Goal: Information Seeking & Learning: Learn about a topic

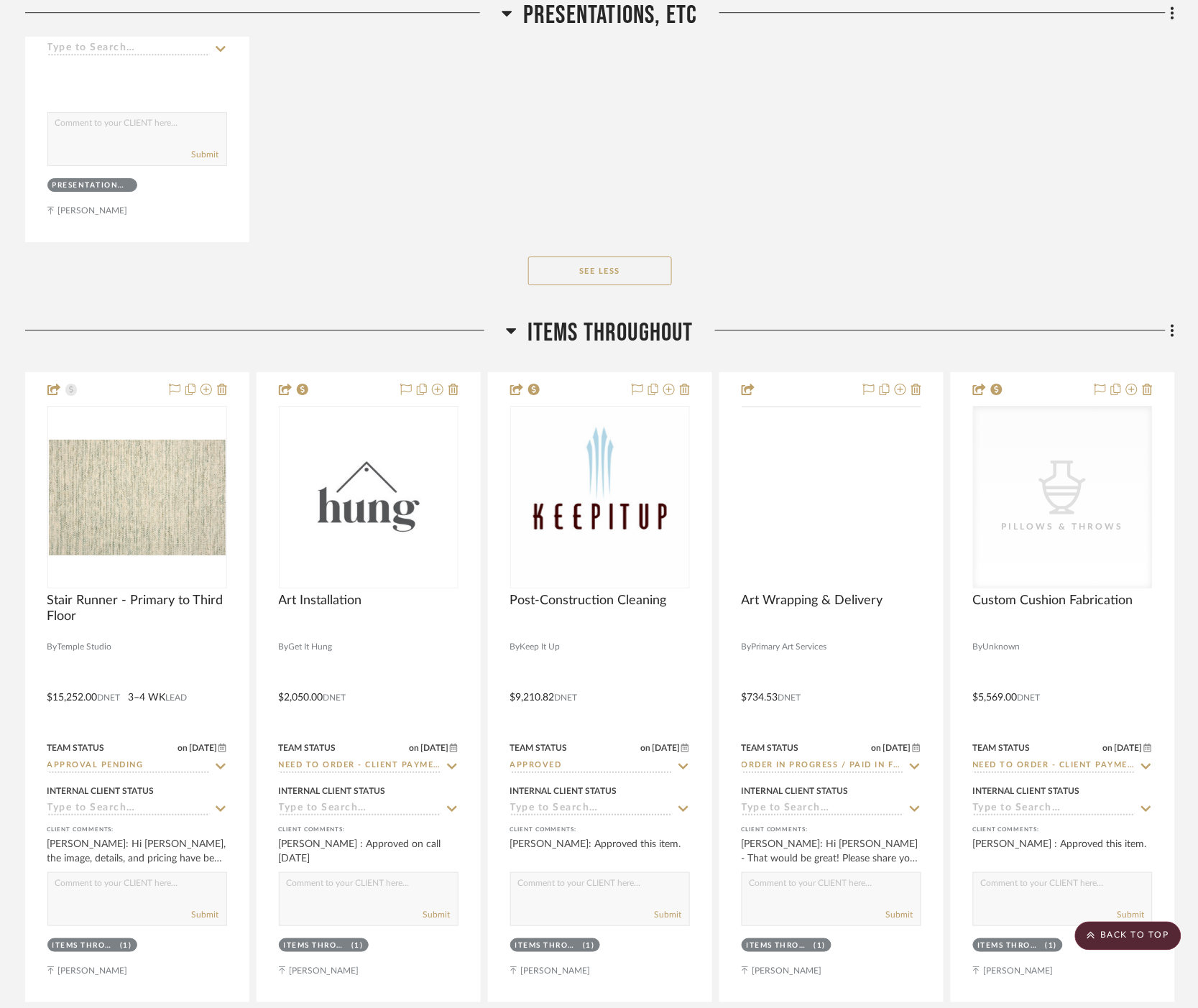
scroll to position [2714, 0]
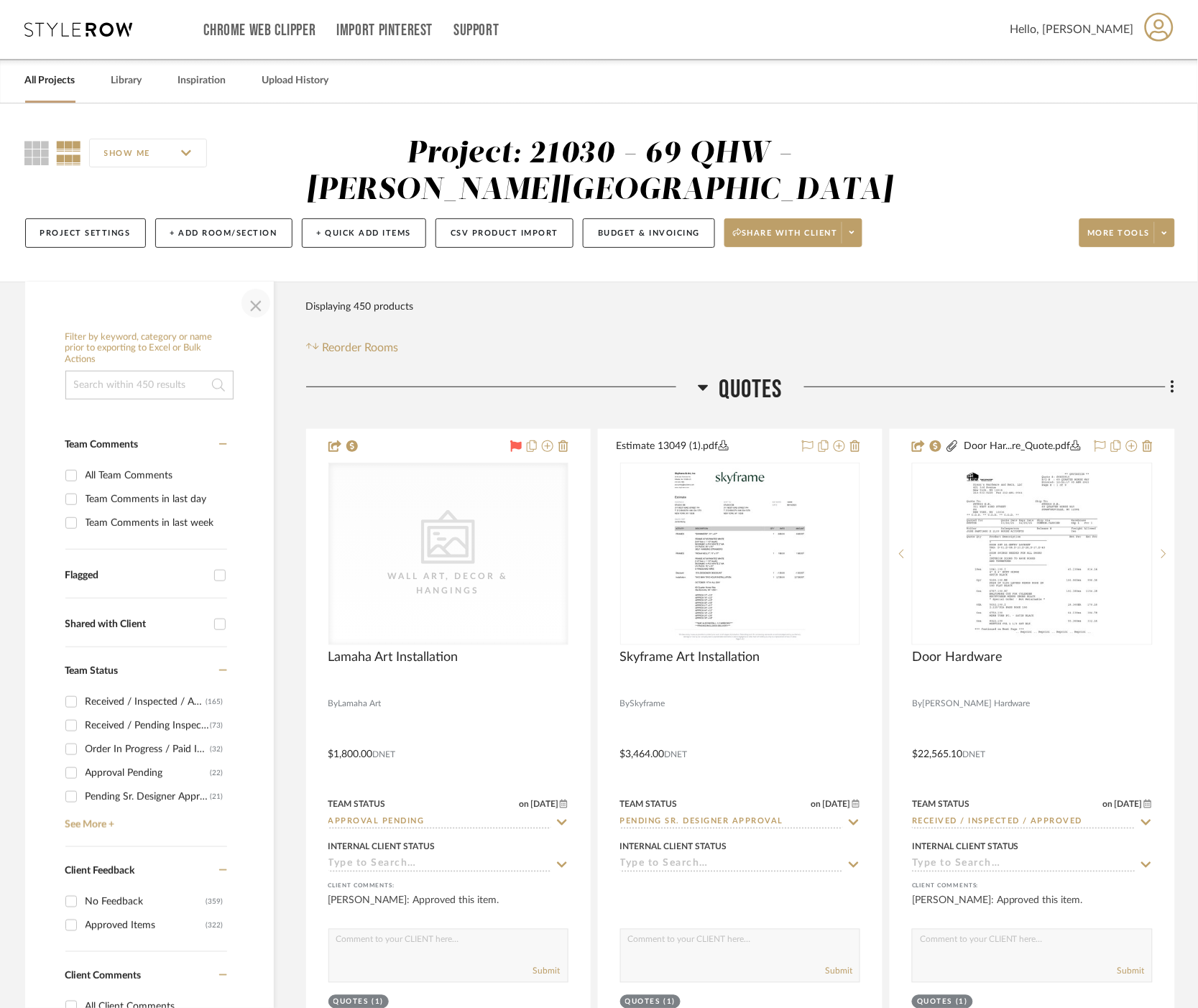
click at [263, 320] on div at bounding box center [149, 303] width 249 height 43
click at [257, 304] on span "button" at bounding box center [255, 303] width 34 height 34
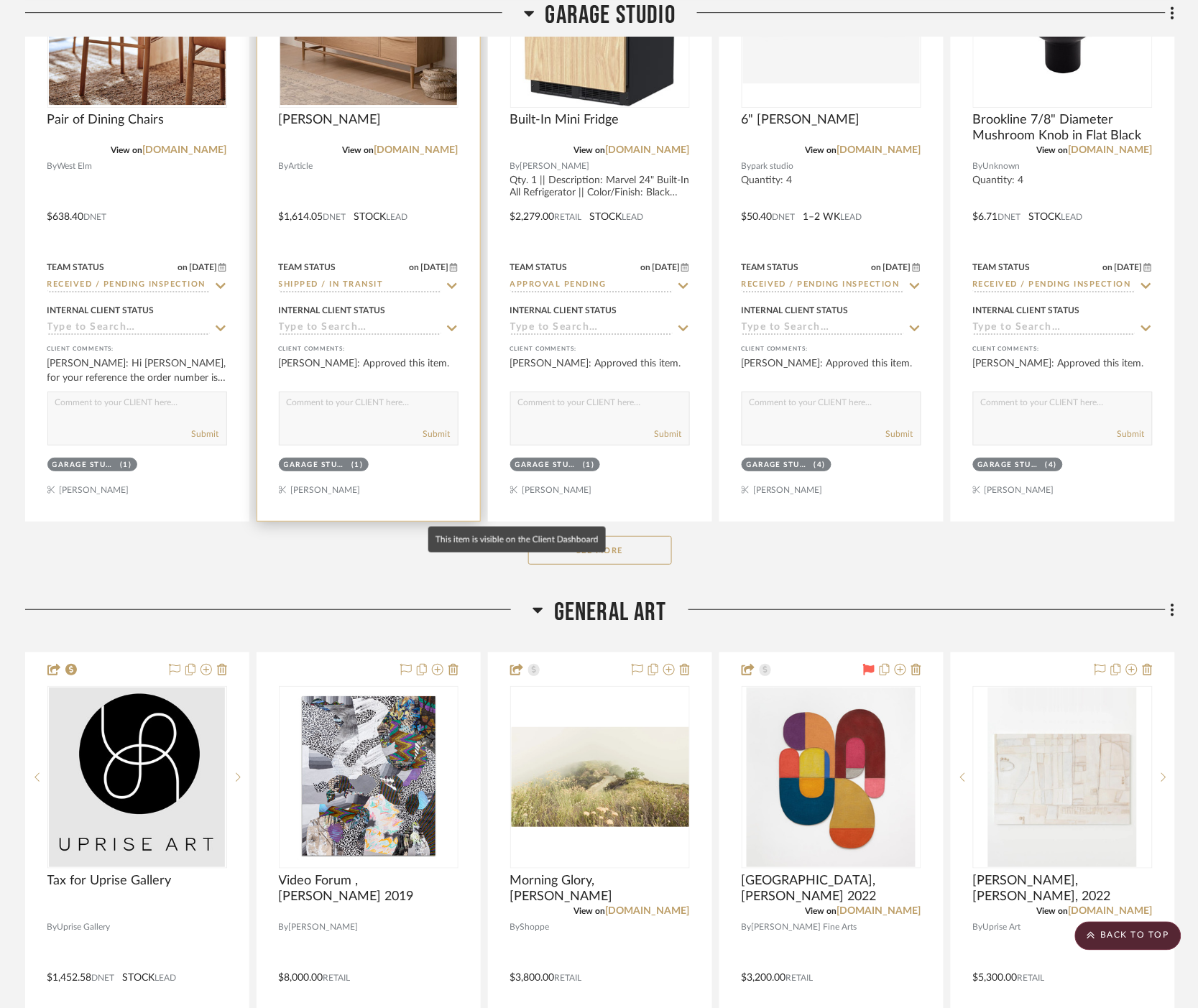
scroll to position [1038, 0]
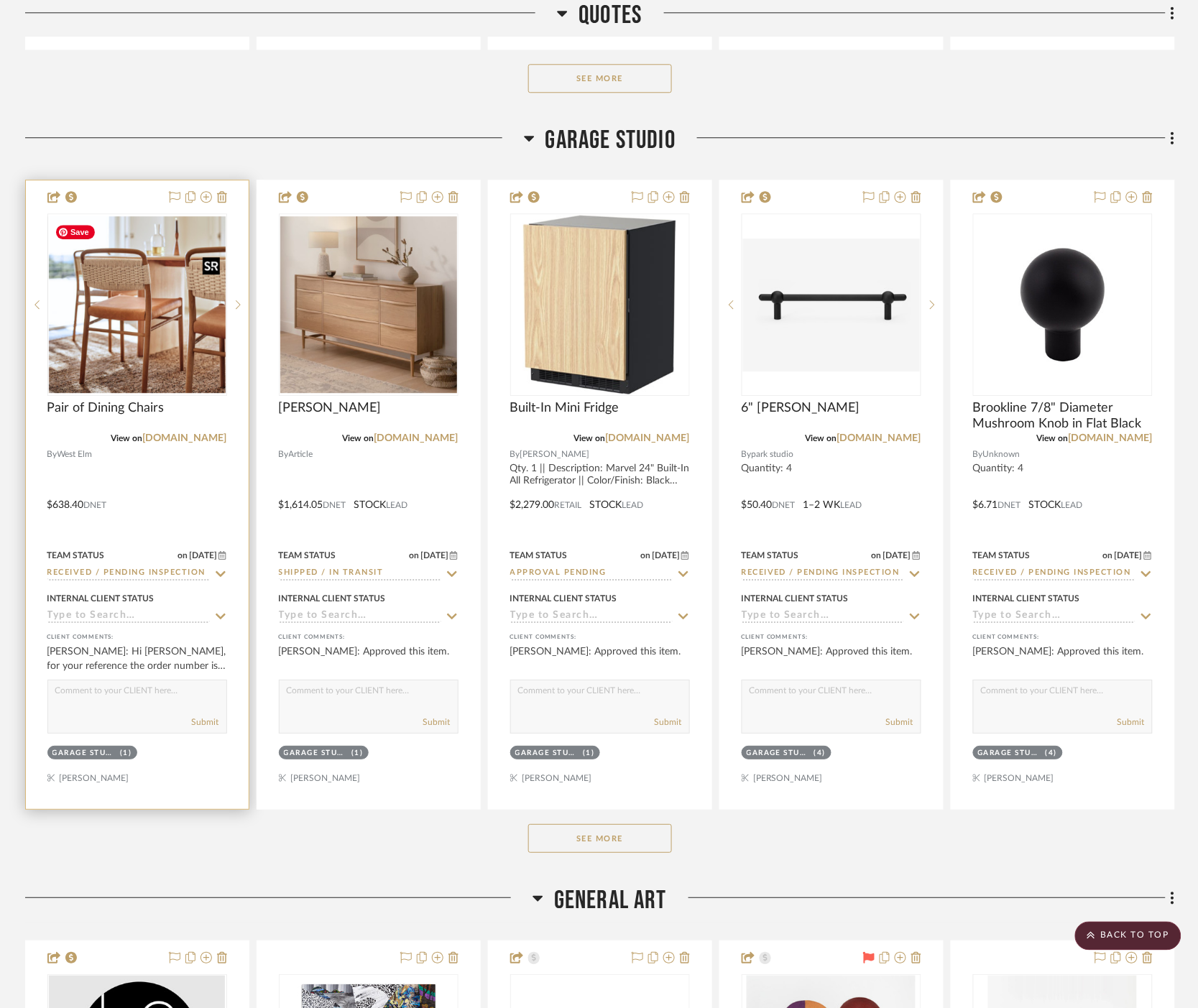
click at [0, 0] on img at bounding box center [0, 0] width 0 height 0
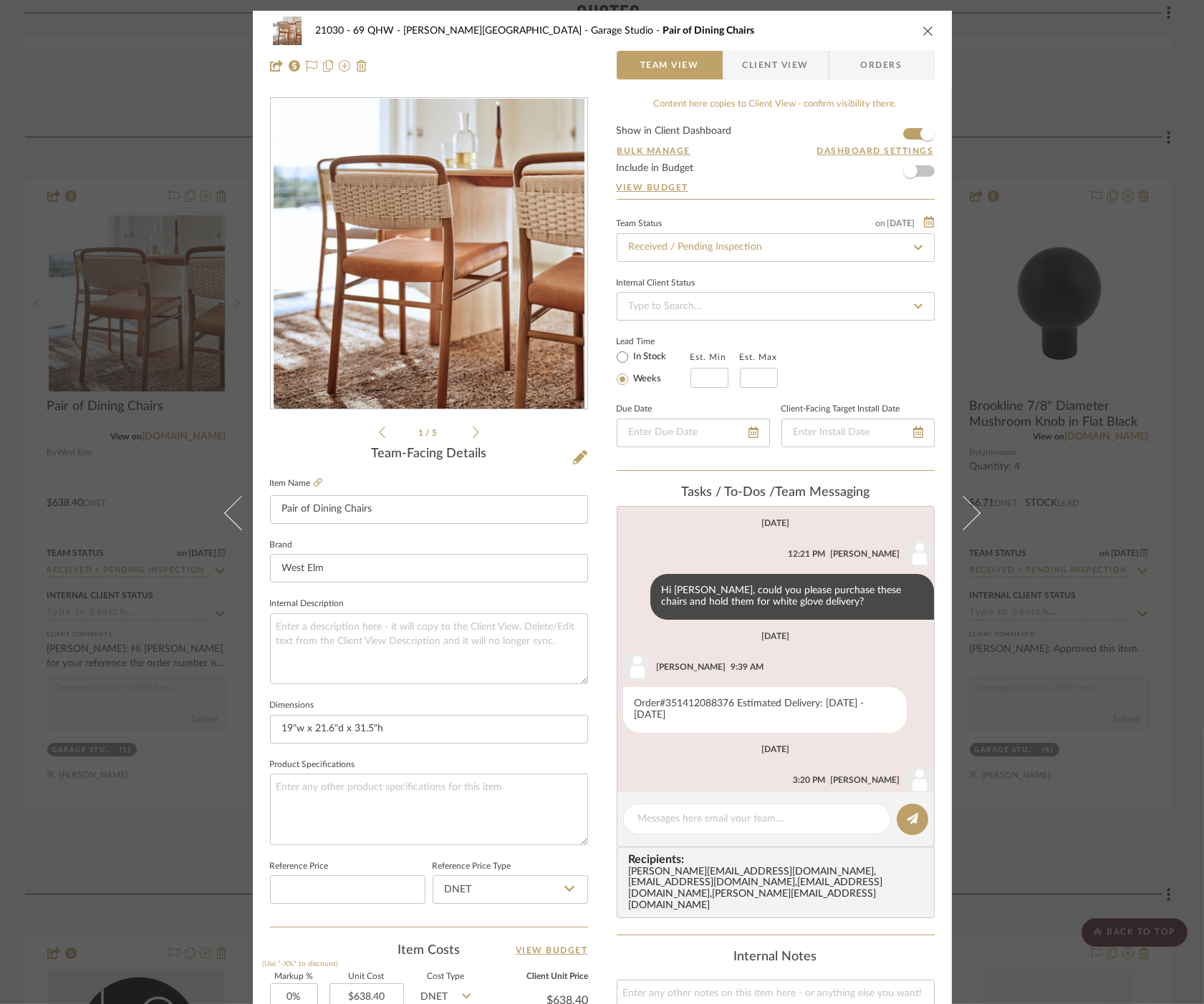
scroll to position [173, 0]
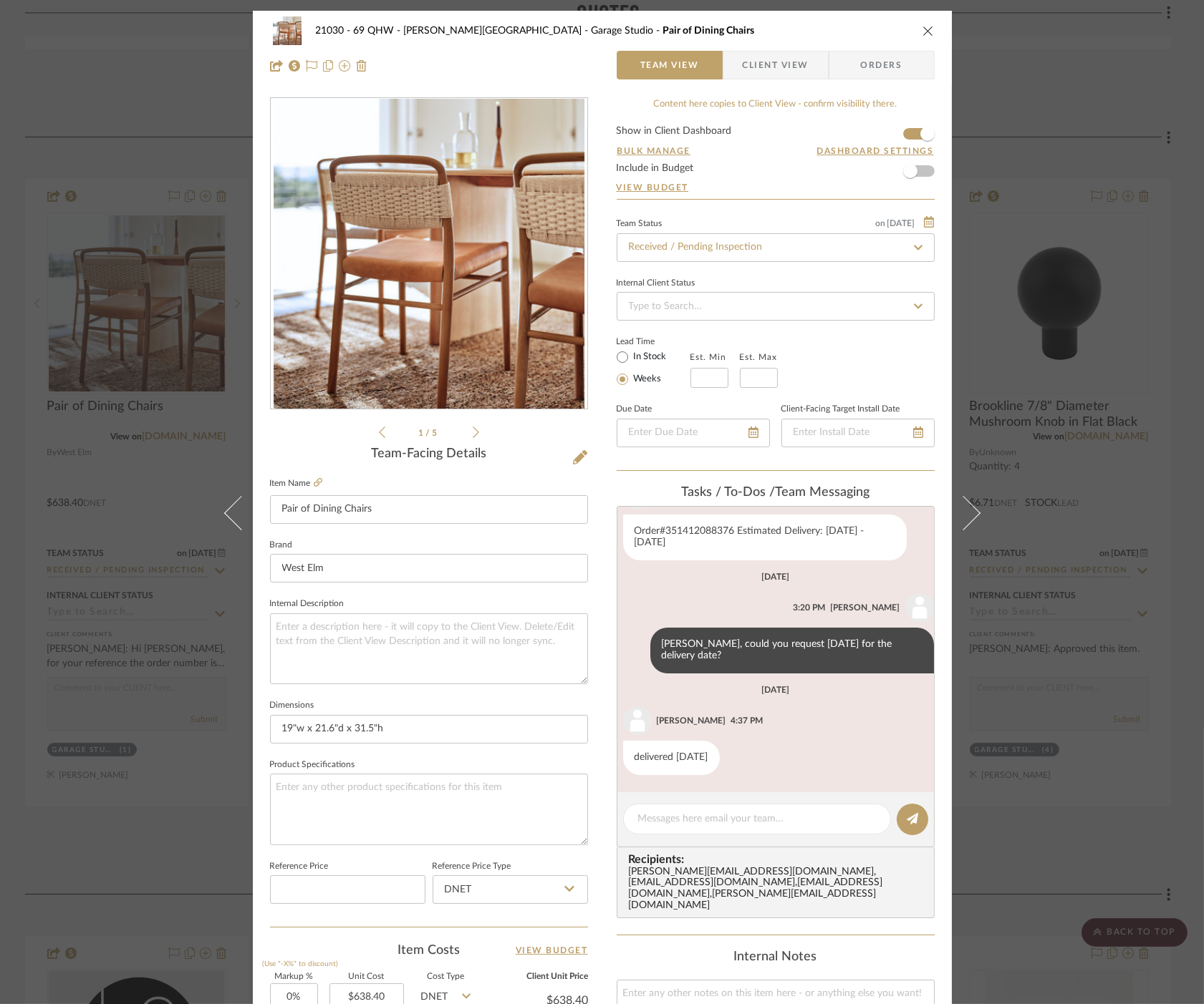
click at [788, 68] on span "Client View" at bounding box center [776, 65] width 66 height 28
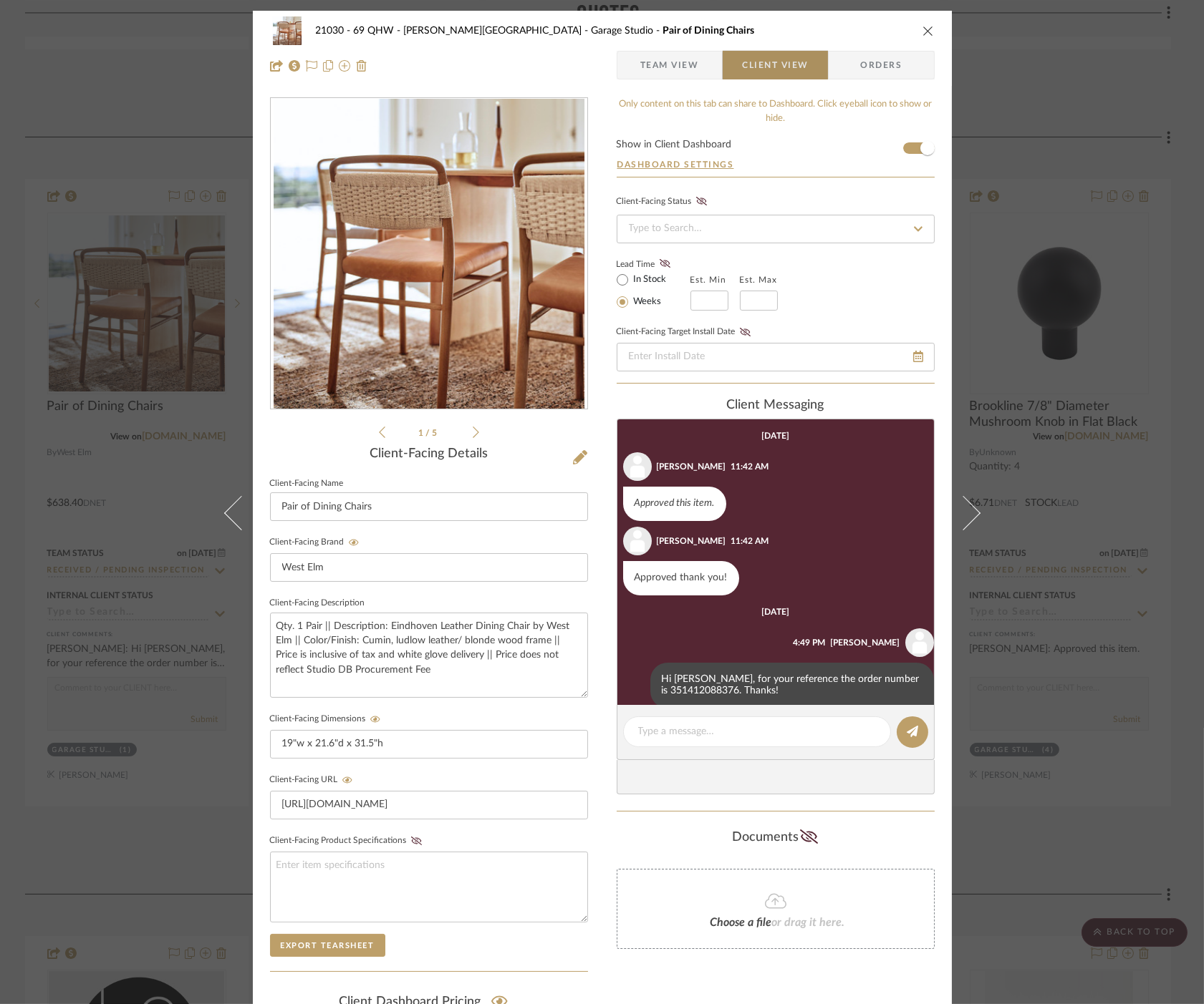
scroll to position [20, 0]
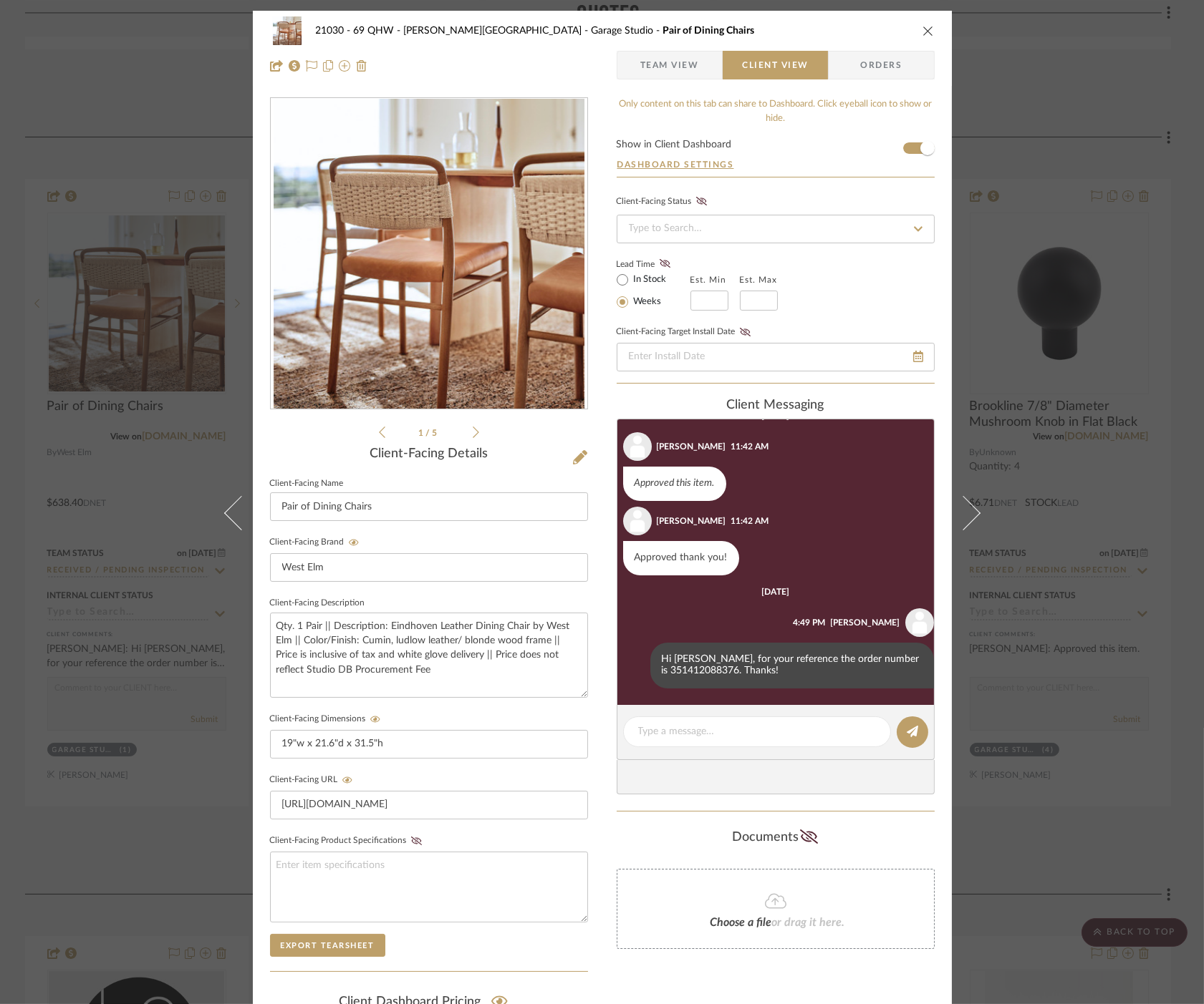
click at [1105, 40] on div "21030 - 69 QHW - Stroebel-Garvie Garage Studio Pair of Dining Chairs Team View …" at bounding box center [602, 502] width 1204 height 1004
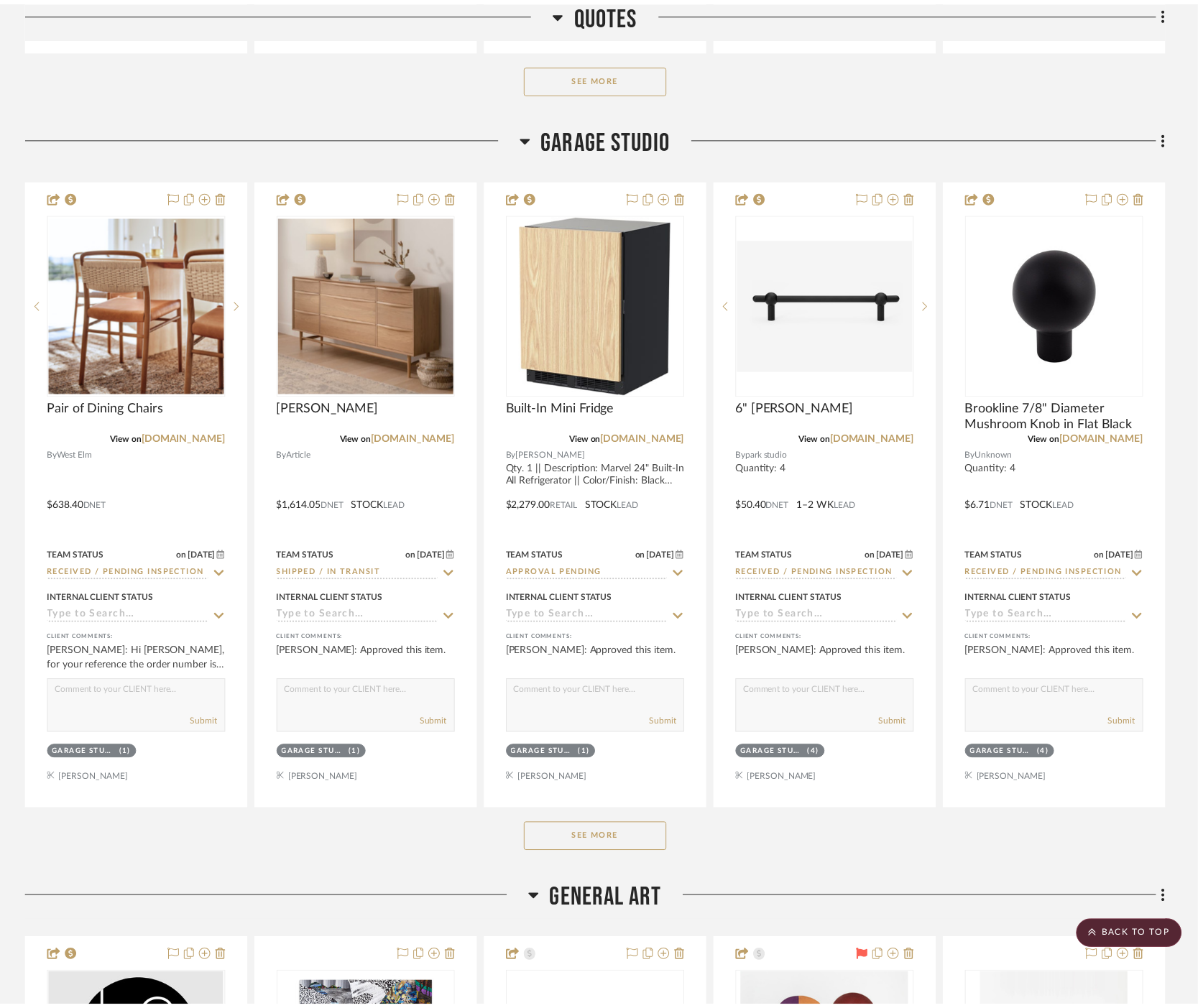
scroll to position [1038, 0]
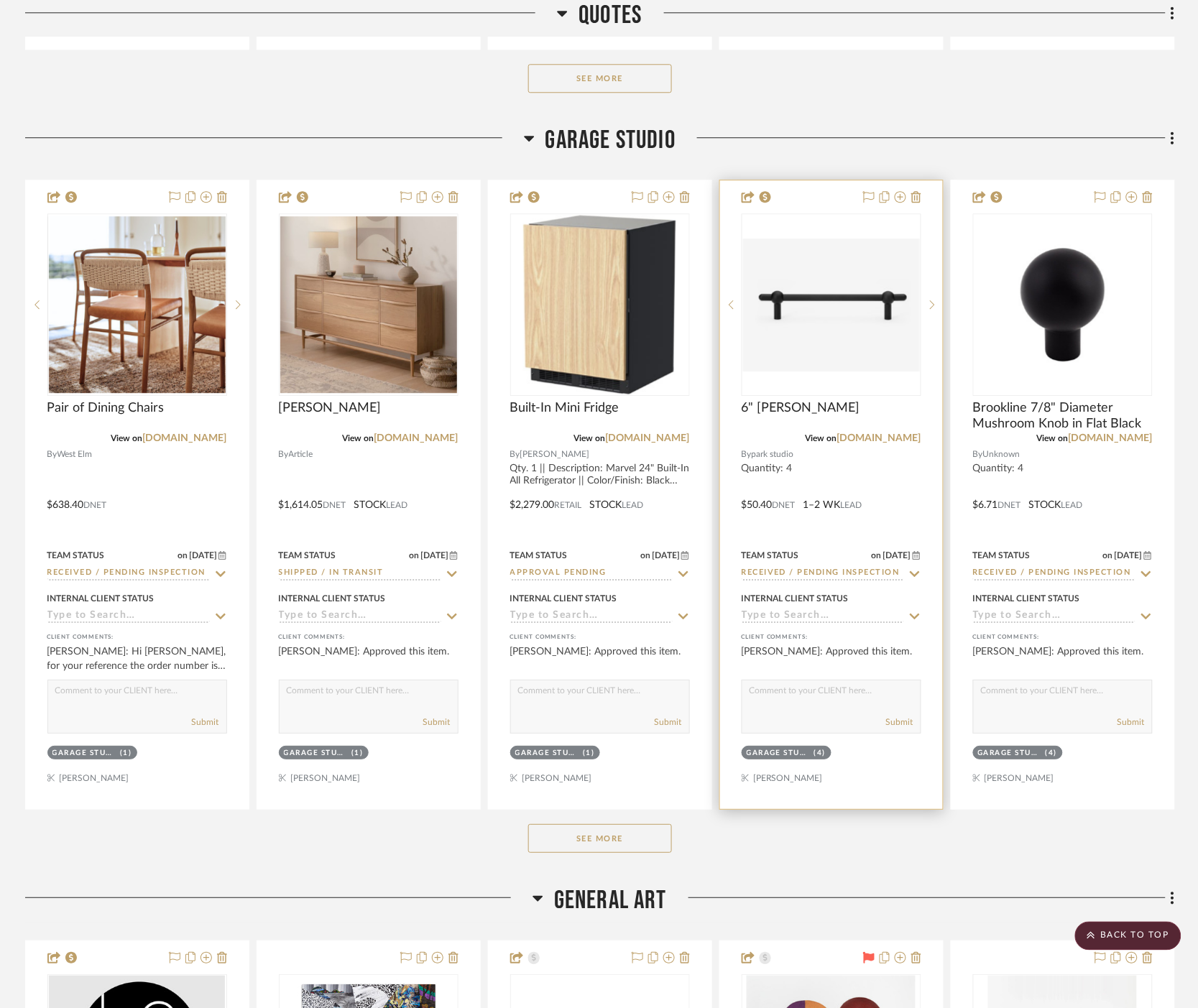
click at [856, 377] on div "0" at bounding box center [831, 304] width 178 height 181
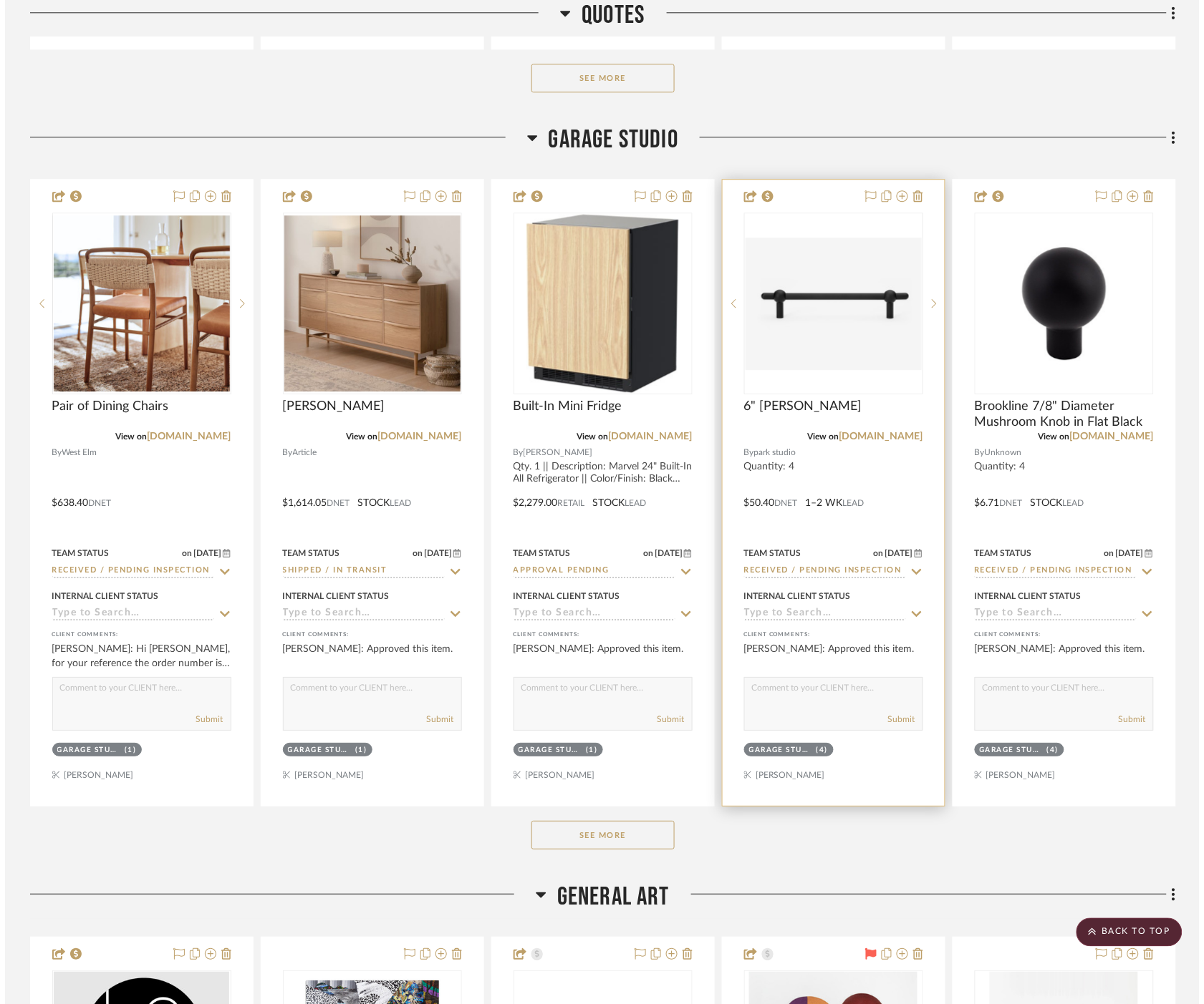
scroll to position [0, 0]
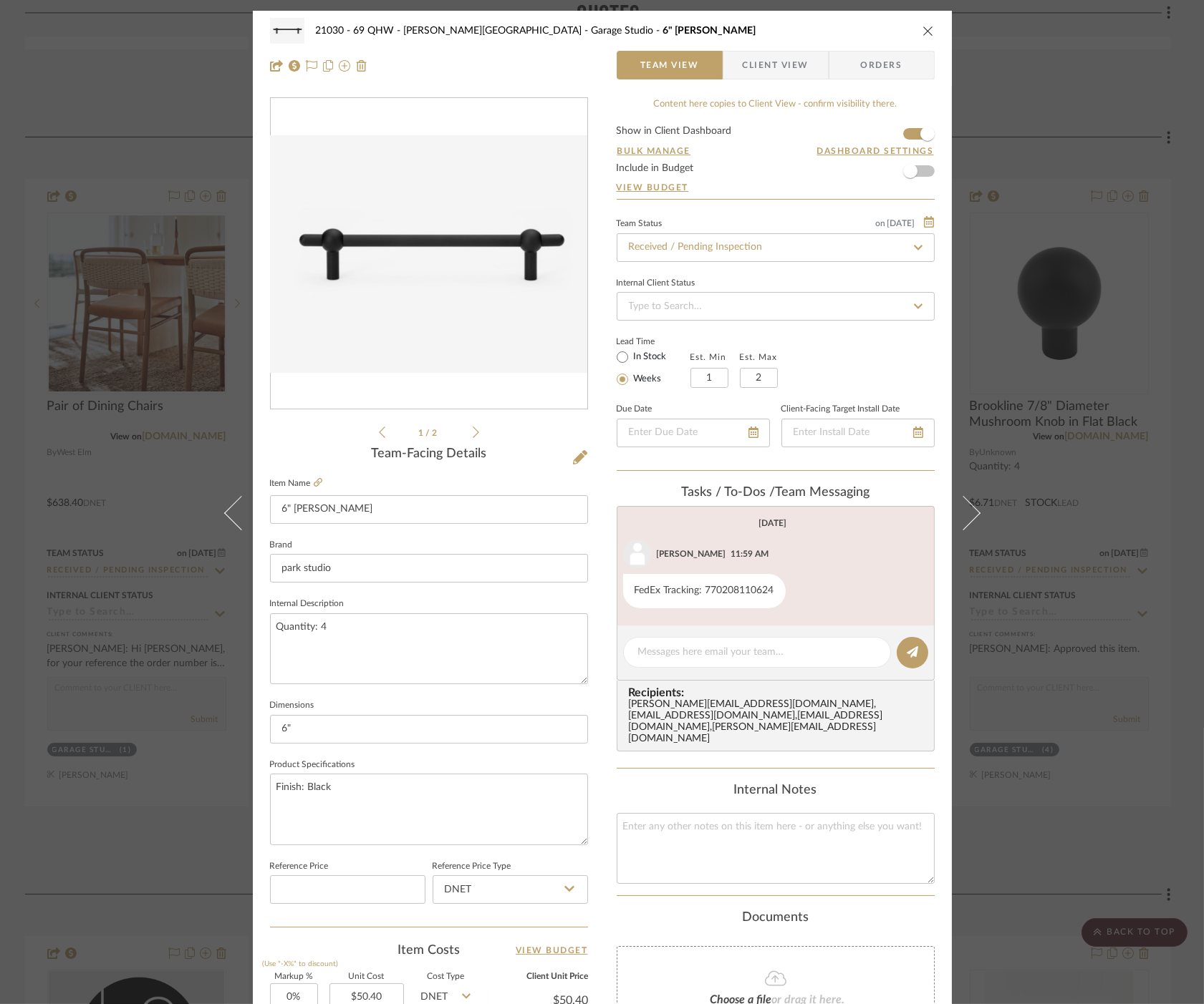
click at [773, 61] on span "Client View" at bounding box center [776, 65] width 66 height 28
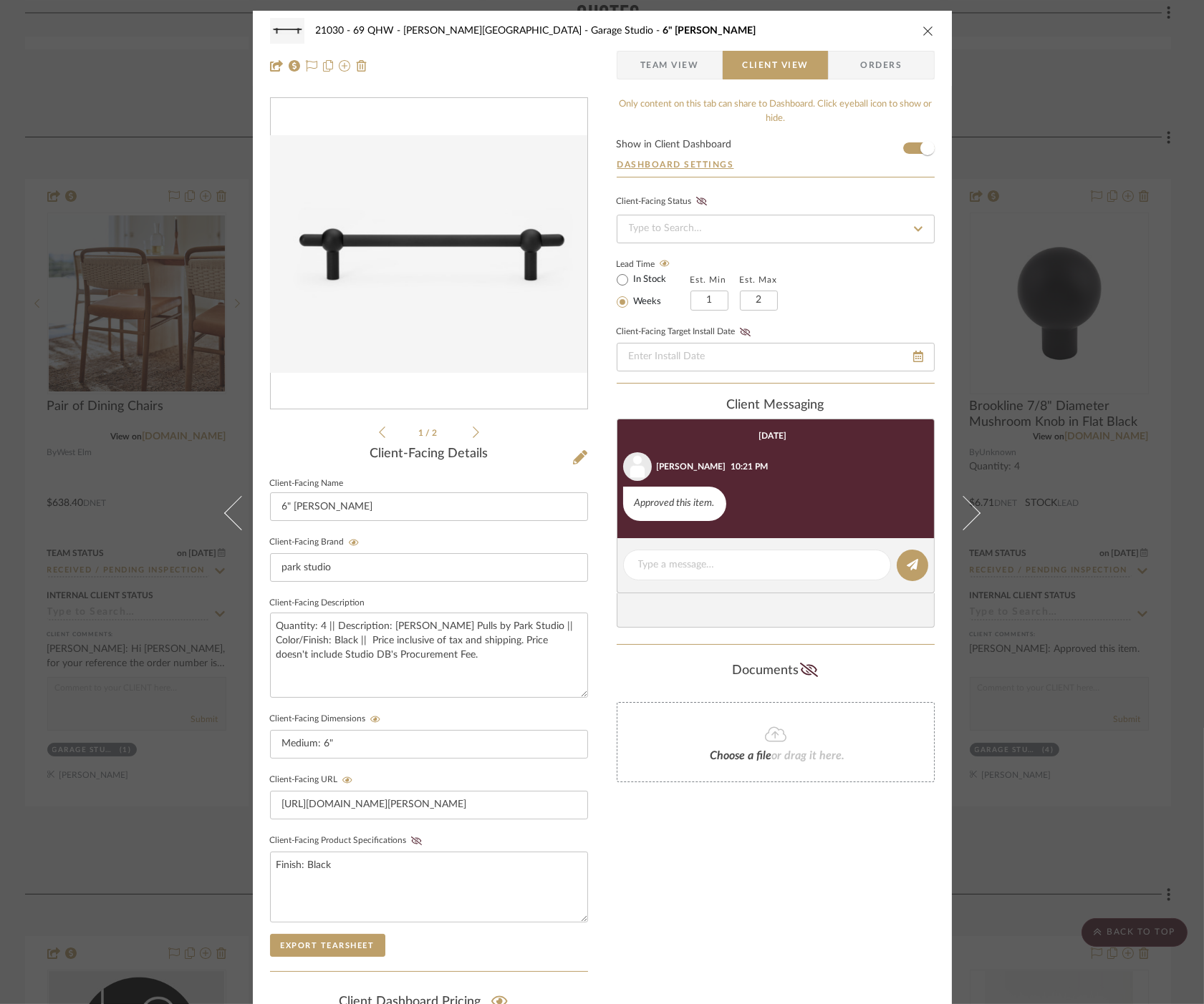
scroll to position [198, 0]
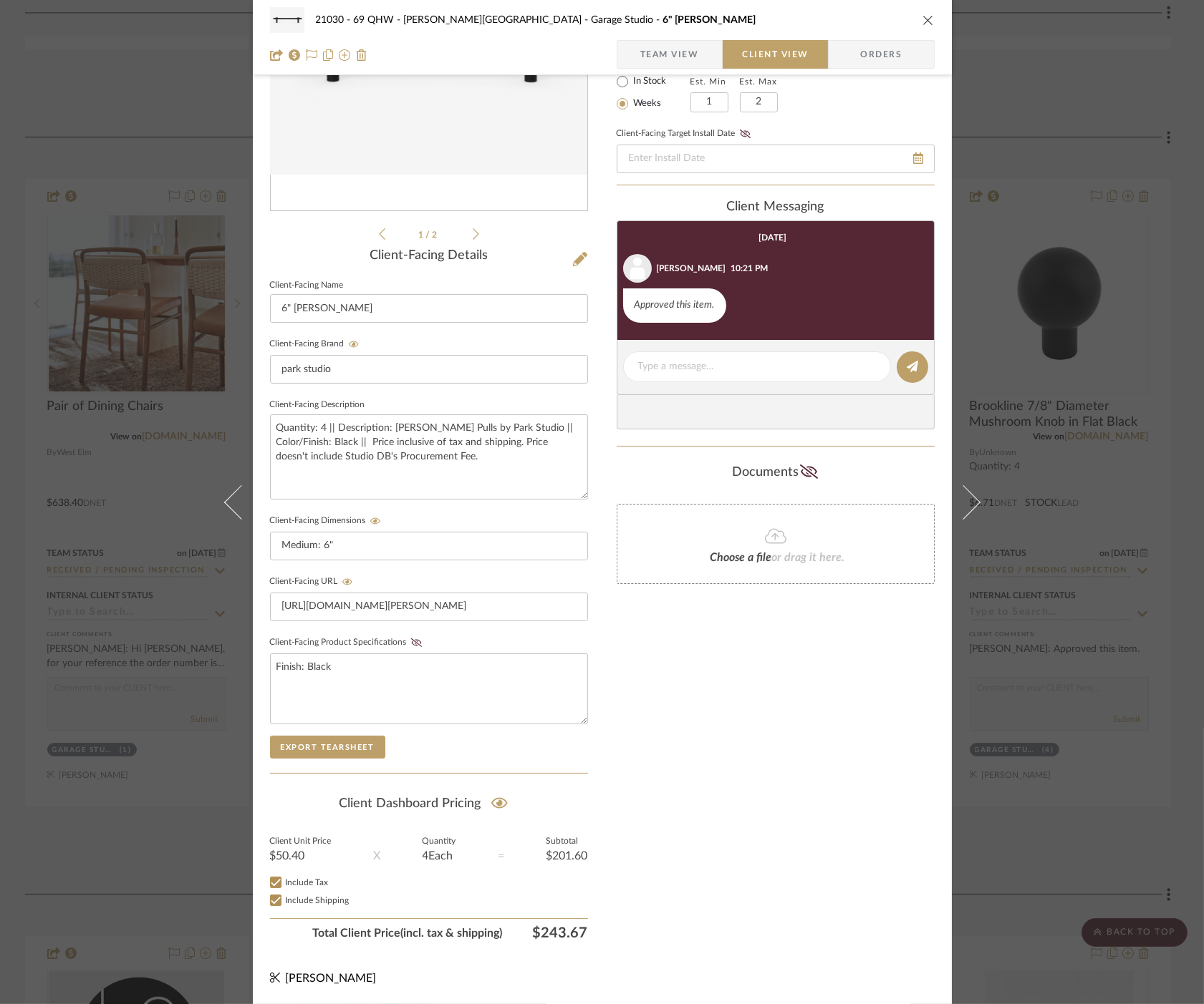
click at [1036, 408] on div "21030 - 69 QHW - Stroebel-Garvie Garage Studio 6" Ellis Pulls Team View Client …" at bounding box center [602, 502] width 1204 height 1004
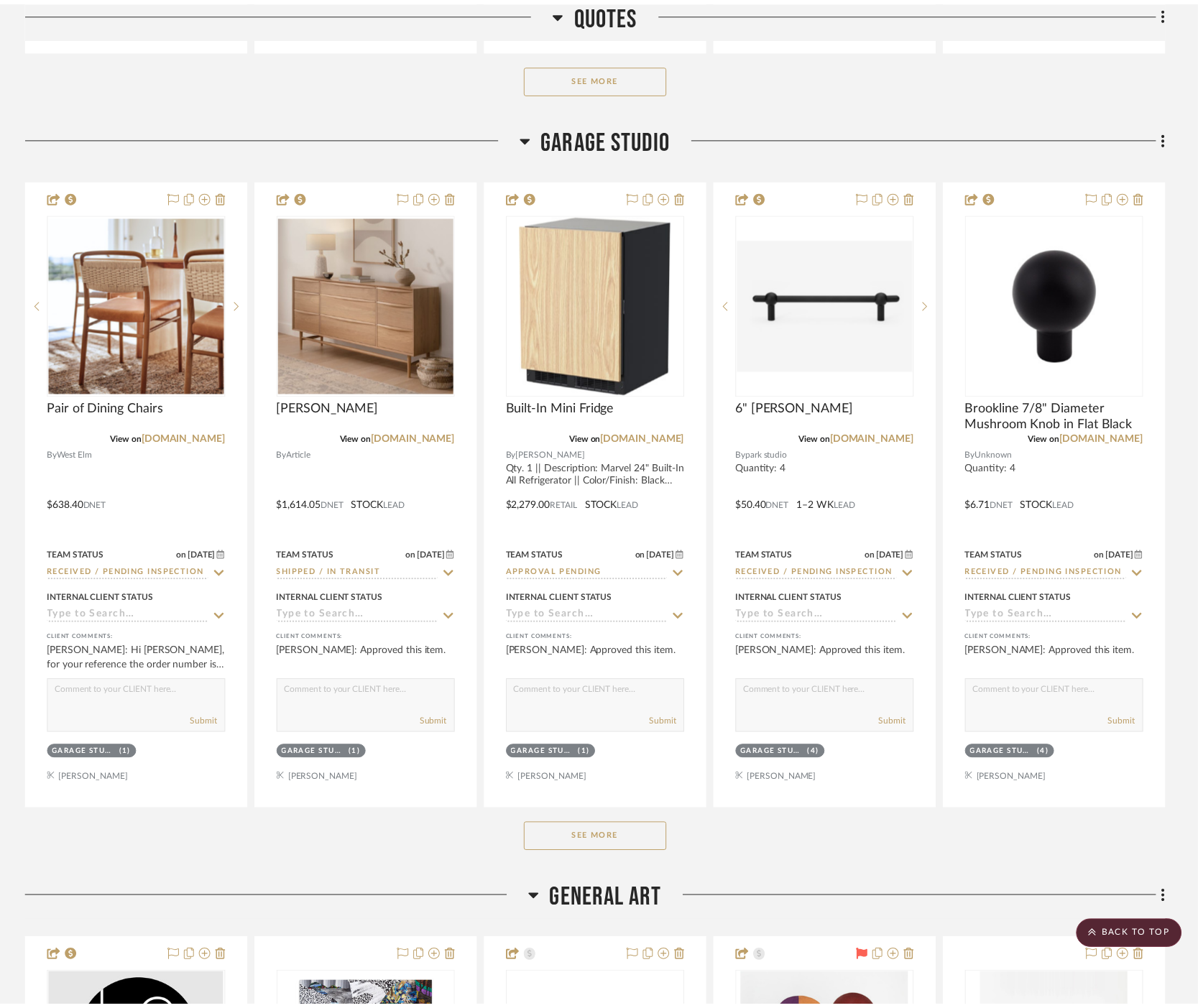
scroll to position [1038, 0]
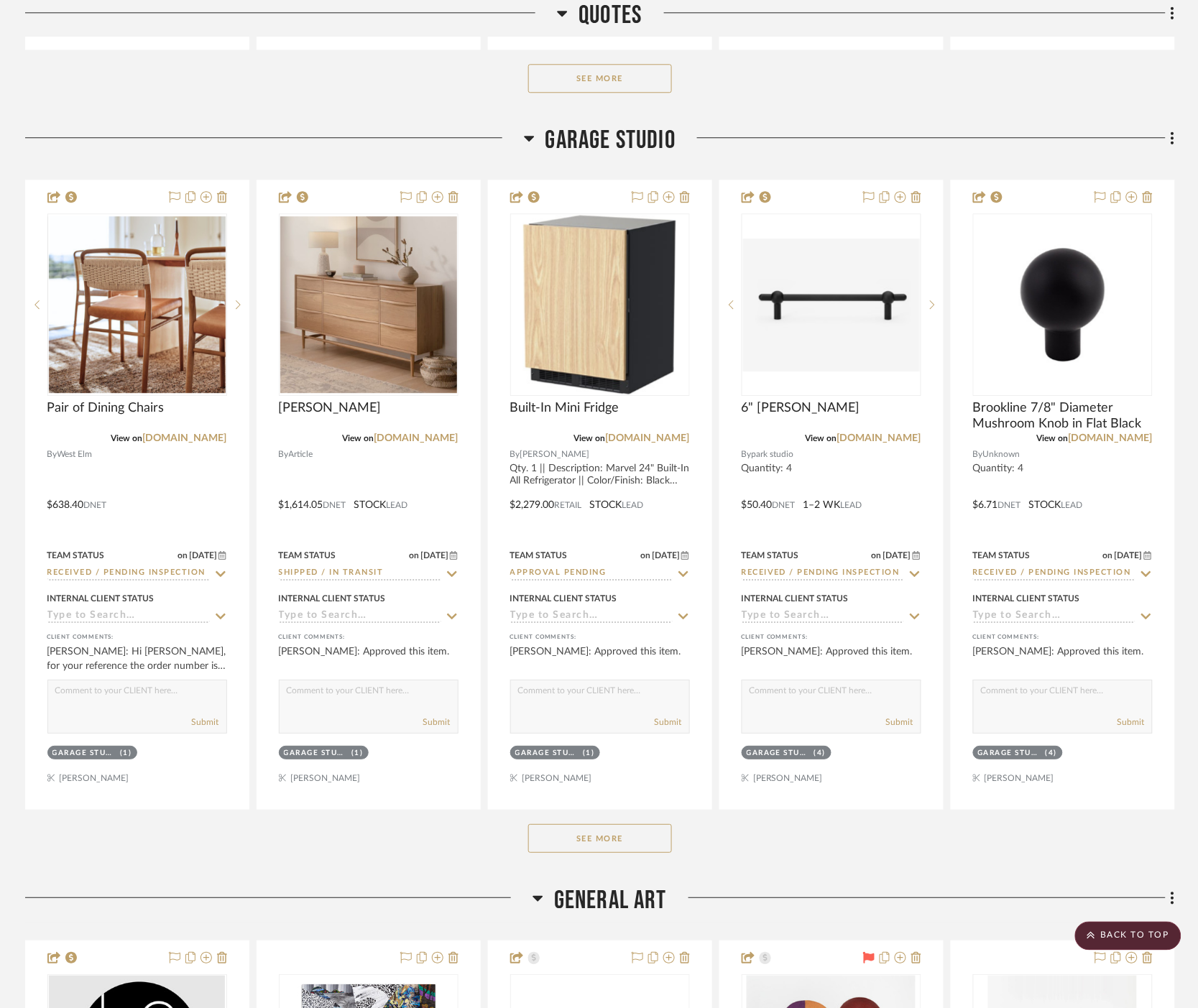
click at [654, 839] on button "See More" at bounding box center [600, 839] width 144 height 29
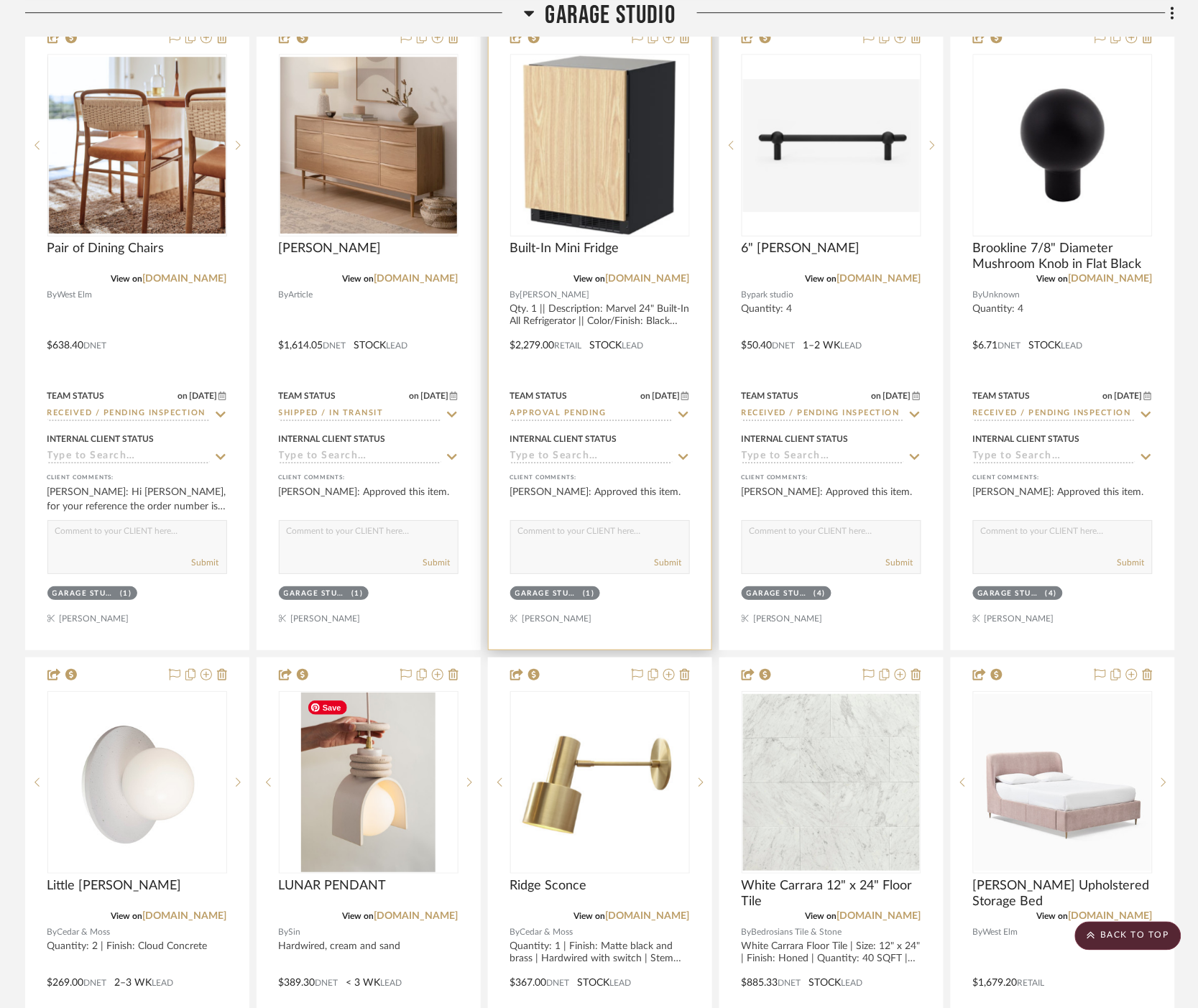
scroll to position [1117, 0]
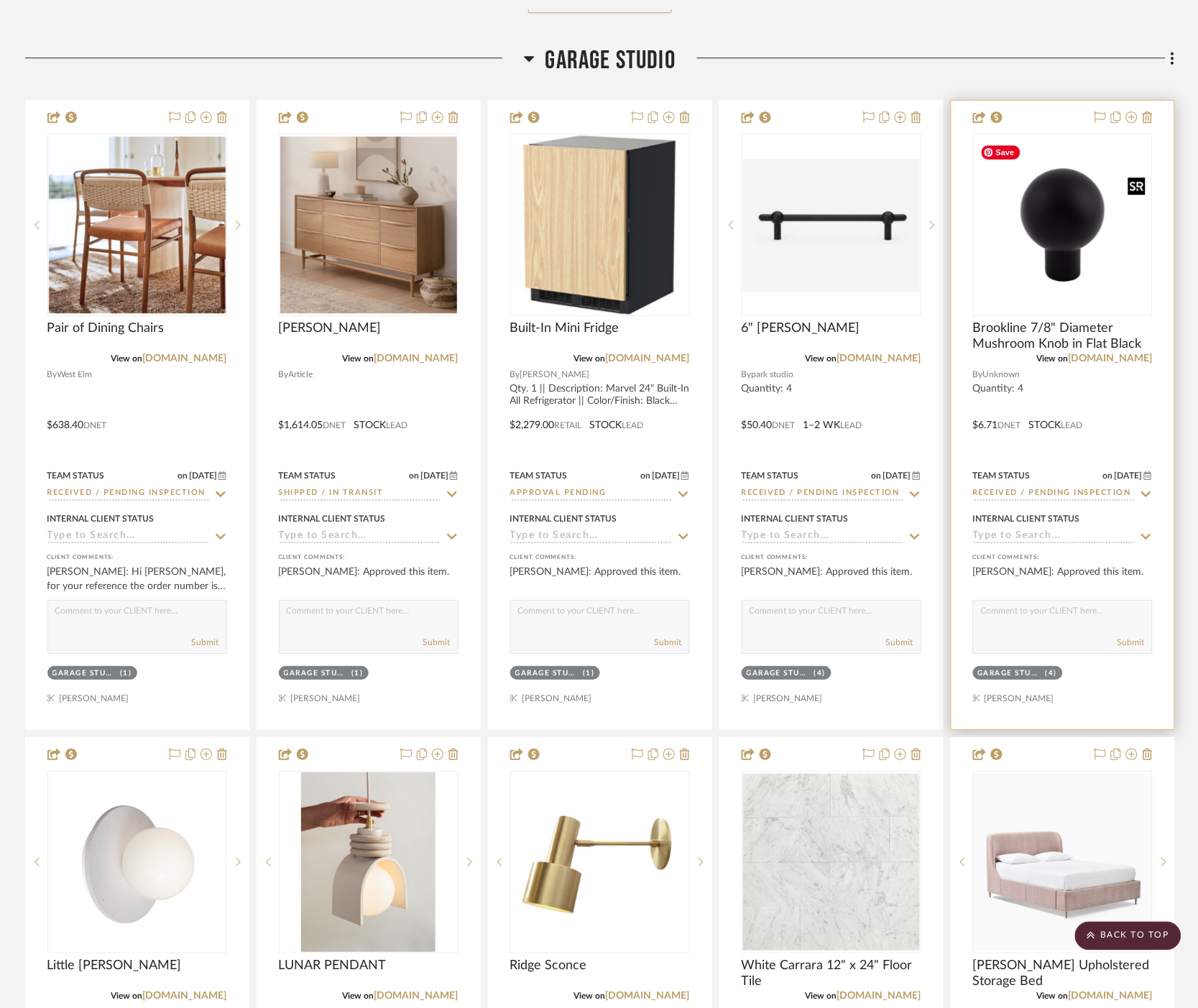
click at [1039, 246] on img "0" at bounding box center [1062, 224] width 177 height 177
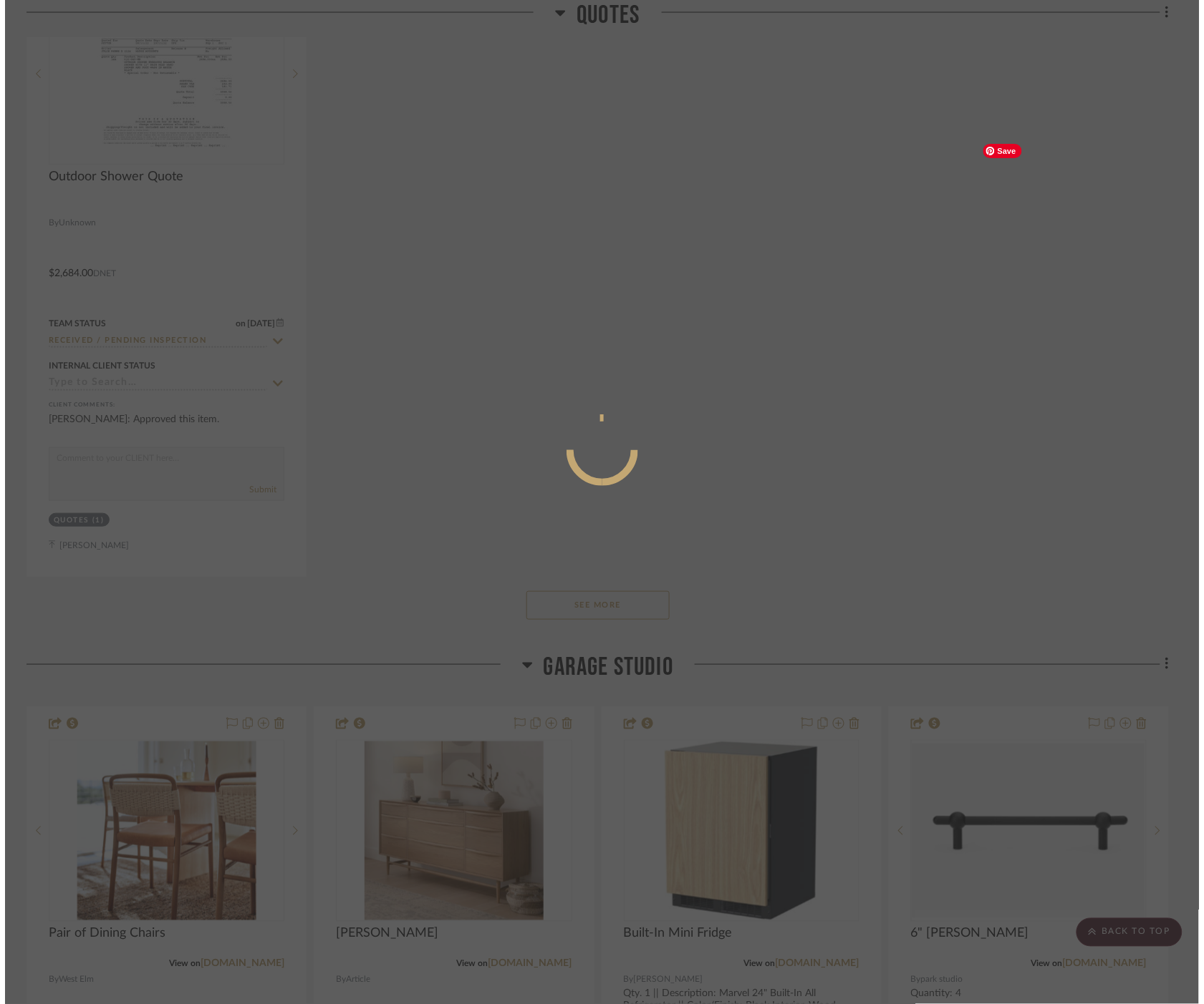
scroll to position [0, 0]
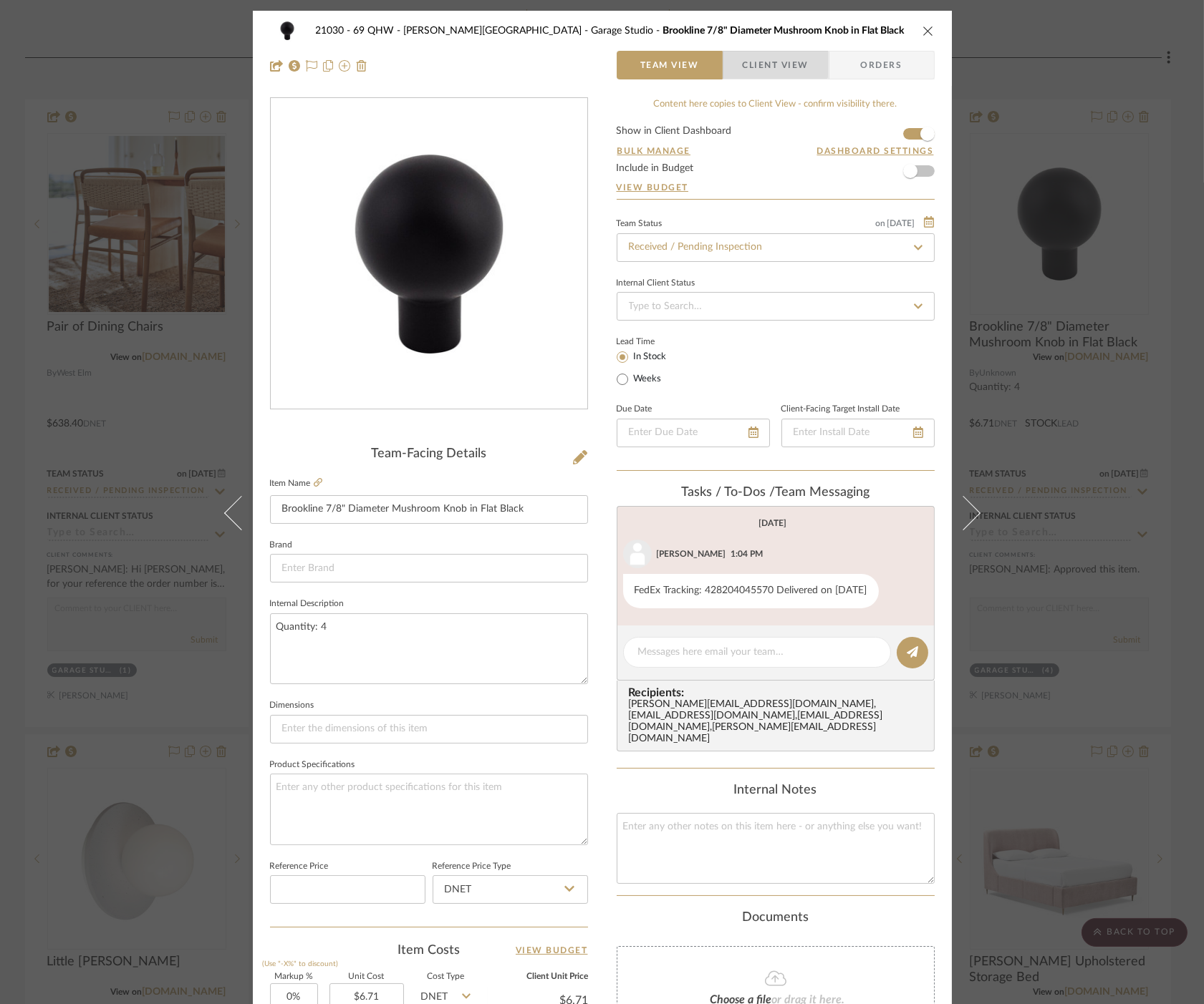
click at [765, 53] on span "Client View" at bounding box center [776, 65] width 66 height 28
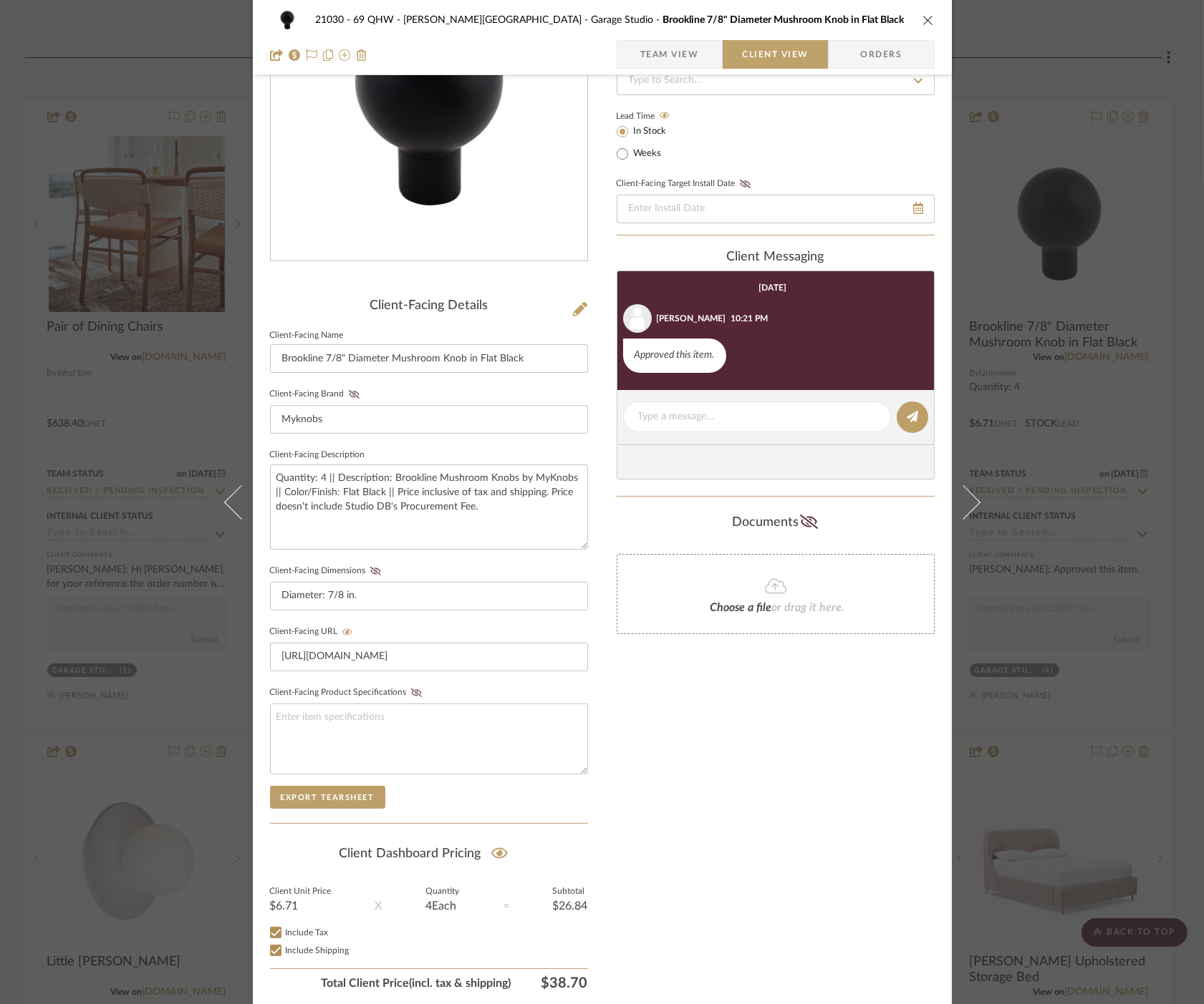
scroll to position [198, 0]
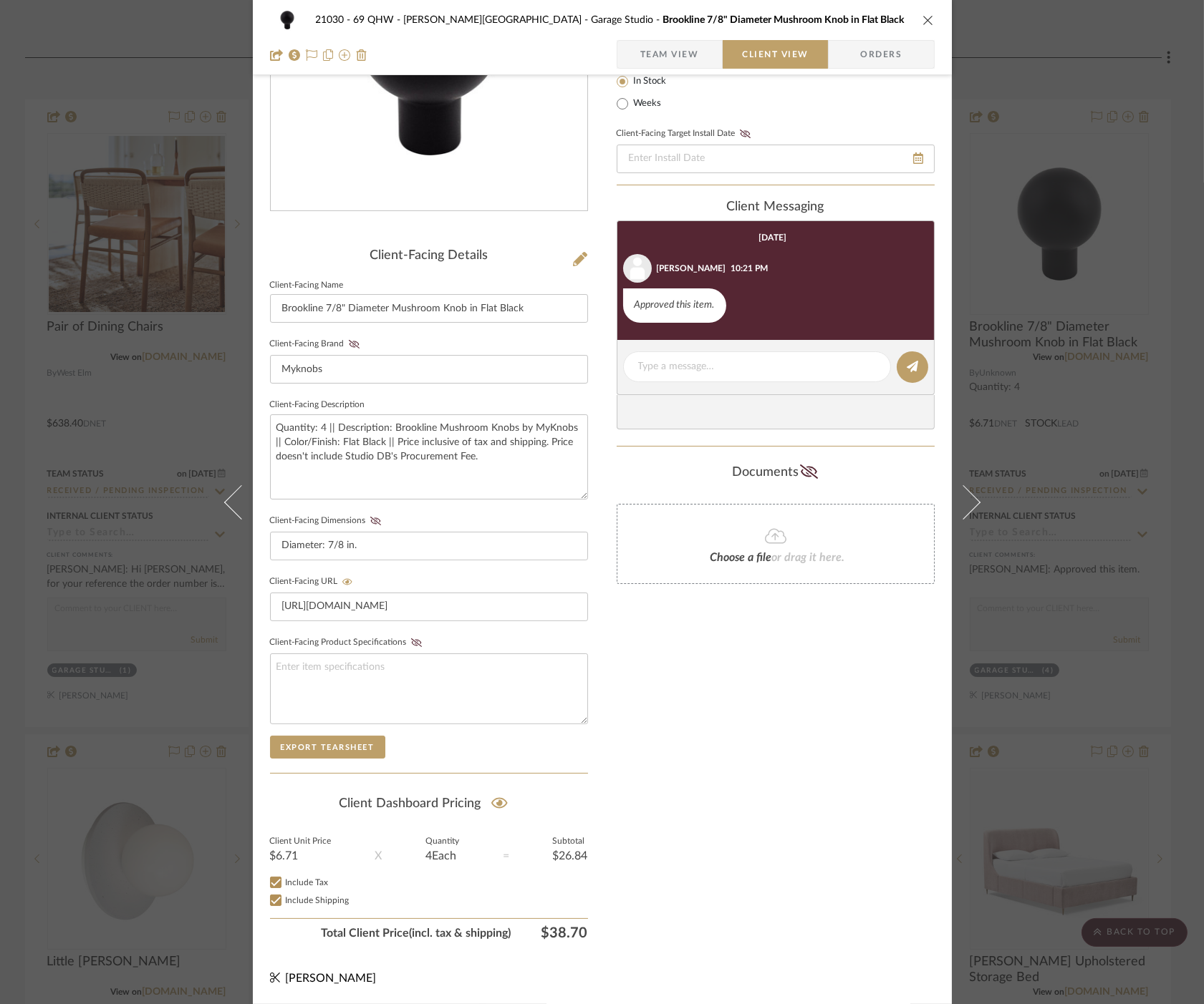
click at [1108, 390] on div "21030 - 69 QHW - Stroebel-Garvie Garage Studio Brookline 7/8" Diameter Mushroom…" at bounding box center [602, 502] width 1204 height 1004
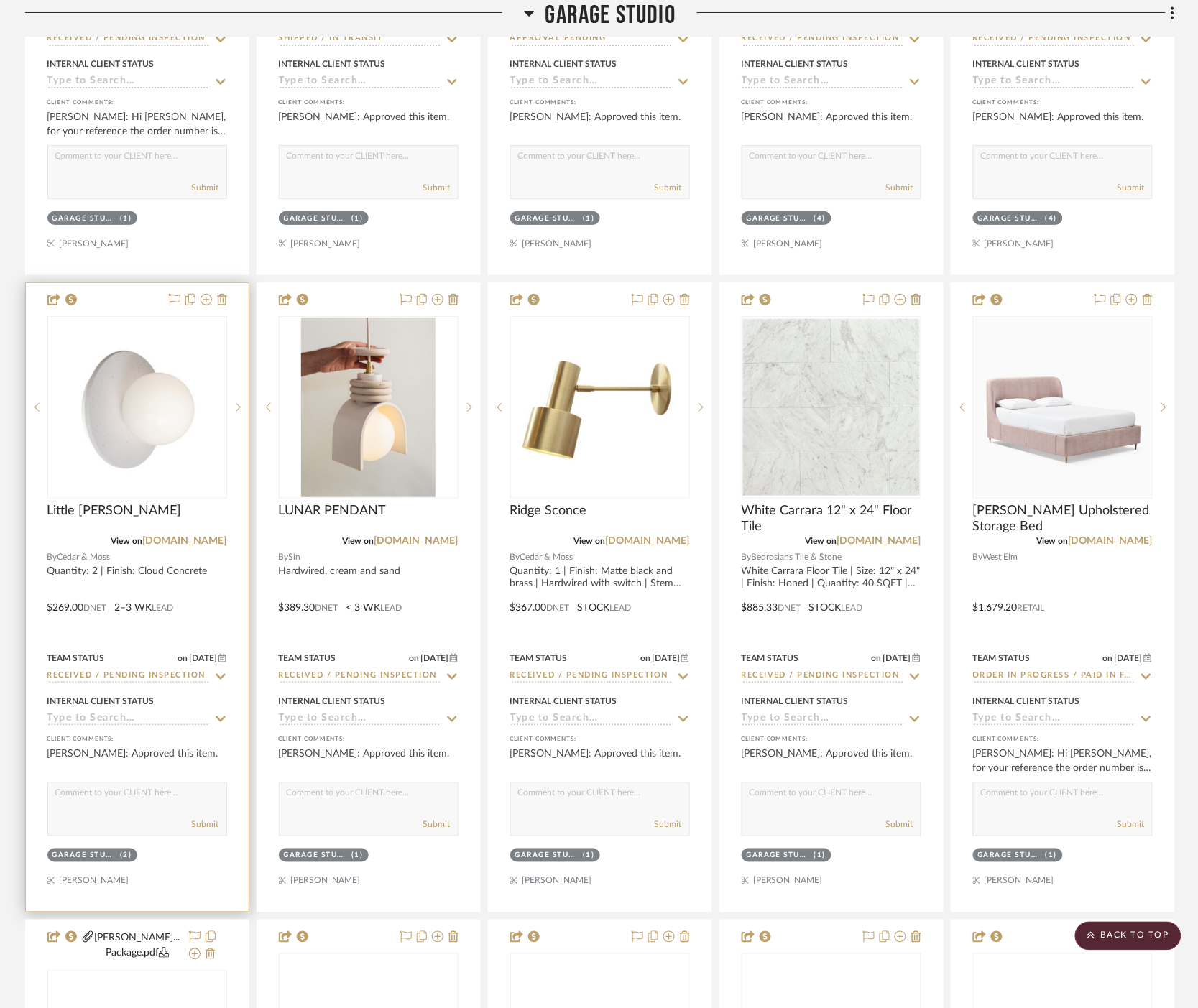
scroll to position [1597, 0]
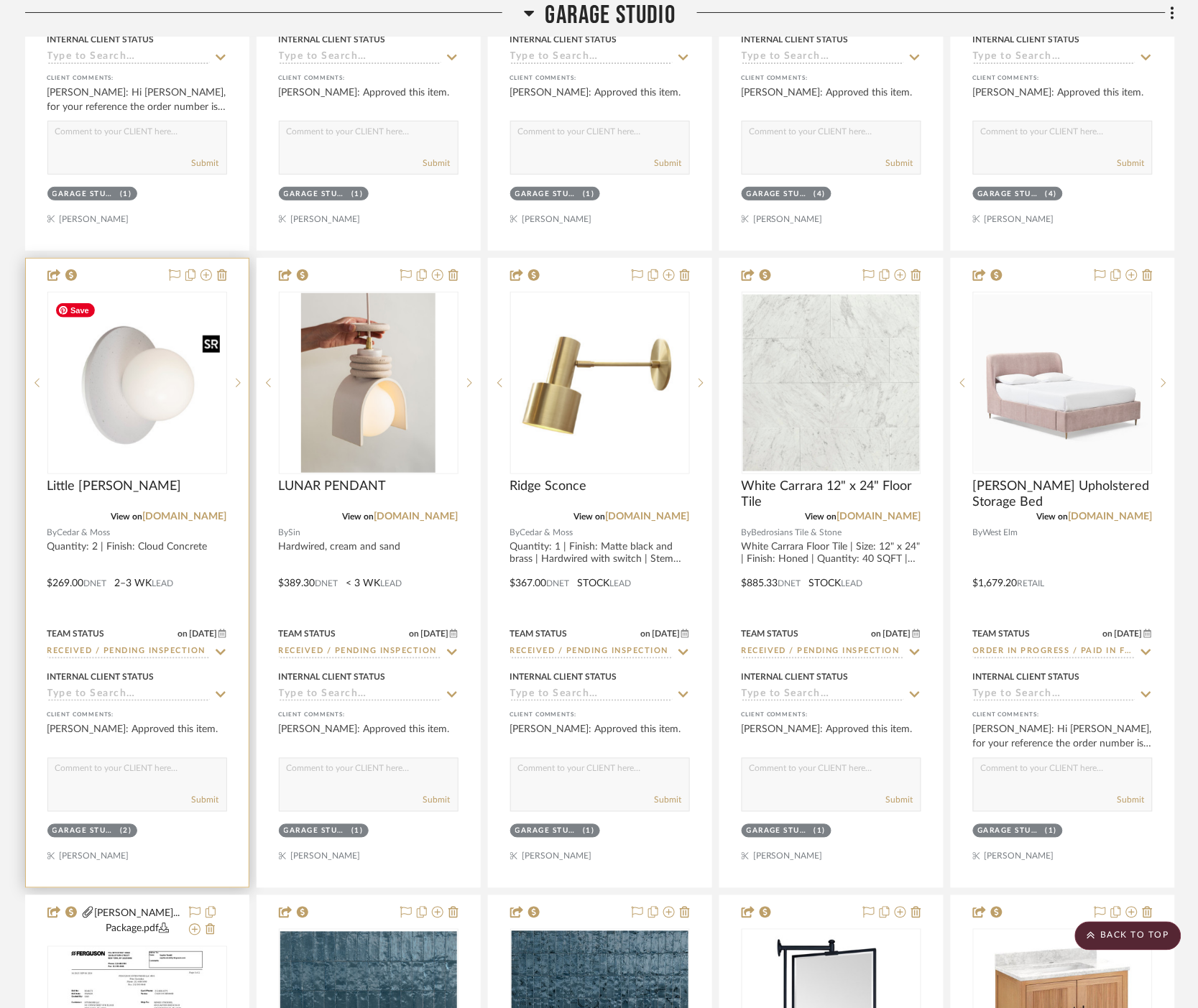
click at [170, 439] on img "0" at bounding box center [137, 383] width 177 height 177
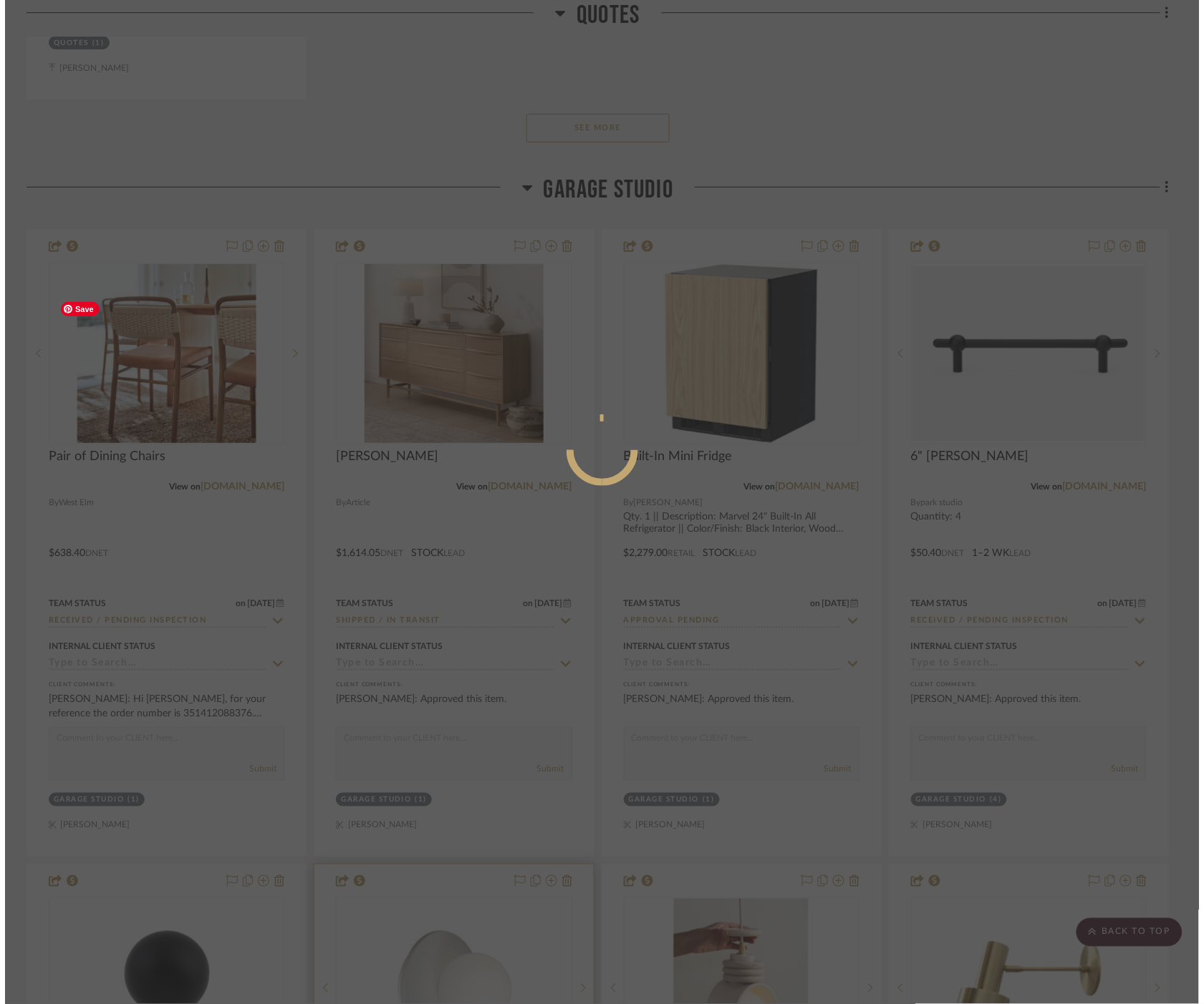
scroll to position [0, 0]
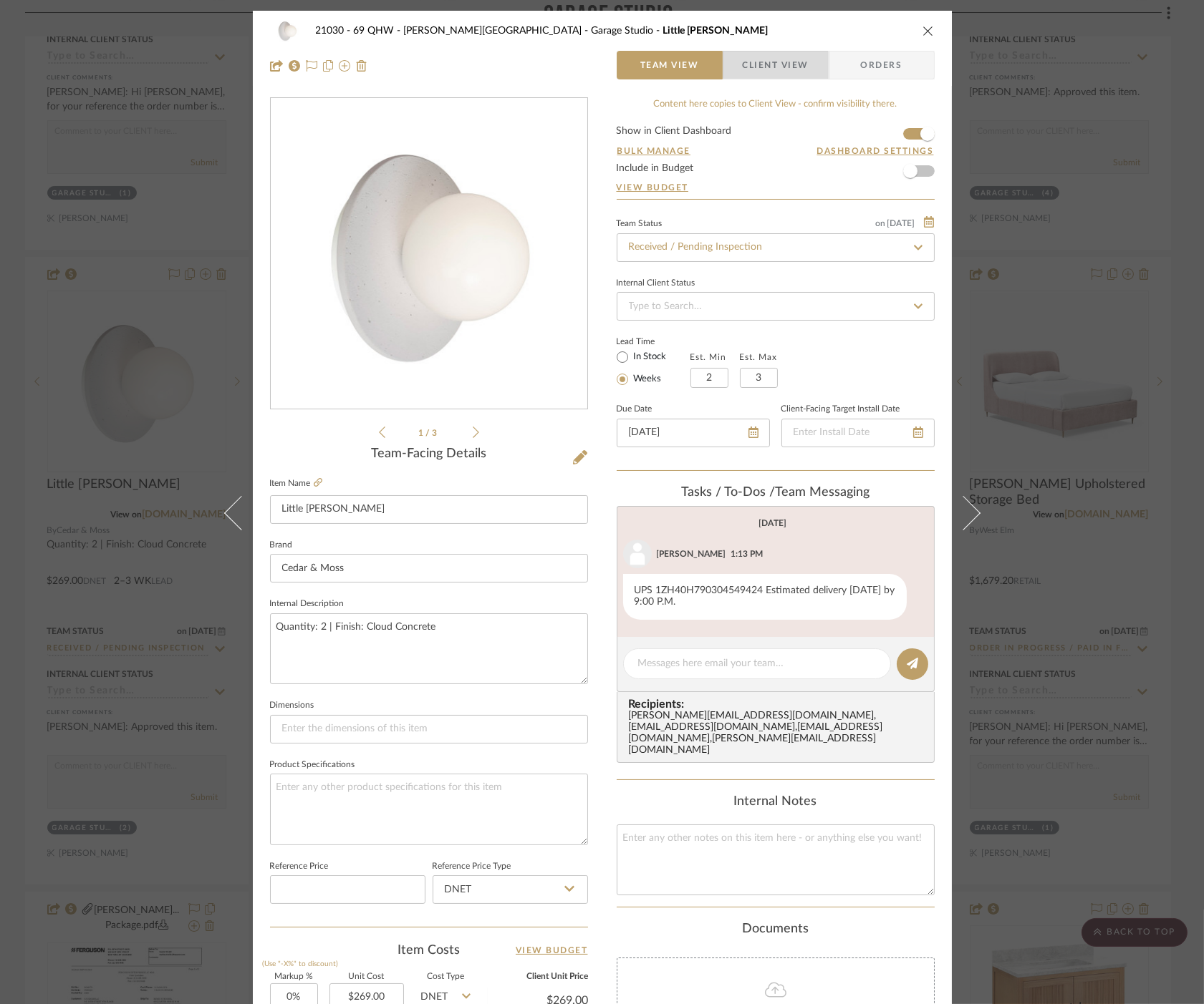
click at [811, 61] on span "Client View" at bounding box center [775, 65] width 105 height 28
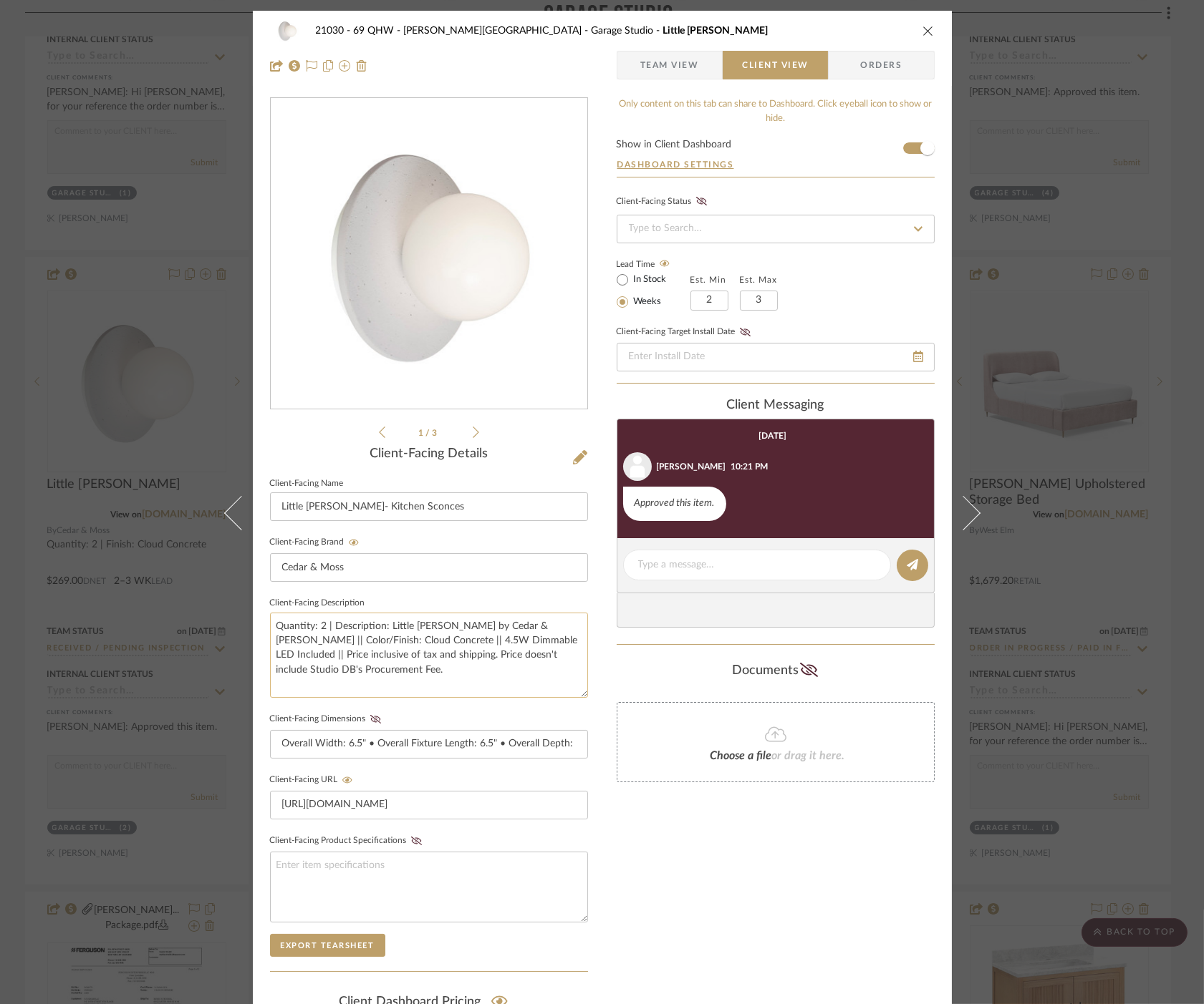
click at [315, 654] on textarea "Quantity: 2 | Description: Little Luna by Cedar & Moss || Color/Finish: Cloud C…" at bounding box center [428, 655] width 318 height 85
click at [553, 753] on input "Overall Width: 6.5" • Overall Fixture Length: 6.5" • Overall Depth: 5" • Glass …" at bounding box center [428, 744] width 318 height 28
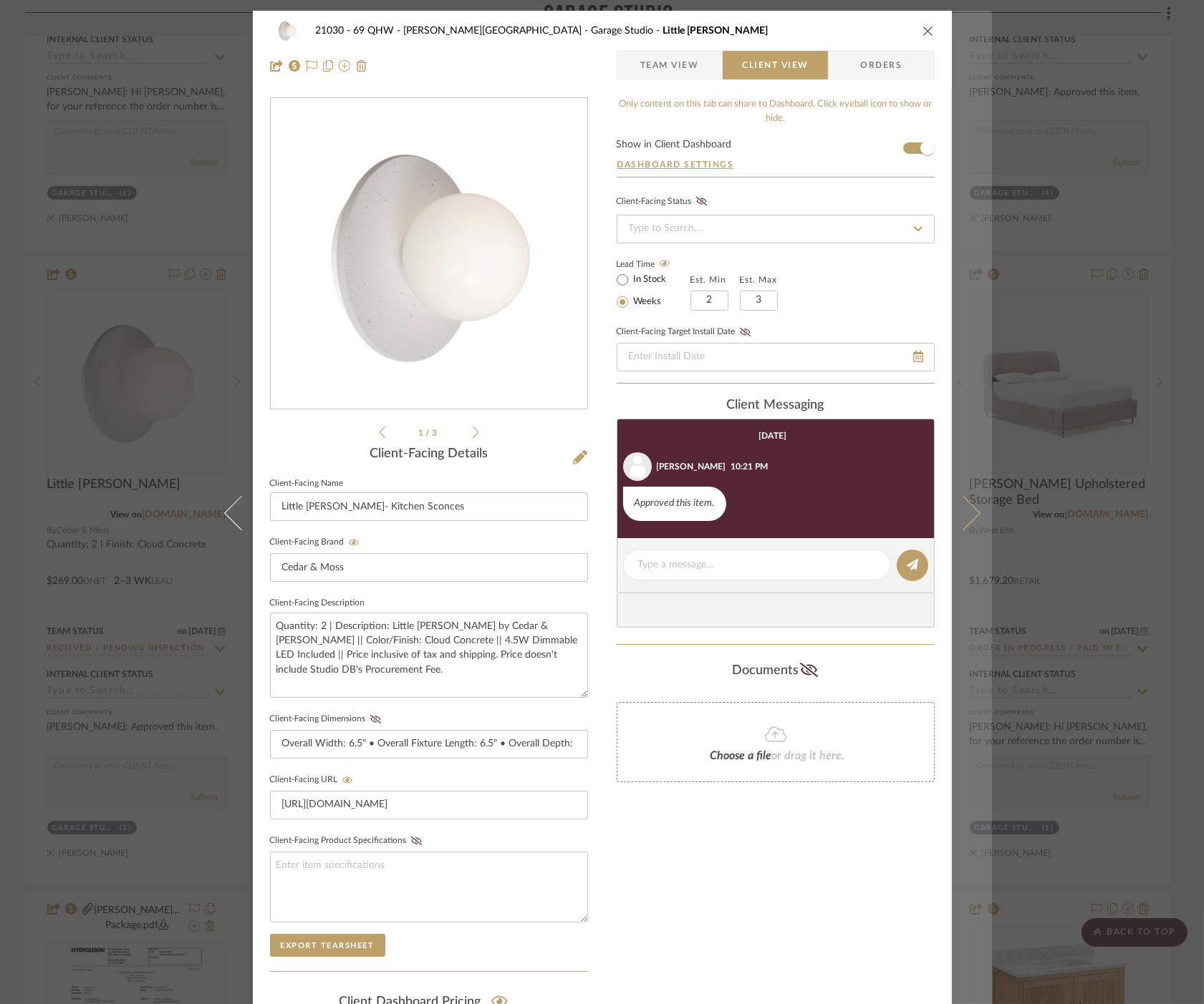
click at [963, 510] on icon at bounding box center [962, 512] width 34 height 34
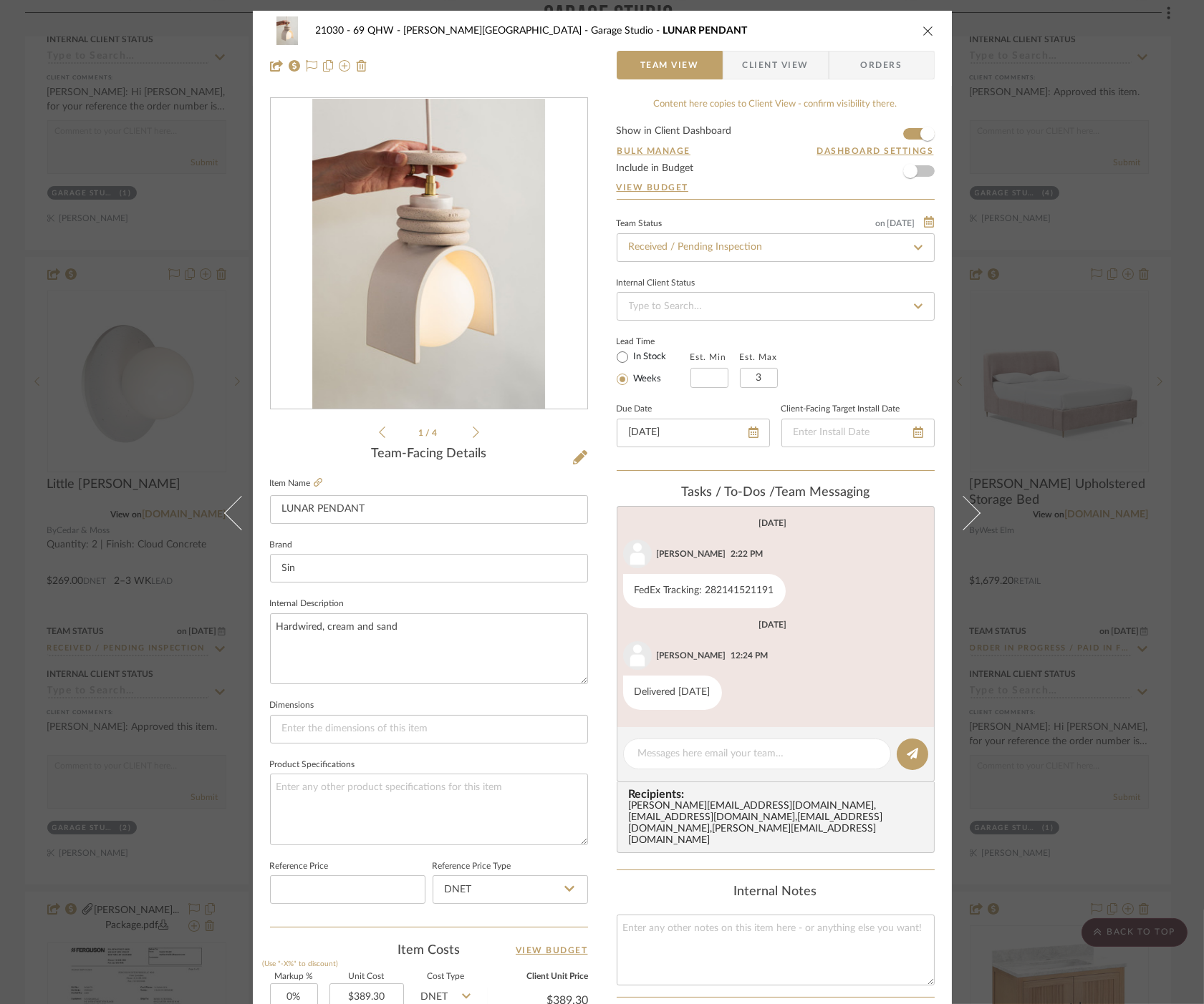
click at [776, 61] on span "Client View" at bounding box center [776, 65] width 66 height 28
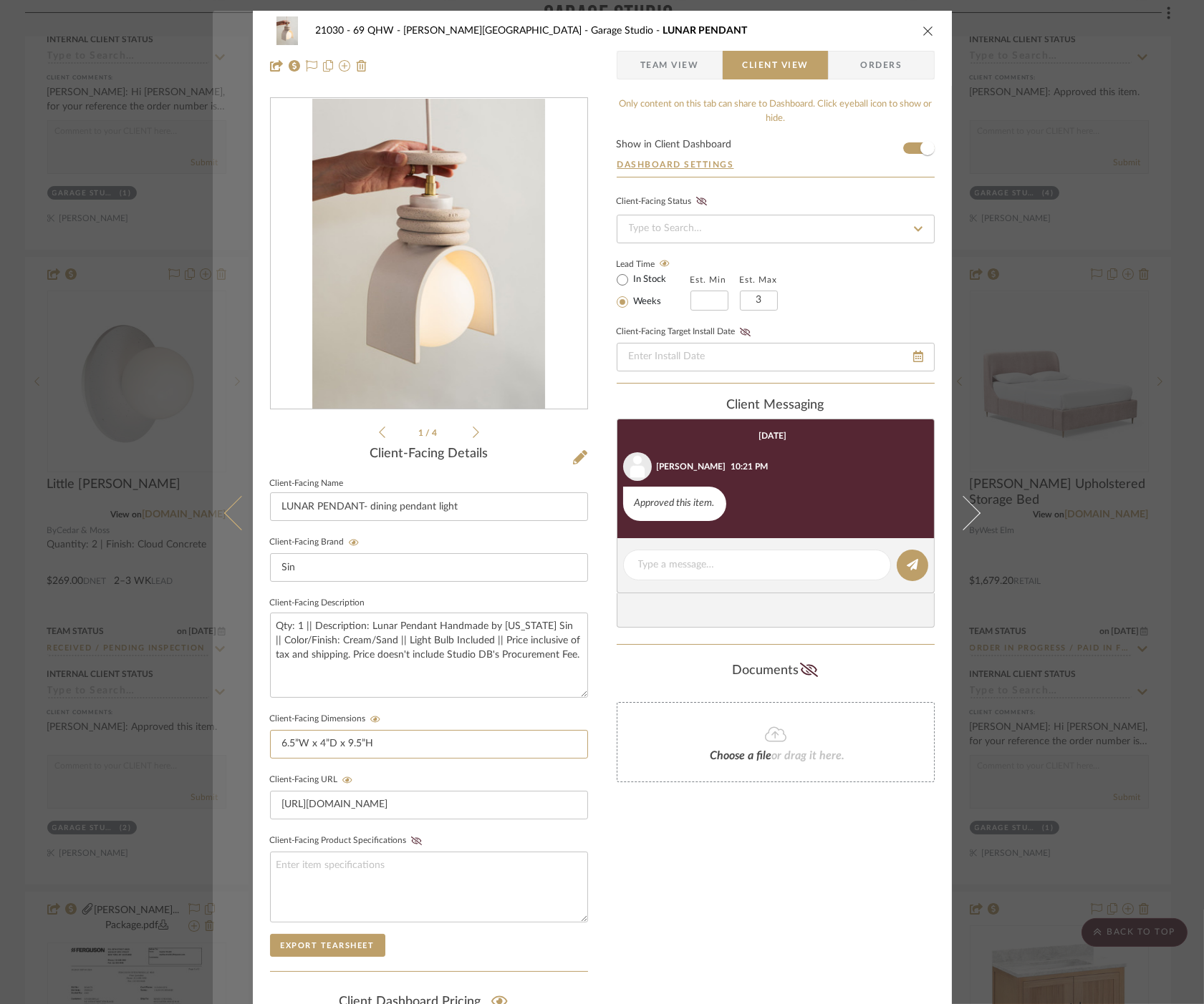
drag, startPoint x: 366, startPoint y: 742, endPoint x: 247, endPoint y: 732, distance: 119.4
click at [247, 732] on mat-dialog-content "21030 - 69 QHW - Stroebel-Garvie Garage Studio LUNAR PENDANT Team View Client V…" at bounding box center [602, 606] width 779 height 1192
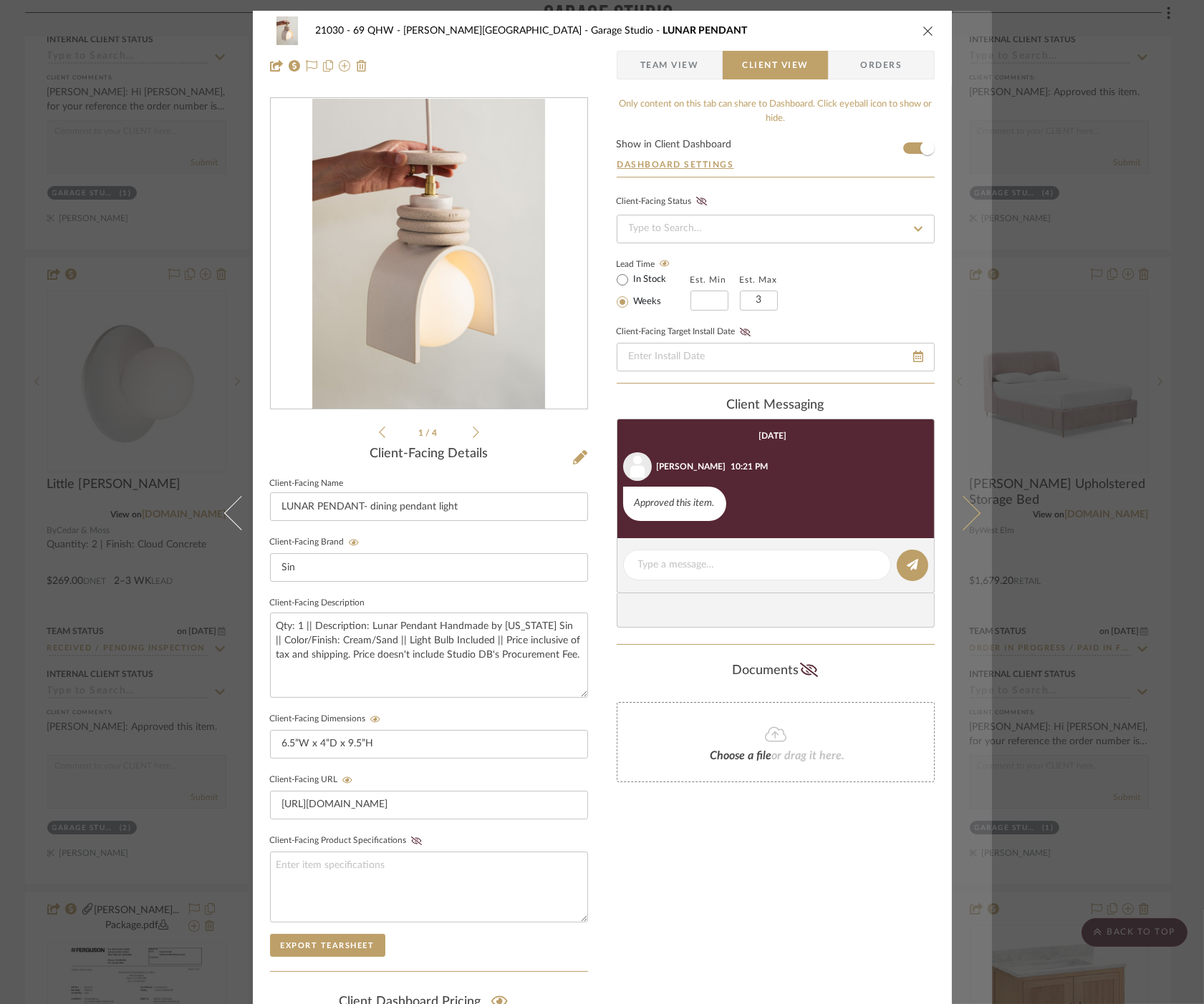
click at [964, 510] on icon at bounding box center [962, 512] width 34 height 34
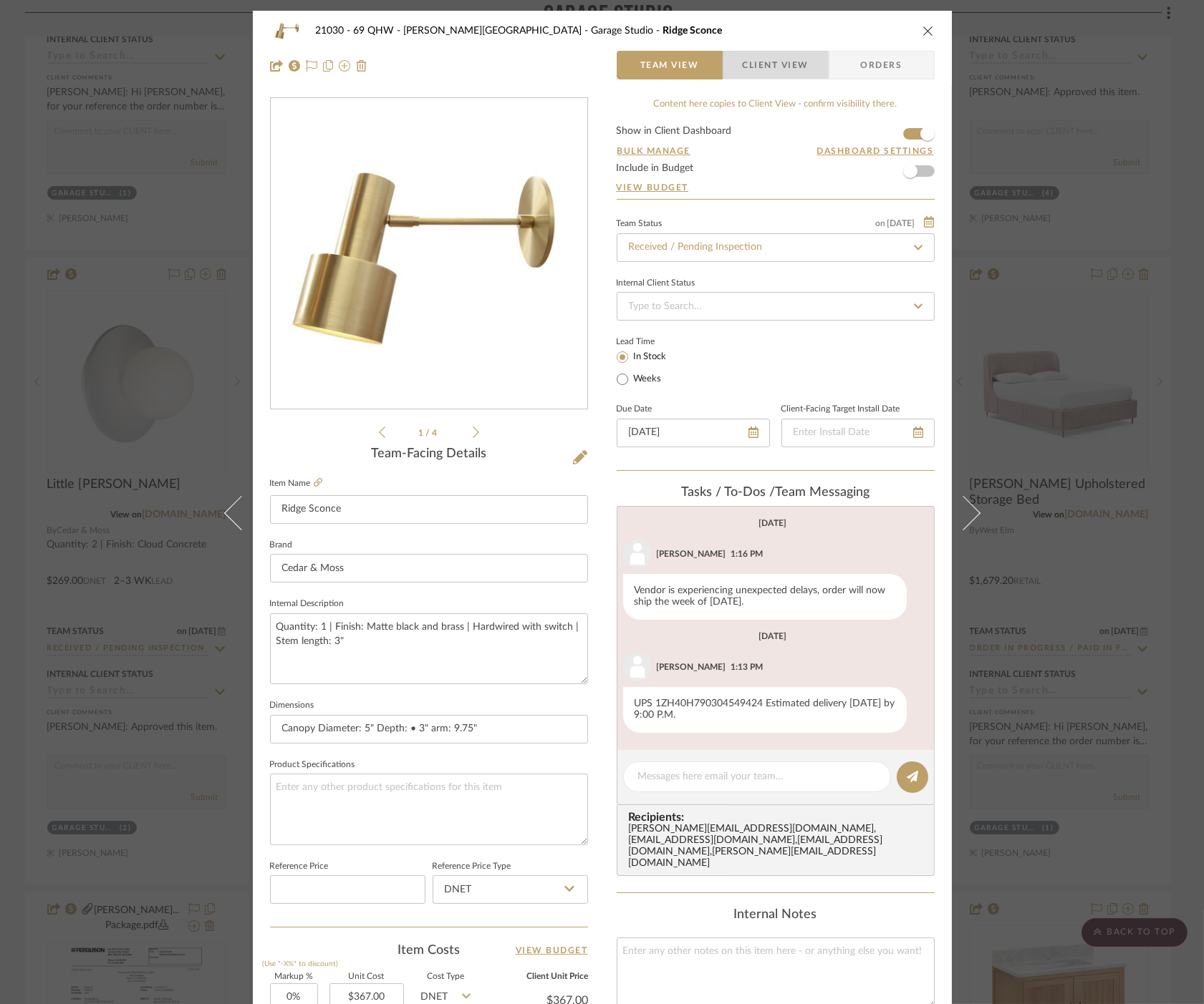
click at [790, 66] on span "Client View" at bounding box center [776, 65] width 66 height 28
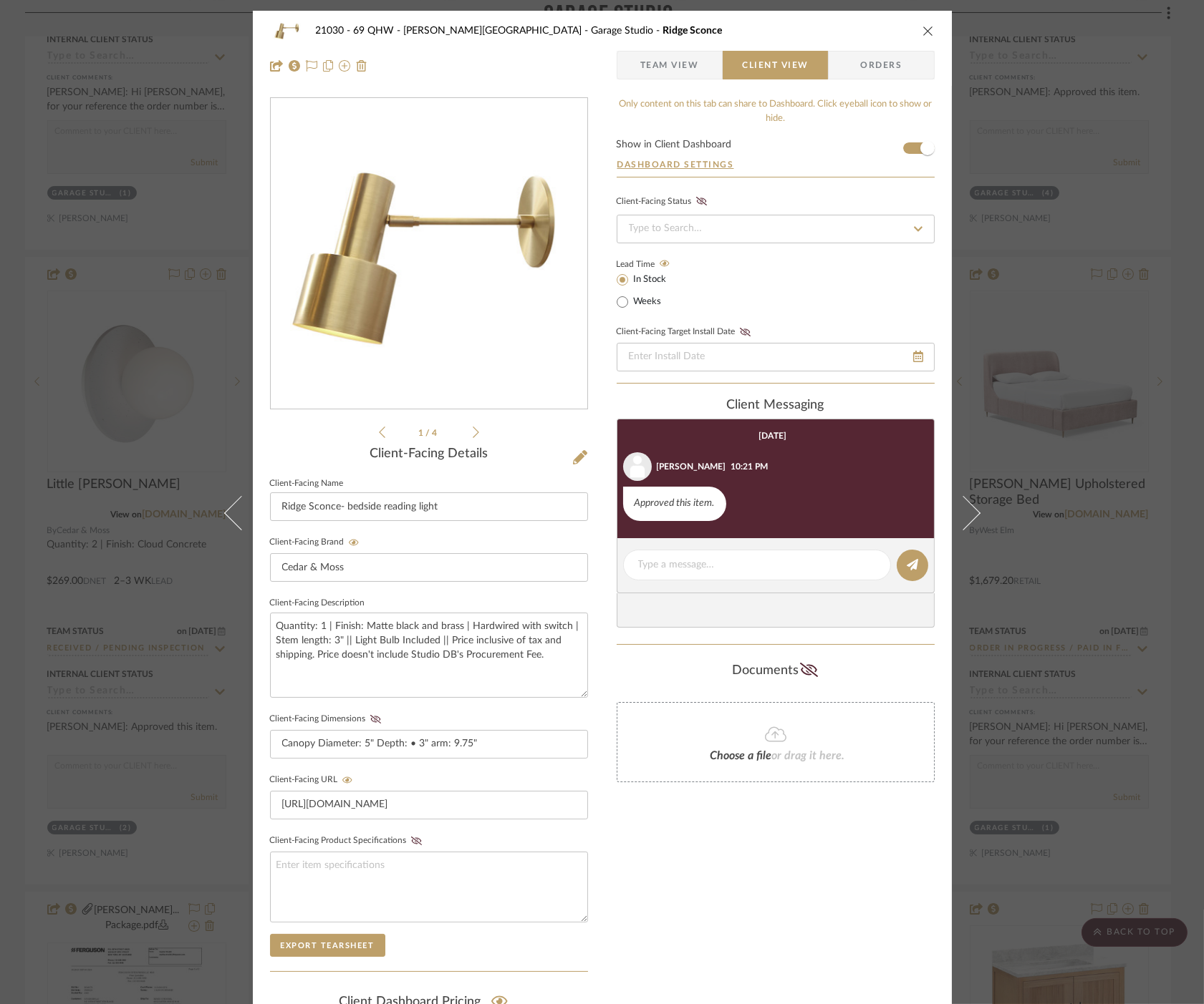
click at [711, 882] on div "Only content on this tab can share to Dashboard. Click eyeball icon to show or …" at bounding box center [775, 621] width 318 height 1048
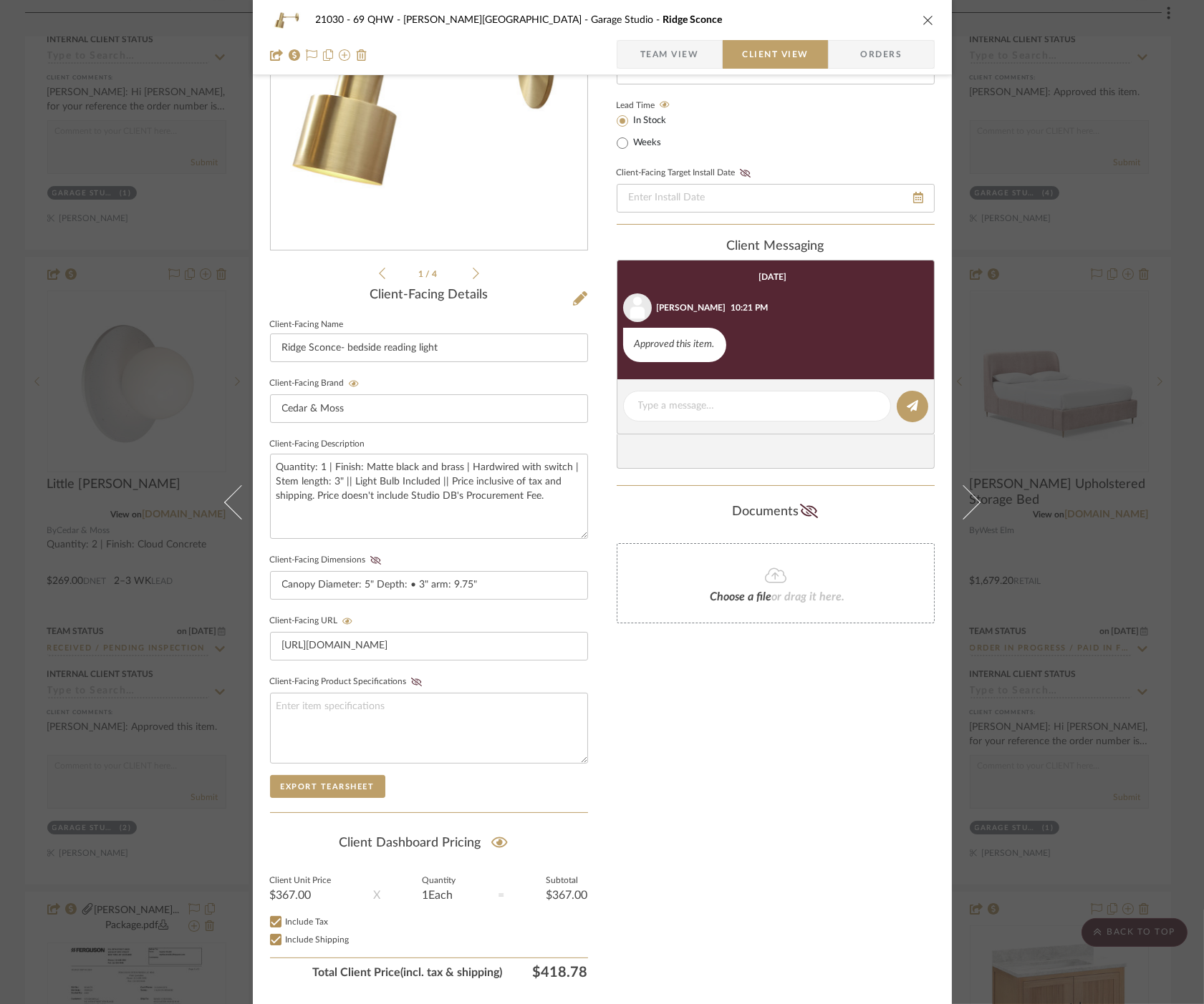
scroll to position [198, 0]
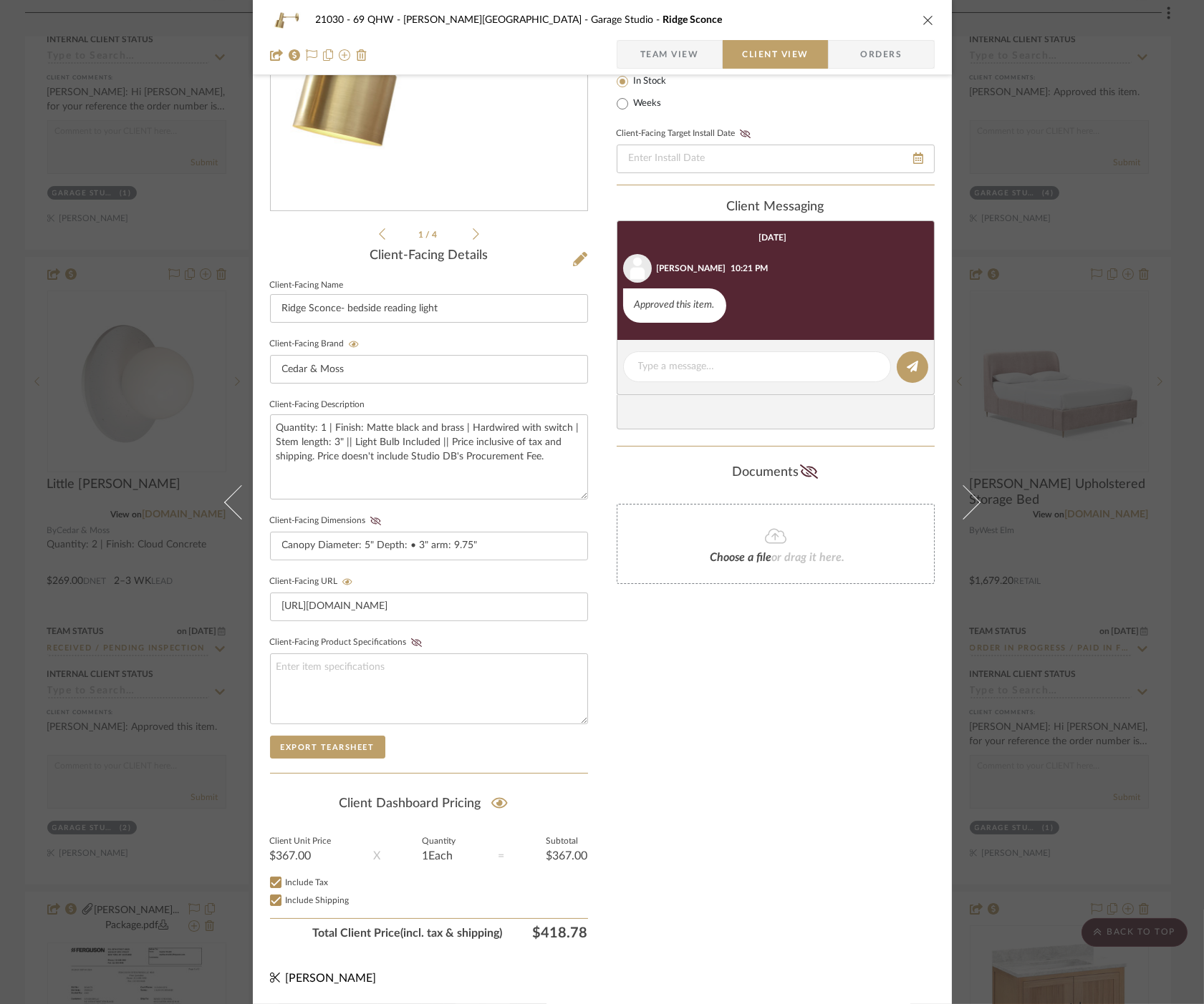
click at [1136, 542] on div "21030 - 69 QHW - Stroebel-Garvie Garage Studio Ridge Sconce Team View Client Vi…" at bounding box center [602, 502] width 1204 height 1004
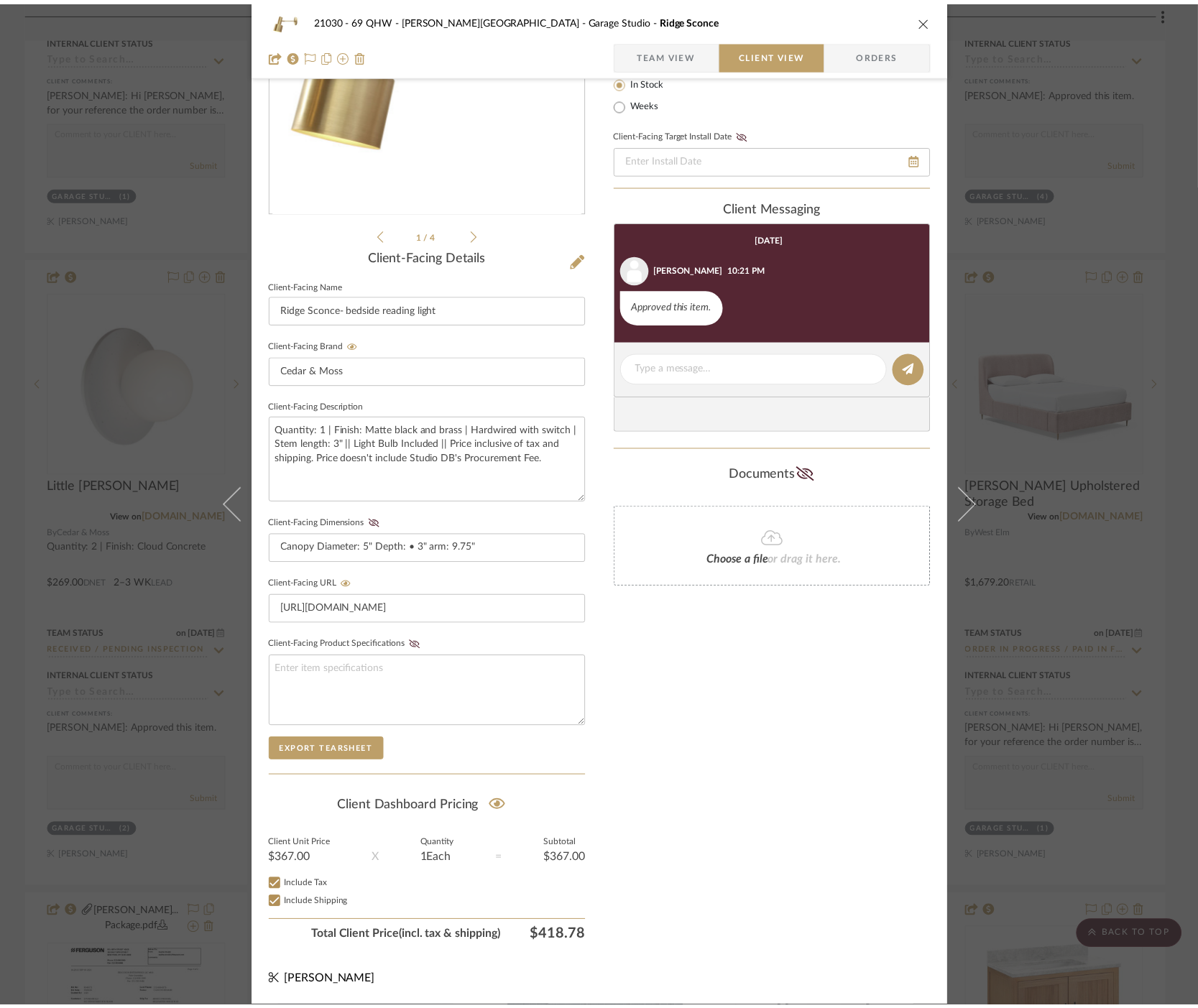
scroll to position [1597, 0]
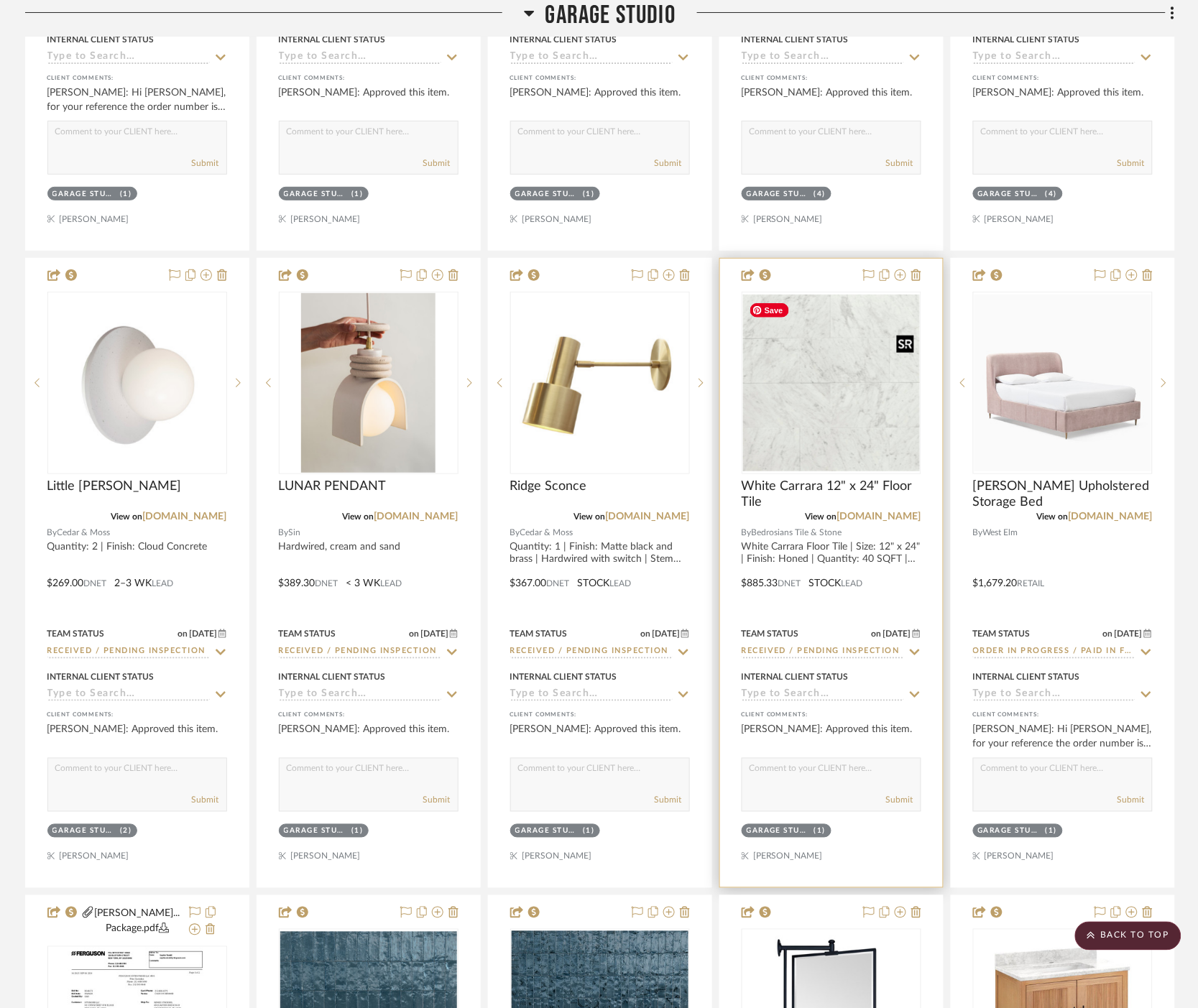
click at [878, 434] on img "0" at bounding box center [831, 383] width 177 height 177
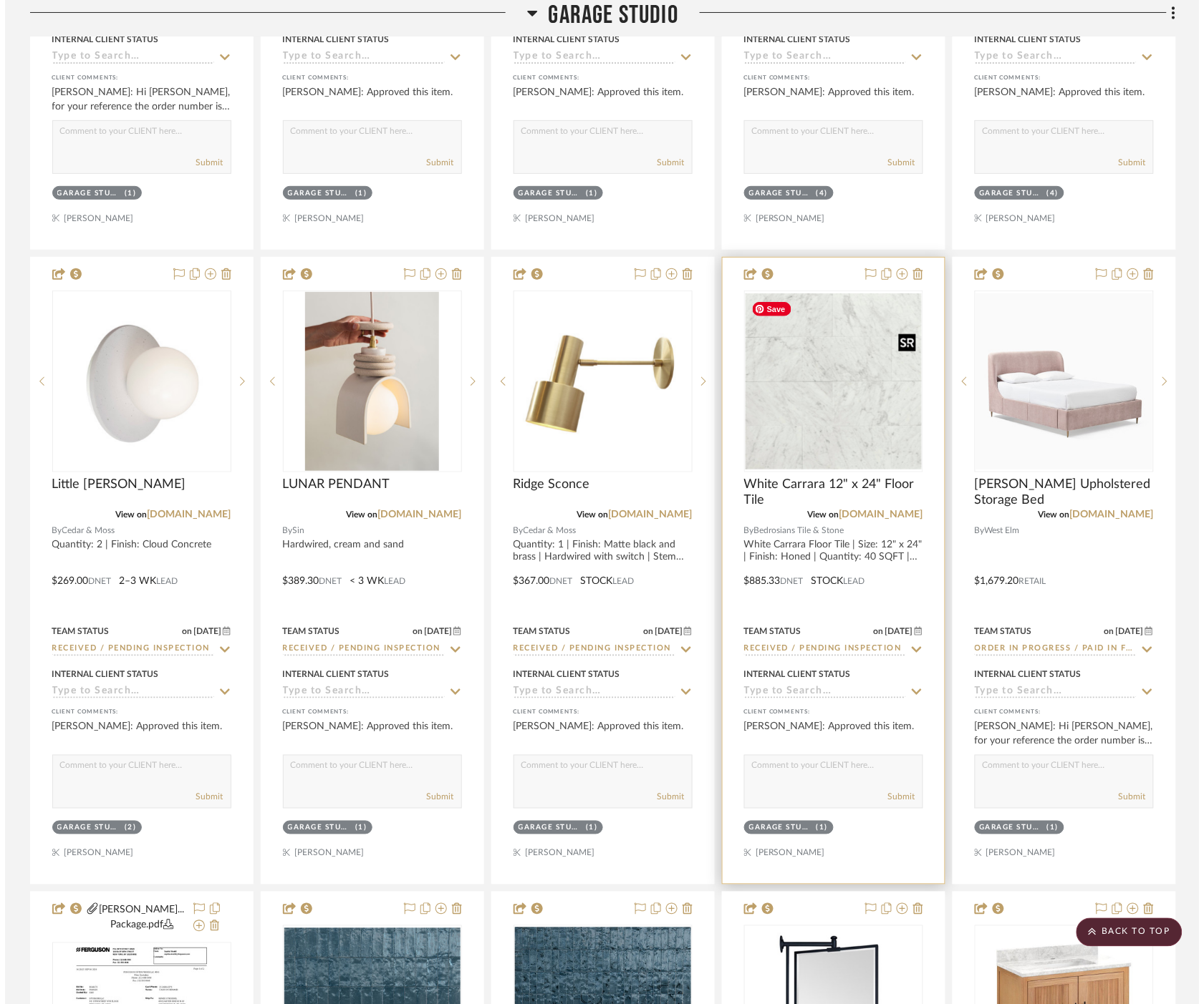
scroll to position [0, 0]
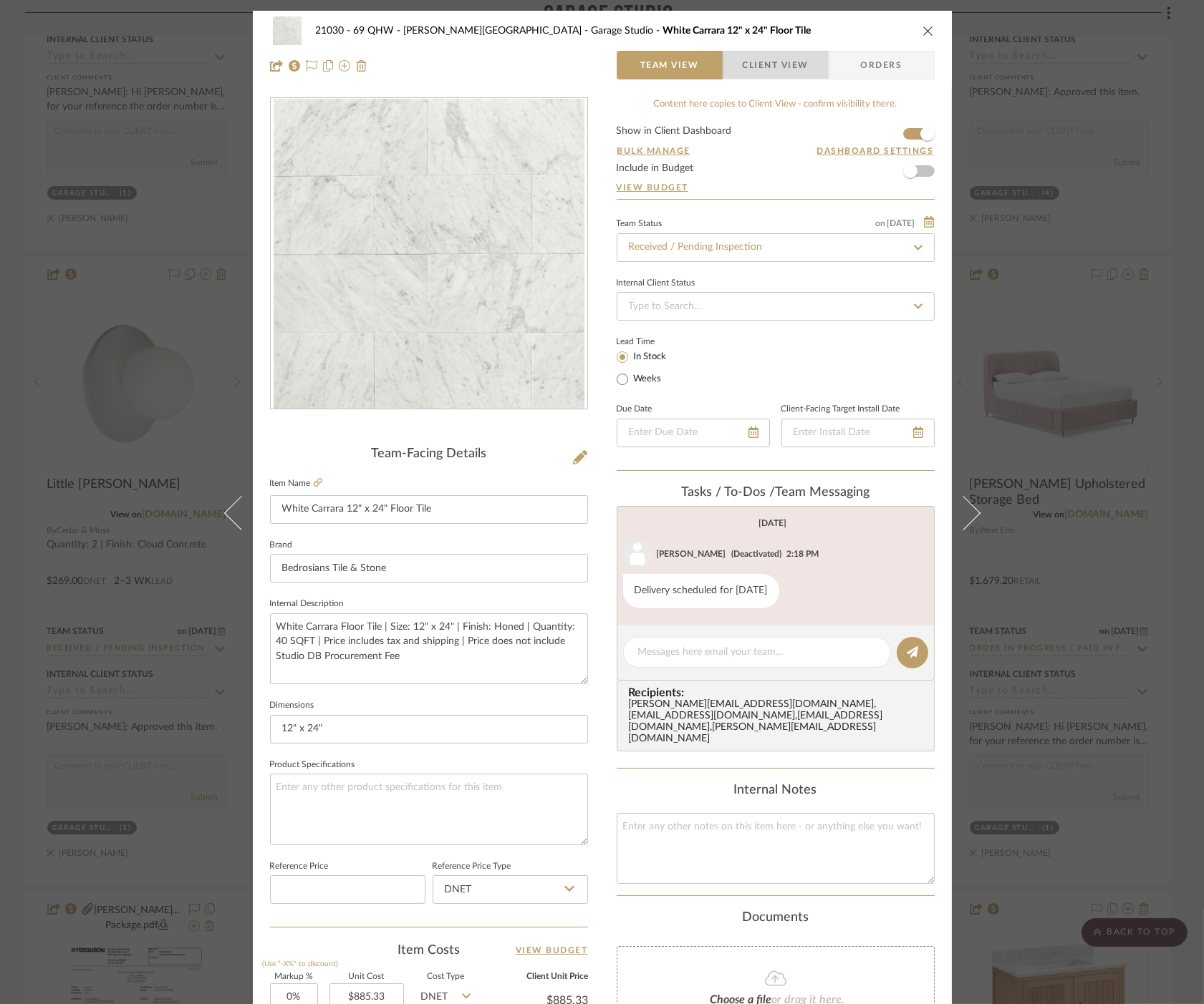
click at [786, 70] on span "Client View" at bounding box center [776, 65] width 66 height 28
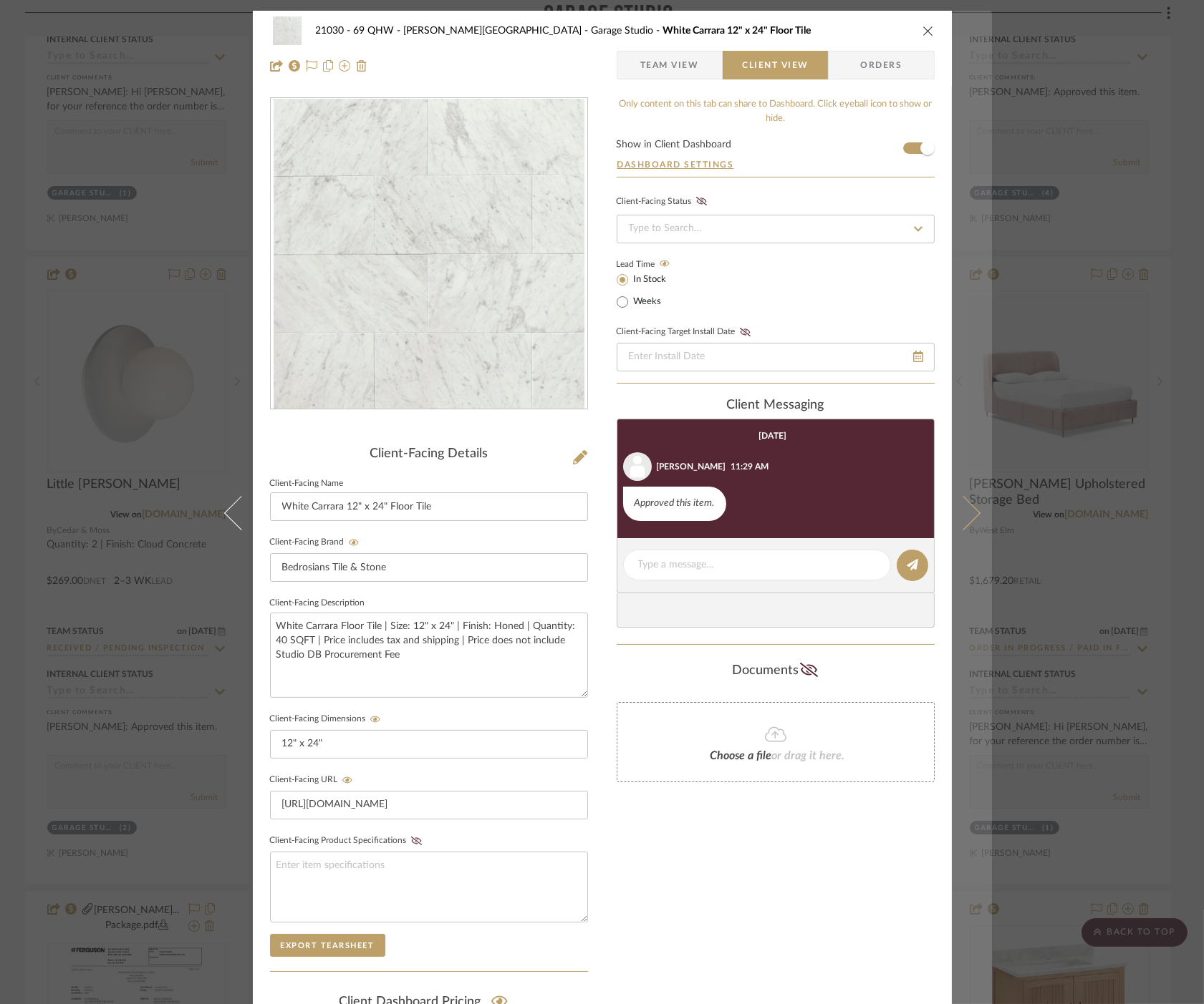
click at [960, 495] on button at bounding box center [972, 513] width 40 height 1004
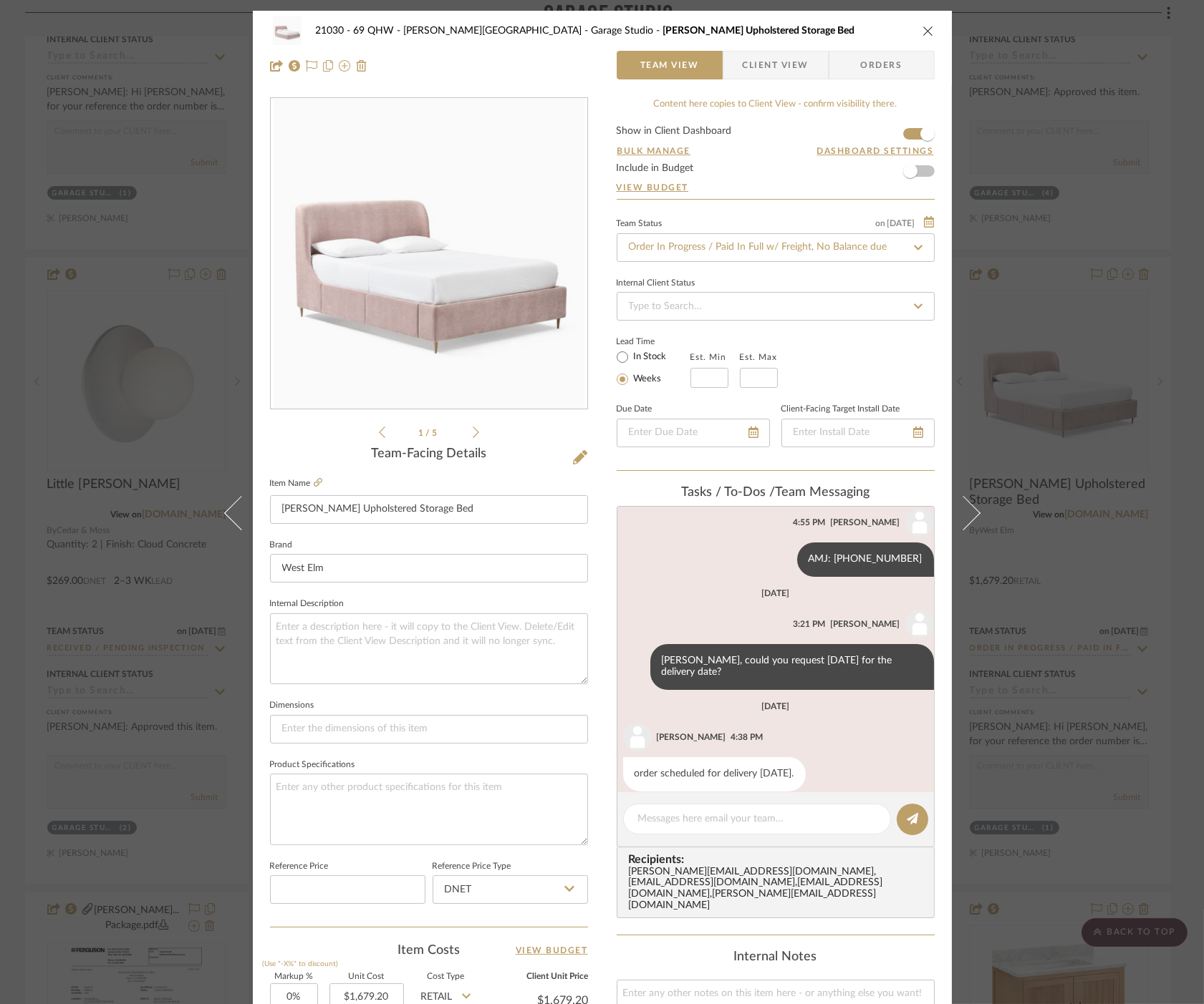
scroll to position [349, 0]
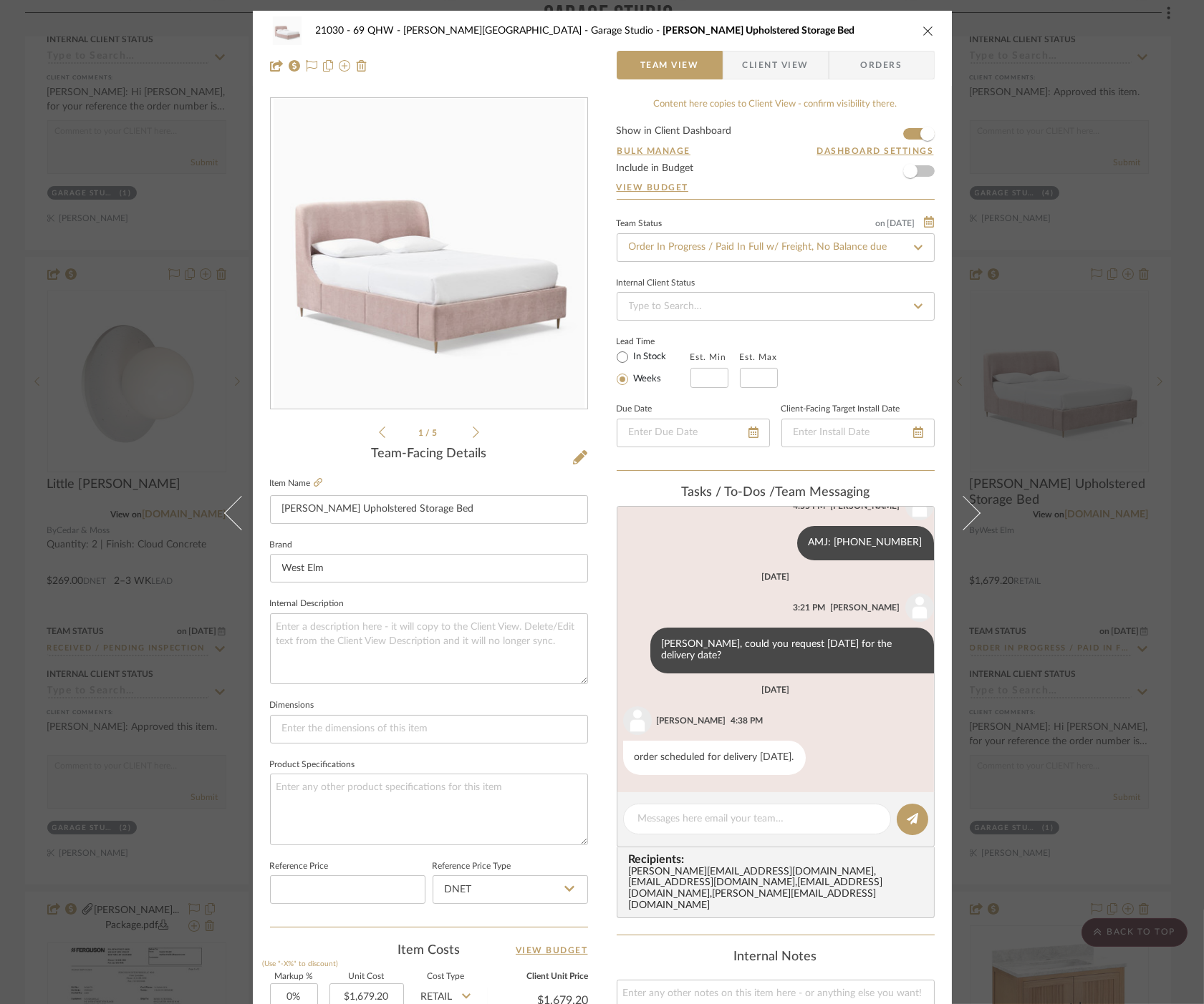
click at [747, 82] on div "21030 - 69 QHW - Stroebel-Garvie Garage Studio Lana Upholstered Storage Bed Tea…" at bounding box center [602, 48] width 699 height 75
click at [749, 77] on span "Client View" at bounding box center [776, 65] width 66 height 28
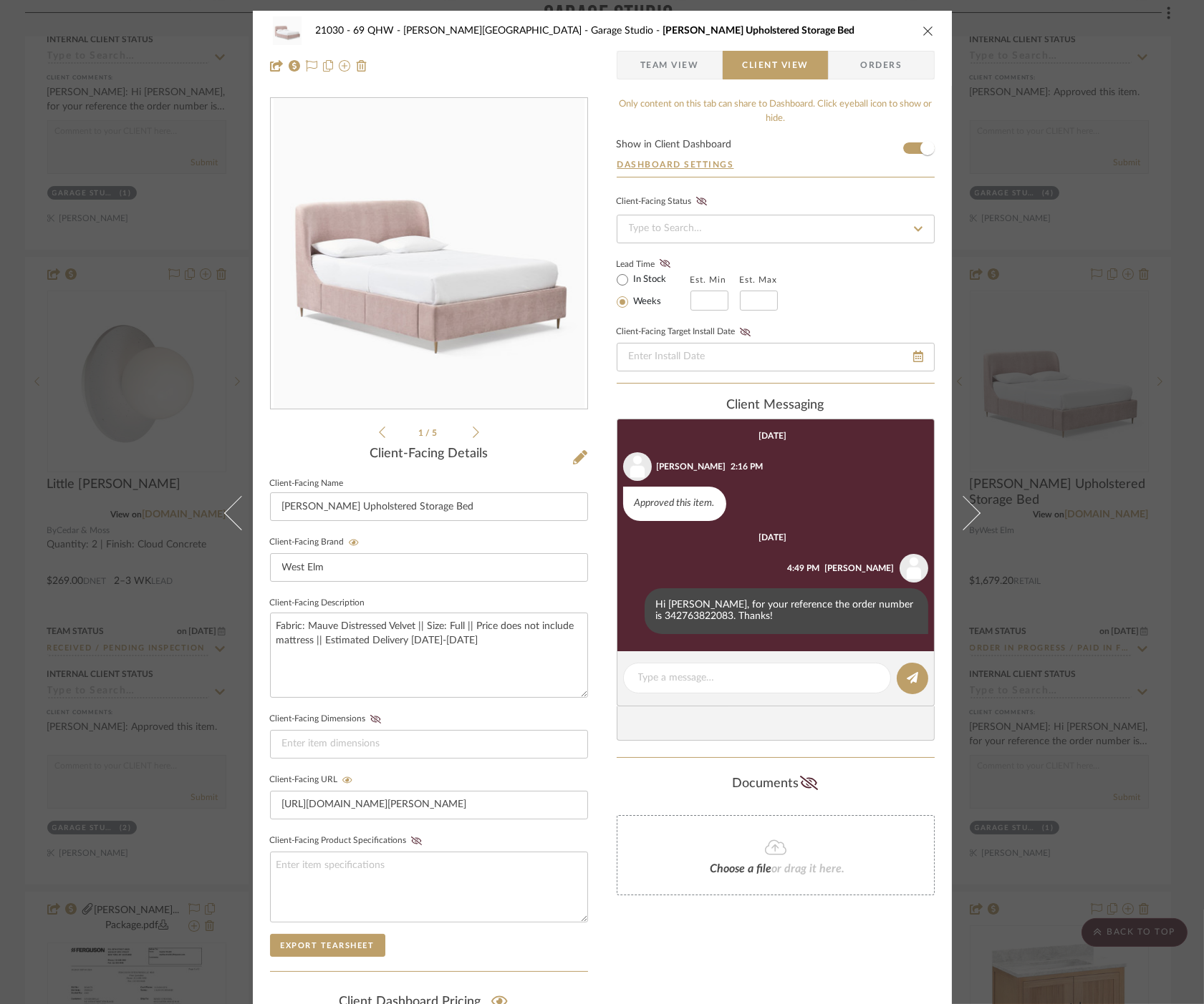
click at [1077, 359] on div "21030 - 69 QHW - Stroebel-Garvie Garage Studio Lana Upholstered Storage Bed Tea…" at bounding box center [602, 502] width 1204 height 1004
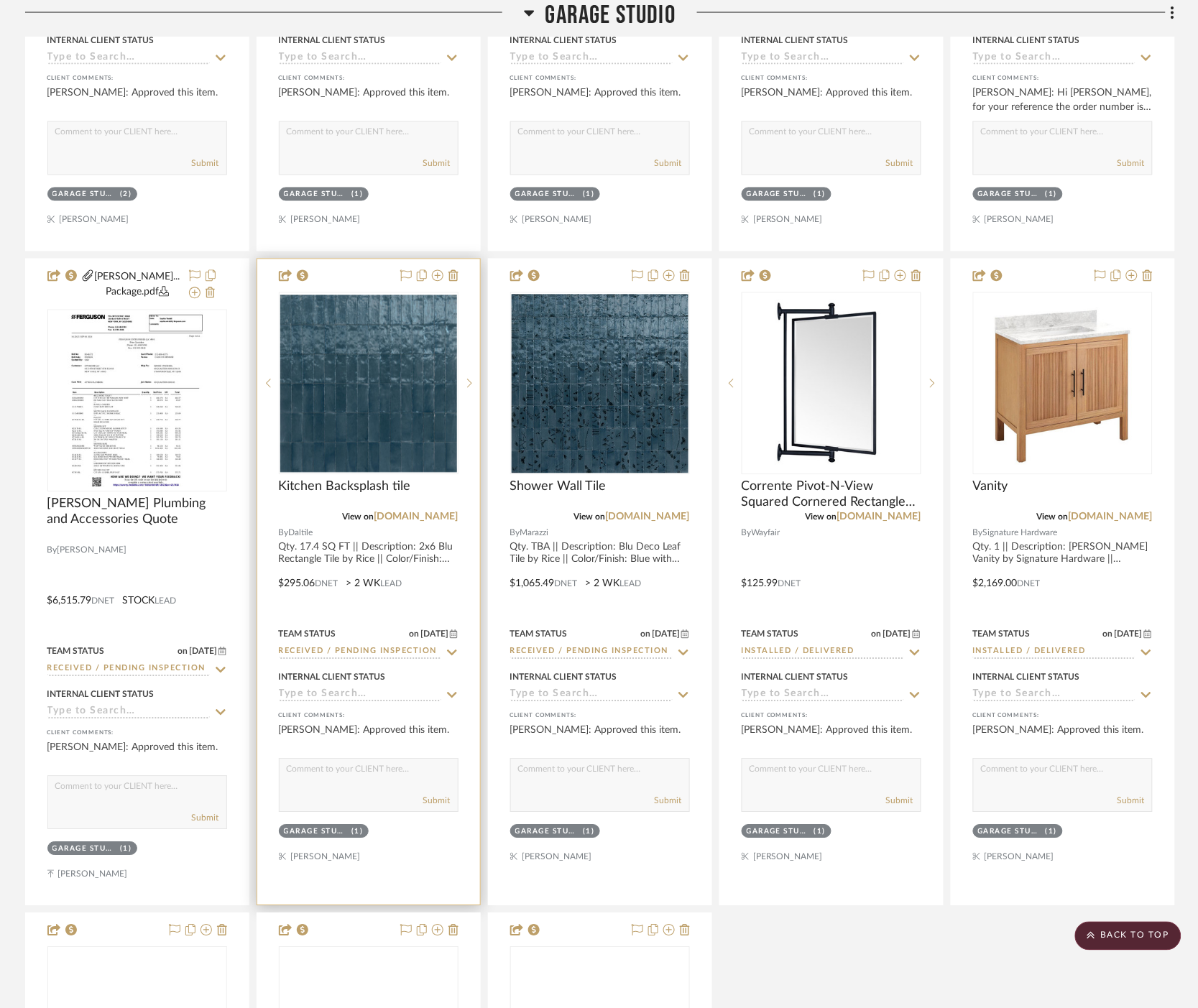
scroll to position [2236, 0]
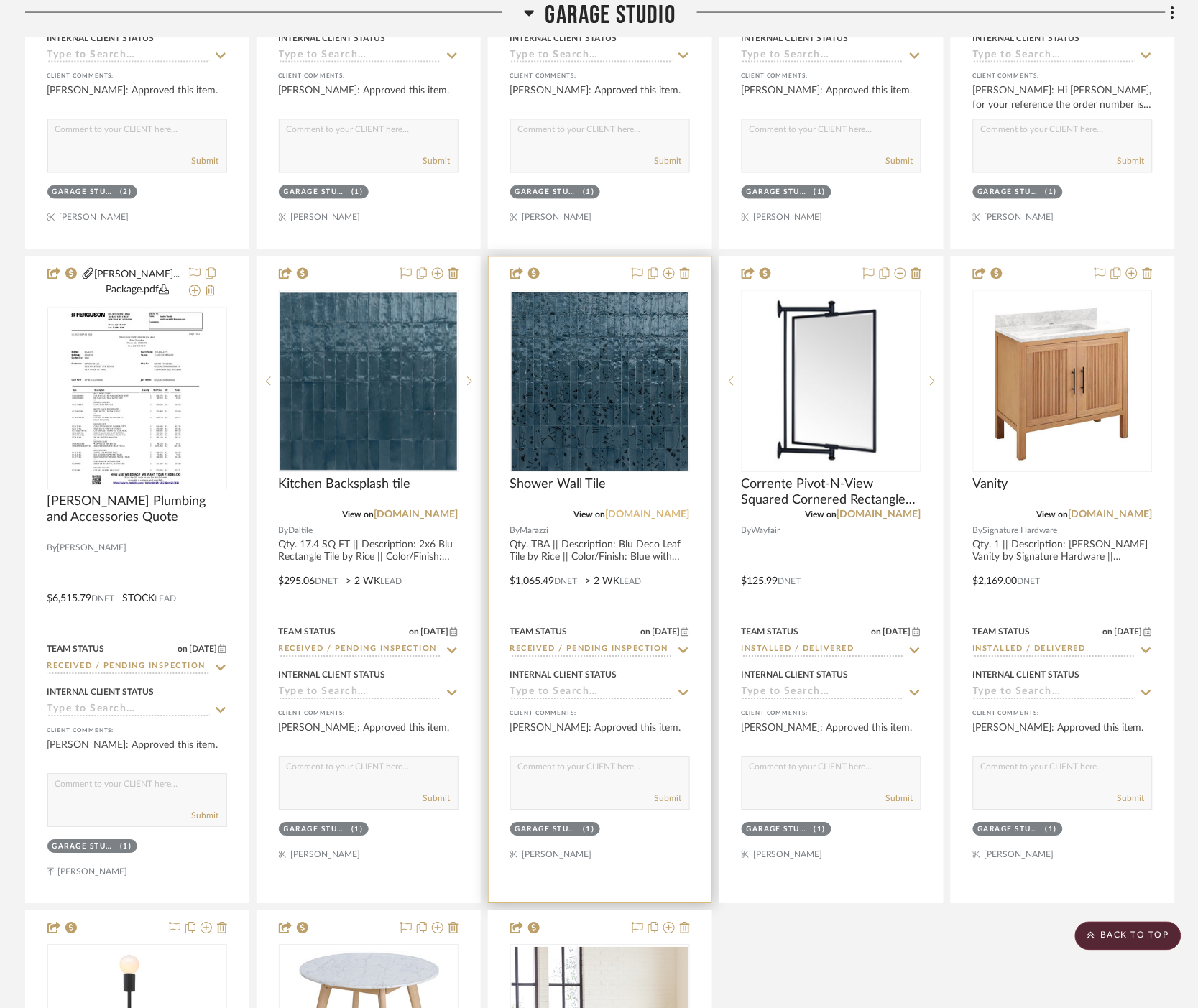
click at [667, 514] on link "marazziusa.com" at bounding box center [648, 516] width 84 height 10
click at [626, 420] on img "0" at bounding box center [600, 382] width 177 height 180
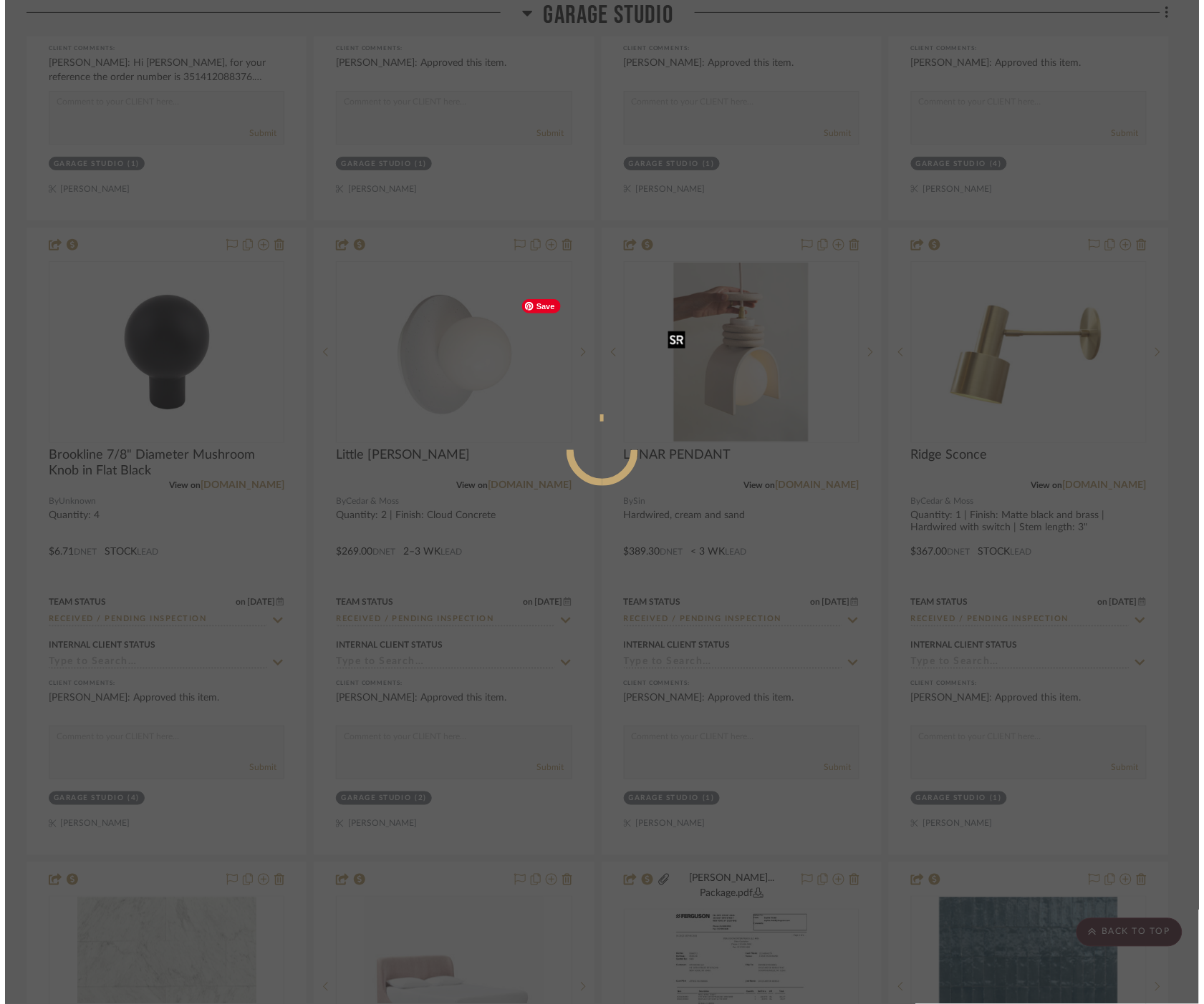
scroll to position [0, 0]
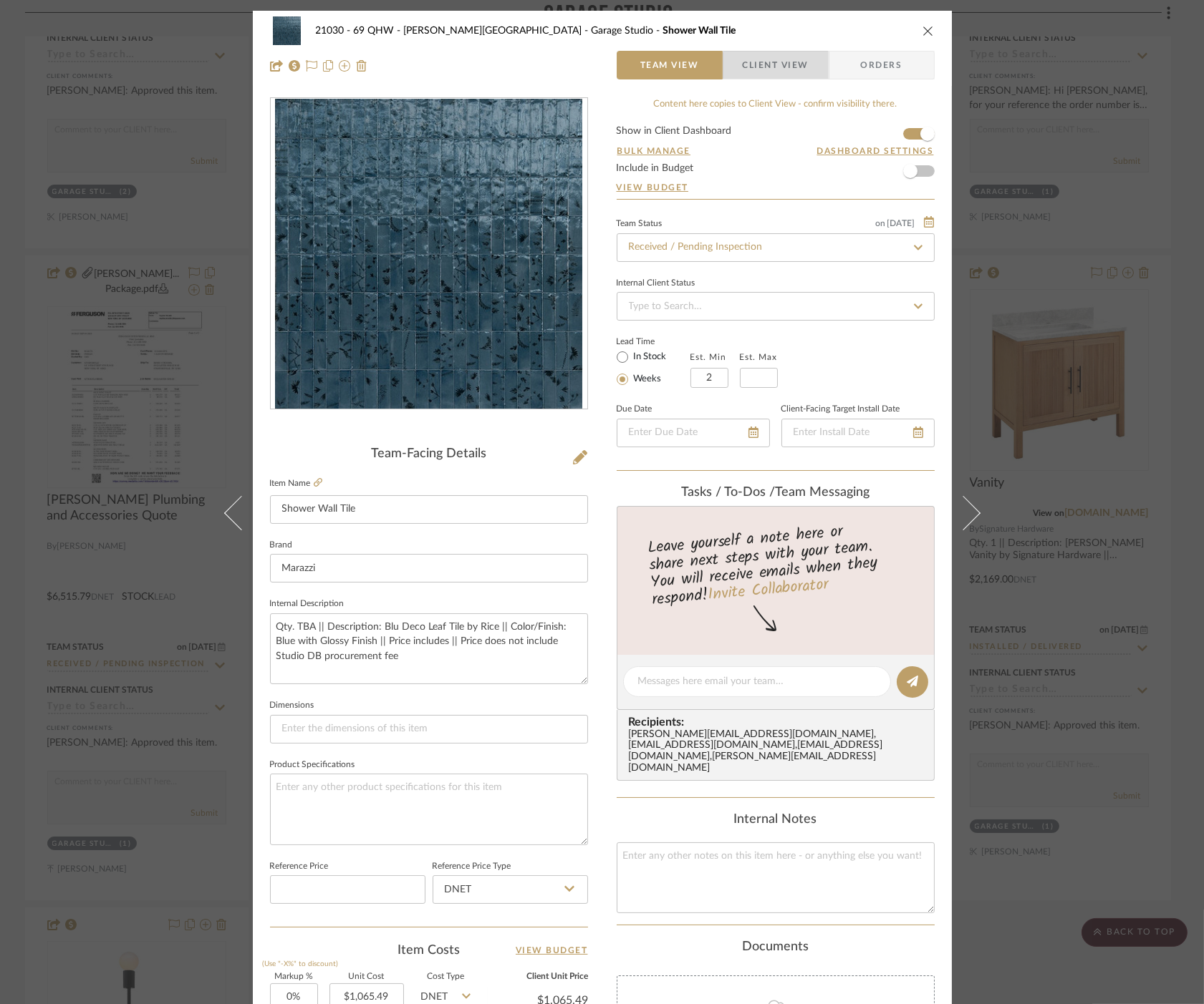
click at [783, 67] on span "Client View" at bounding box center [776, 65] width 66 height 28
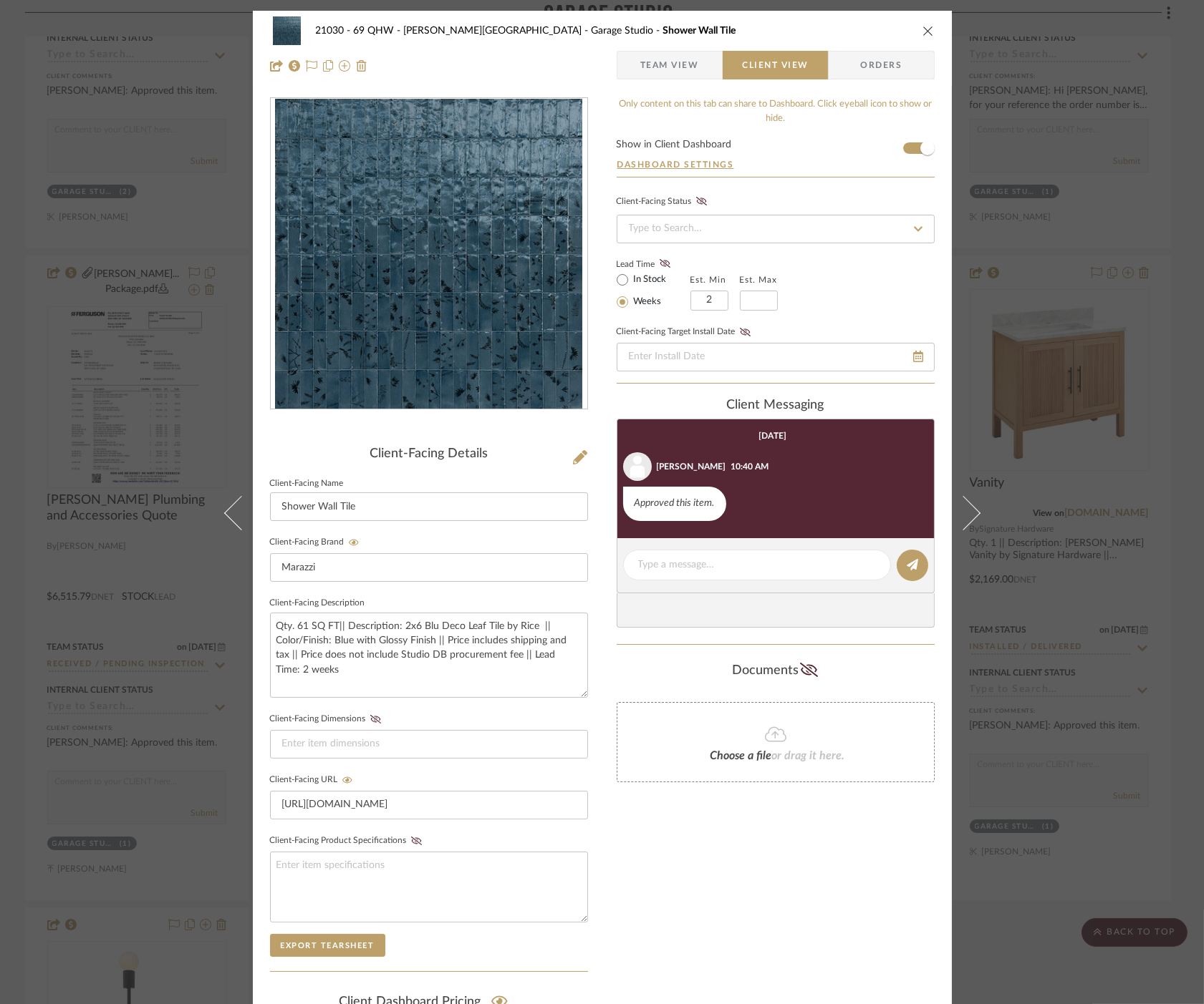
click at [1146, 259] on div "21030 - 69 QHW - Stroebel-Garvie Garage Studio Shower Wall Tile Team View Clien…" at bounding box center [602, 502] width 1204 height 1004
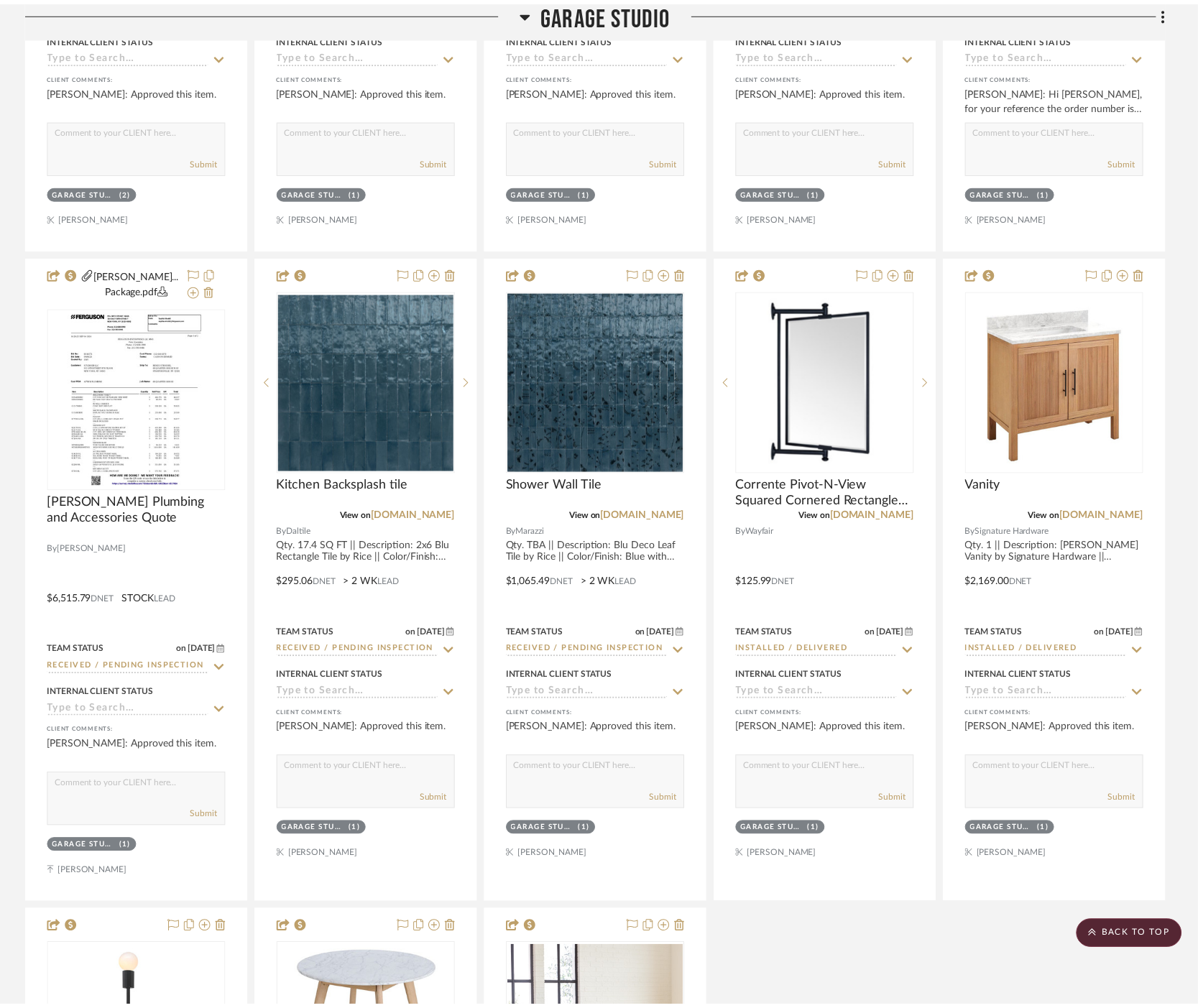
scroll to position [2236, 0]
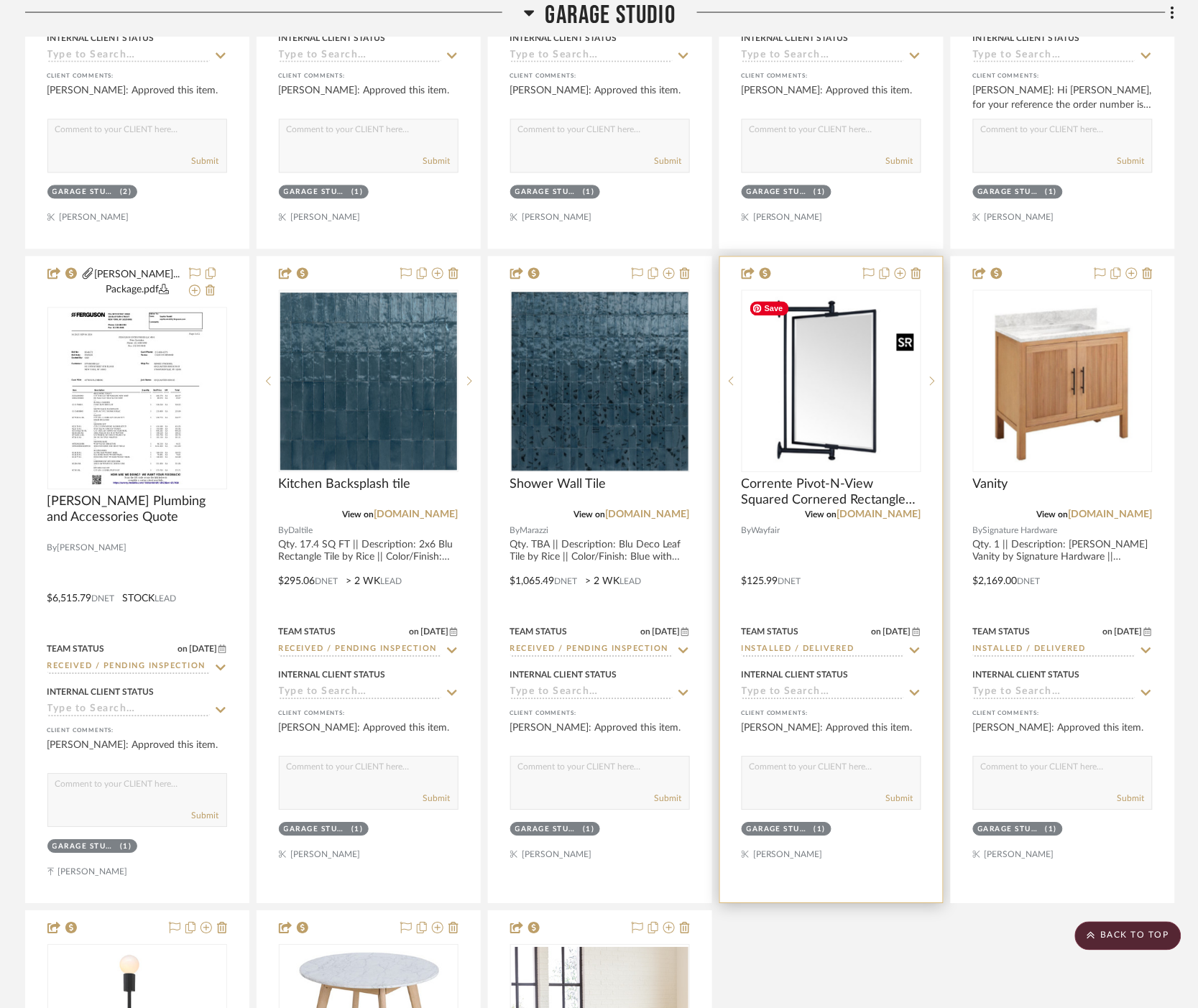
click at [830, 420] on img "0" at bounding box center [831, 381] width 177 height 177
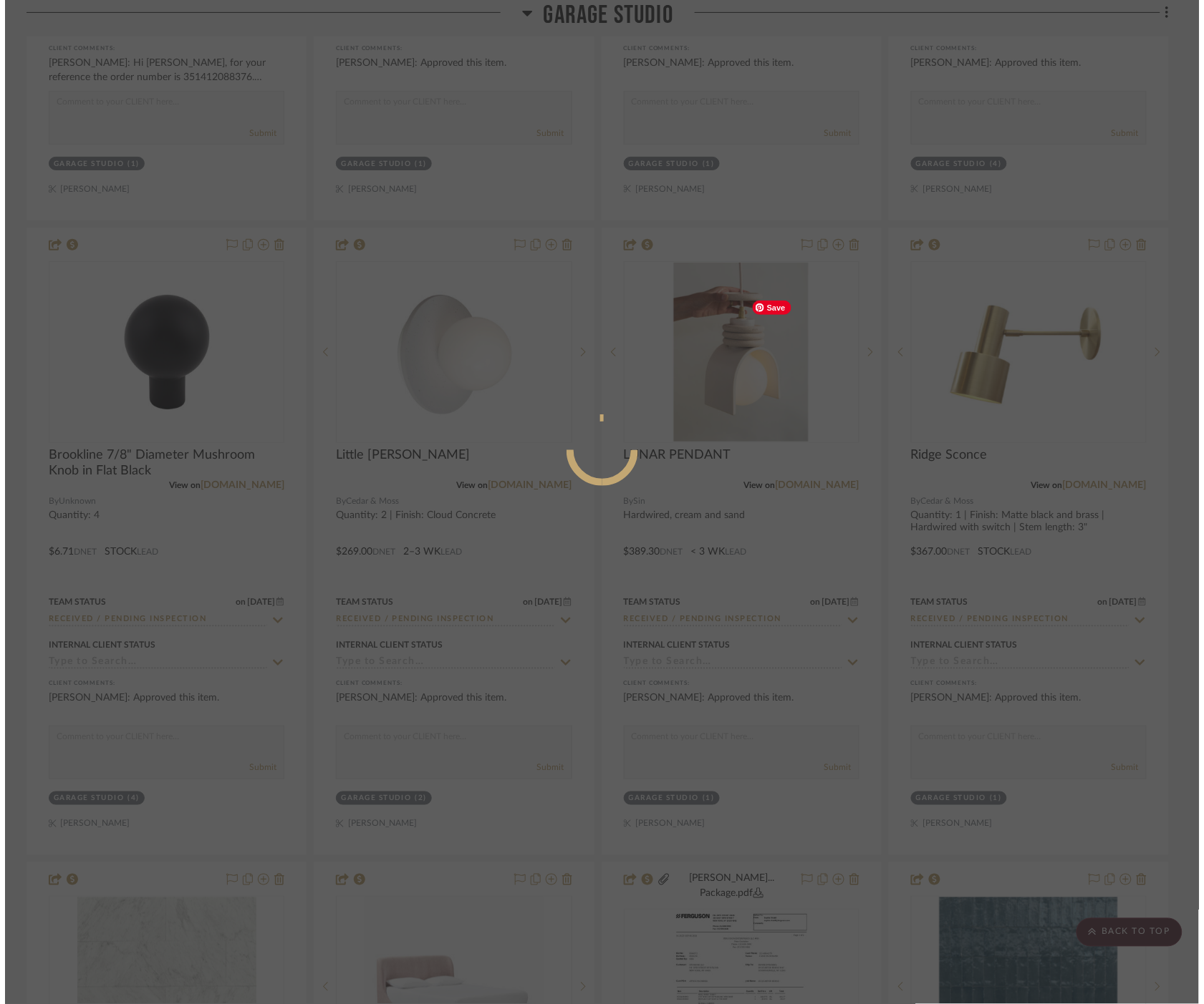
scroll to position [0, 0]
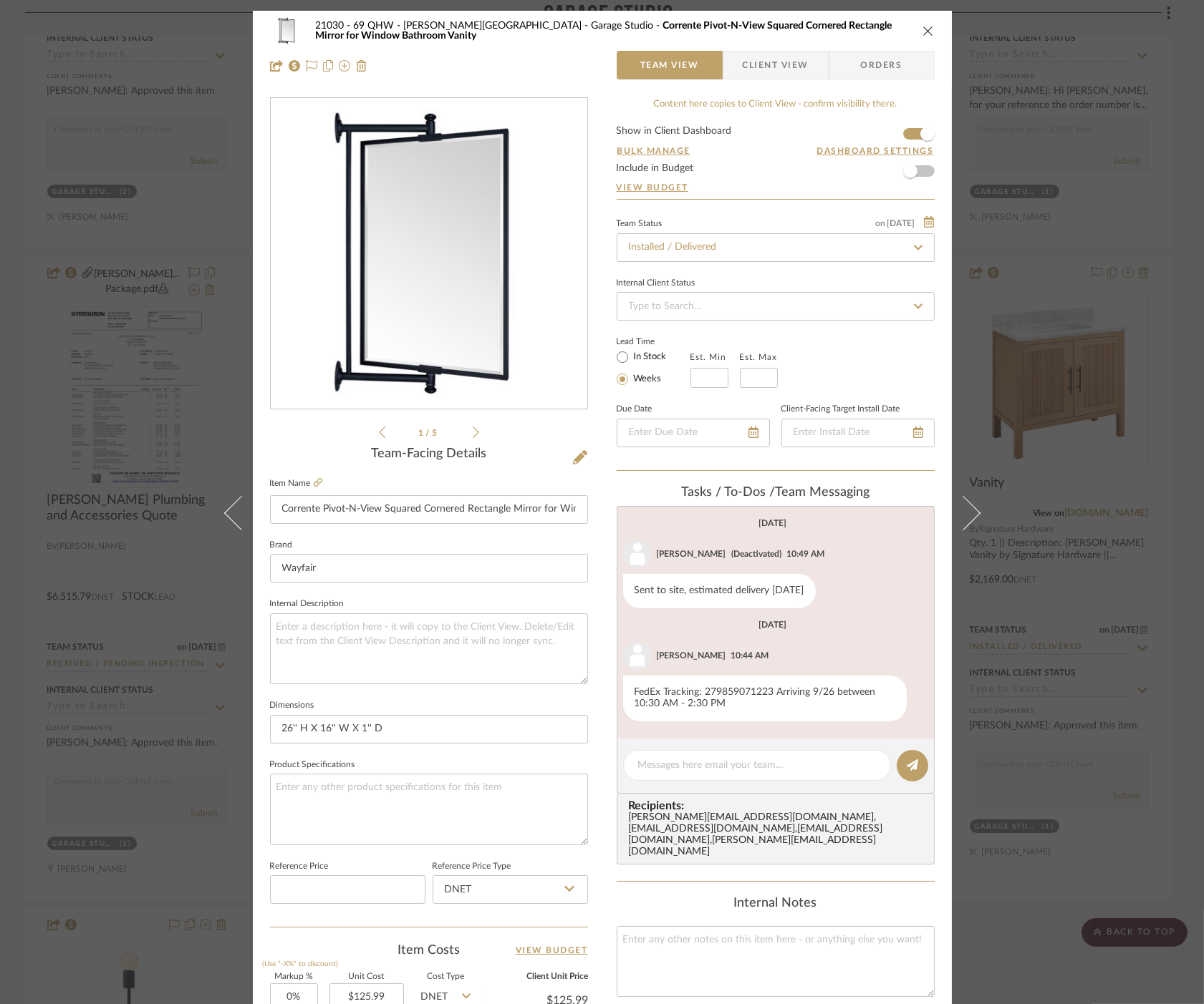
click at [754, 61] on span "Client View" at bounding box center [776, 65] width 66 height 28
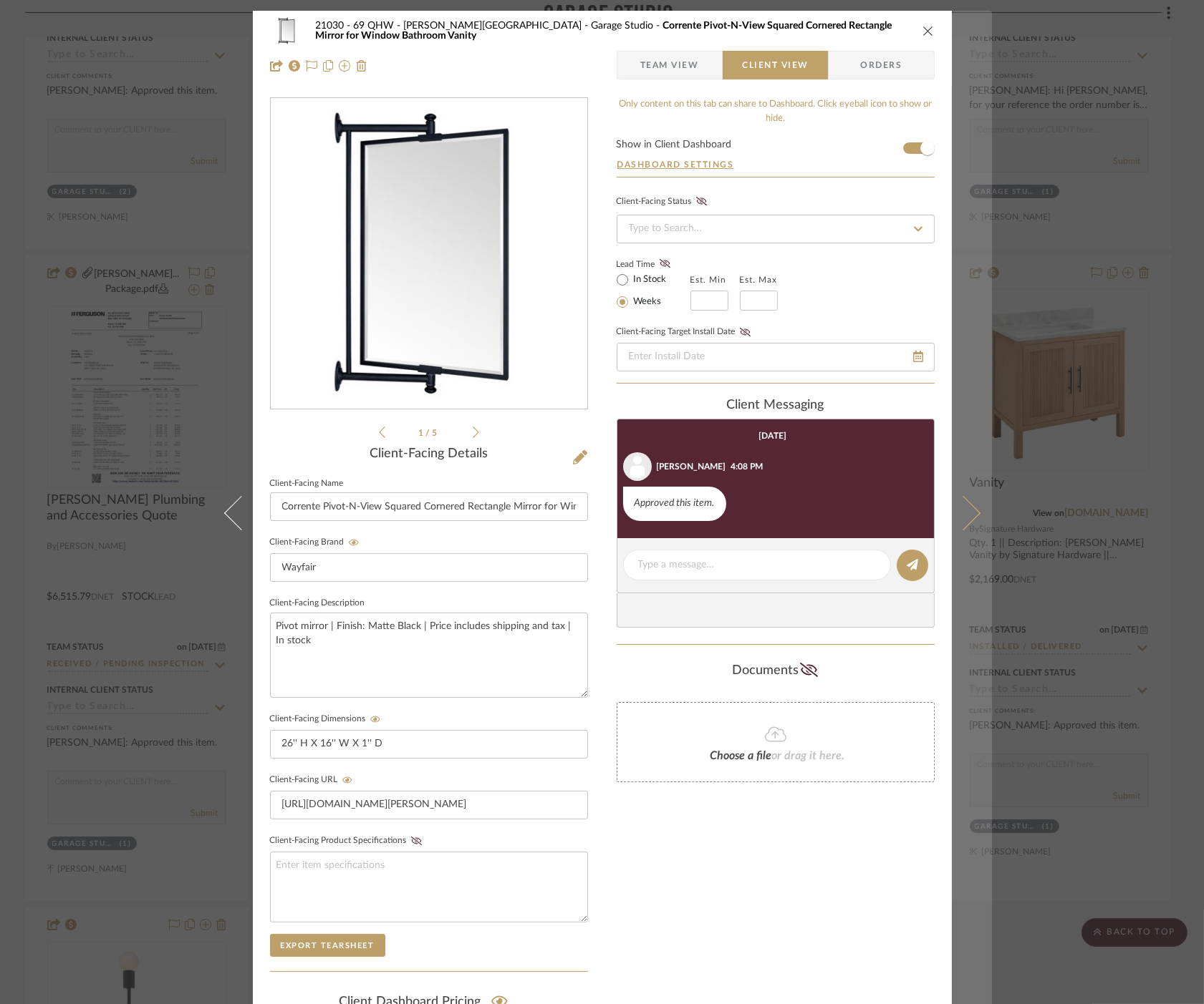
click at [954, 502] on icon at bounding box center [962, 512] width 34 height 34
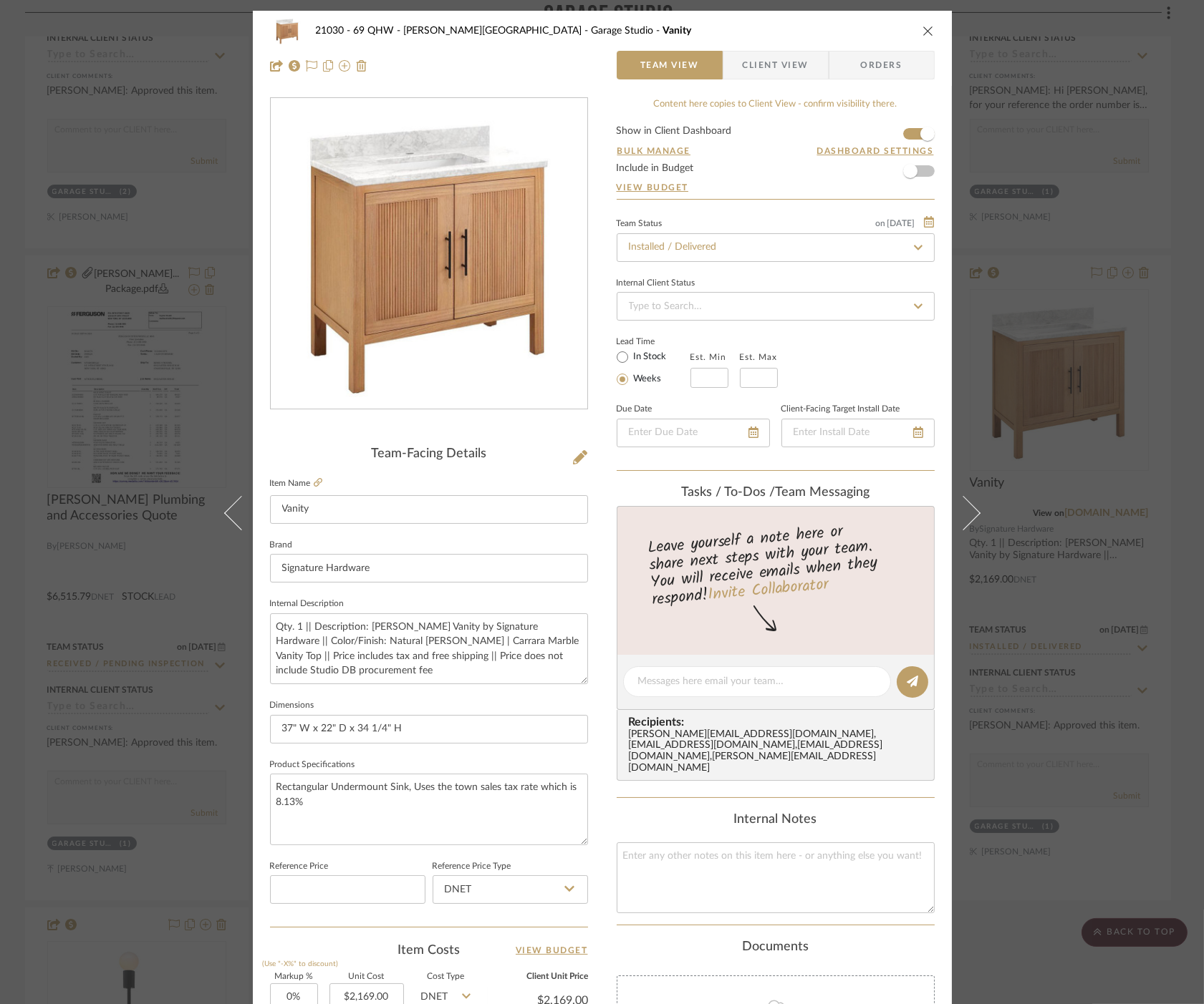
click at [977, 512] on button at bounding box center [972, 513] width 40 height 1004
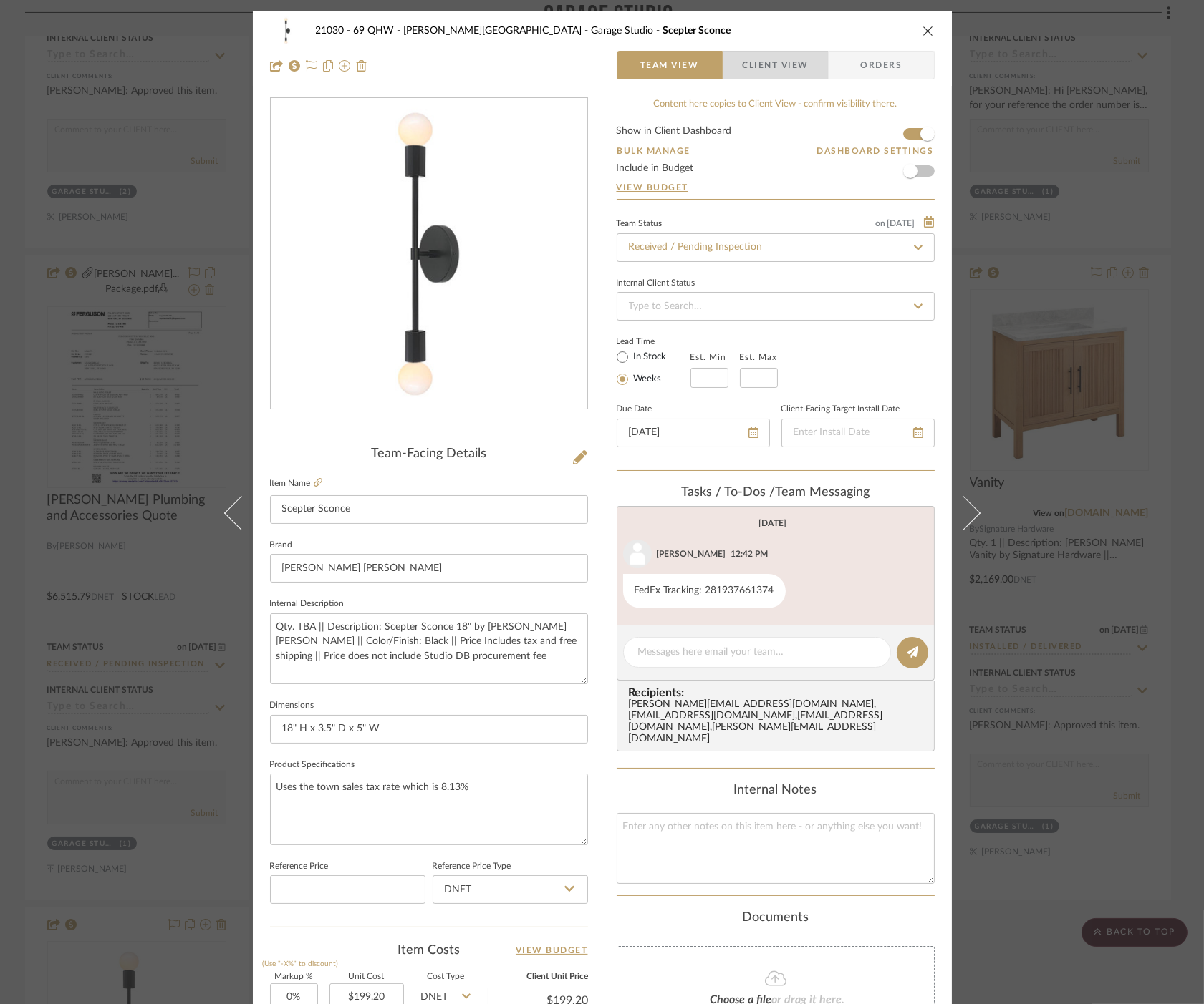
click at [773, 63] on span "Client View" at bounding box center [776, 65] width 66 height 28
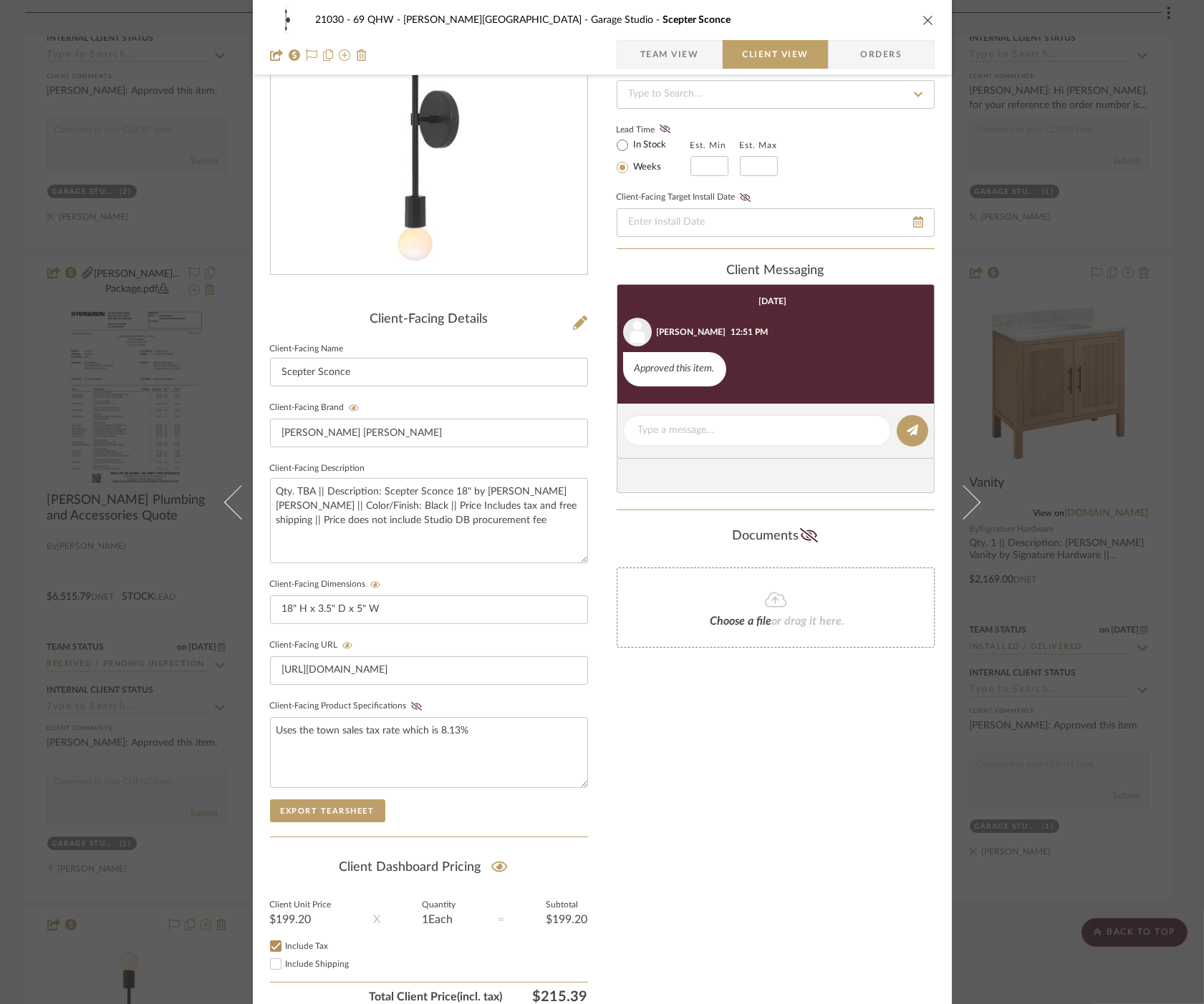
scroll to position [198, 0]
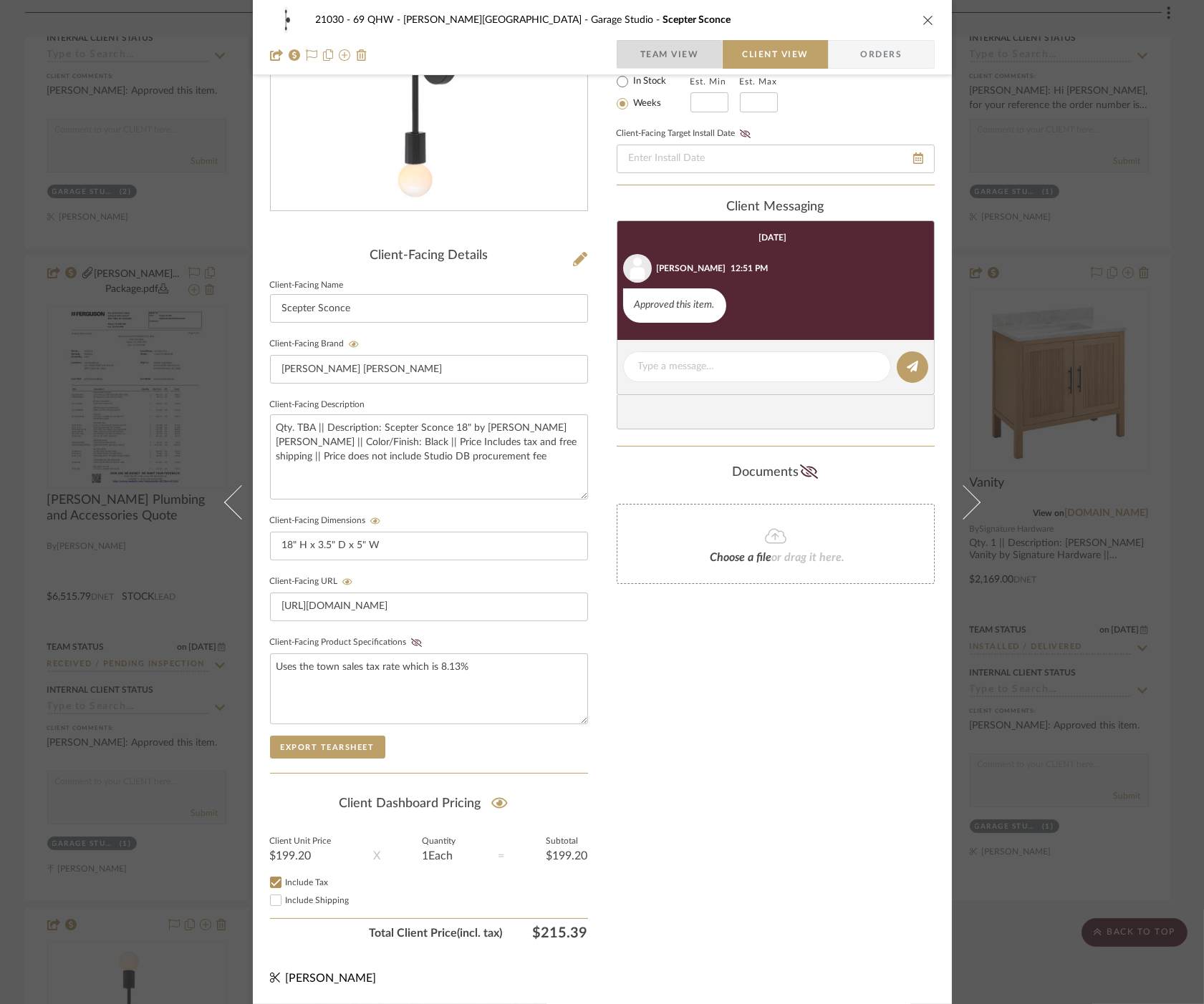
click at [652, 61] on span "Team View" at bounding box center [670, 54] width 58 height 28
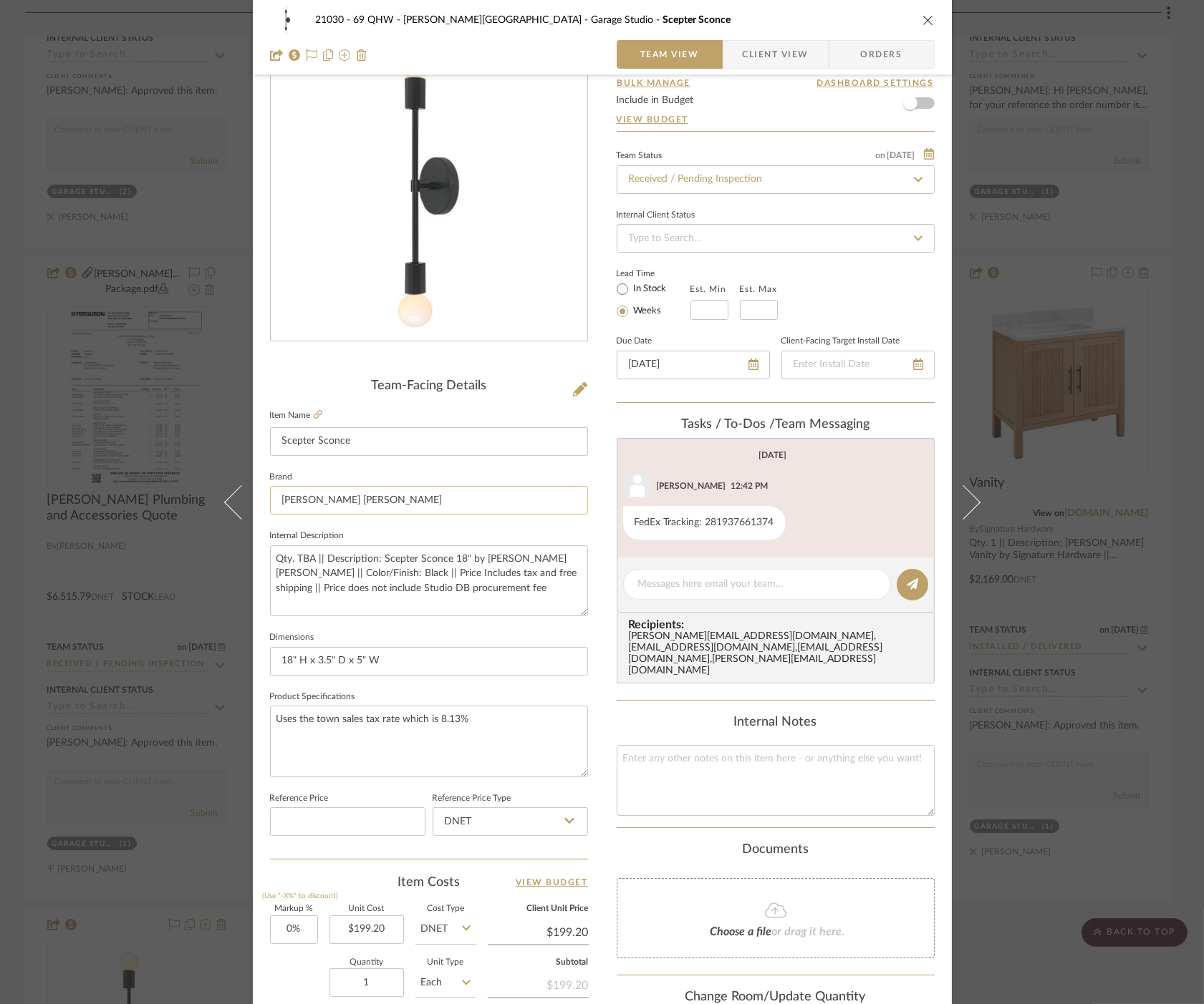
scroll to position [159, 0]
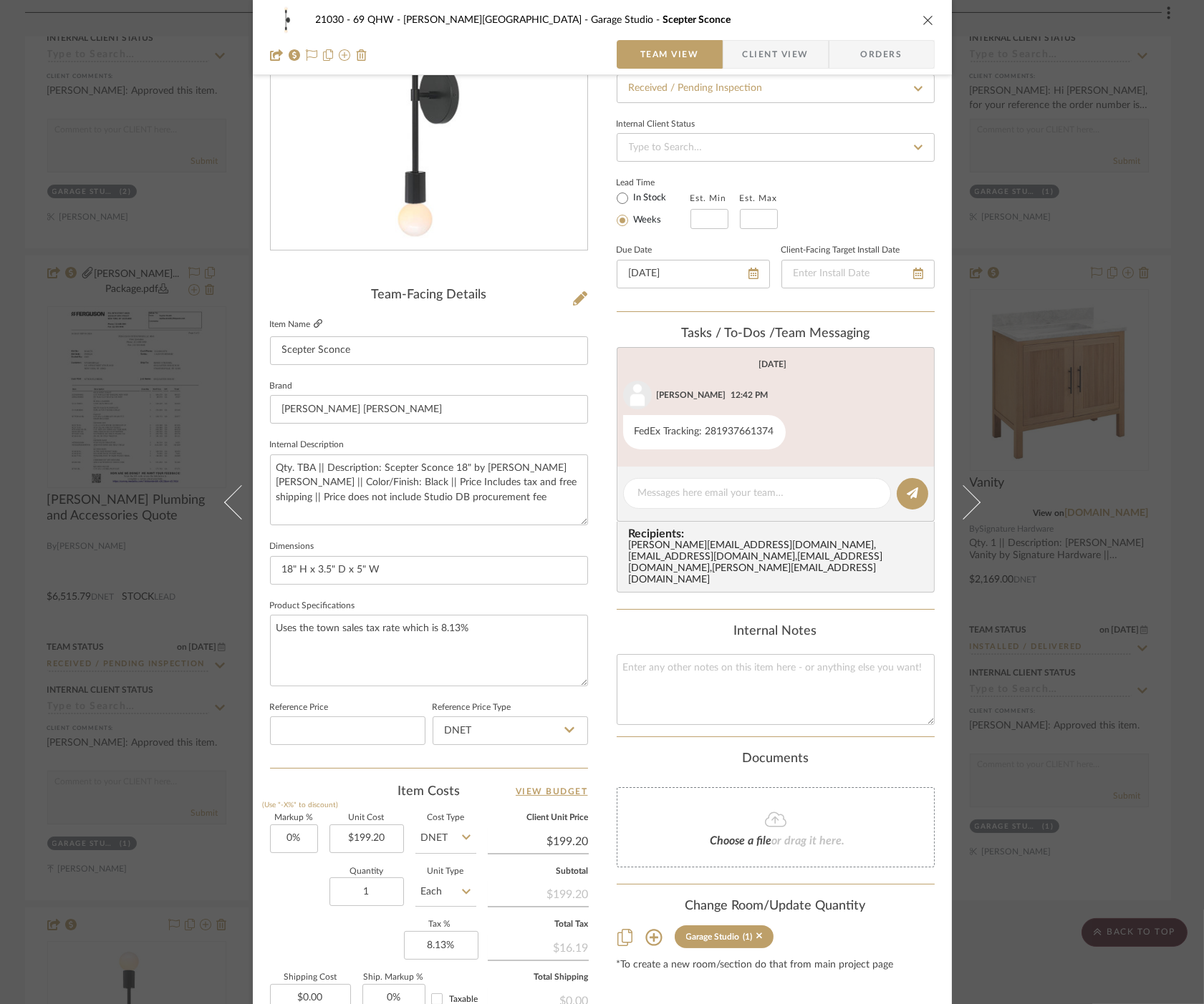
click at [314, 328] on link at bounding box center [318, 324] width 9 height 12
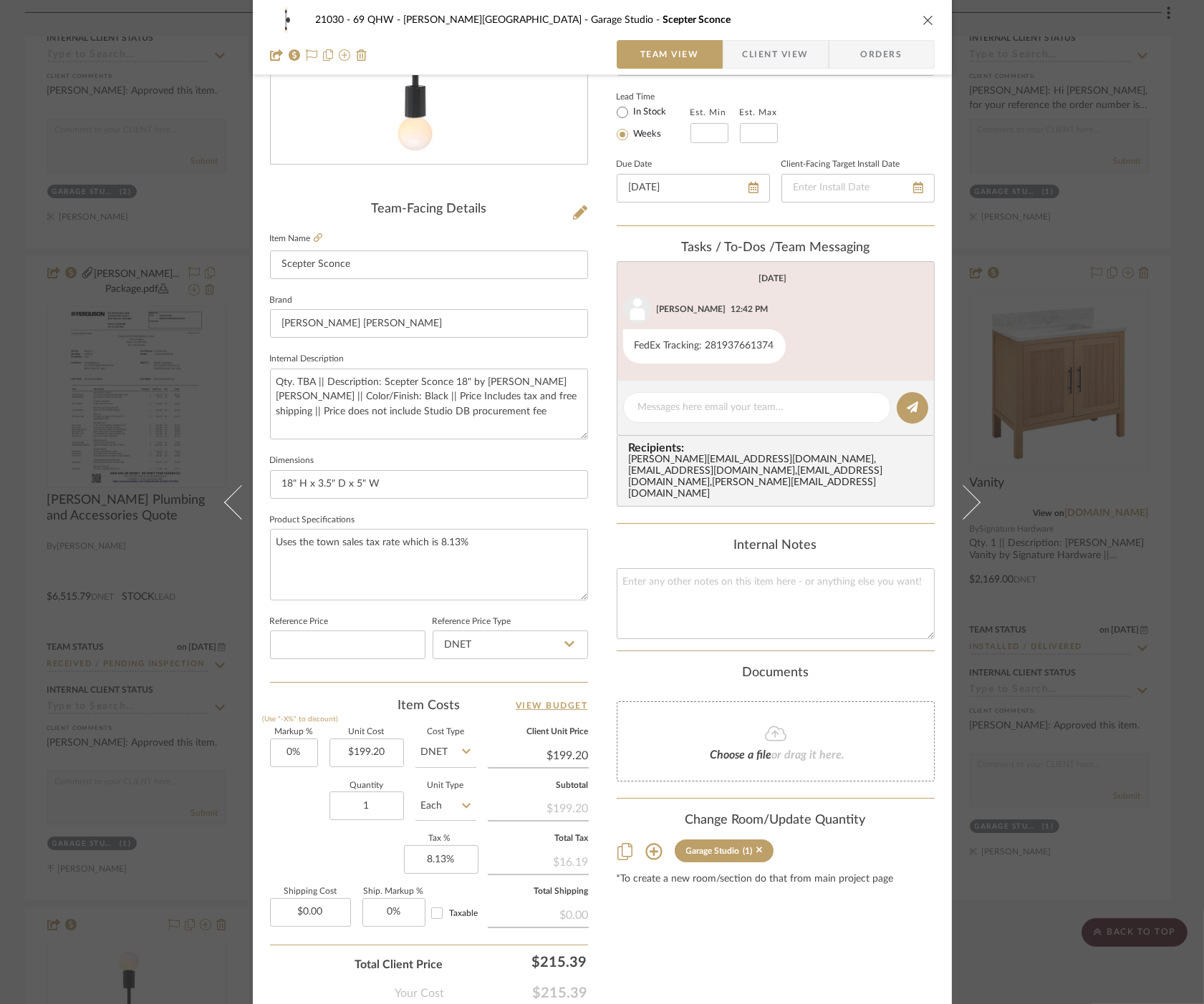
scroll to position [327, 0]
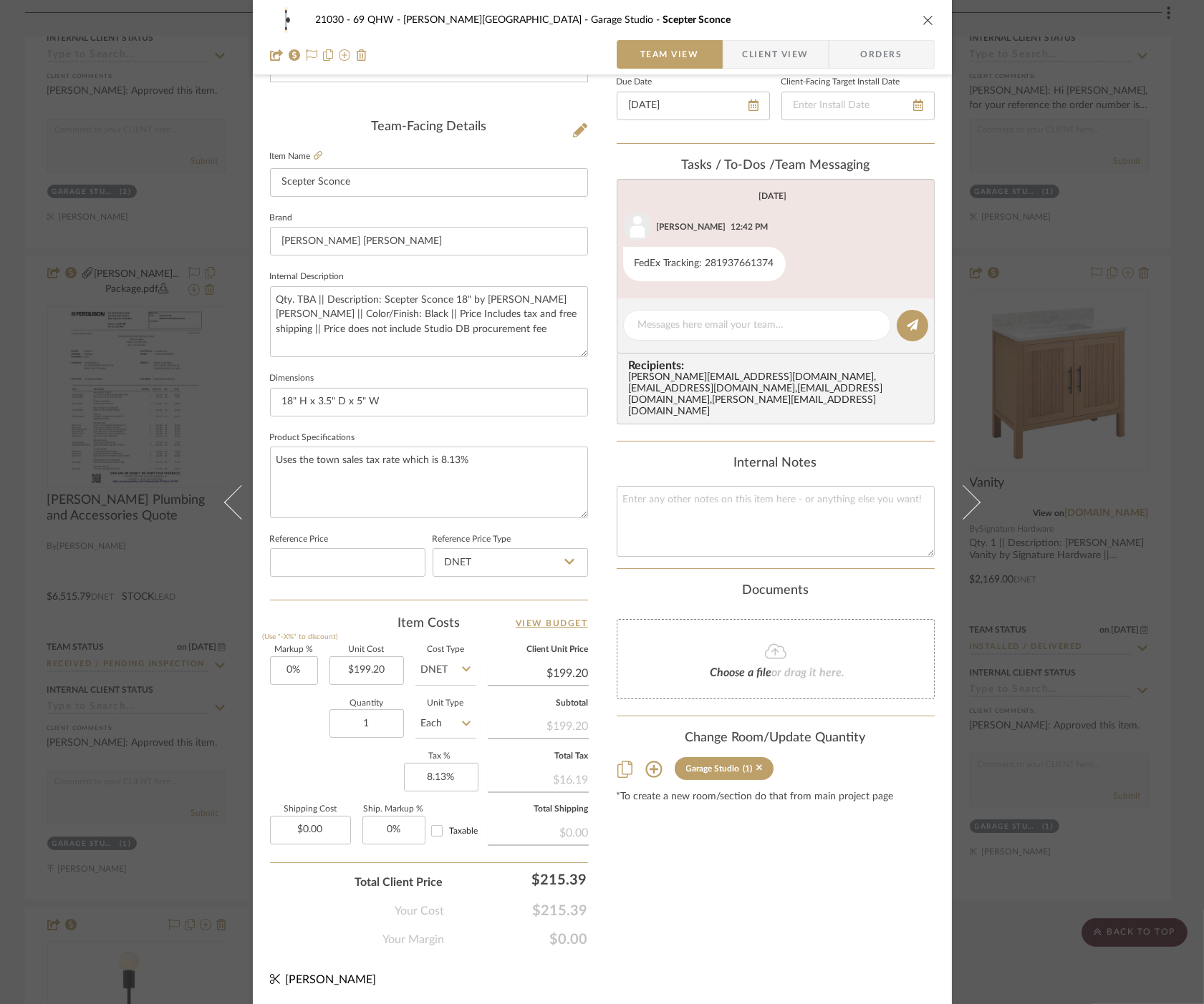
click at [1045, 469] on div "21030 - 69 QHW - Stroebel-Garvie Garage Studio Scepter Sconce Team View Client …" at bounding box center [602, 502] width 1204 height 1004
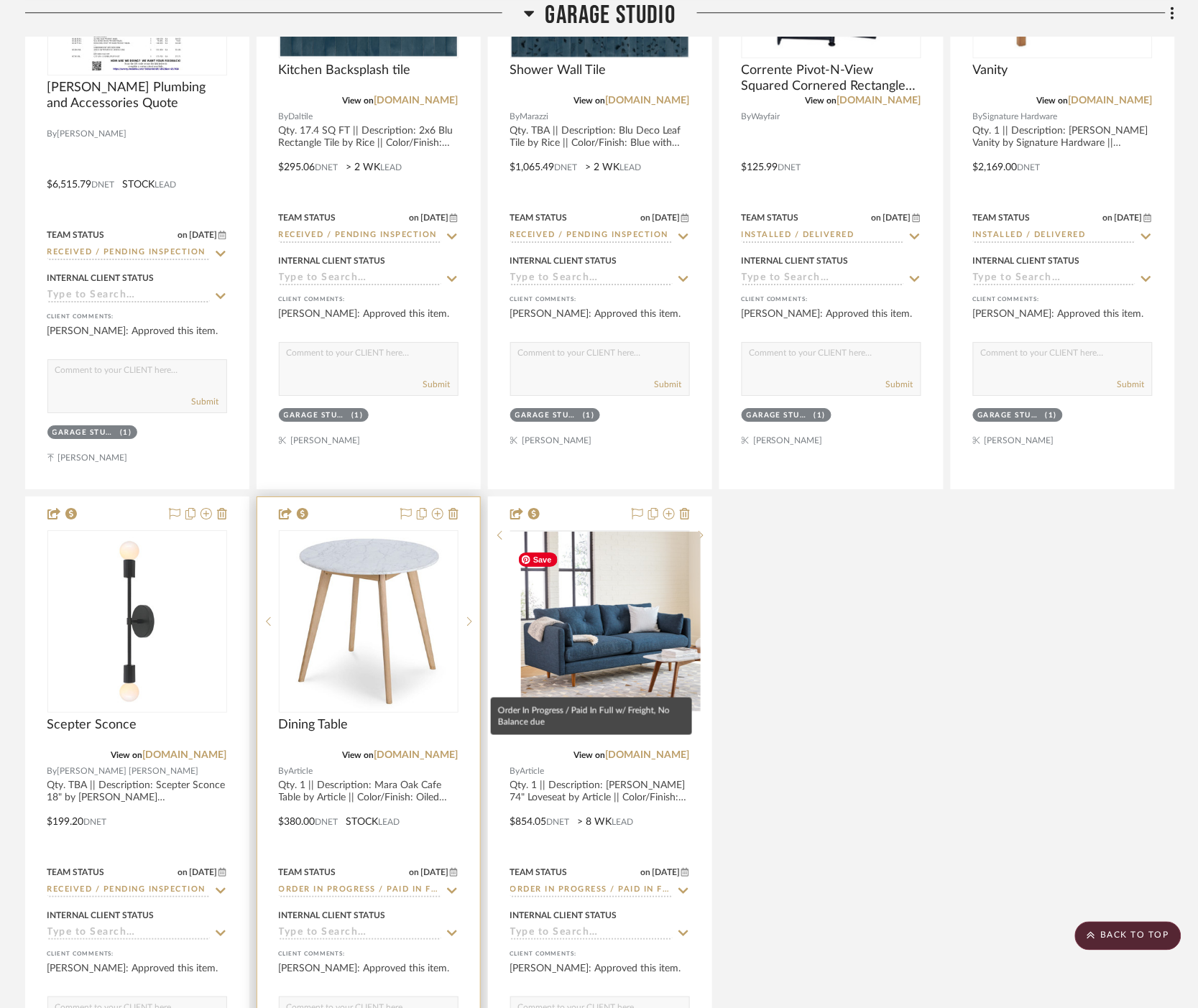
scroll to position [2875, 0]
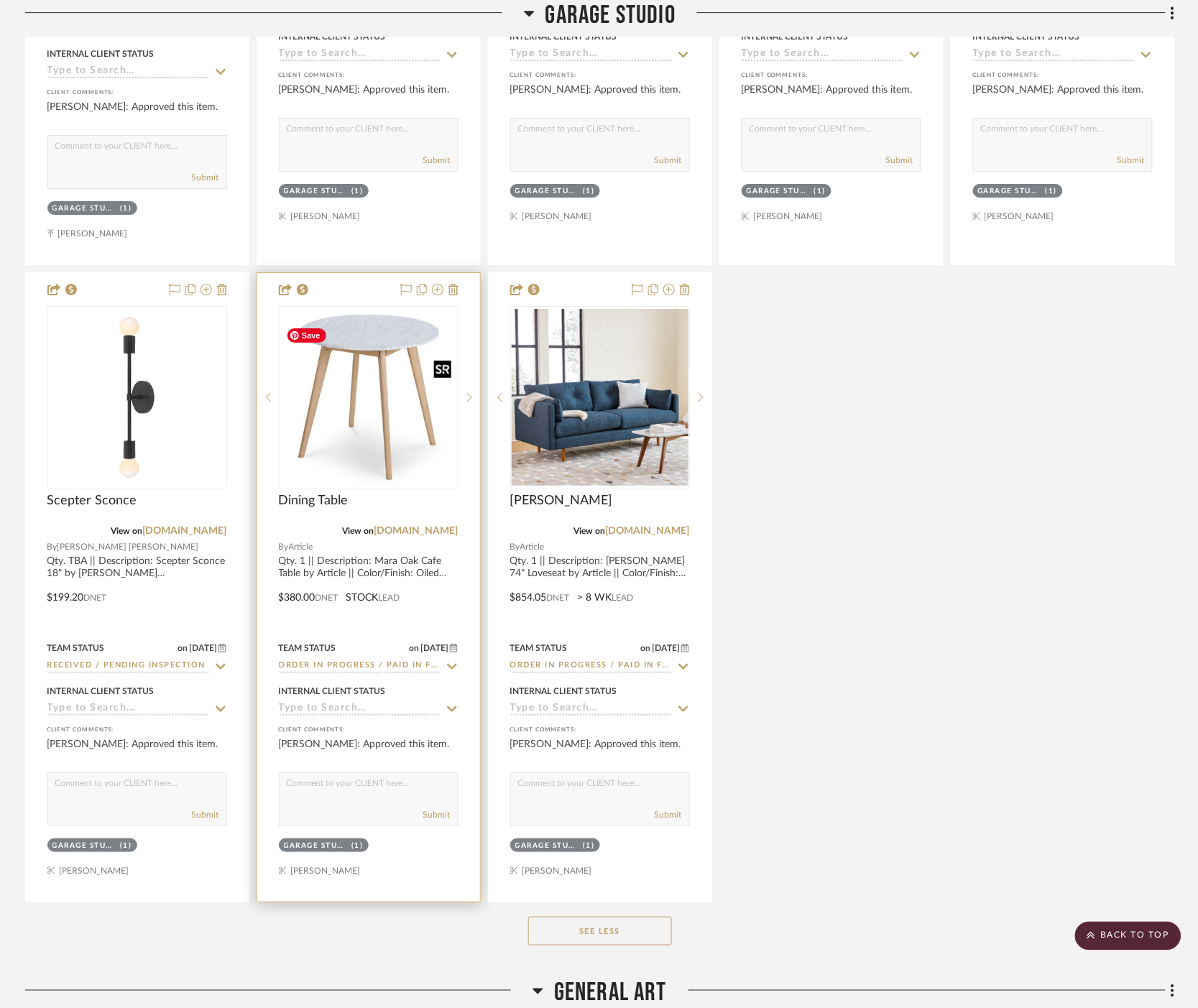
click at [0, 0] on img at bounding box center [0, 0] width 0 height 0
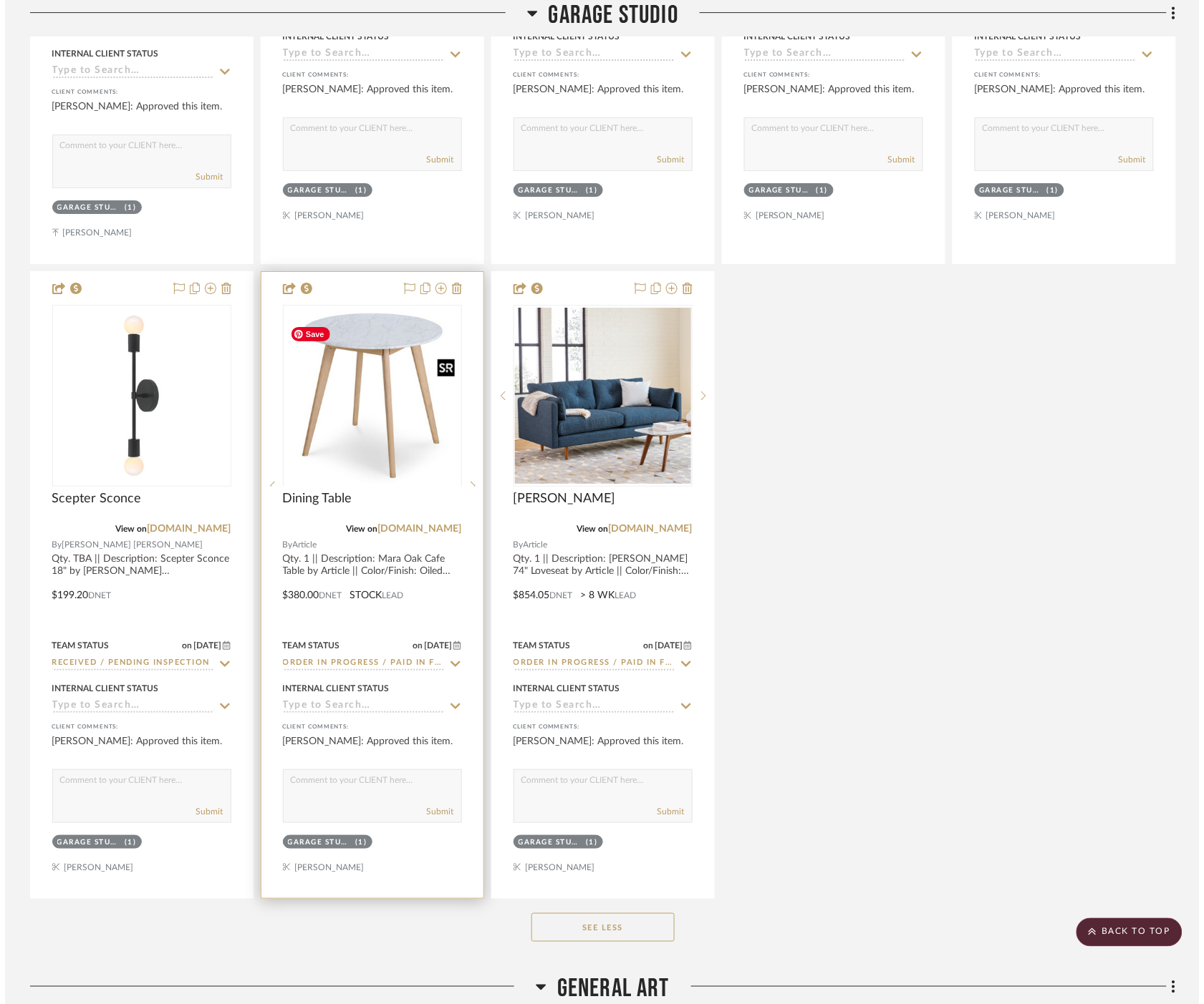
scroll to position [0, 0]
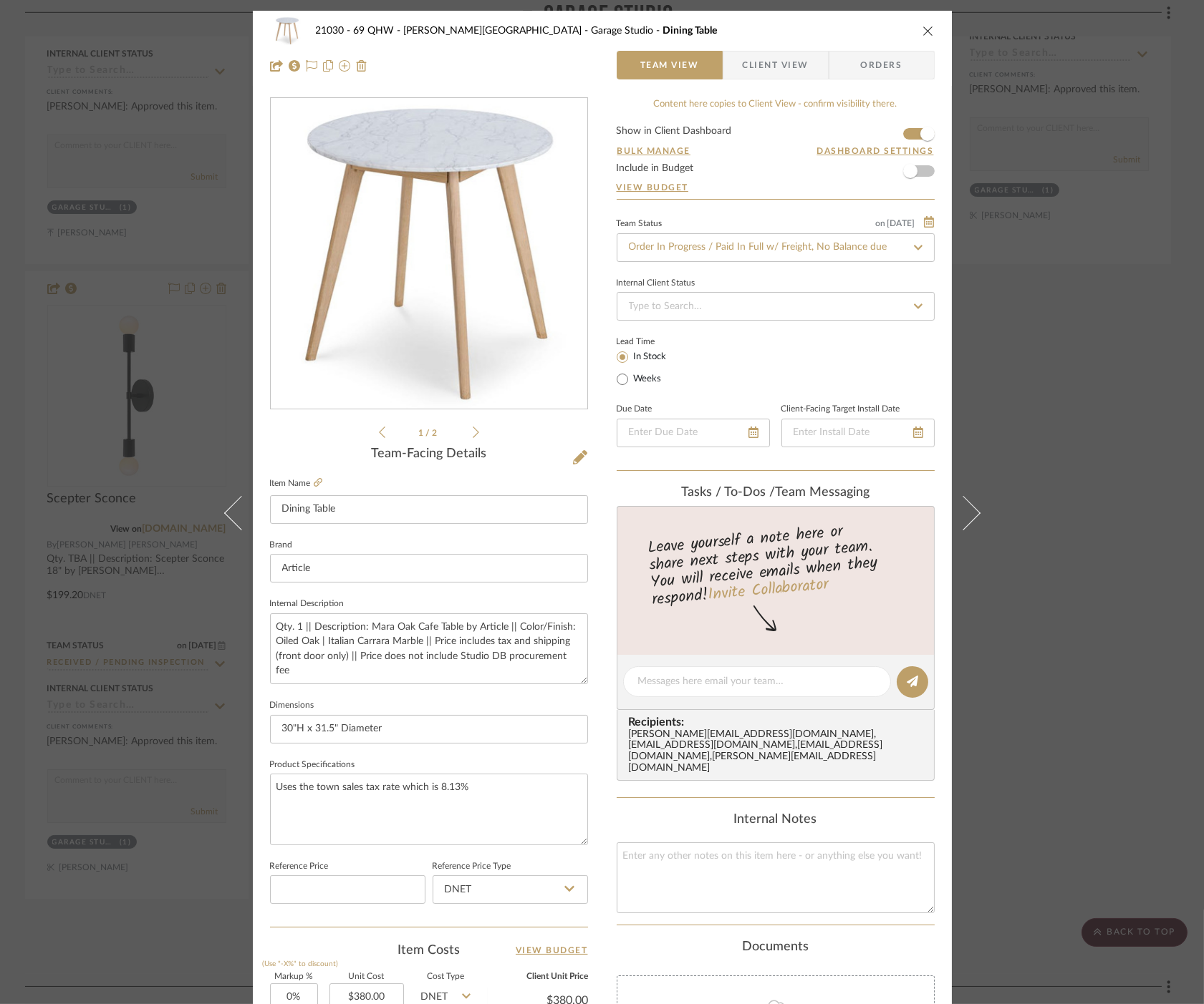
click at [790, 59] on span "Client View" at bounding box center [776, 65] width 66 height 28
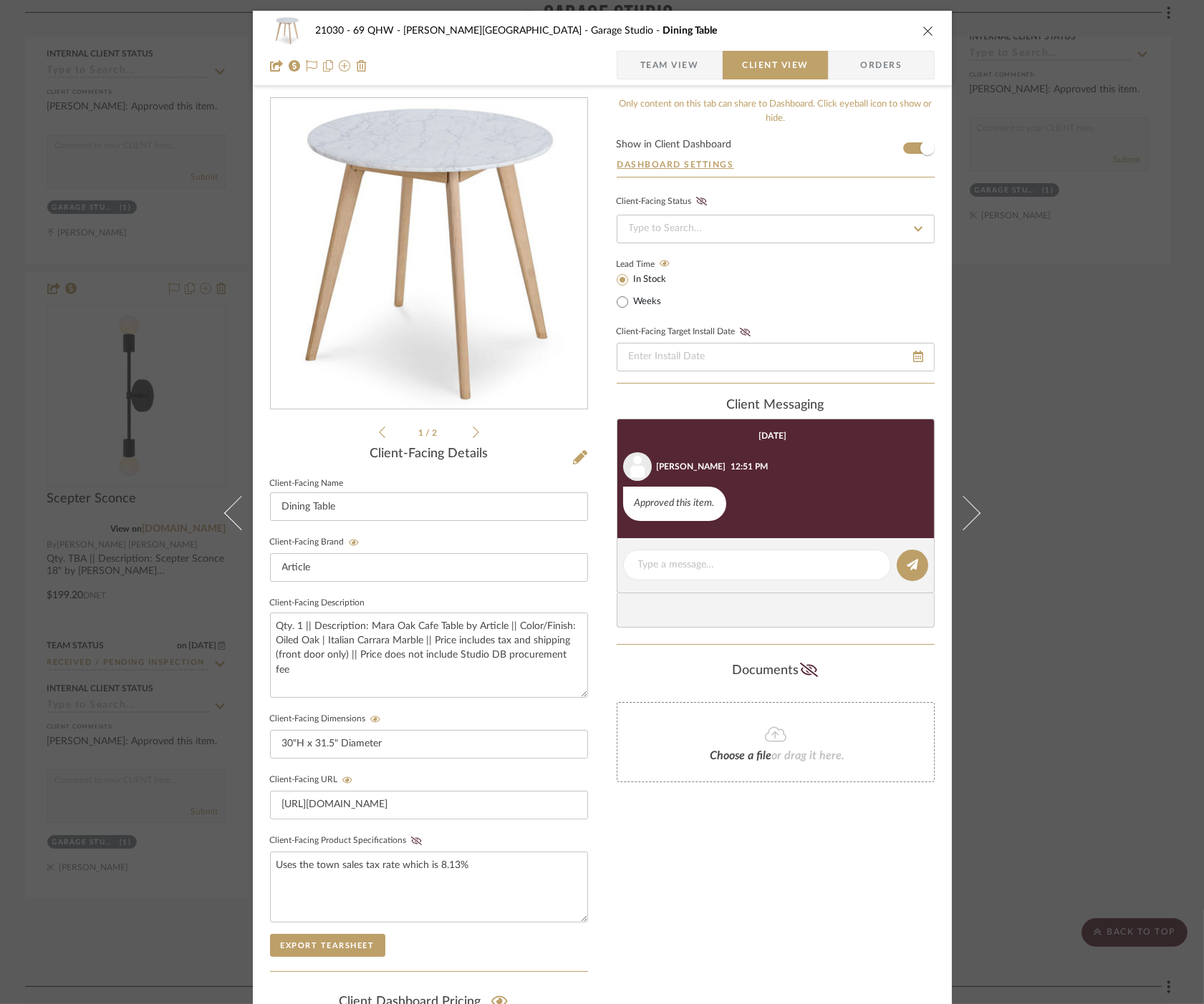
scroll to position [198, 0]
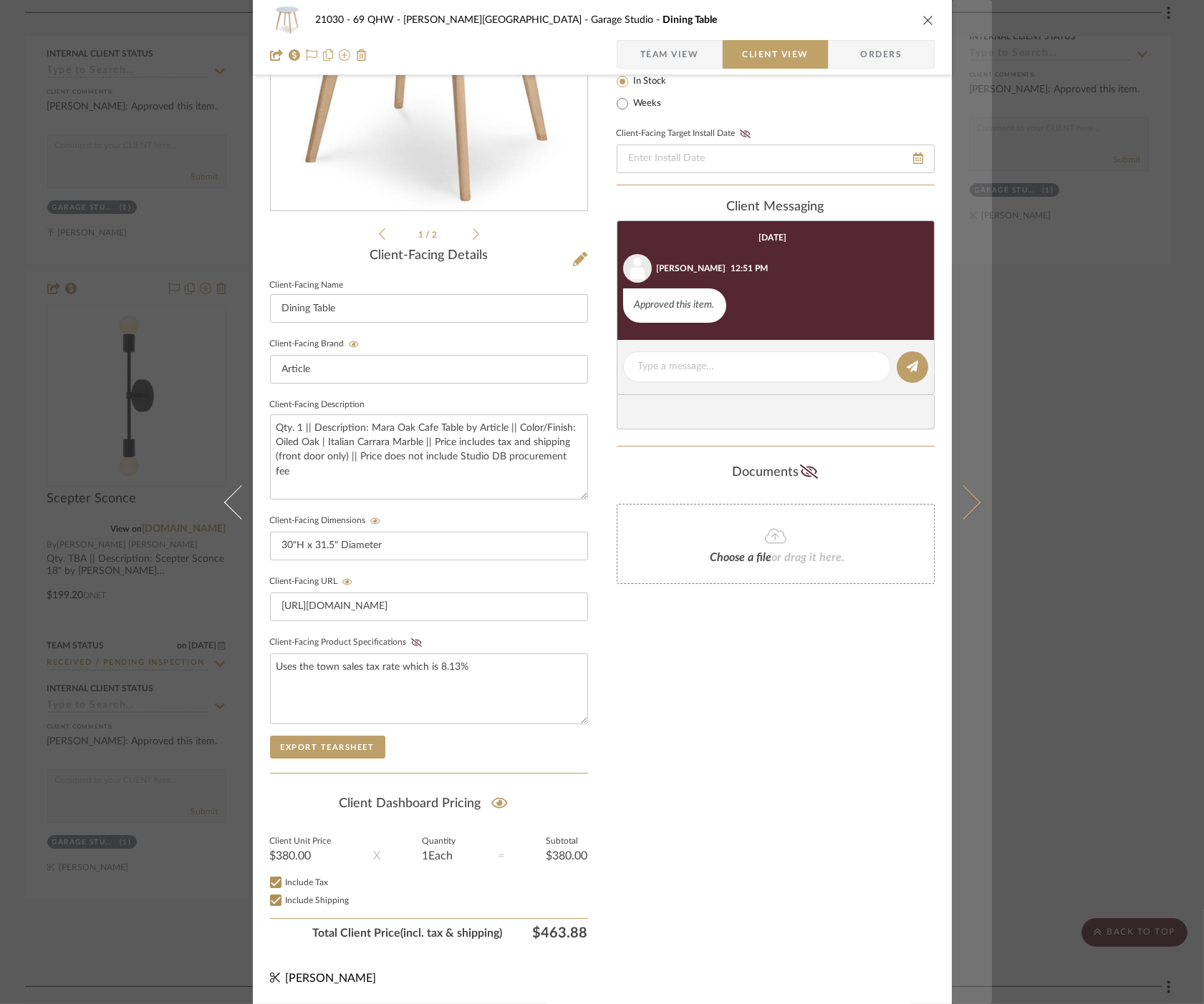
click at [979, 507] on button at bounding box center [972, 502] width 40 height 1004
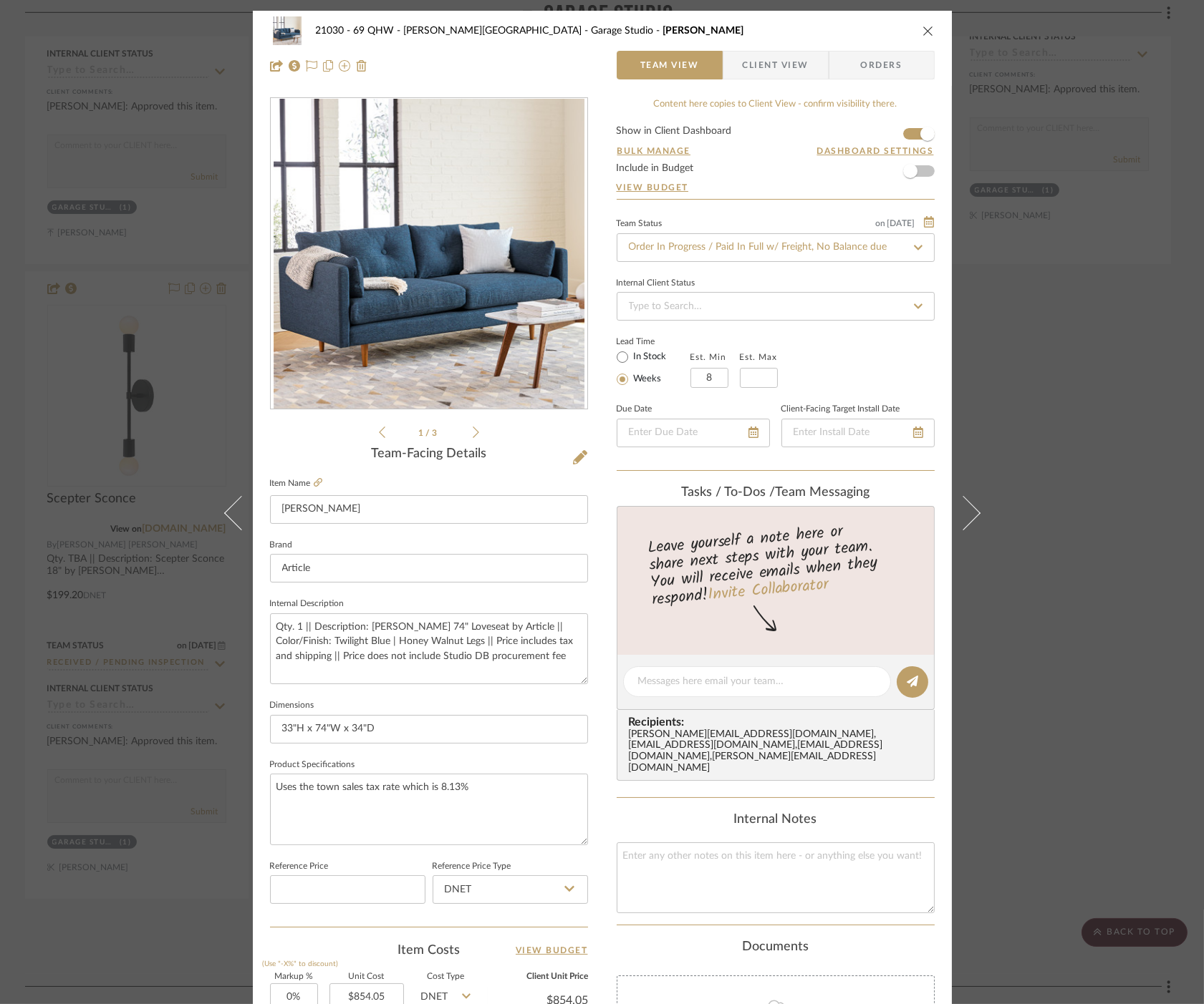
click at [793, 72] on span "Client View" at bounding box center [776, 65] width 66 height 28
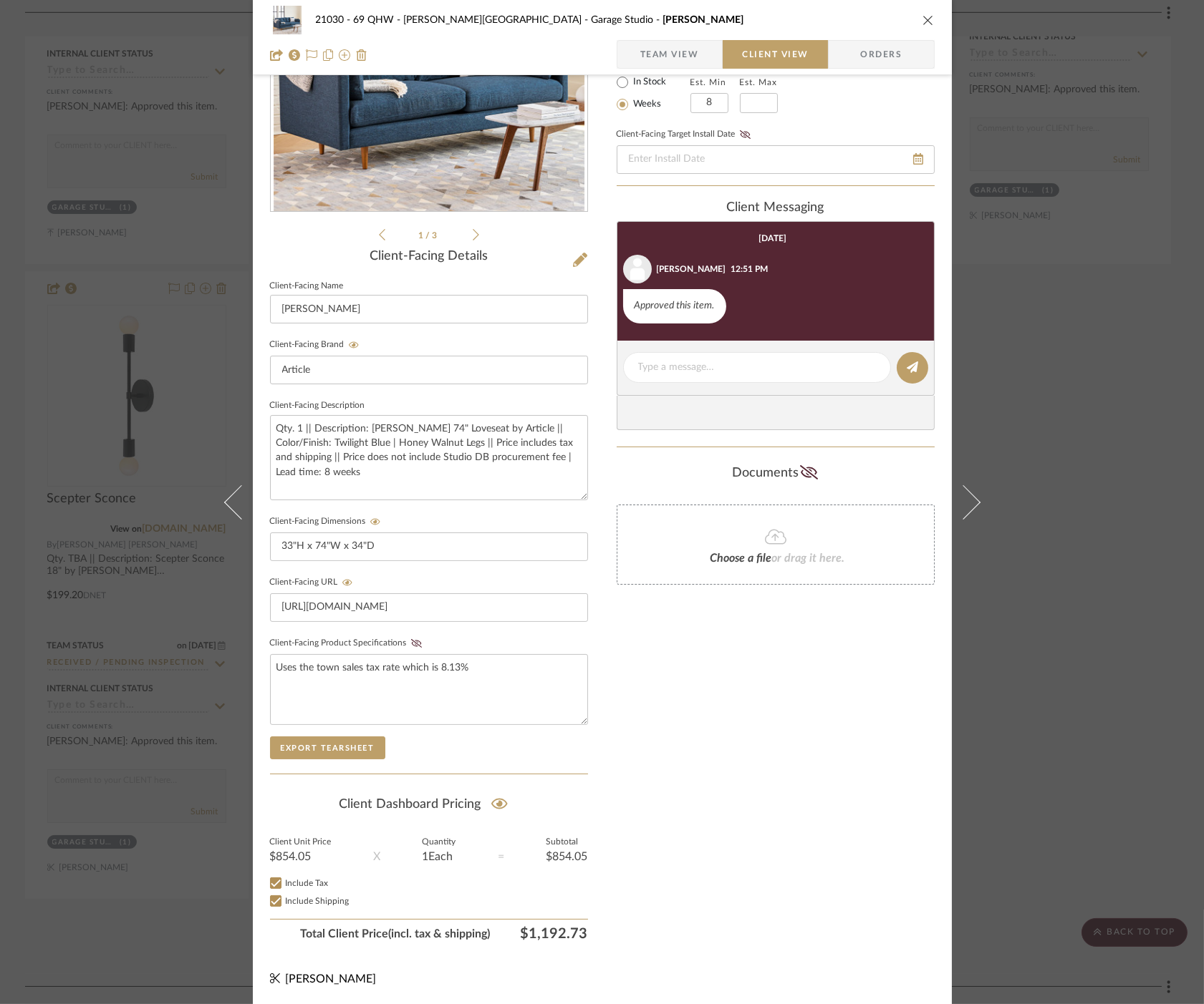
scroll to position [198, 0]
click at [1097, 343] on div "21030 - 69 QHW - Stroebel-Garvie Garage Studio Anton Loveseat Team View Client …" at bounding box center [602, 502] width 1204 height 1004
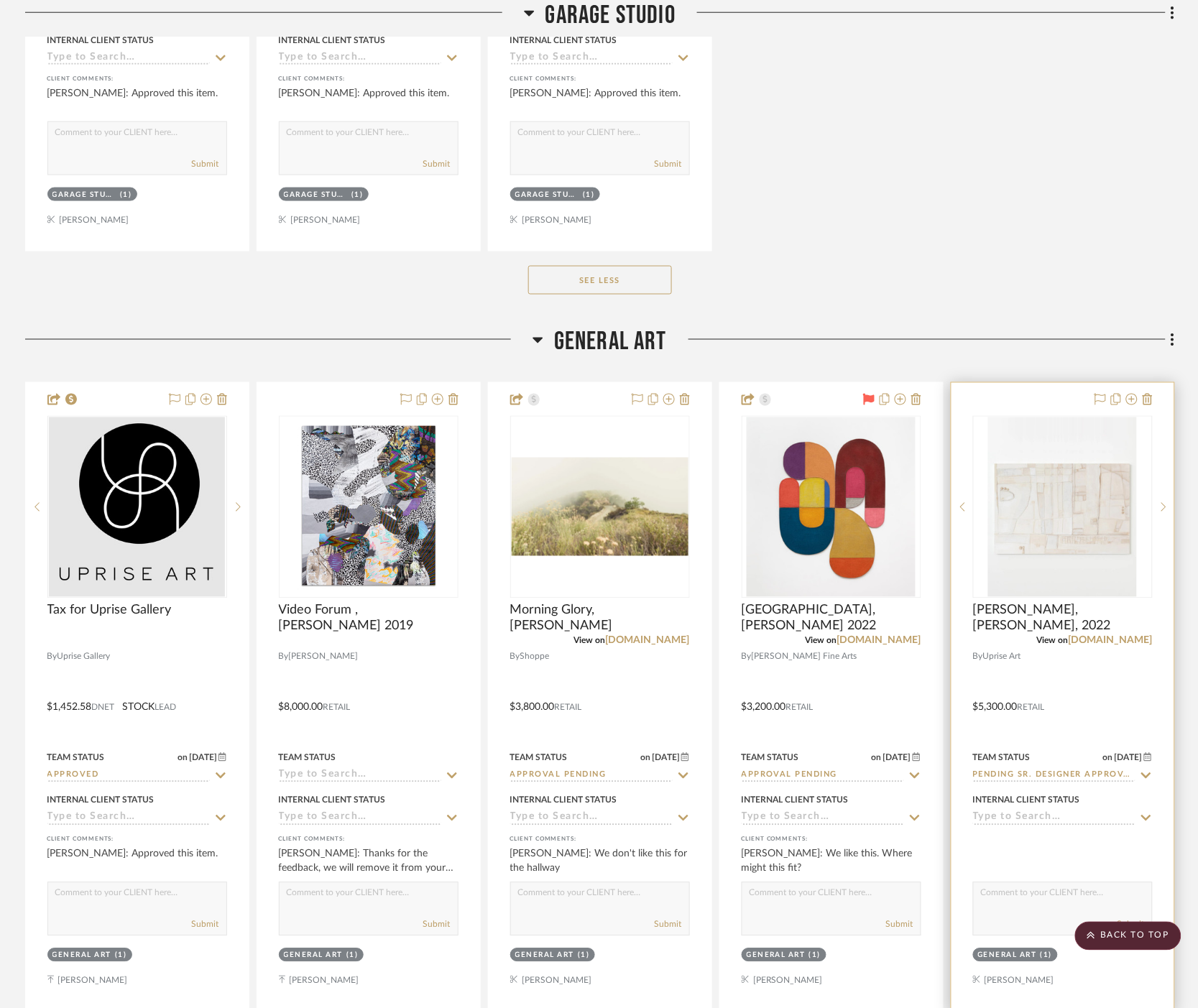
scroll to position [3753, 0]
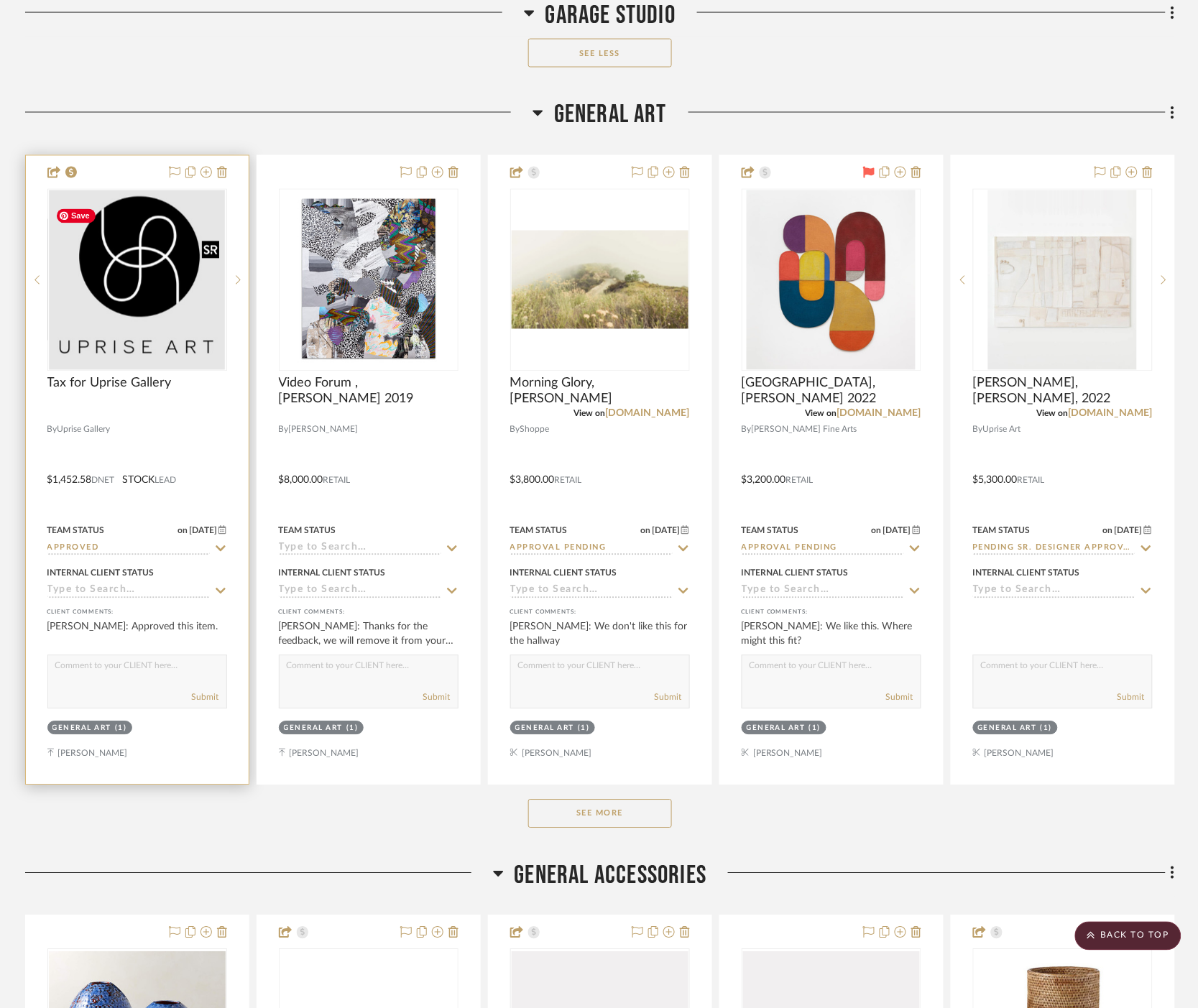
click at [181, 340] on img "0" at bounding box center [137, 280] width 176 height 180
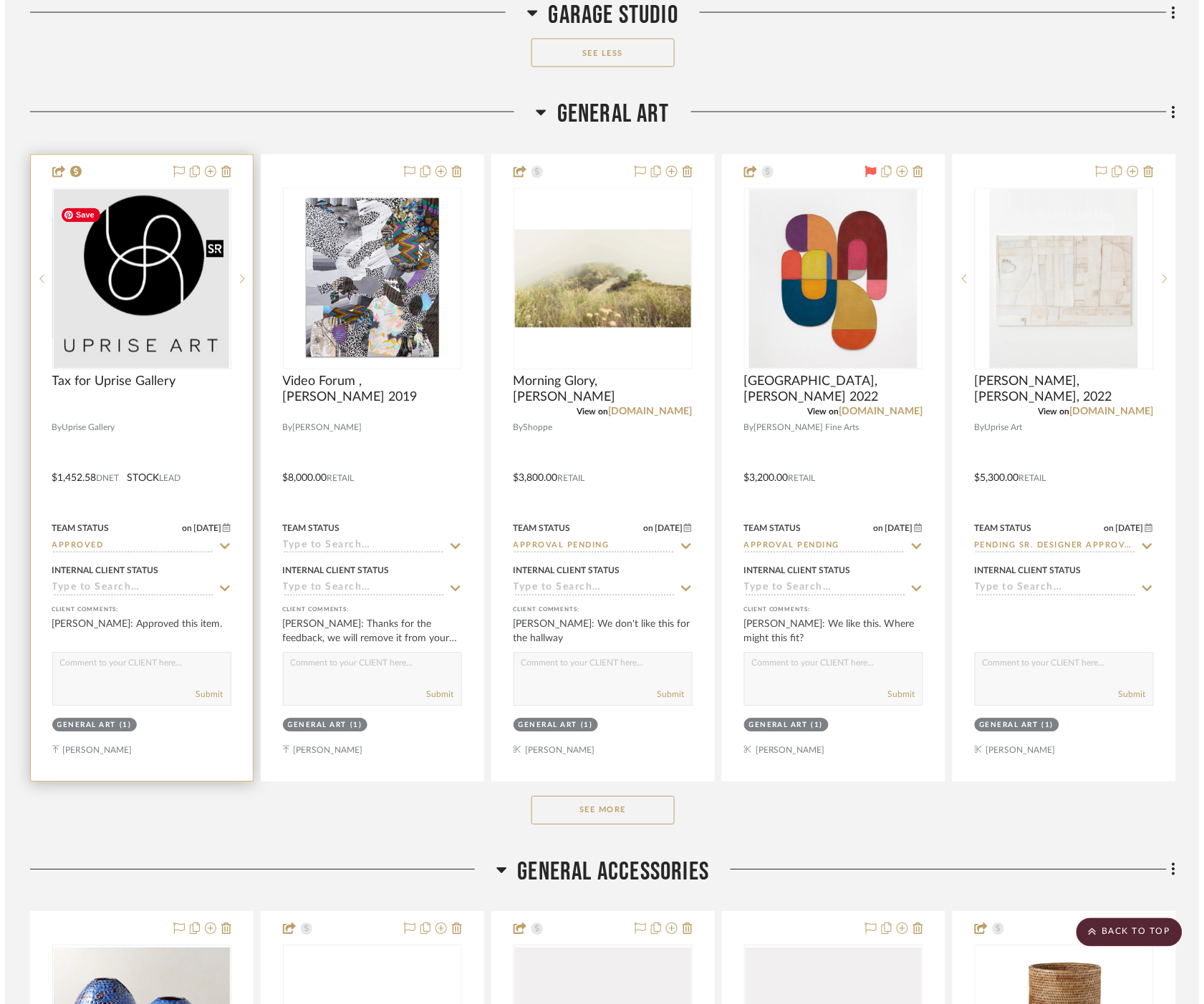
scroll to position [0, 0]
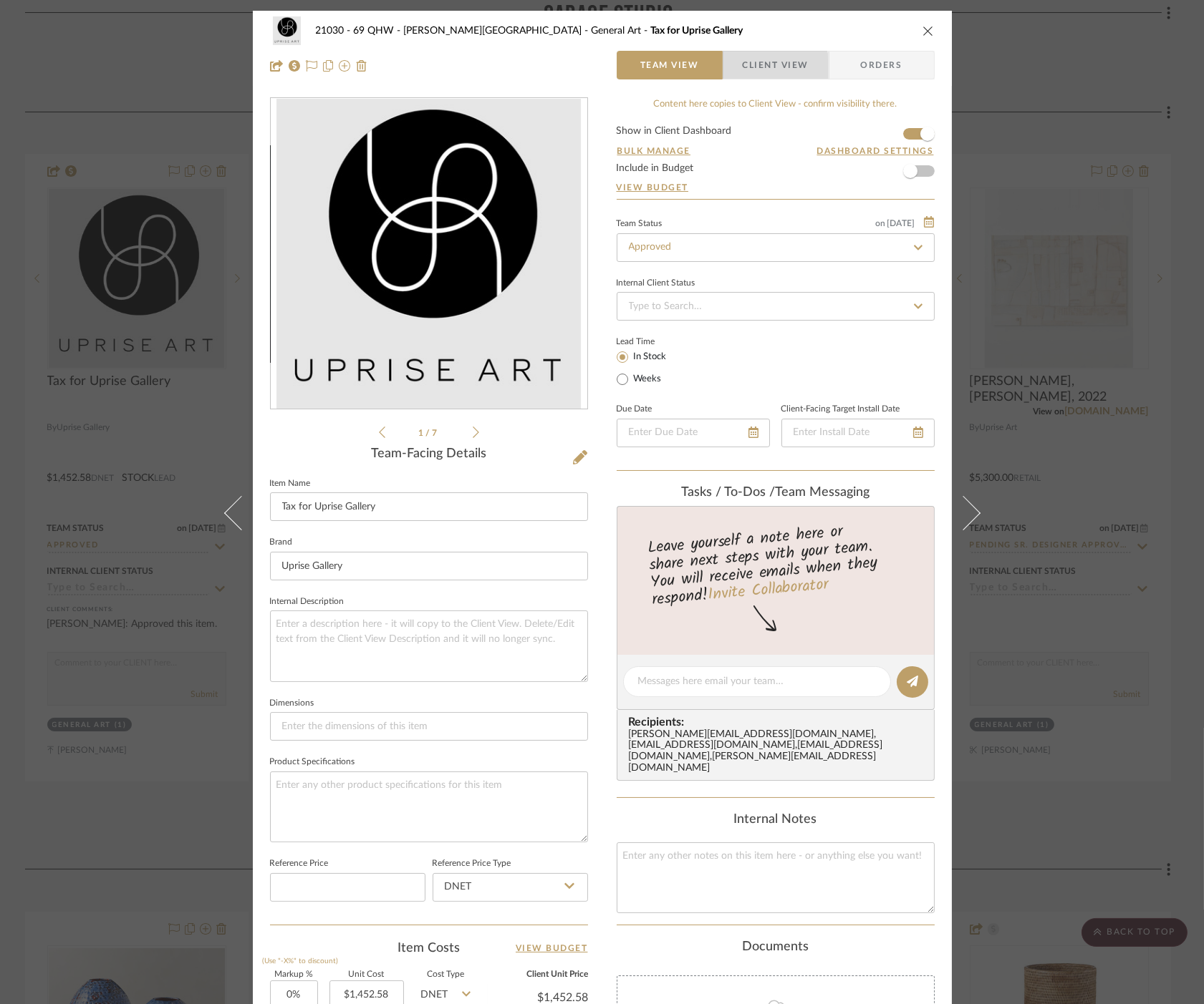
click at [752, 67] on span "Client View" at bounding box center [776, 65] width 66 height 28
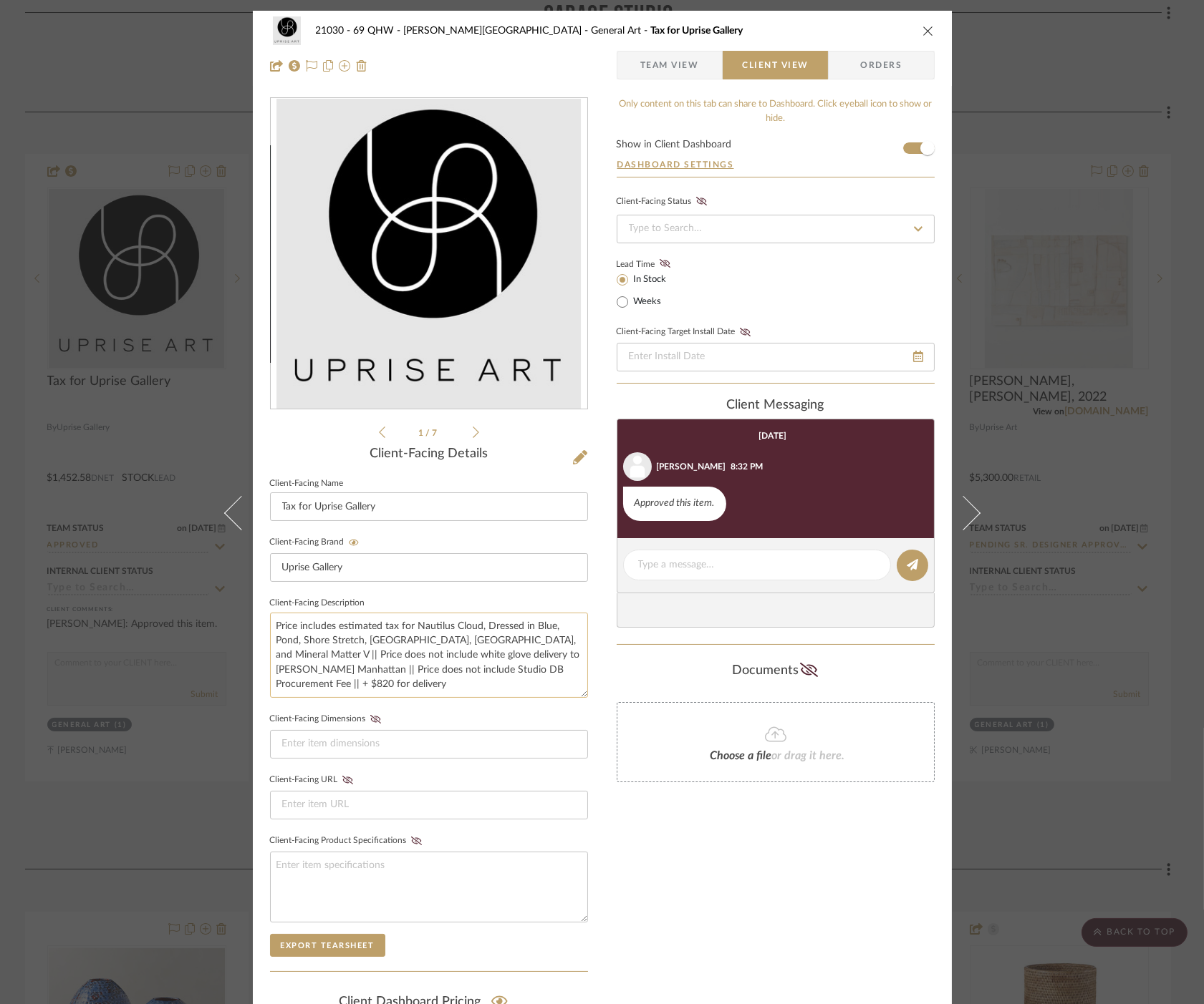
drag, startPoint x: 320, startPoint y: 682, endPoint x: 309, endPoint y: 674, distance: 13.6
click at [309, 674] on textarea "Price includes estimated tax for Nautilus Cloud, Dressed in Blue, Pond, Shore S…" at bounding box center [428, 655] width 318 height 85
click at [560, 689] on textarea "Price includes estimated tax for Nautilus Cloud, Dressed in Blue, Pond, Shore S…" at bounding box center [428, 655] width 318 height 85
drag, startPoint x: 564, startPoint y: 636, endPoint x: 270, endPoint y: 619, distance: 294.5
click at [270, 619] on textarea "Price includes estimated tax for Nautilus Cloud, Dressed in Blue, Pond, Shore S…" at bounding box center [428, 655] width 318 height 85
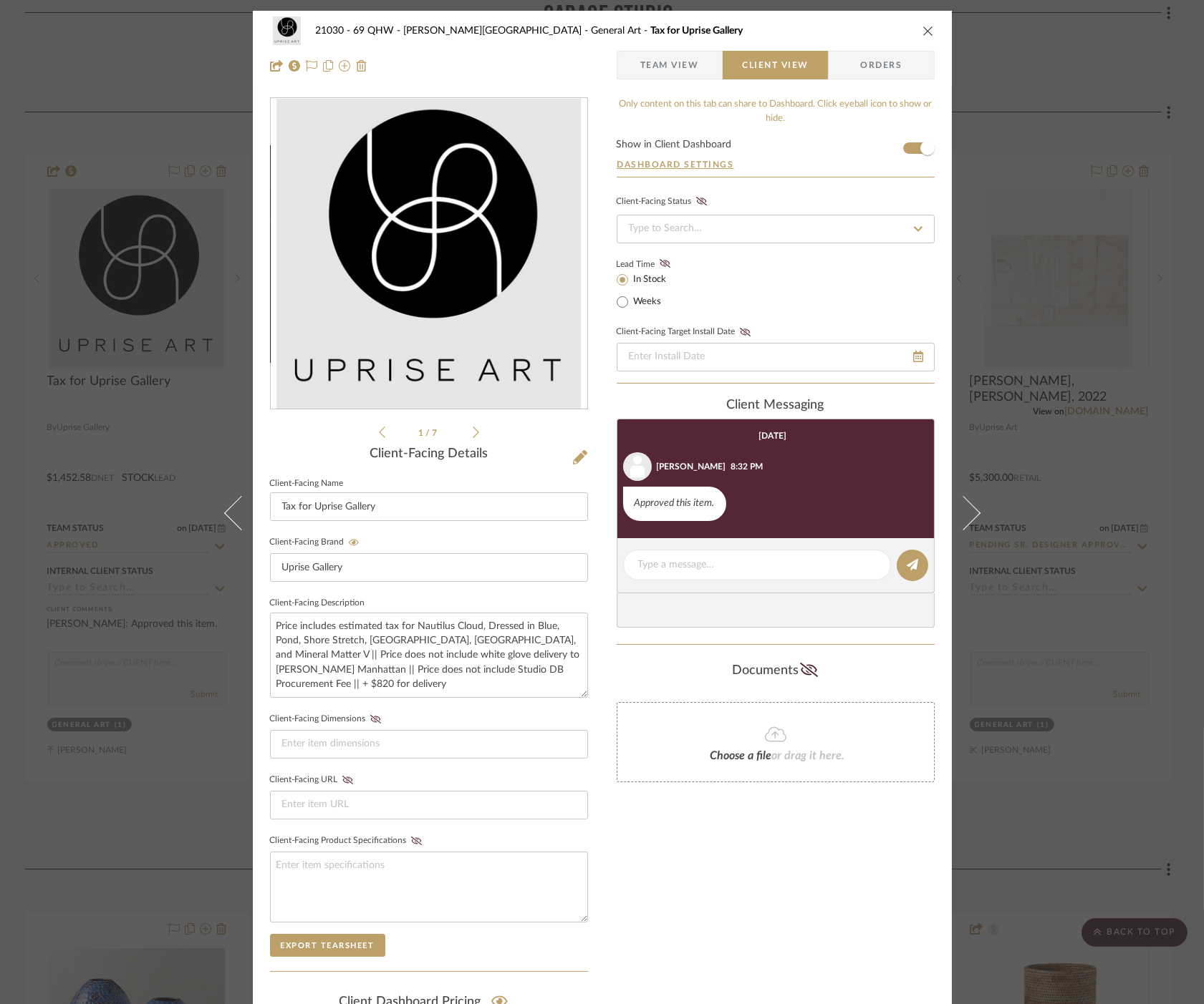
click at [1024, 281] on div "21030 - 69 QHW - Stroebel-Garvie General Art Tax for Uprise Gallery Team View C…" at bounding box center [602, 502] width 1204 height 1004
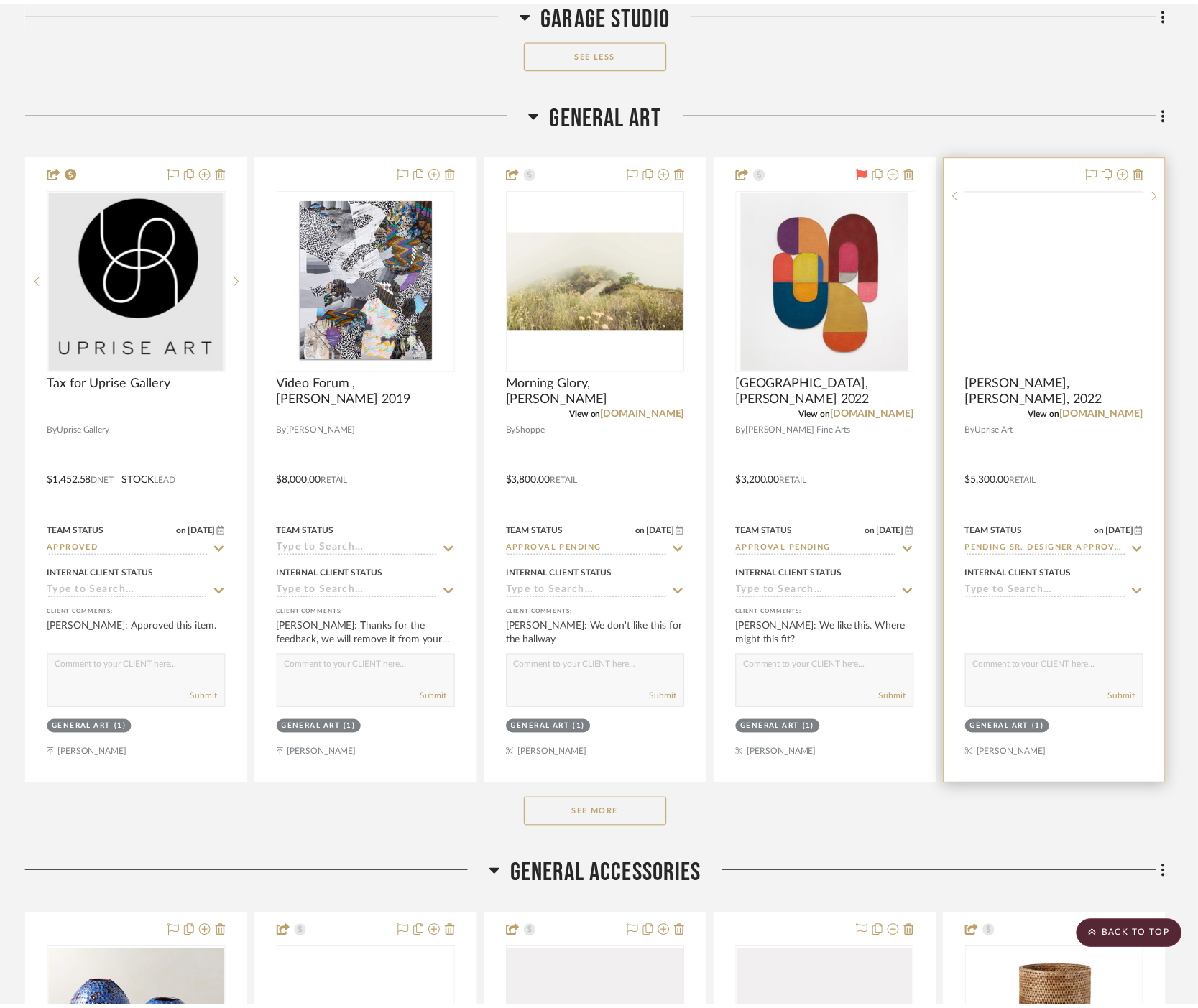
scroll to position [3753, 0]
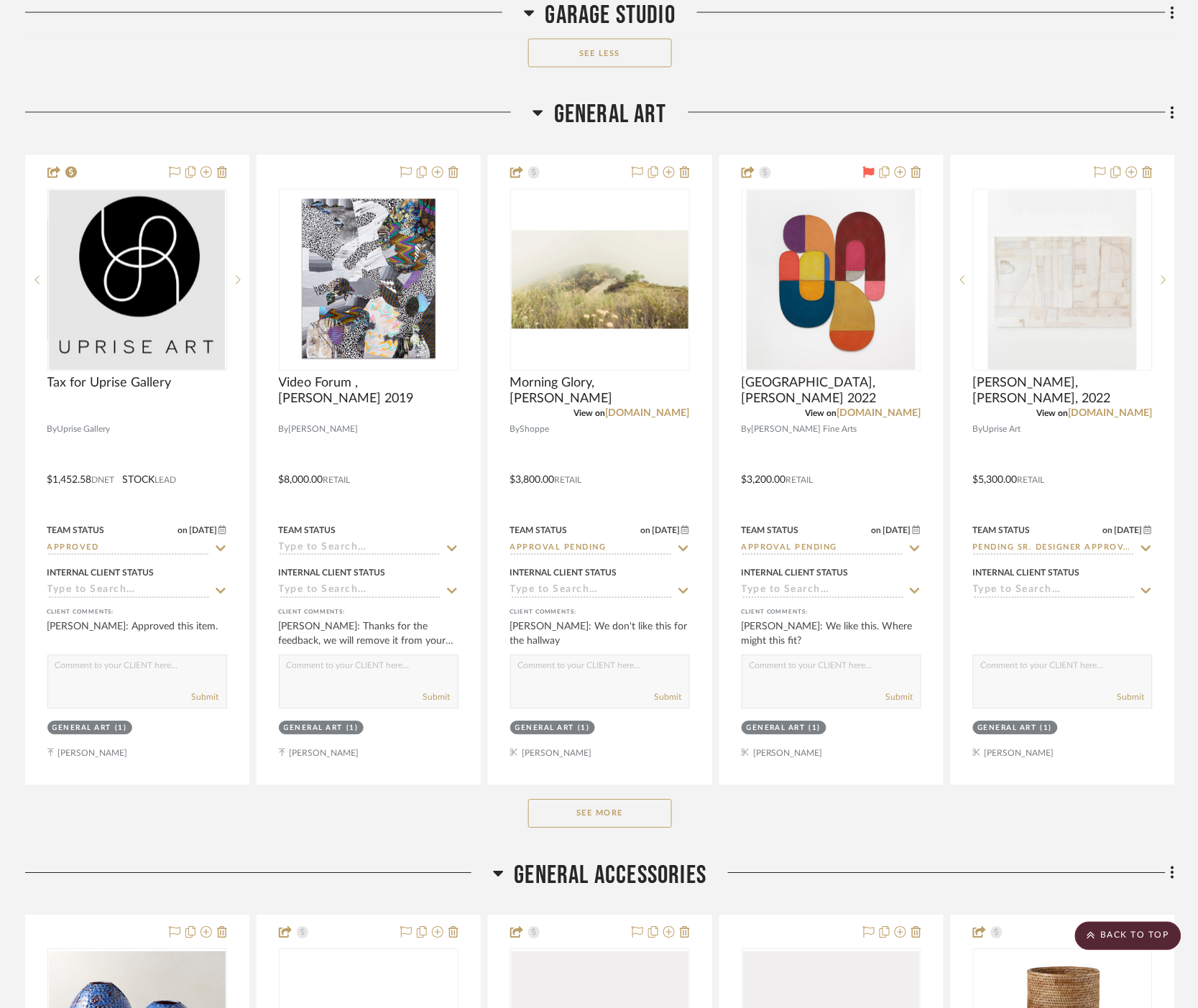
click at [635, 817] on button "See More" at bounding box center [600, 814] width 144 height 29
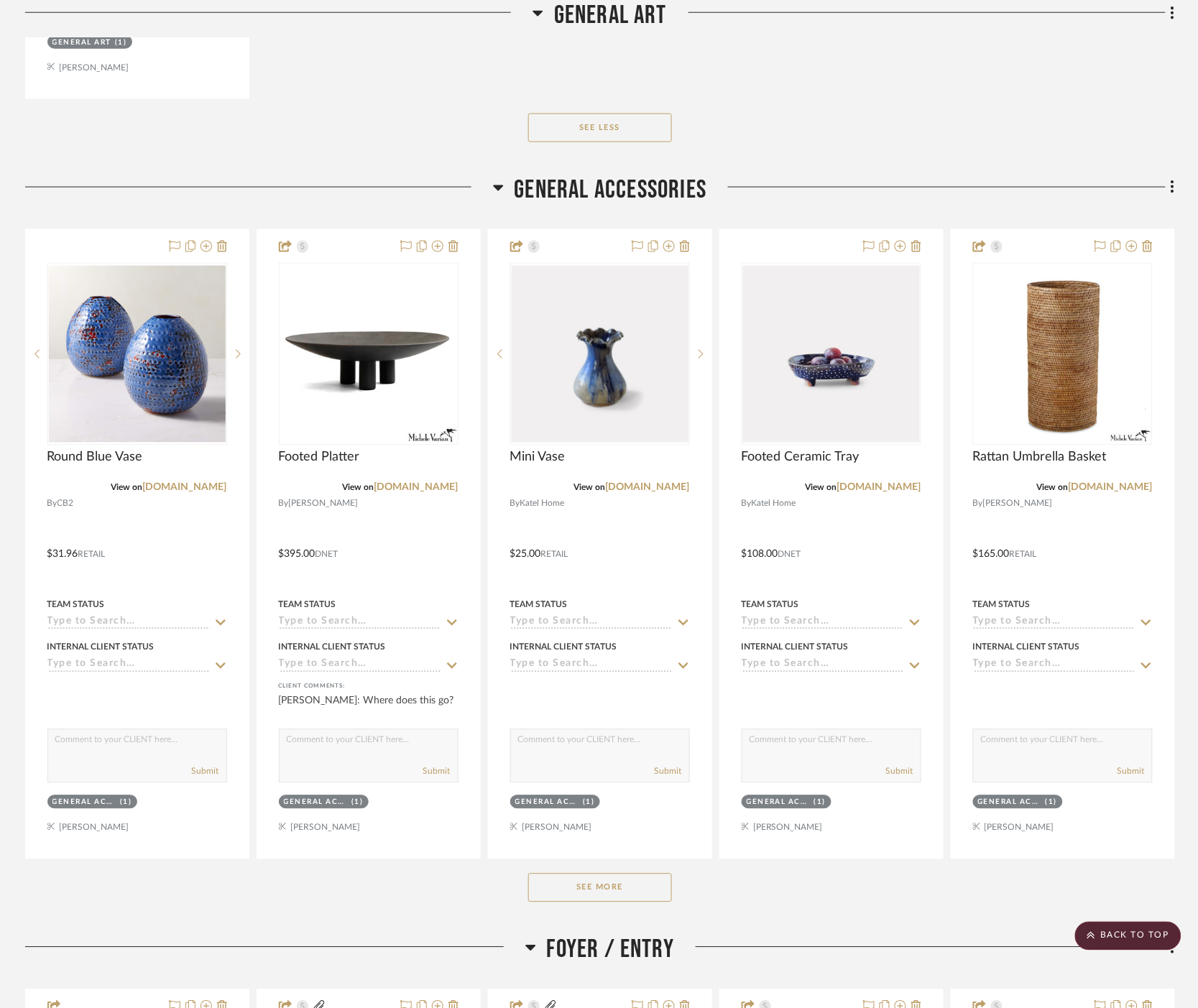
scroll to position [5110, 0]
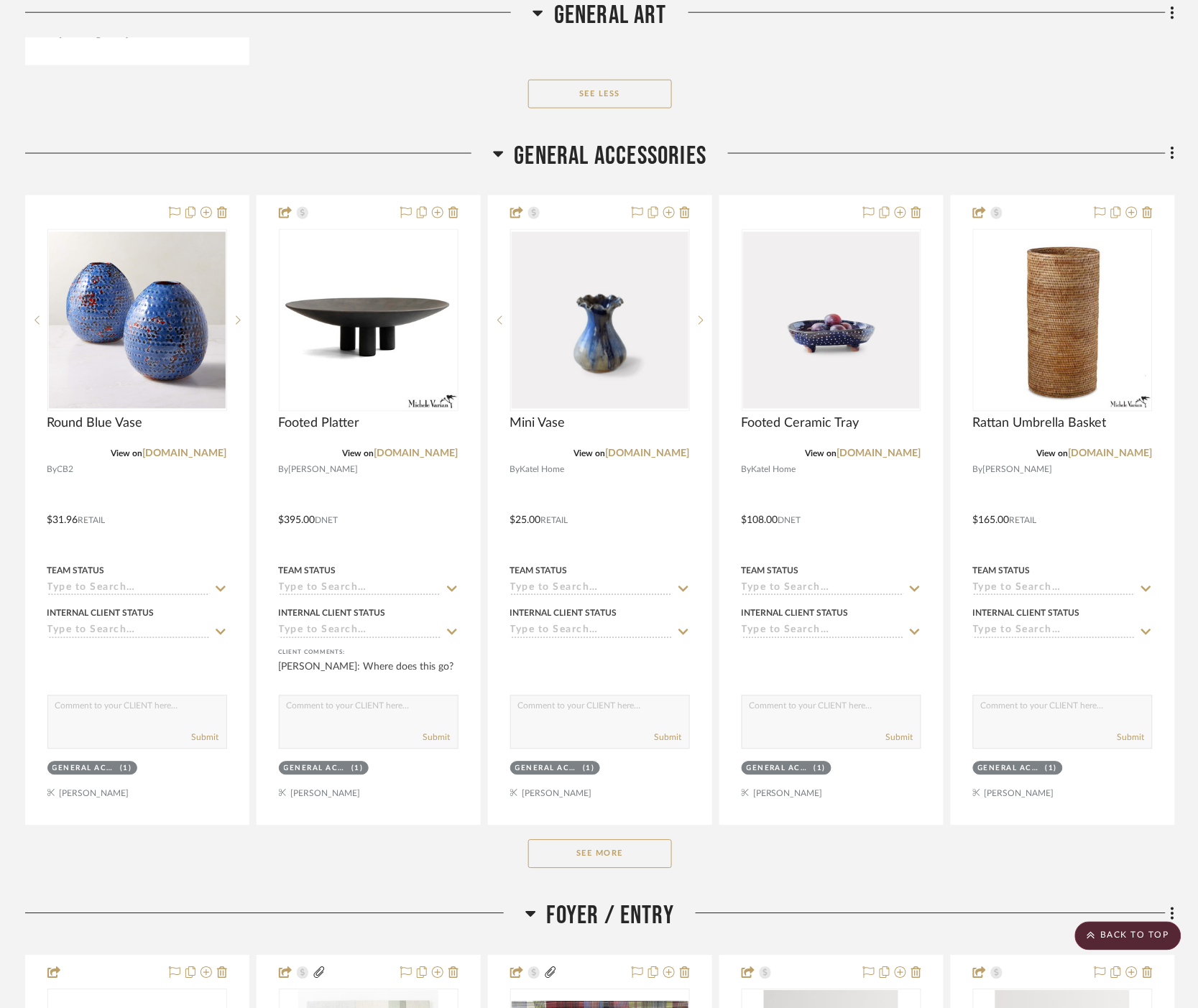
click at [592, 861] on button "See More" at bounding box center [600, 854] width 144 height 29
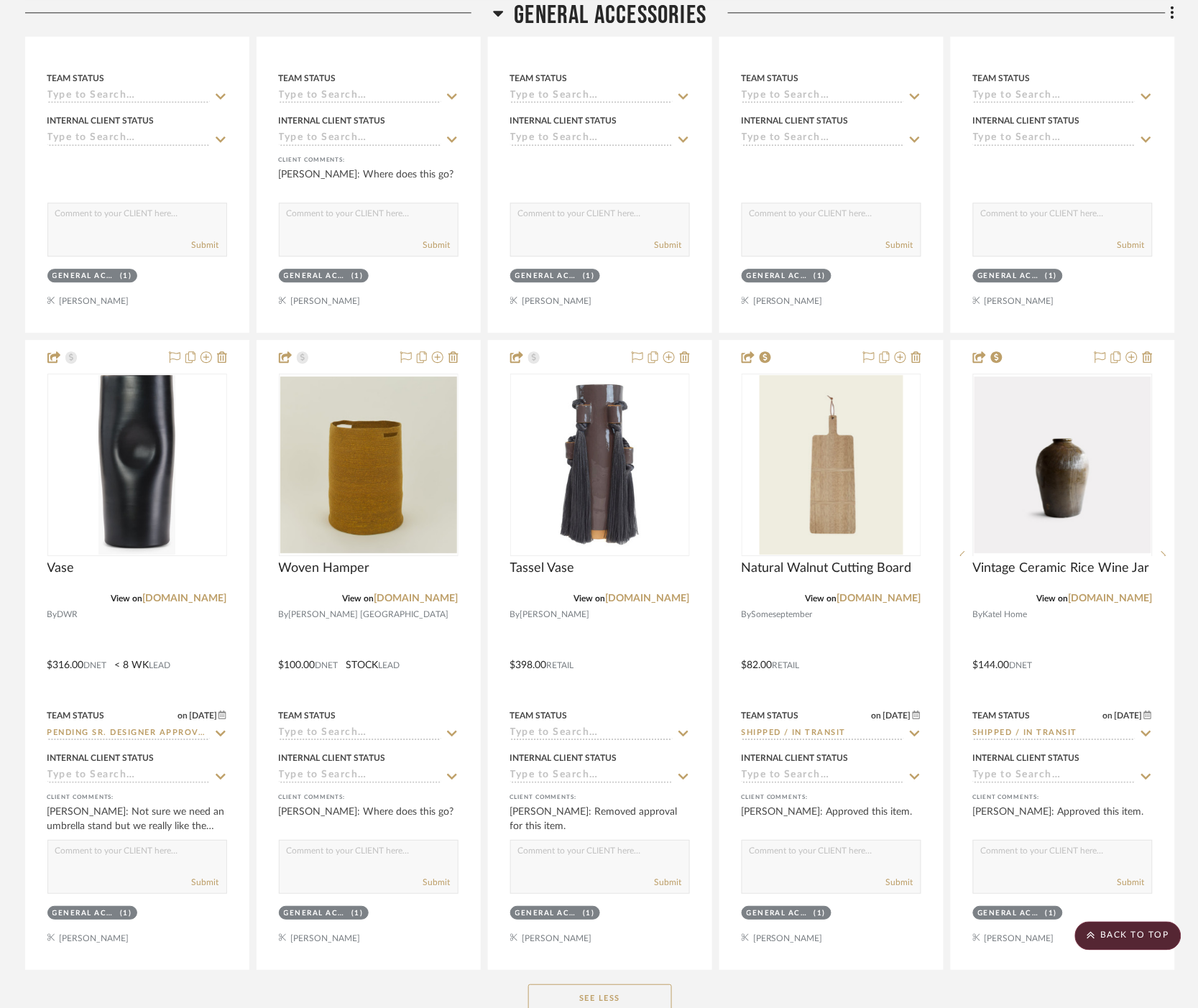
scroll to position [5829, 0]
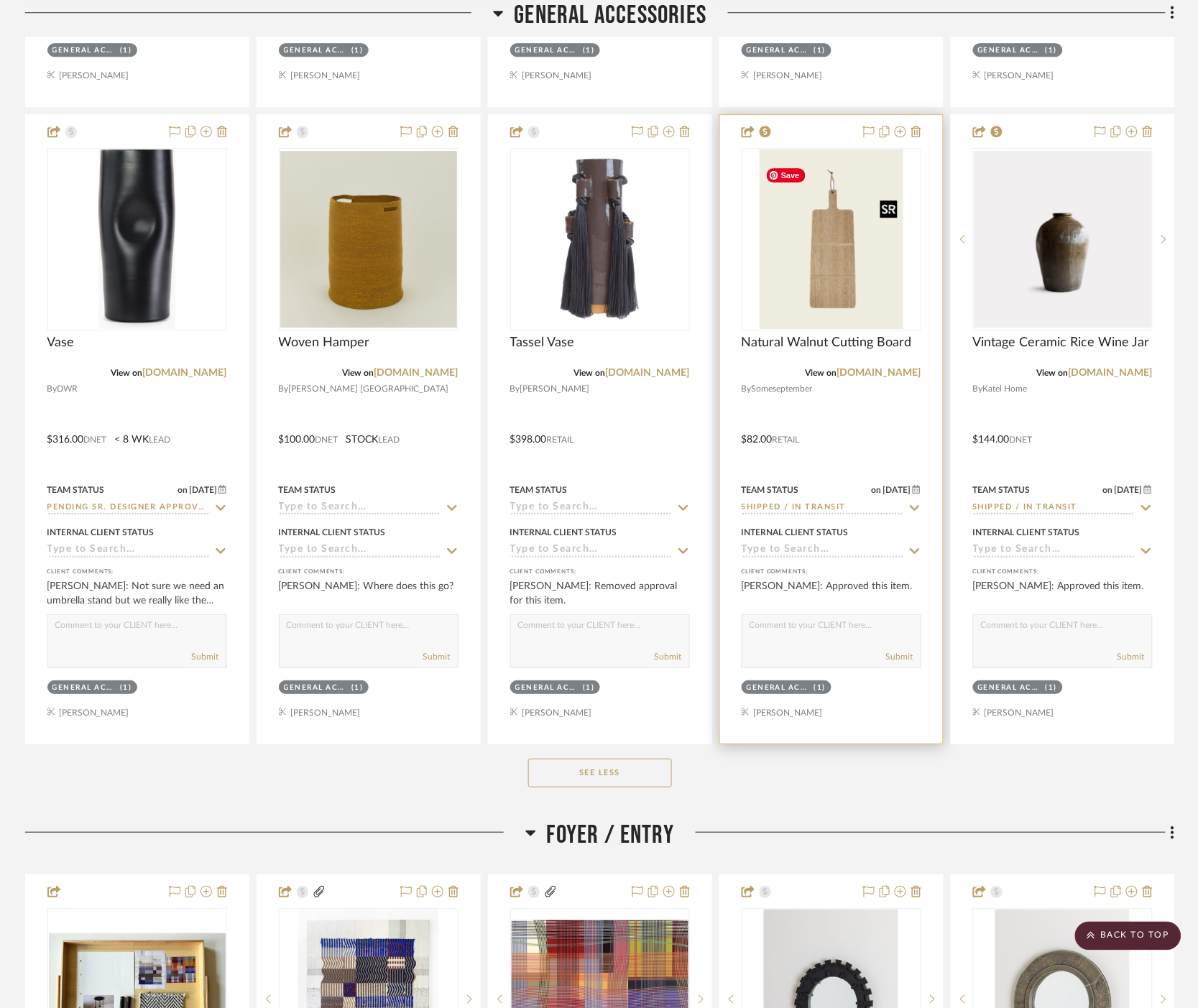
click at [814, 274] on img "0" at bounding box center [831, 239] width 144 height 180
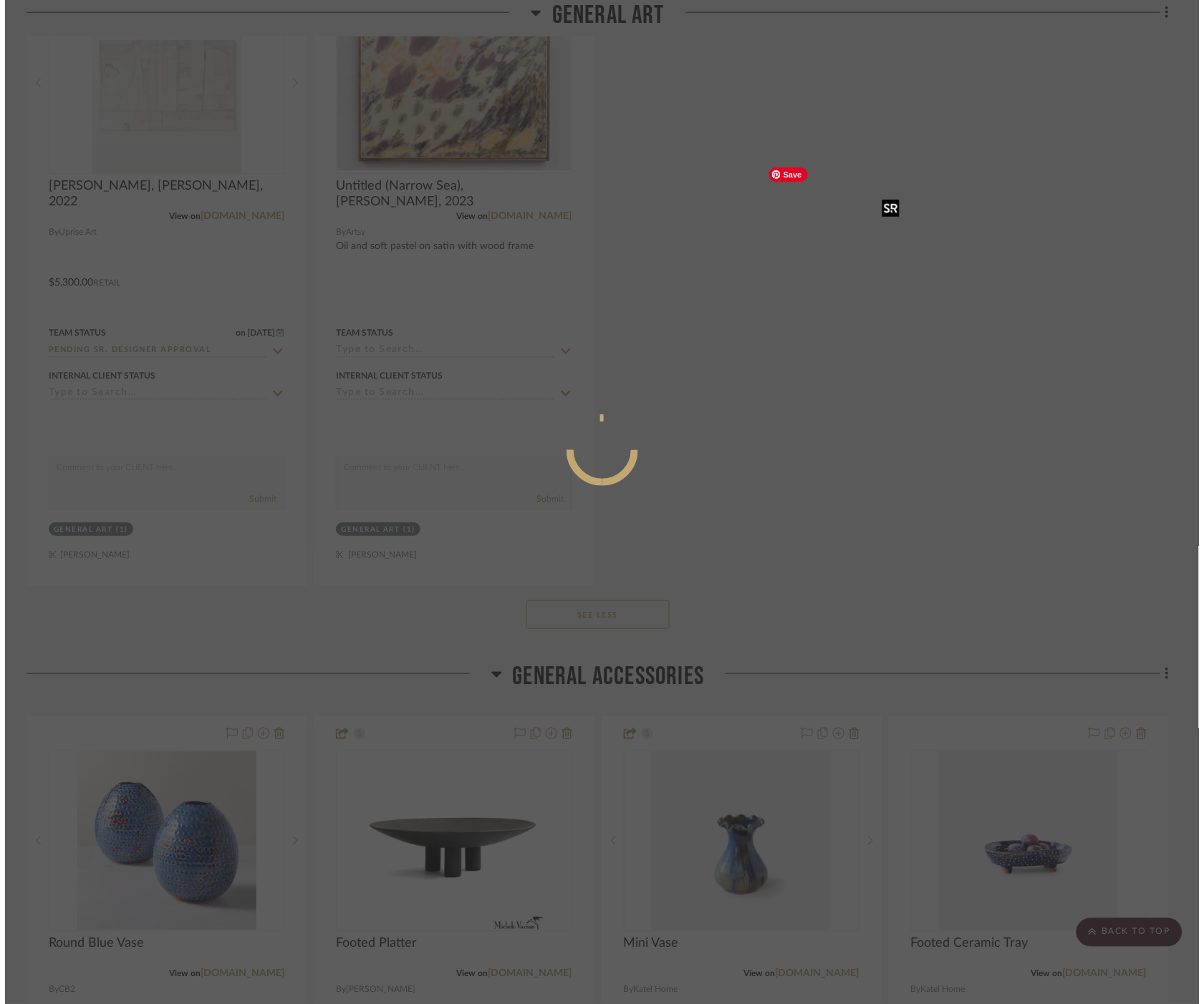
scroll to position [0, 0]
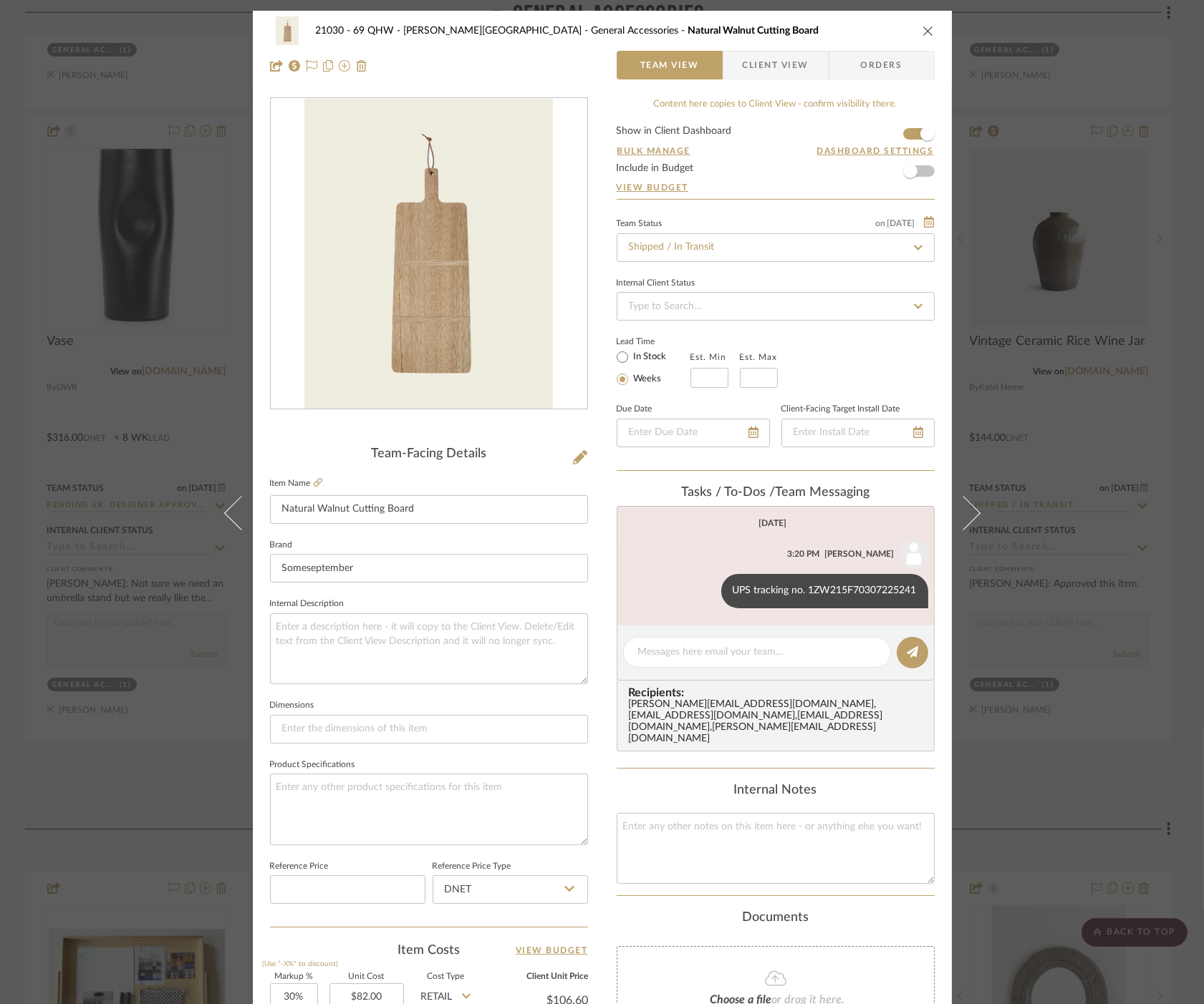
click at [781, 65] on span "Client View" at bounding box center [776, 65] width 66 height 28
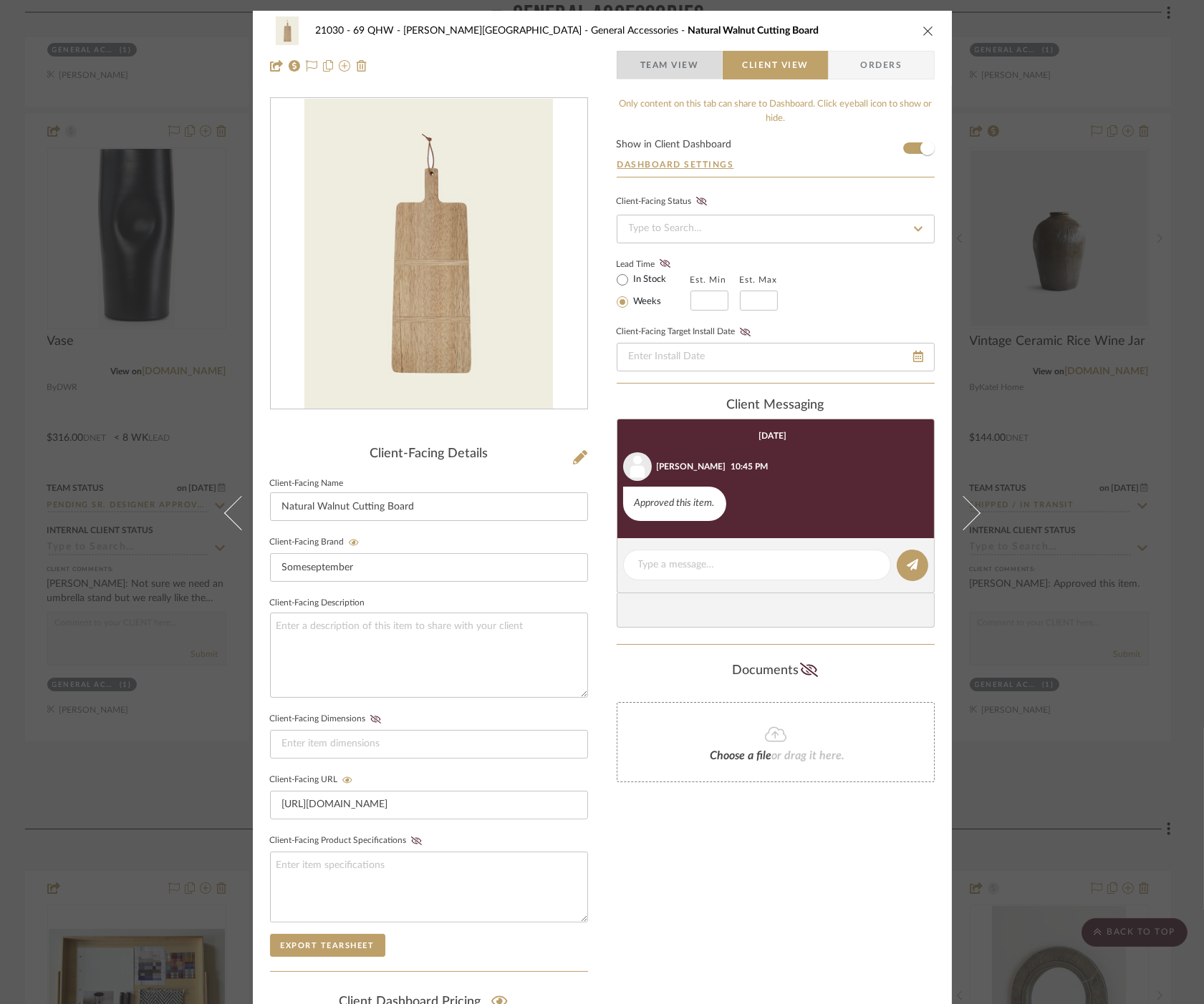
click at [643, 60] on span "Team View" at bounding box center [670, 65] width 58 height 28
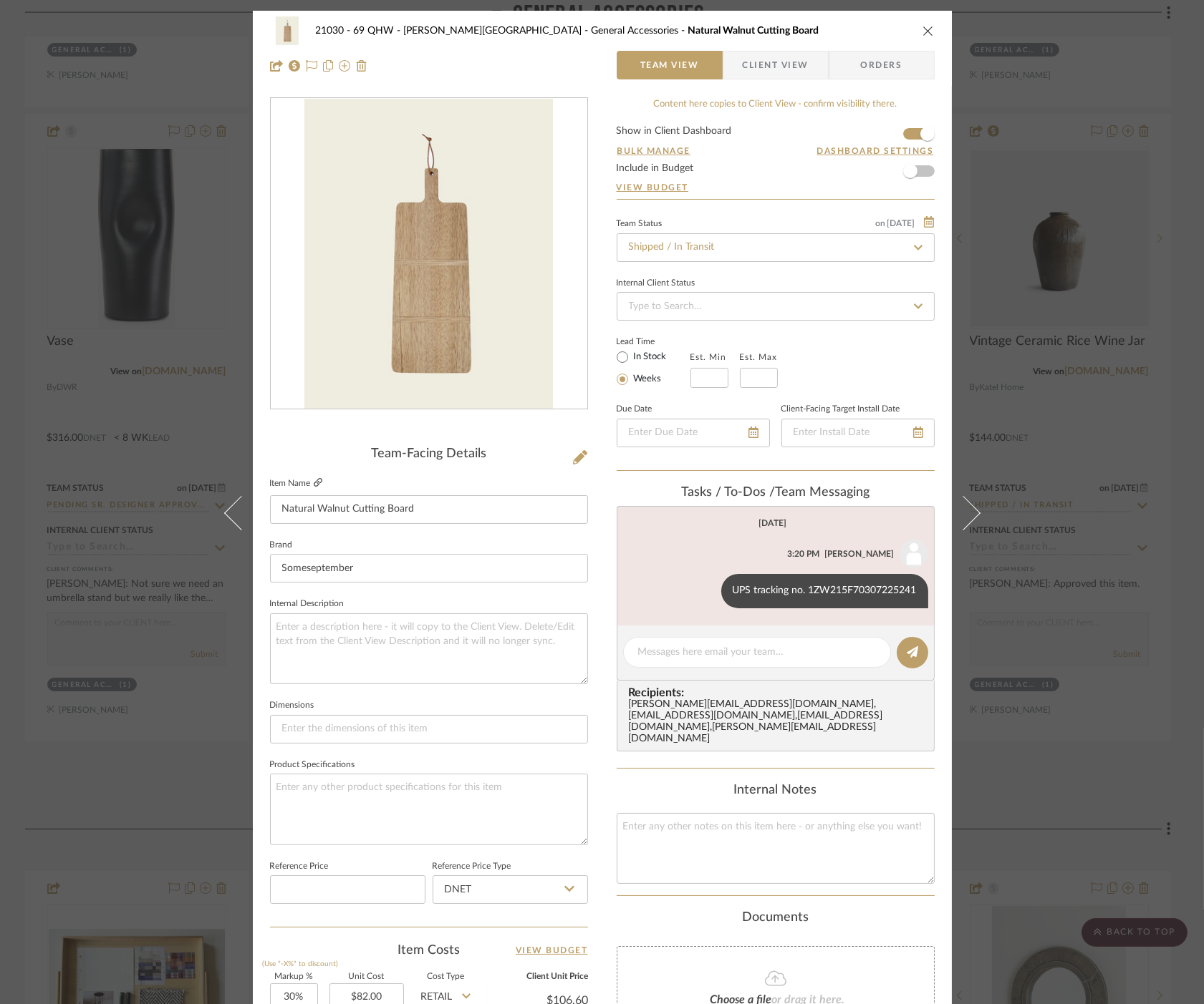
click at [314, 484] on icon at bounding box center [318, 482] width 9 height 9
click at [1094, 510] on div "21030 - 69 QHW - Stroebel-Garvie General Accessories Natural Walnut Cutting Boa…" at bounding box center [602, 502] width 1204 height 1004
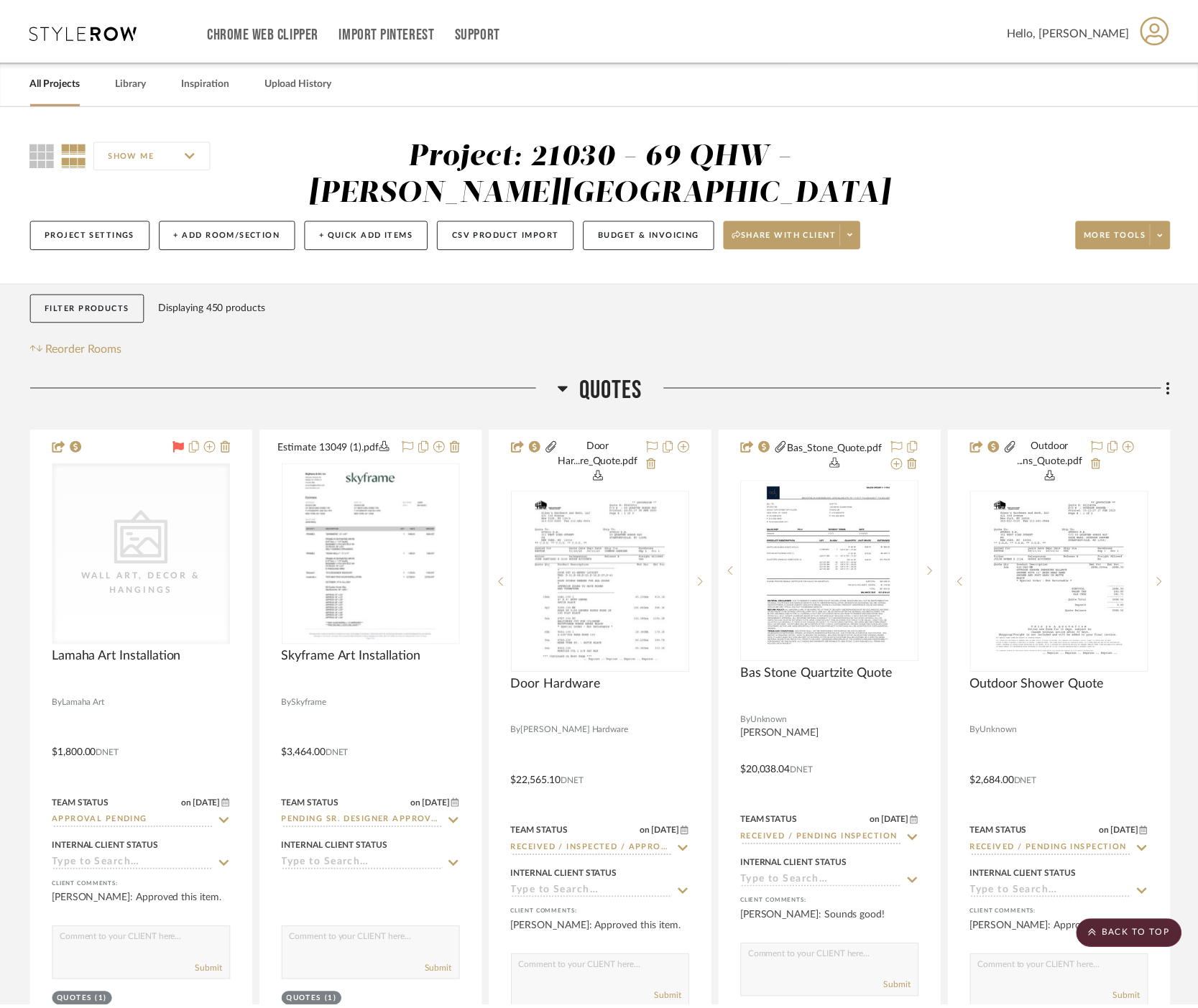
scroll to position [5829, 0]
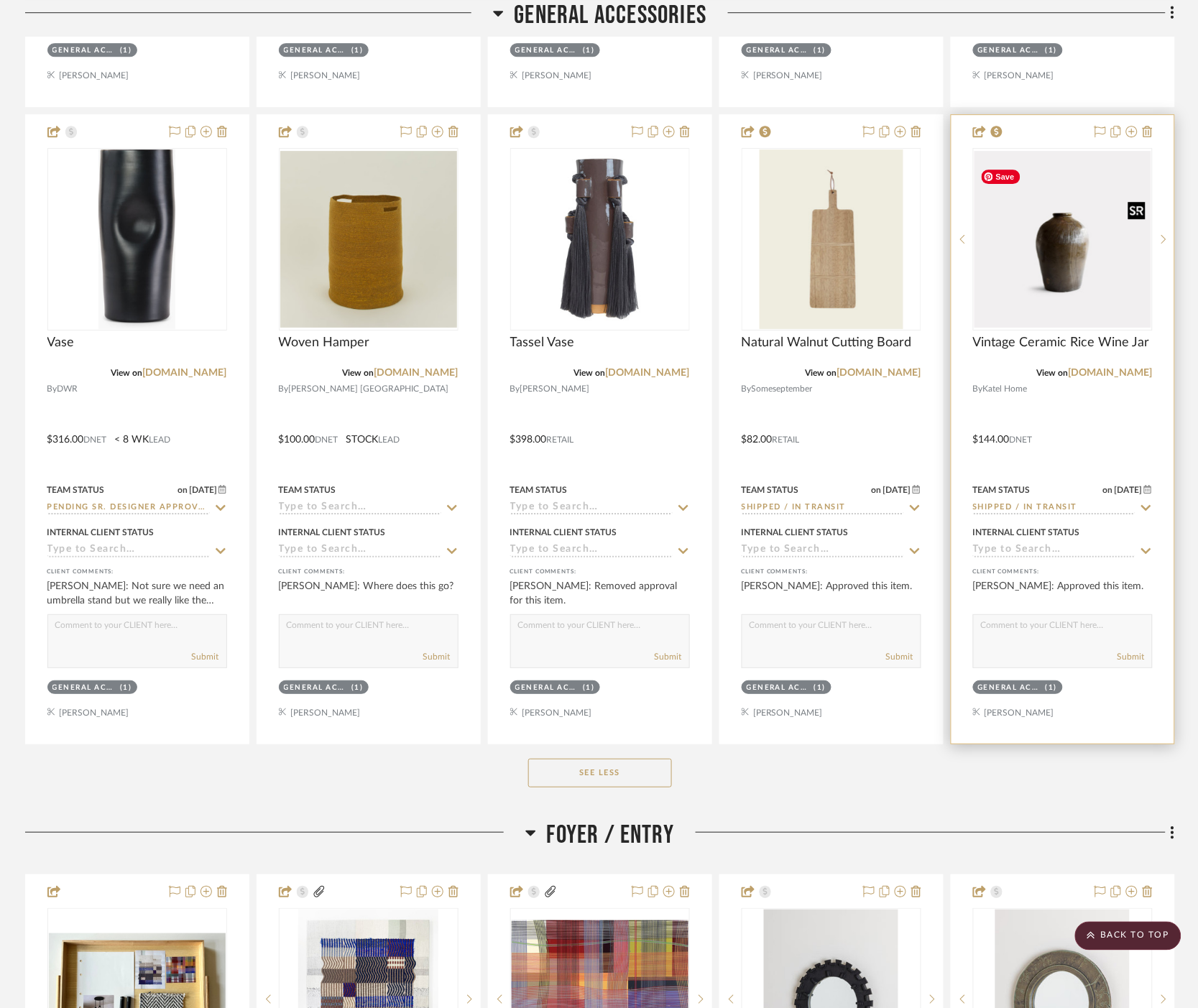
click at [1083, 274] on img "0" at bounding box center [1062, 239] width 177 height 177
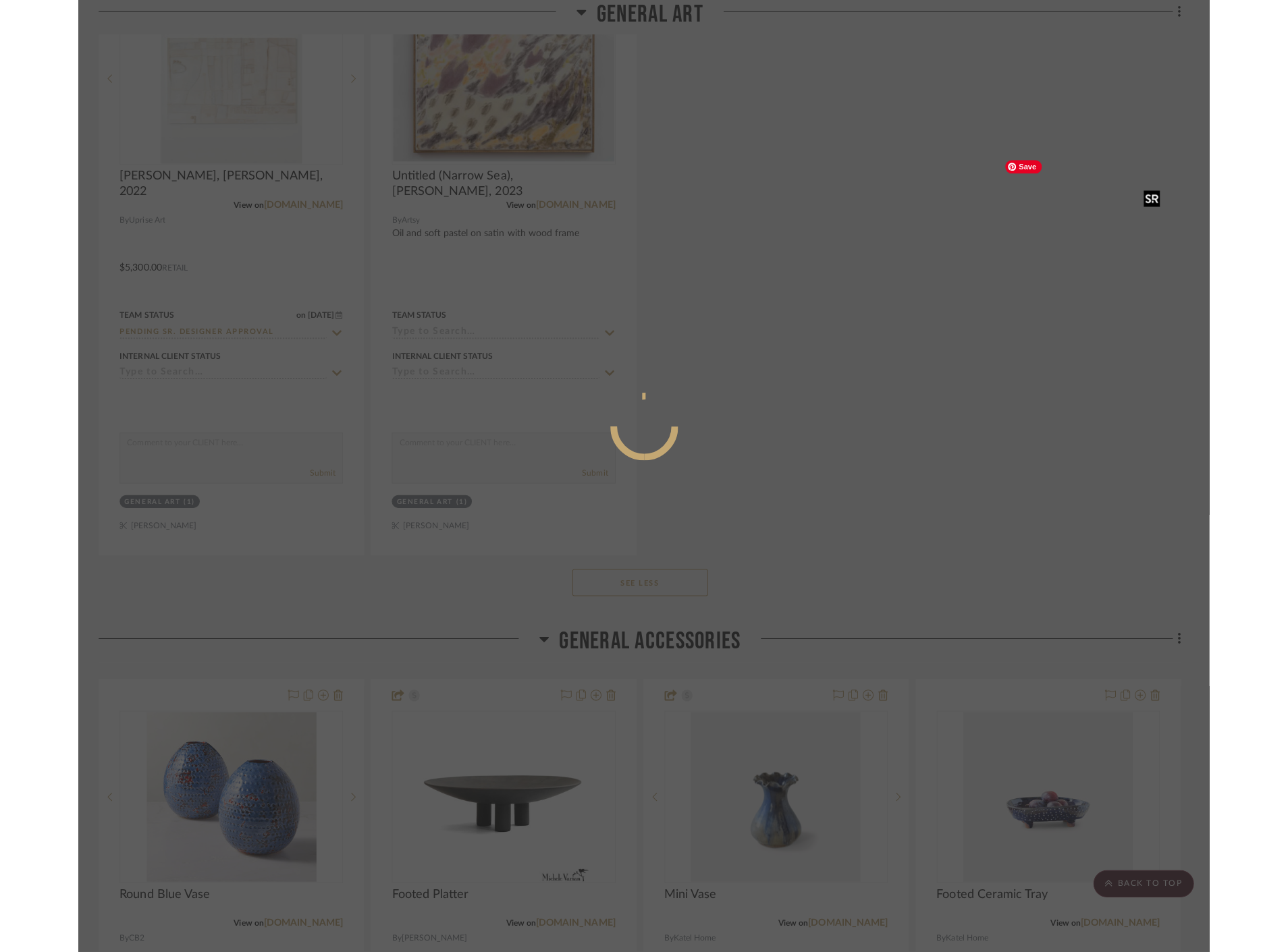
scroll to position [0, 0]
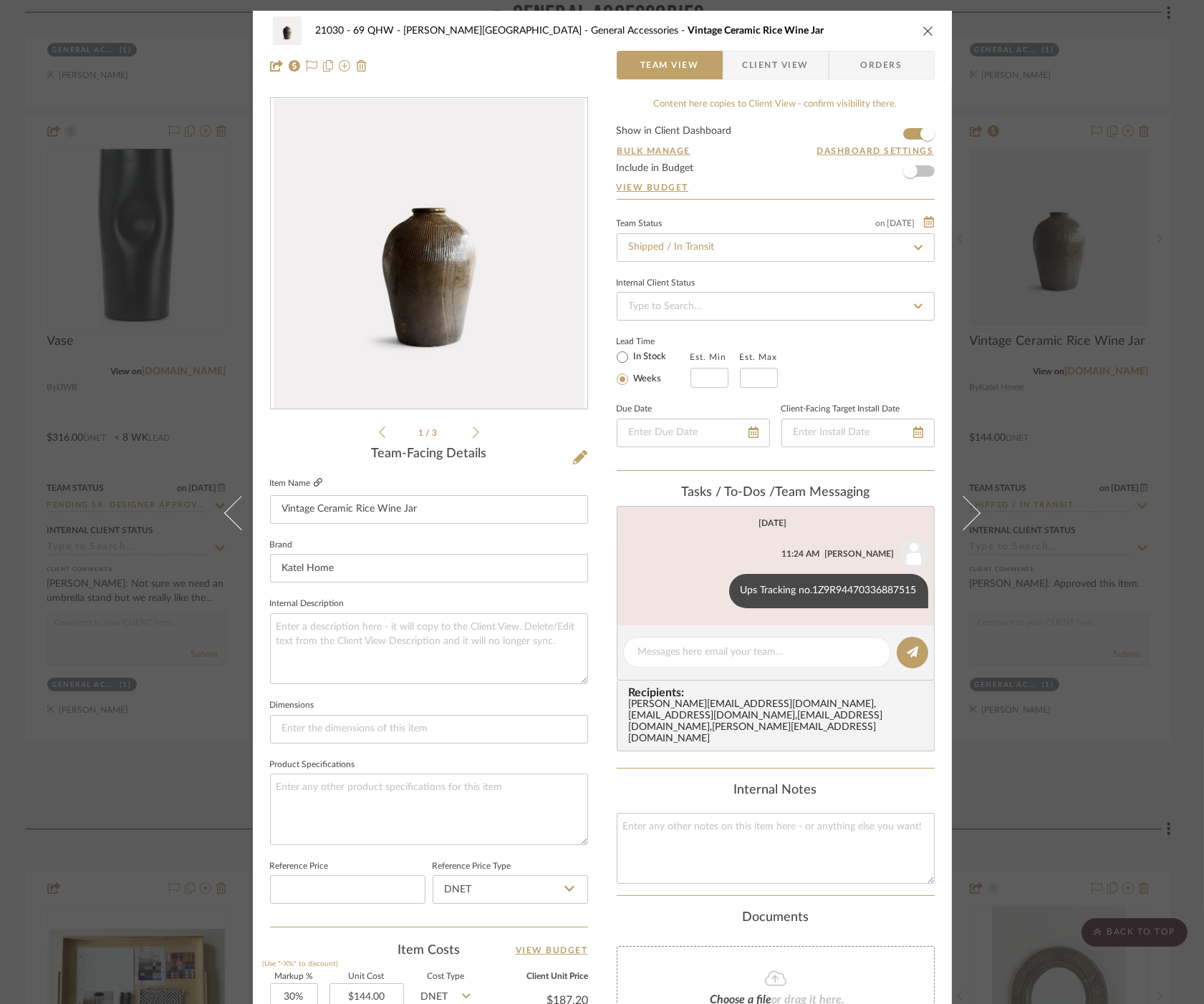
click at [314, 484] on icon at bounding box center [318, 482] width 9 height 9
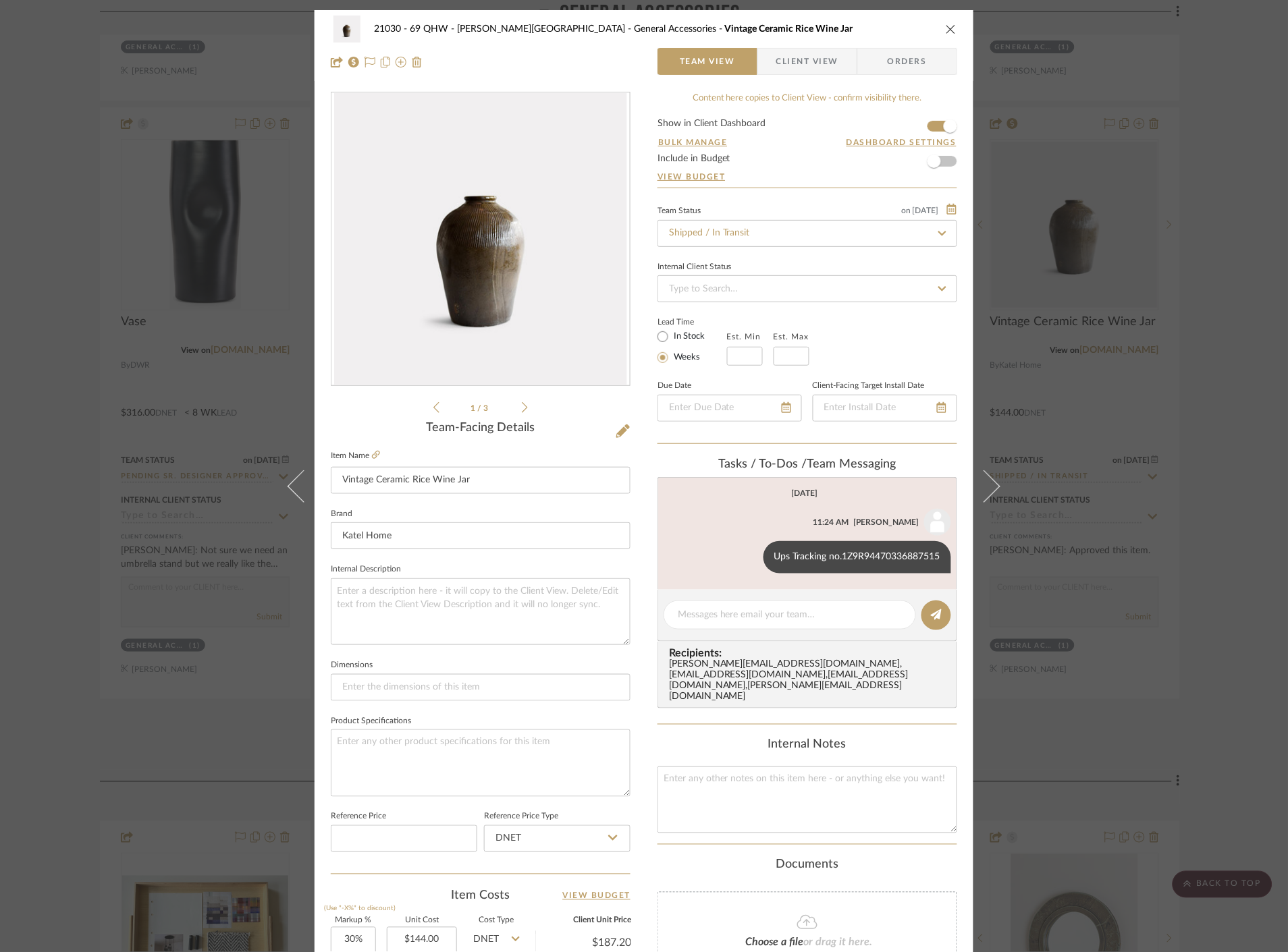
click at [1134, 383] on div "21030 - 69 QHW - Stroebel-Garvie General Accessories Vintage Ceramic Rice Wine …" at bounding box center [644, 476] width 1288 height 952
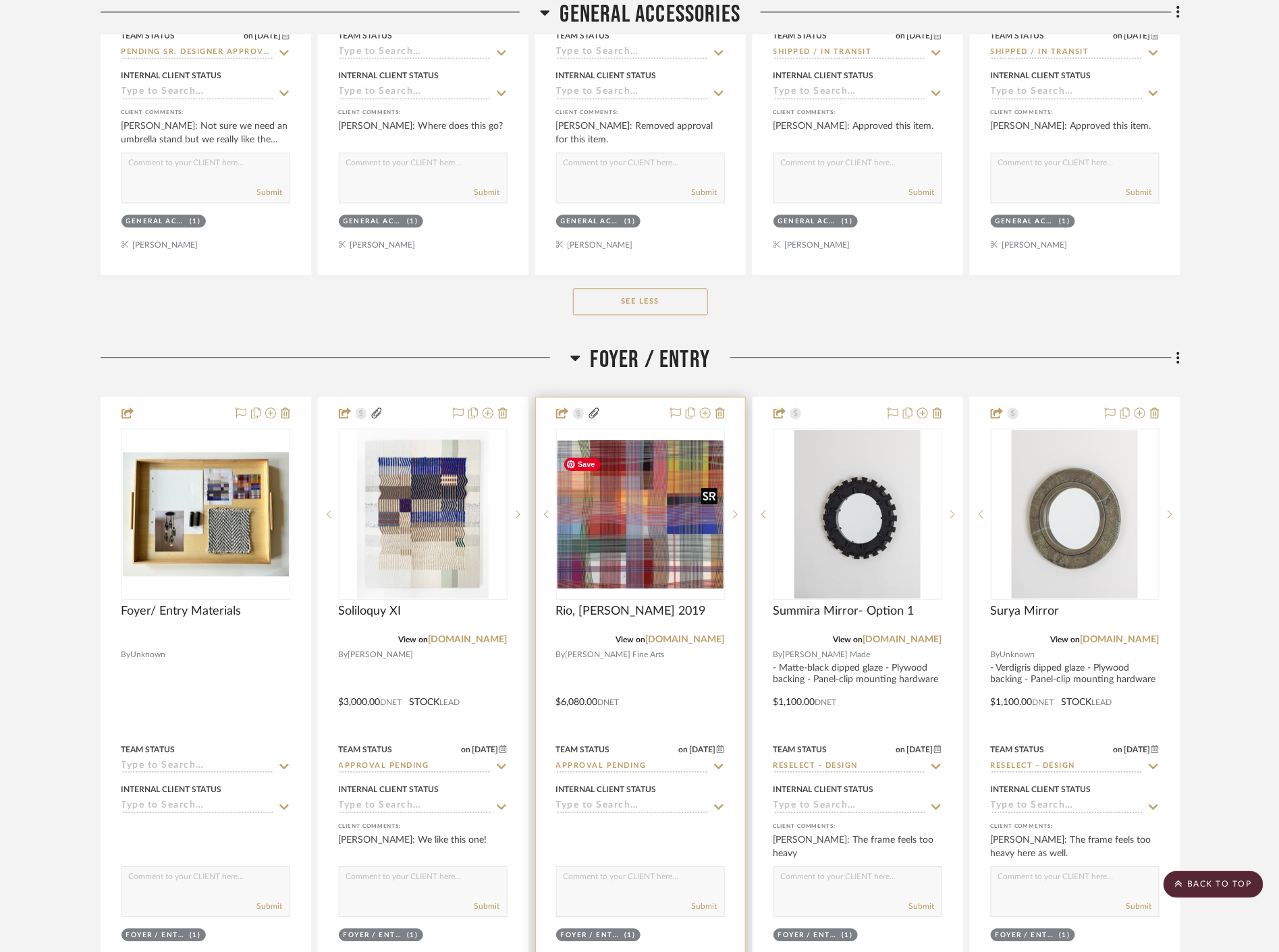
scroll to position [6149, 0]
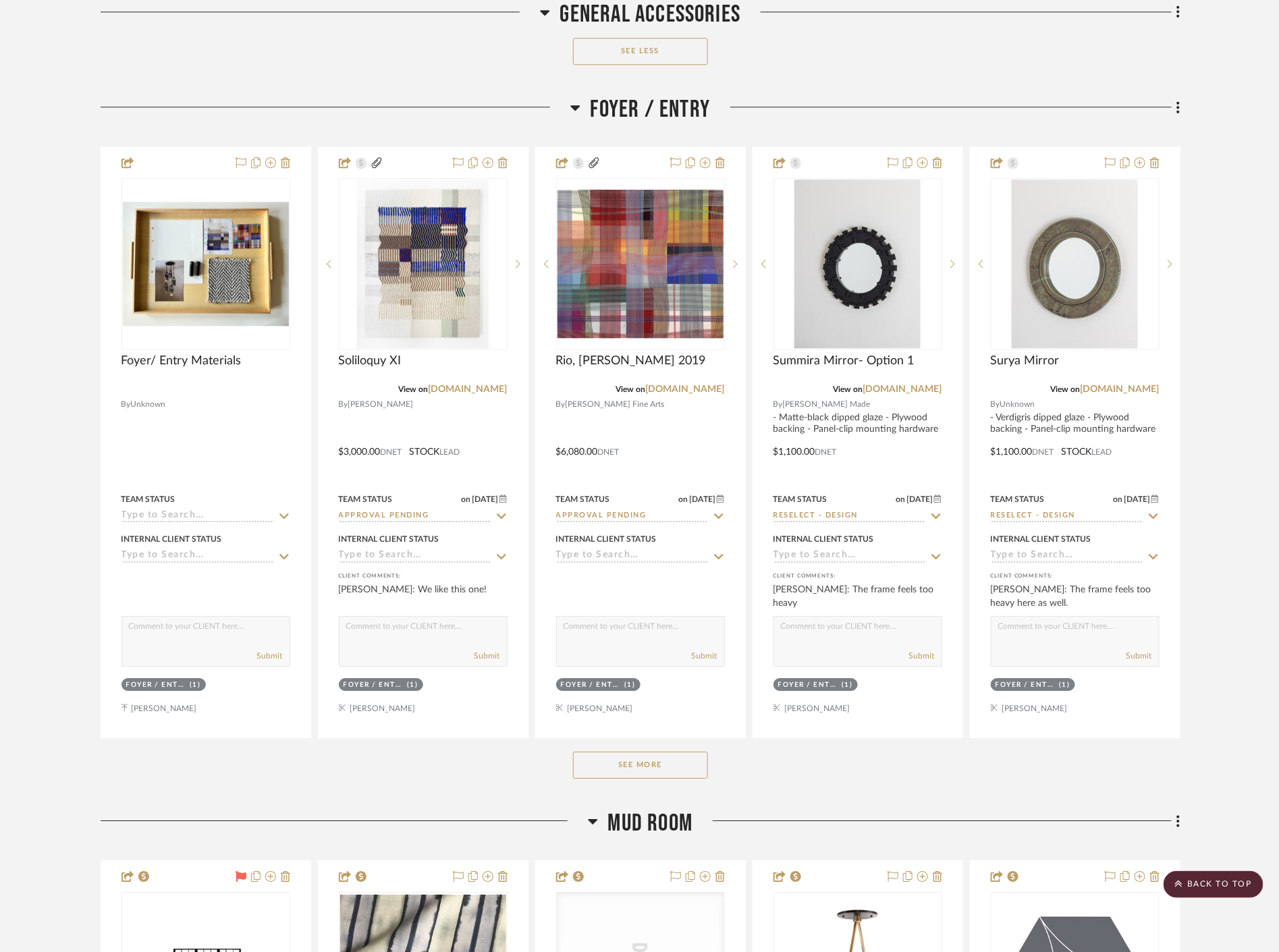
click at [673, 767] on button "See More" at bounding box center [641, 765] width 135 height 27
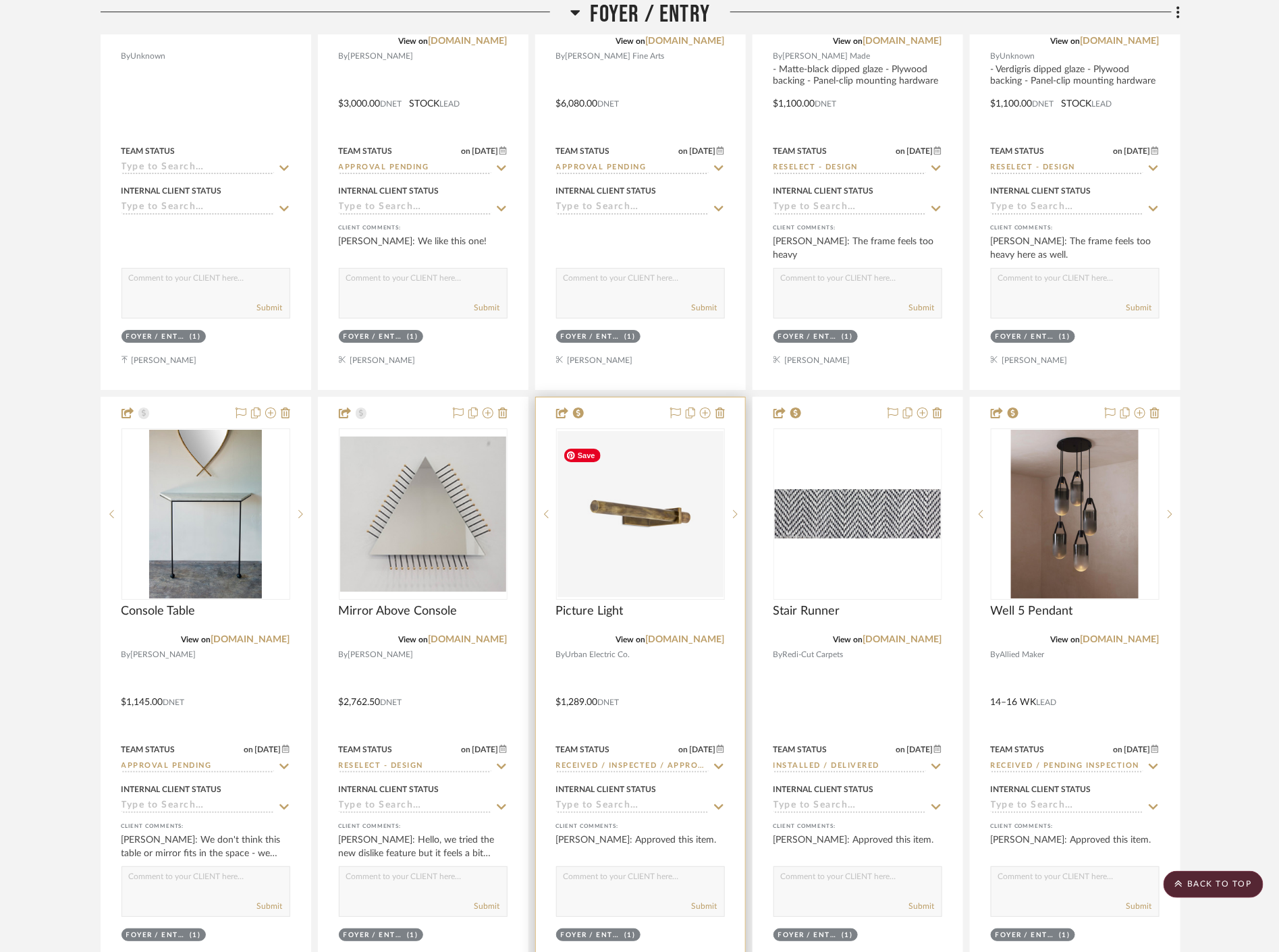
scroll to position [6598, 0]
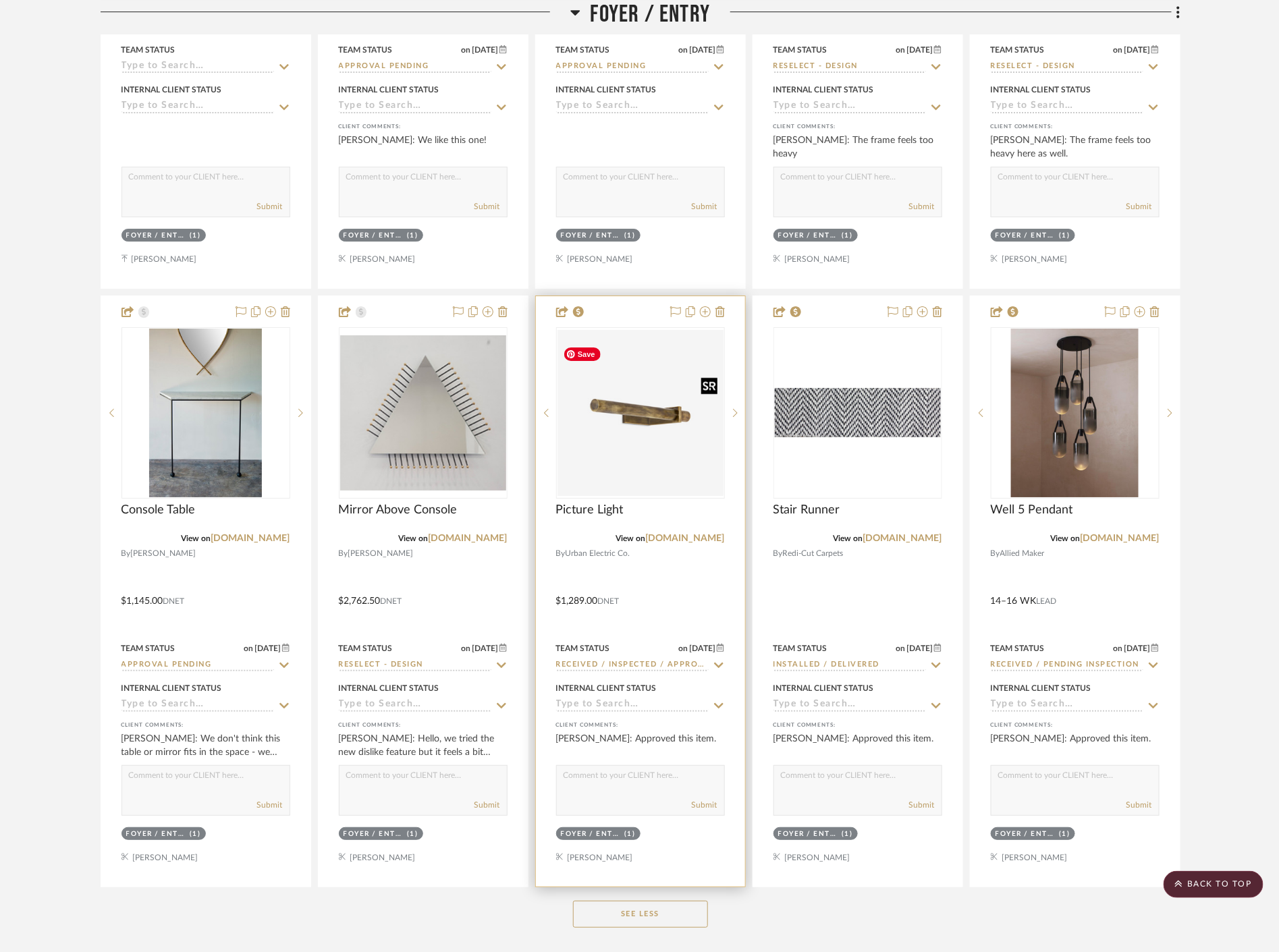
click at [655, 437] on img "0" at bounding box center [640, 413] width 166 height 166
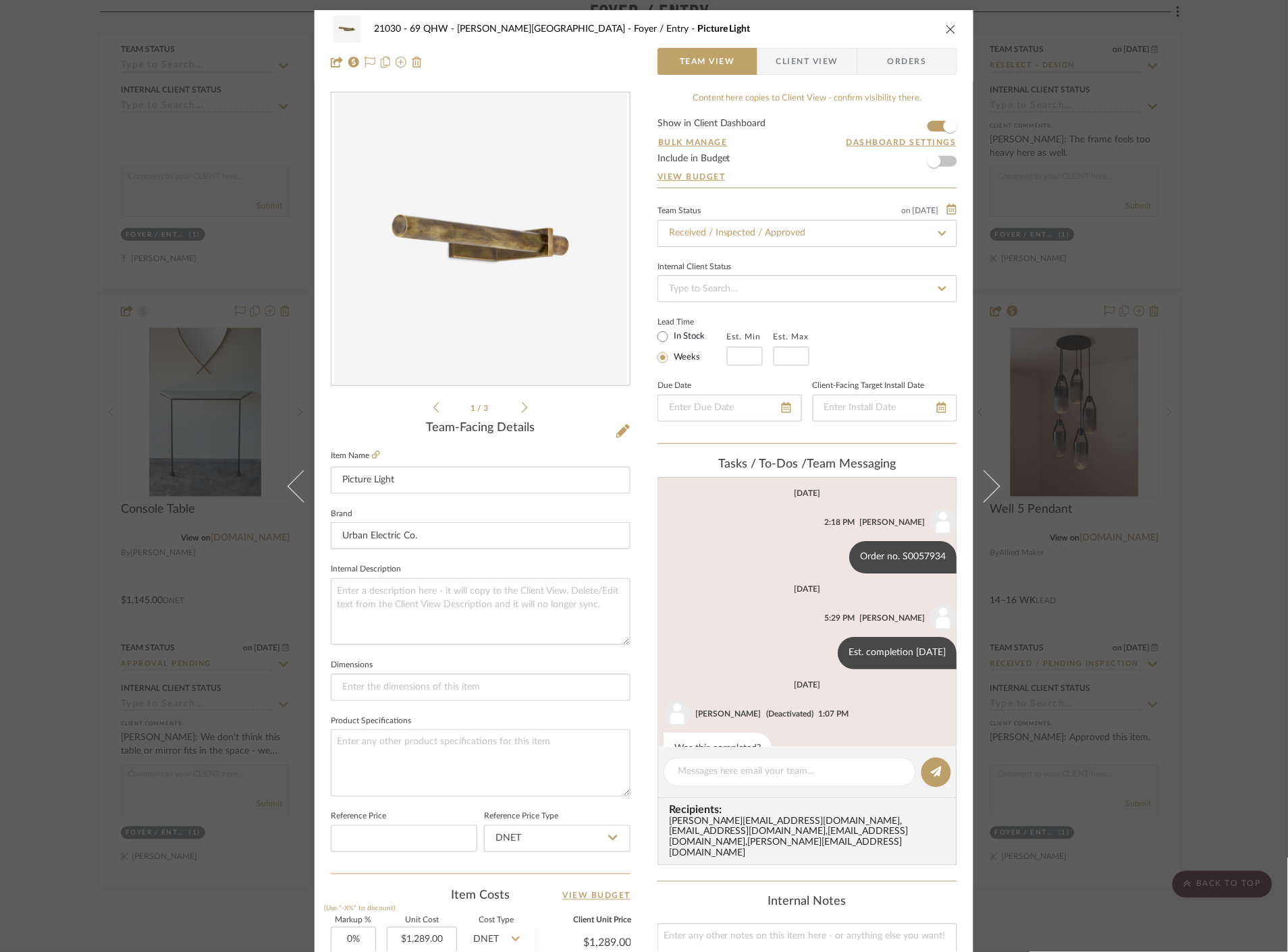
scroll to position [35, 0]
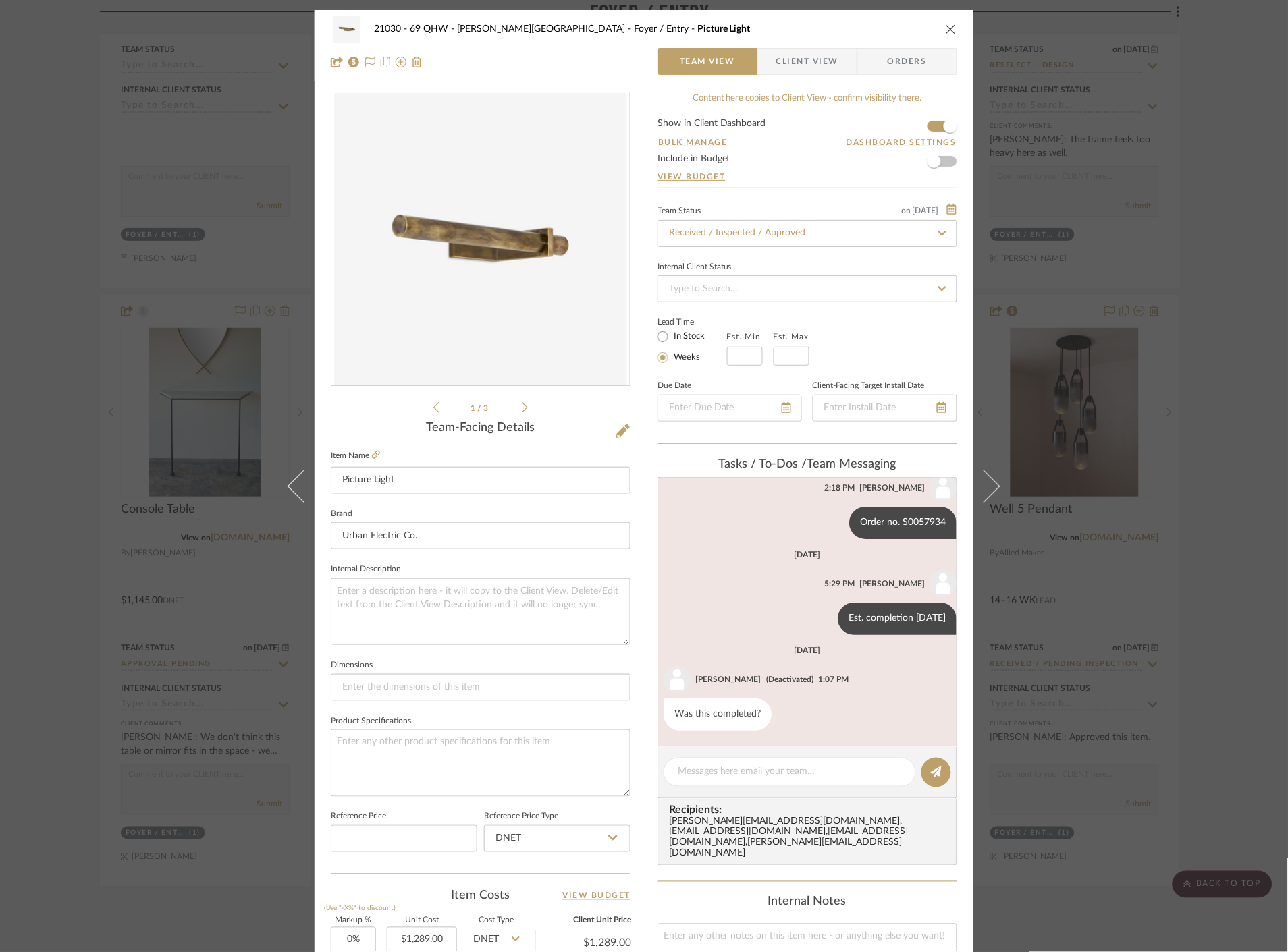
click at [817, 61] on span "Client View" at bounding box center [808, 61] width 62 height 27
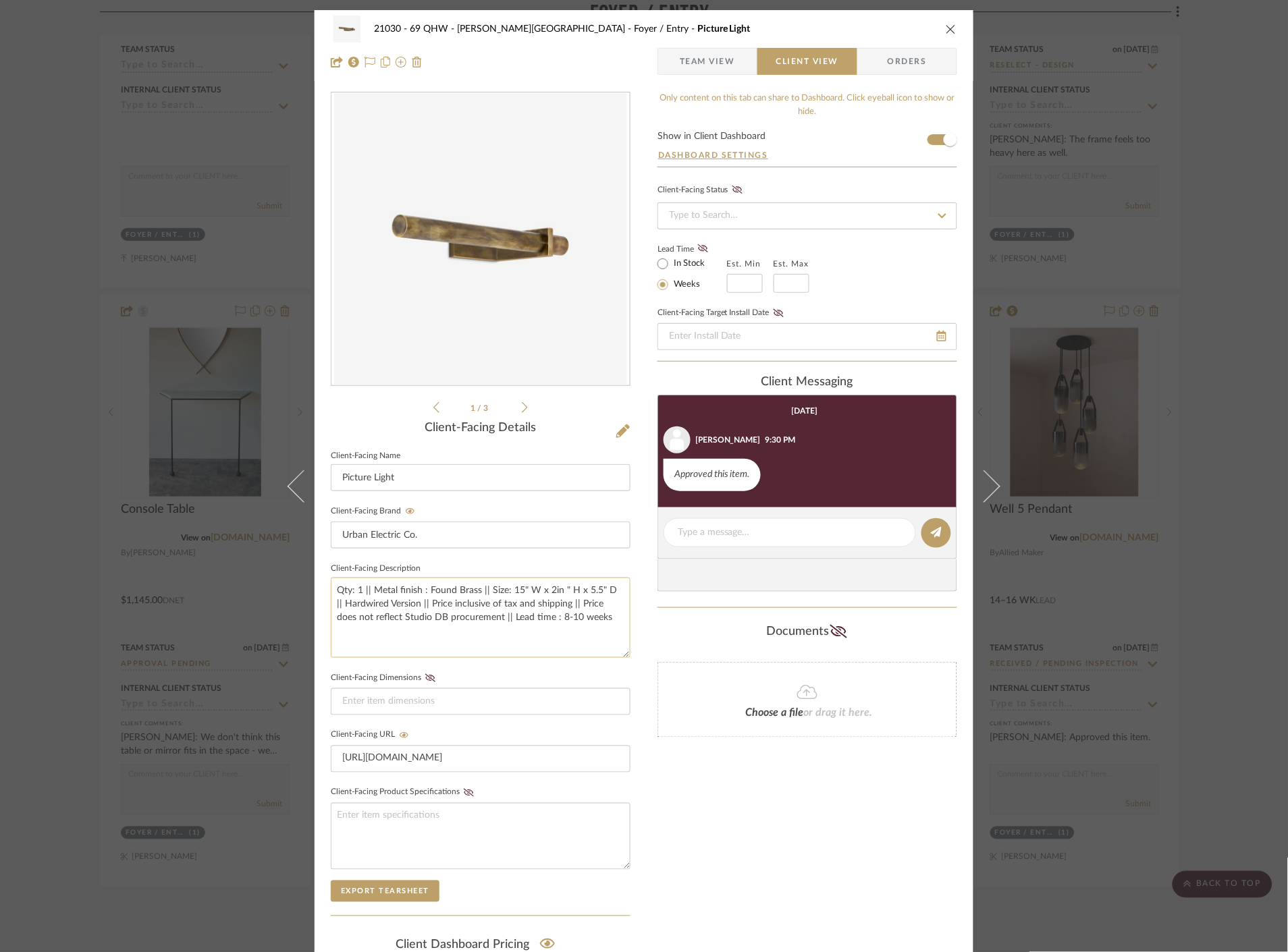
click at [507, 588] on textarea "Qty: 1 || Metal finish : Found Brass || Size: 15" W x 2in " H x 5.5" D || Hardw…" at bounding box center [480, 618] width 300 height 81
drag, startPoint x: 504, startPoint y: 587, endPoint x: 604, endPoint y: 590, distance: 100.0
click at [604, 590] on textarea "Qty: 1 || Metal finish : Found Brass || Size: 15" W x 2in " H x 5.5" D || Hardw…" at bounding box center [480, 618] width 300 height 81
click at [680, 59] on span "Team View" at bounding box center [708, 61] width 55 height 27
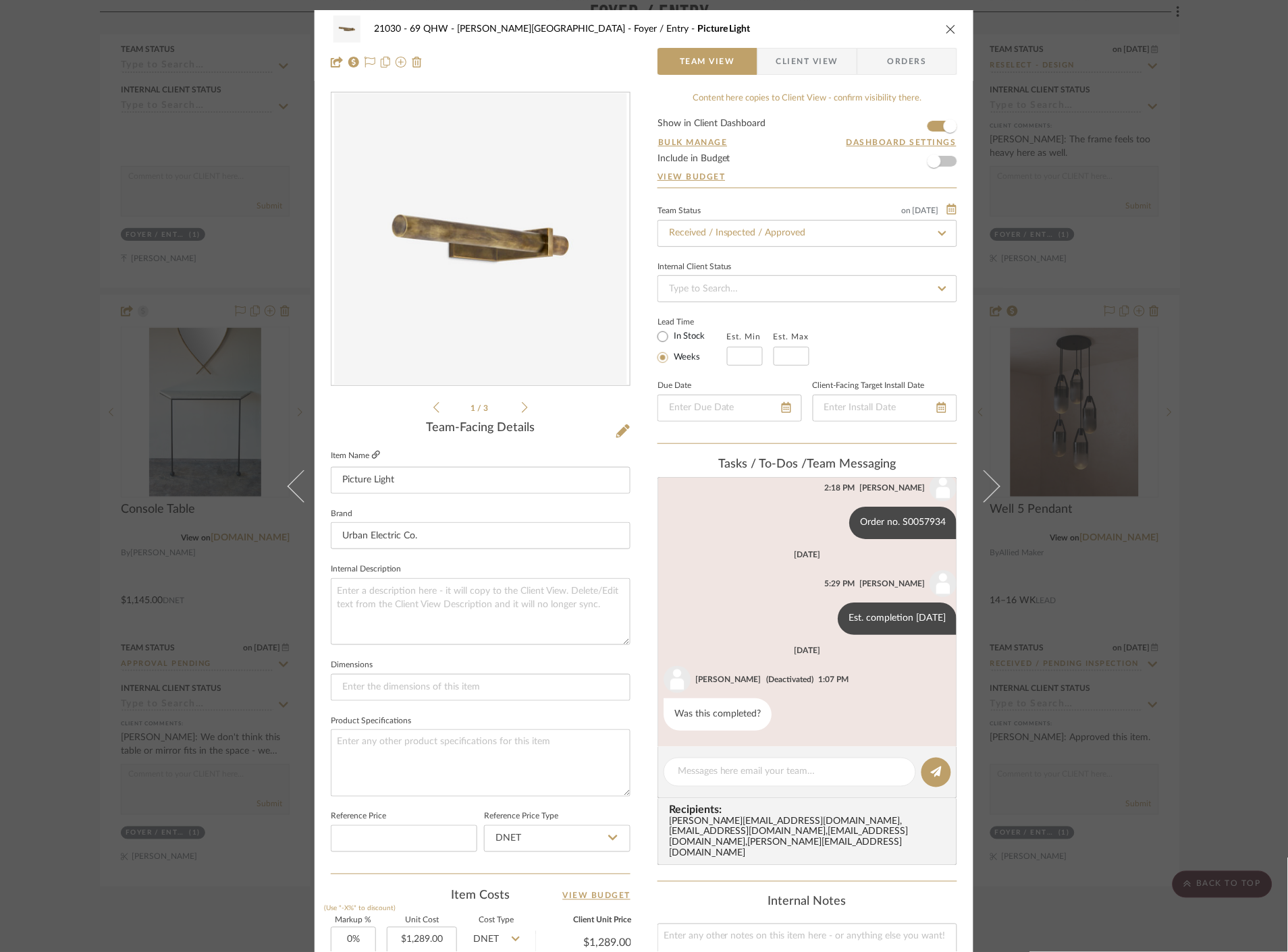
click at [372, 457] on icon at bounding box center [376, 455] width 8 height 8
click at [806, 65] on span "Client View" at bounding box center [808, 61] width 62 height 27
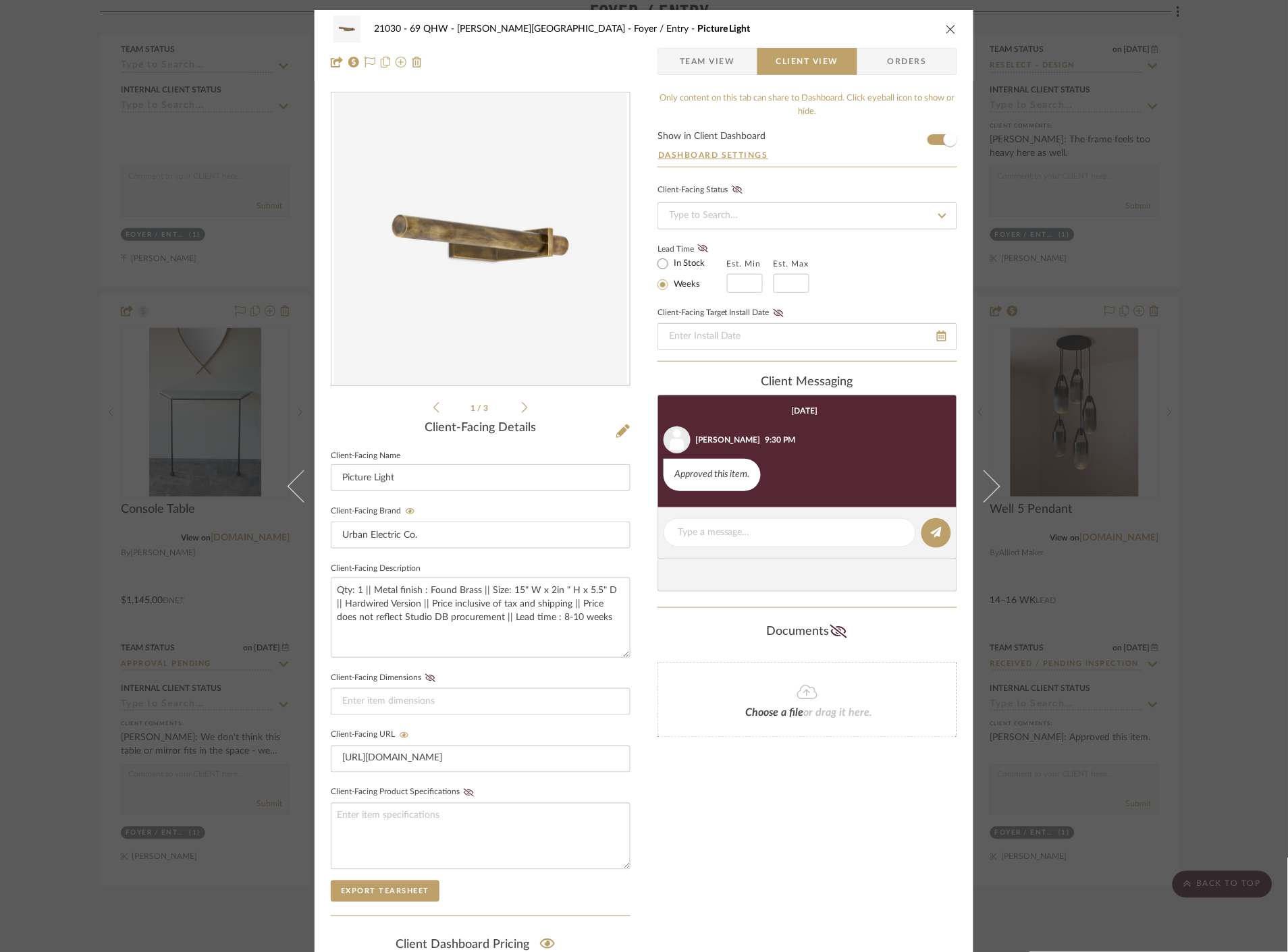
click at [1134, 643] on div "21030 - 69 QHW - Stroebel-Garvie Foyer / Entry Picture Light Team View Client V…" at bounding box center [644, 476] width 1288 height 952
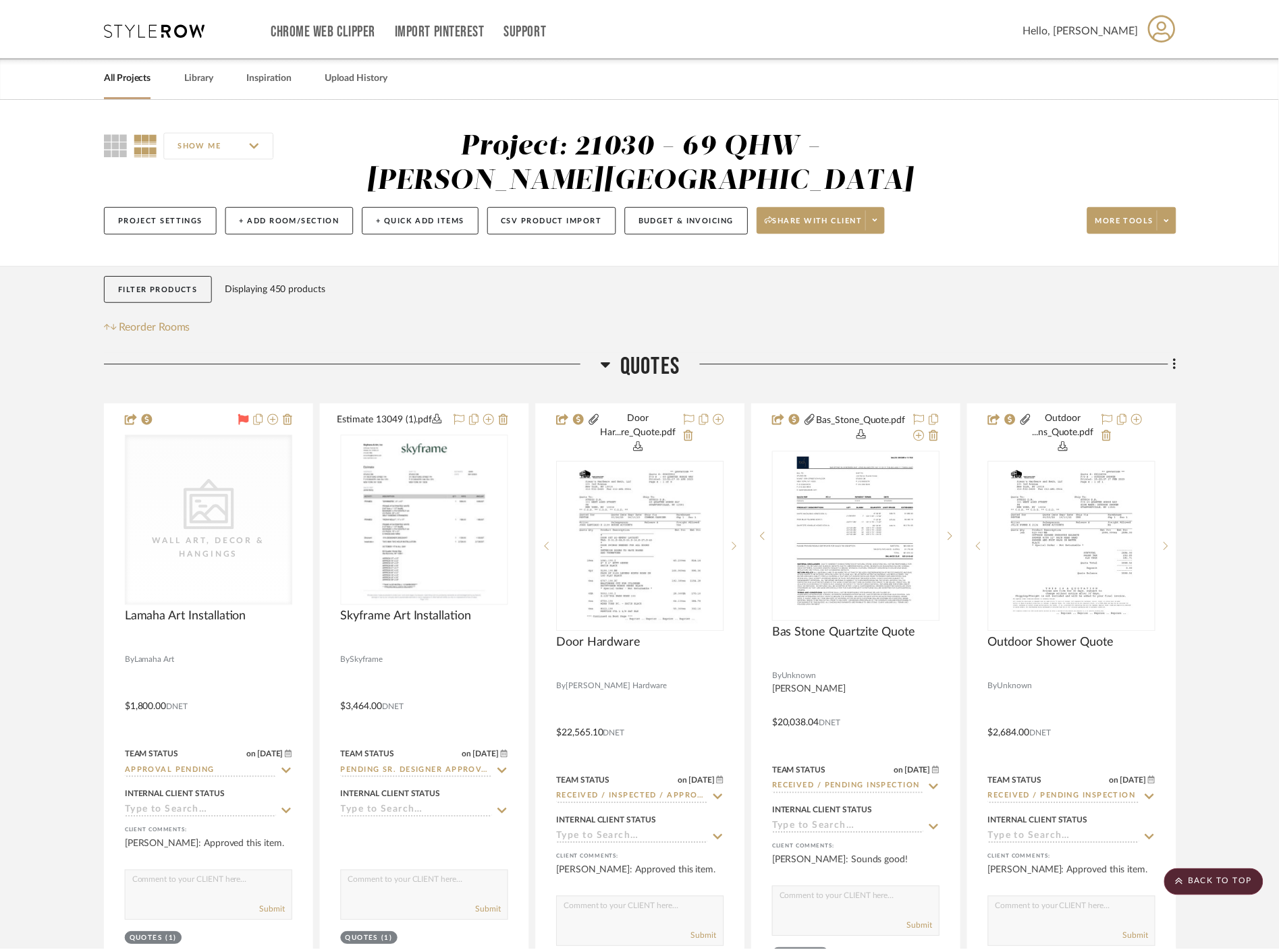
scroll to position [6598, 0]
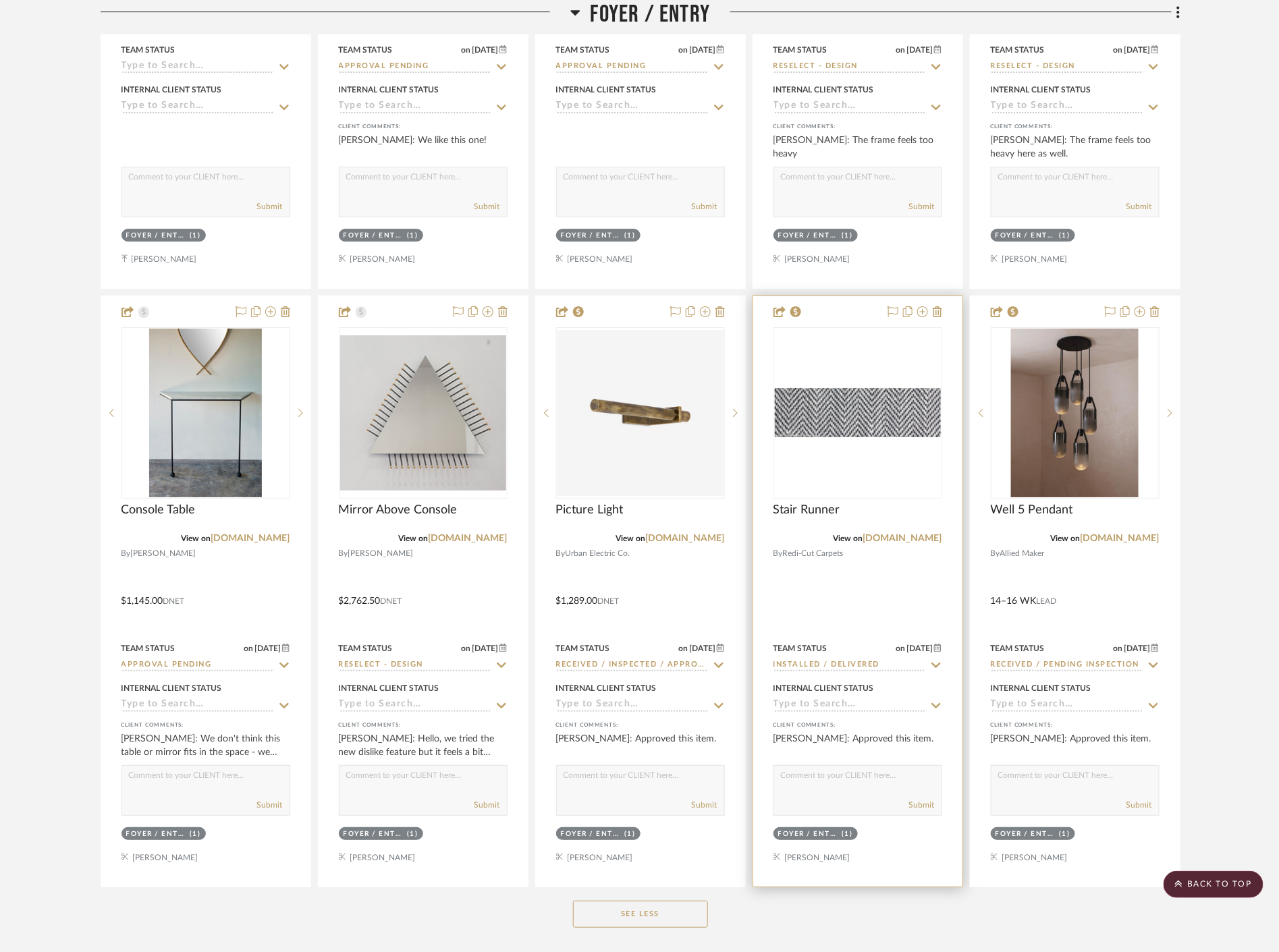
click at [0, 0] on img at bounding box center [0, 0] width 0 height 0
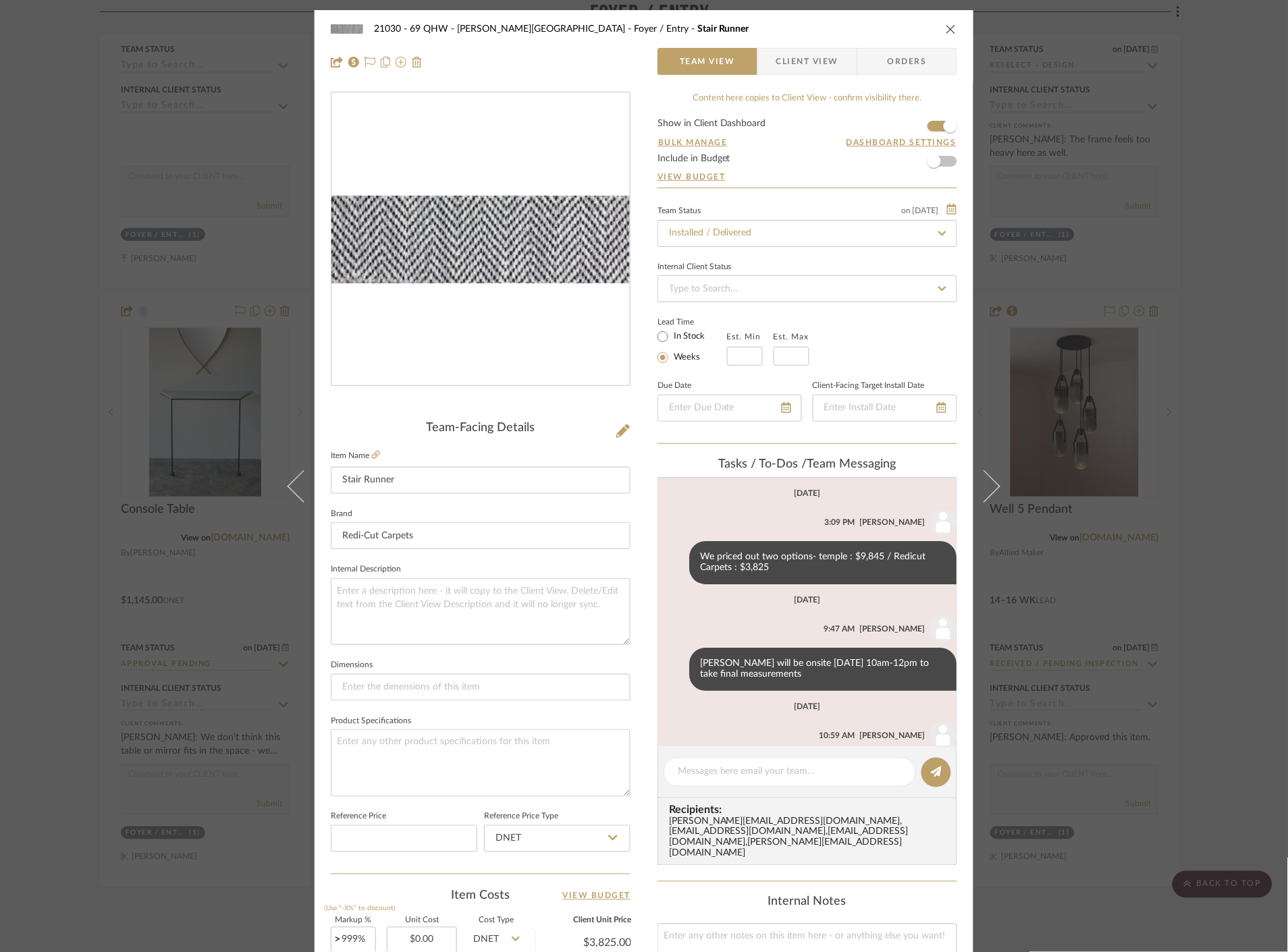
scroll to position [152, 0]
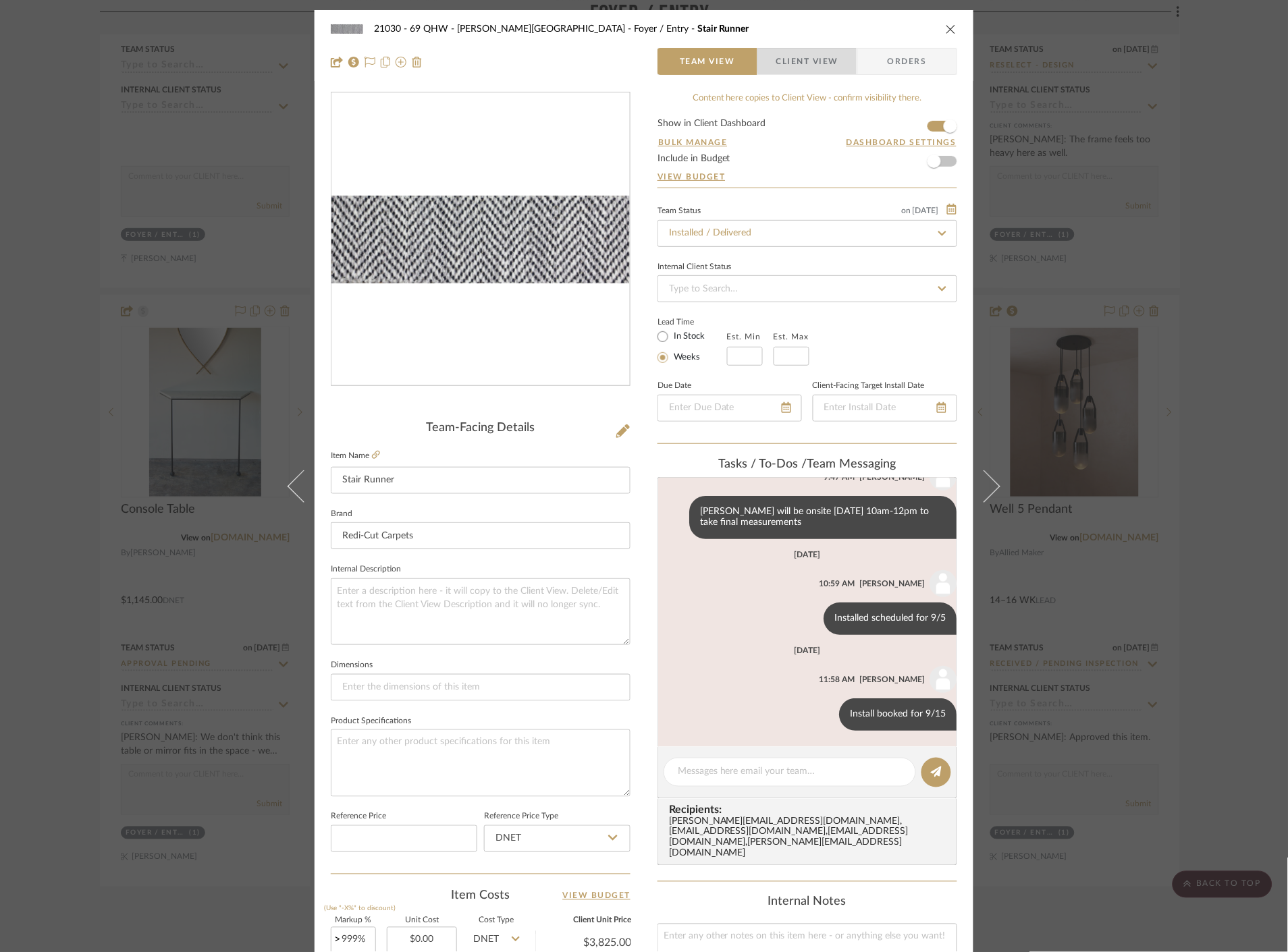
click at [844, 52] on span "Client View" at bounding box center [807, 61] width 99 height 27
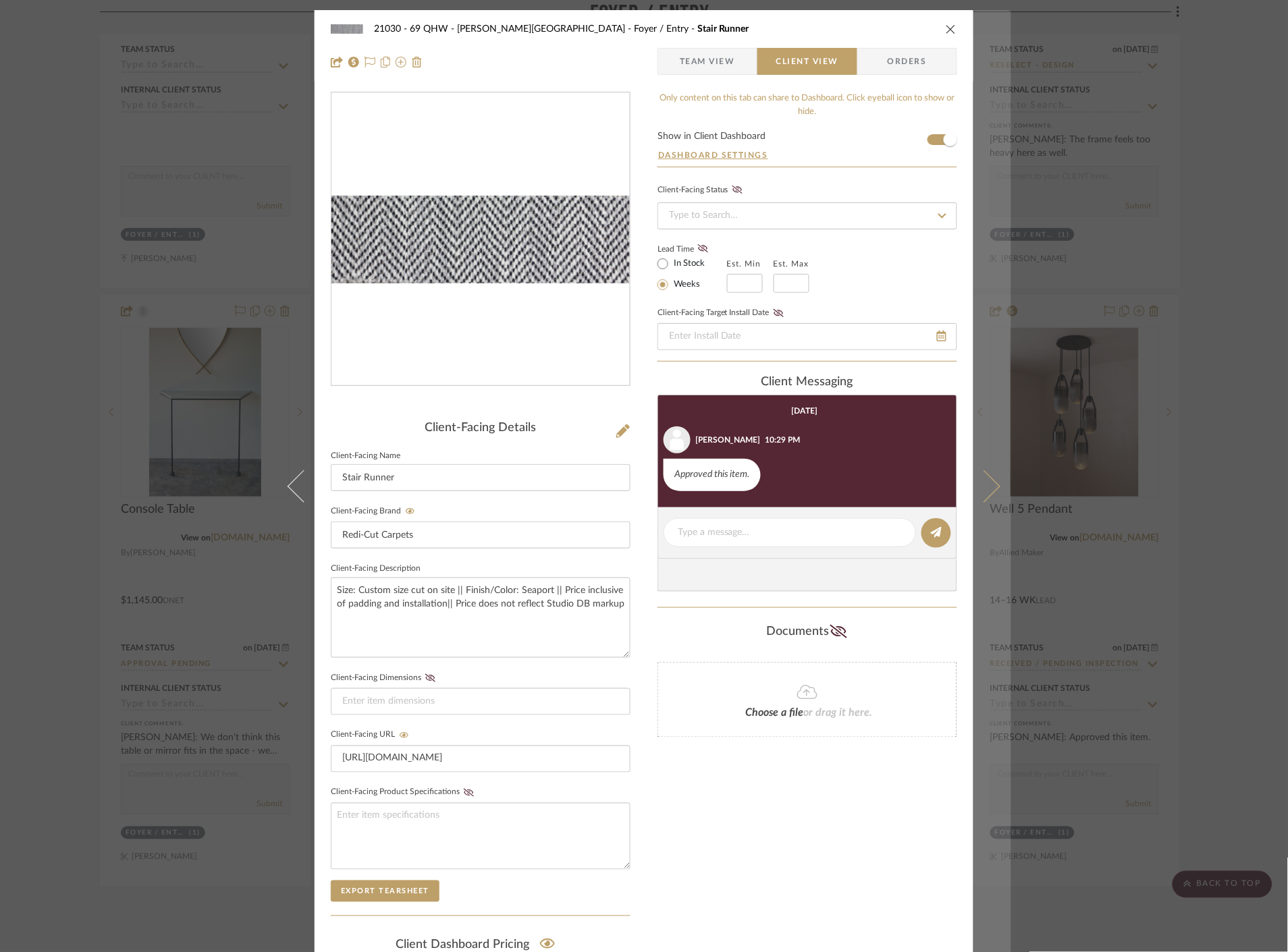
click at [983, 488] on icon at bounding box center [984, 486] width 32 height 32
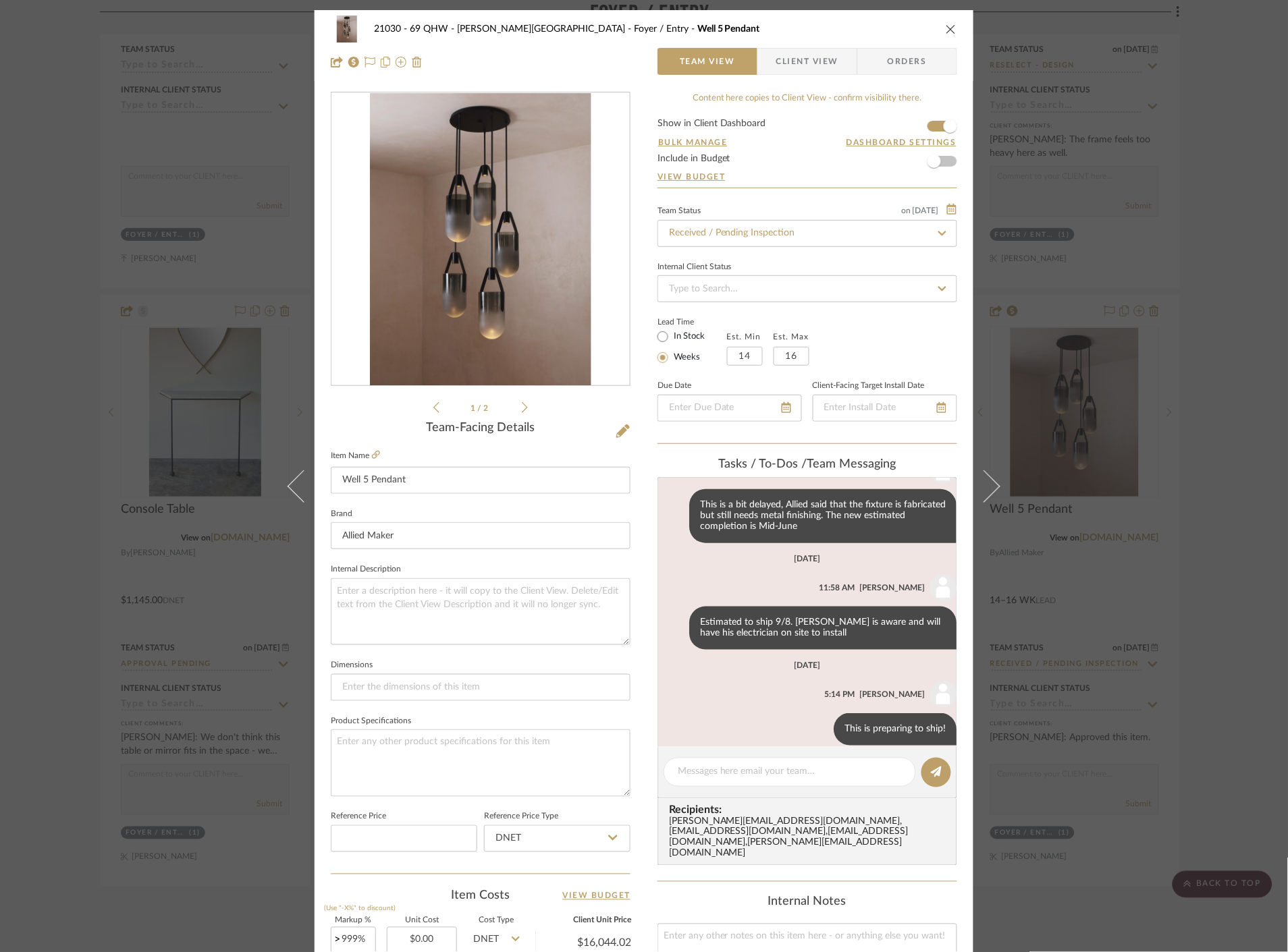
scroll to position [451, 0]
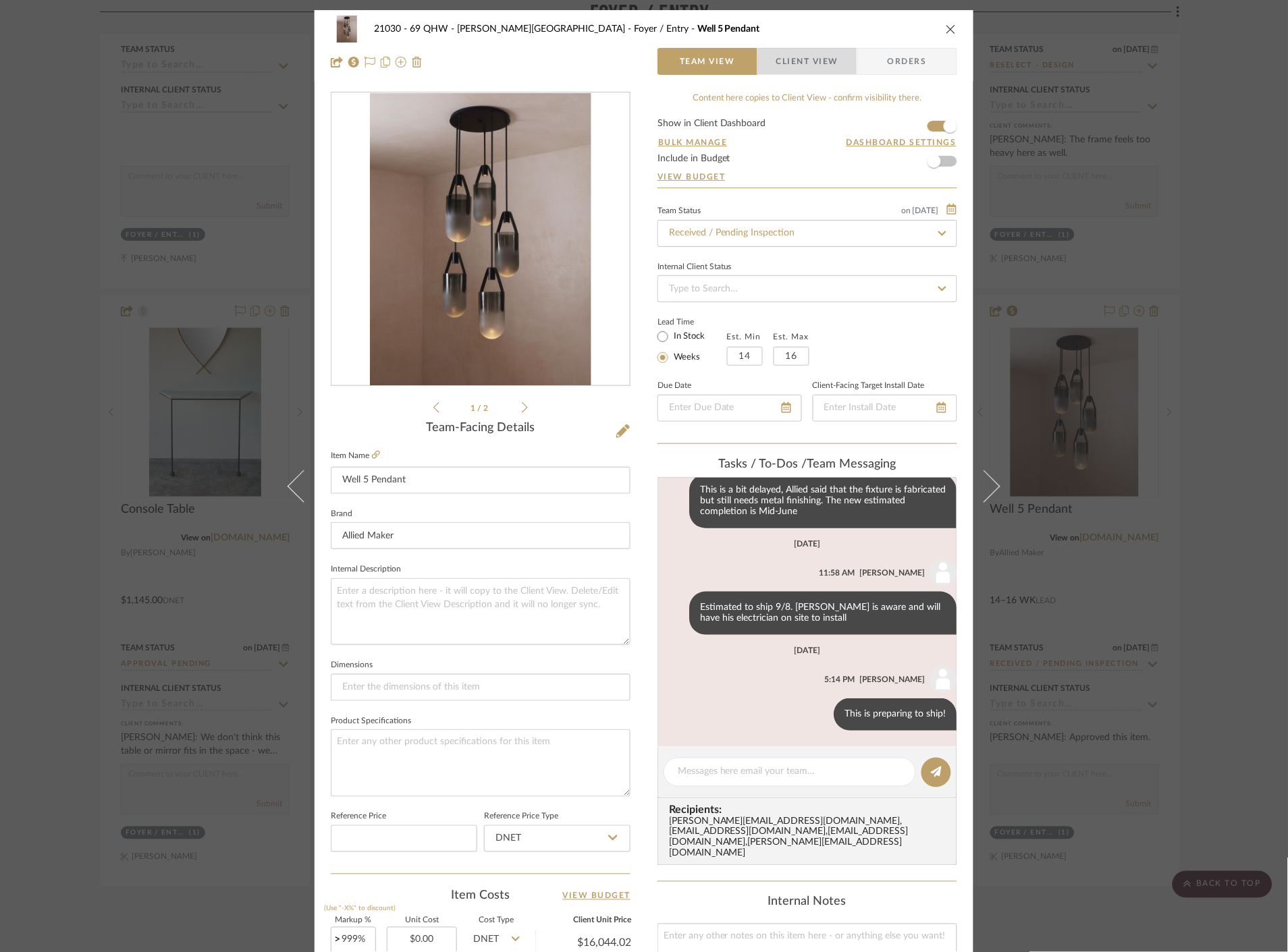
click at [839, 65] on span "Client View" at bounding box center [807, 61] width 99 height 27
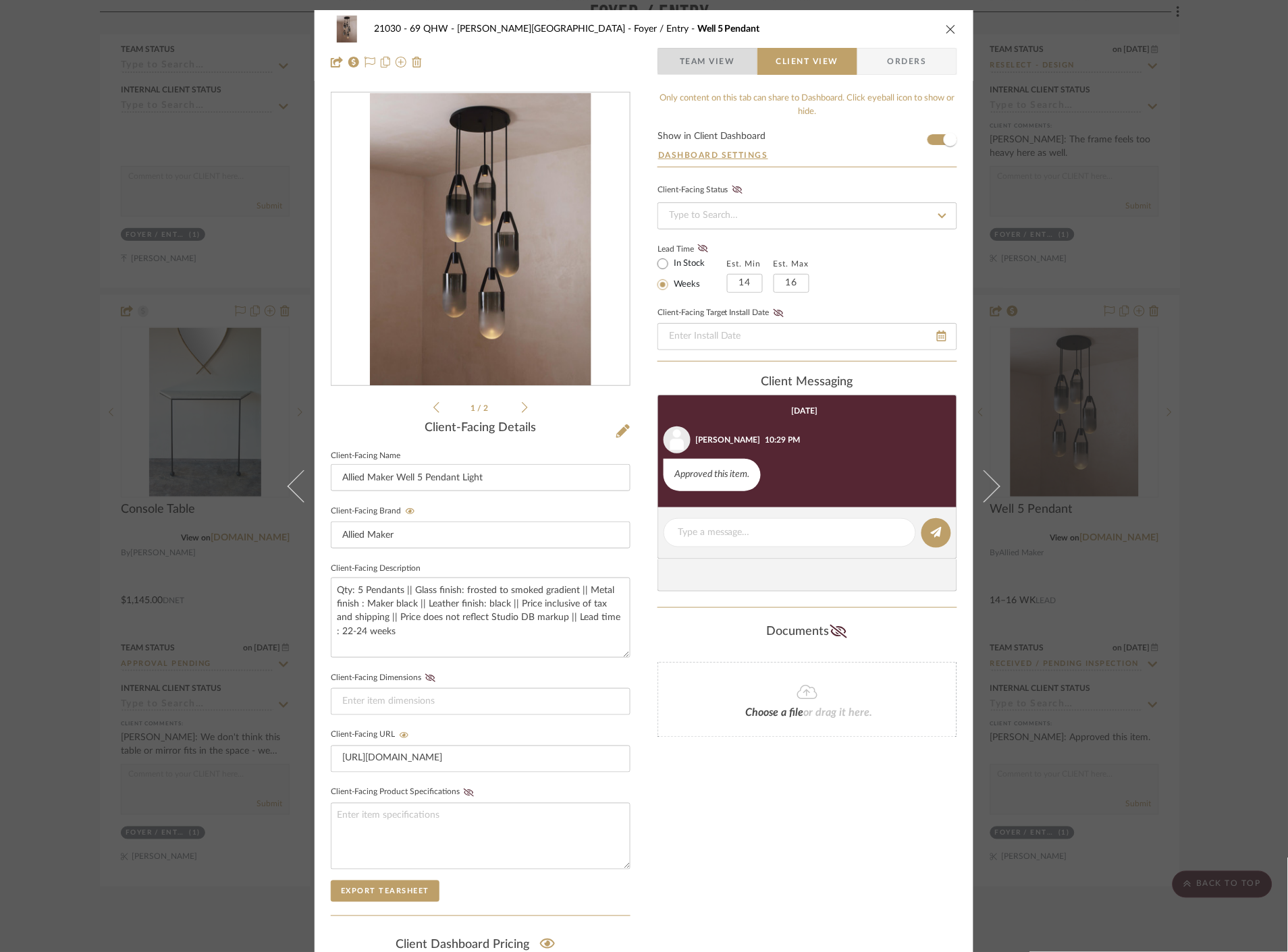
click at [716, 61] on span "Team View" at bounding box center [708, 61] width 55 height 27
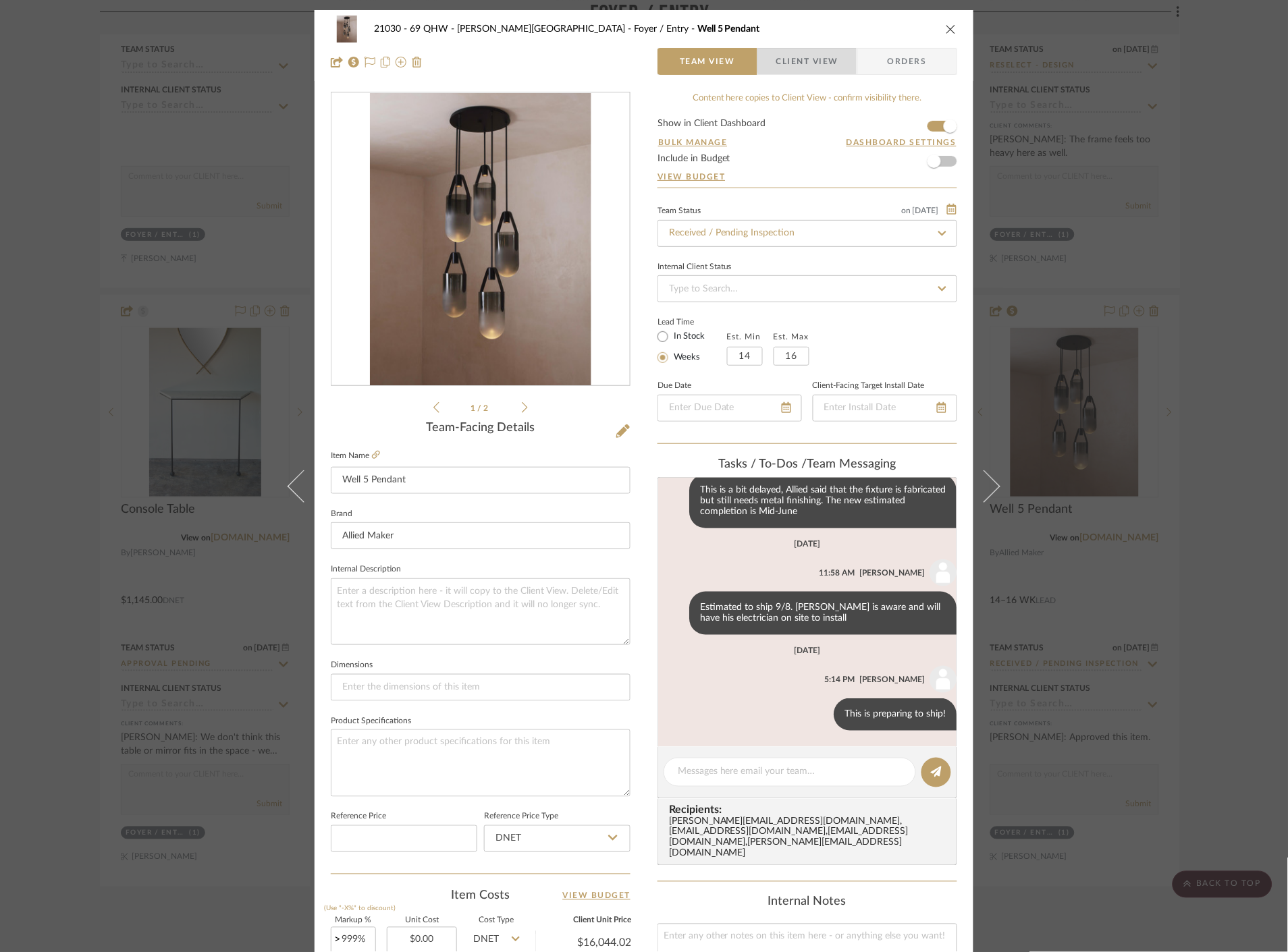
drag, startPoint x: 804, startPoint y: 55, endPoint x: 123, endPoint y: 452, distance: 788.3
click at [804, 56] on span "Client View" at bounding box center [808, 61] width 62 height 27
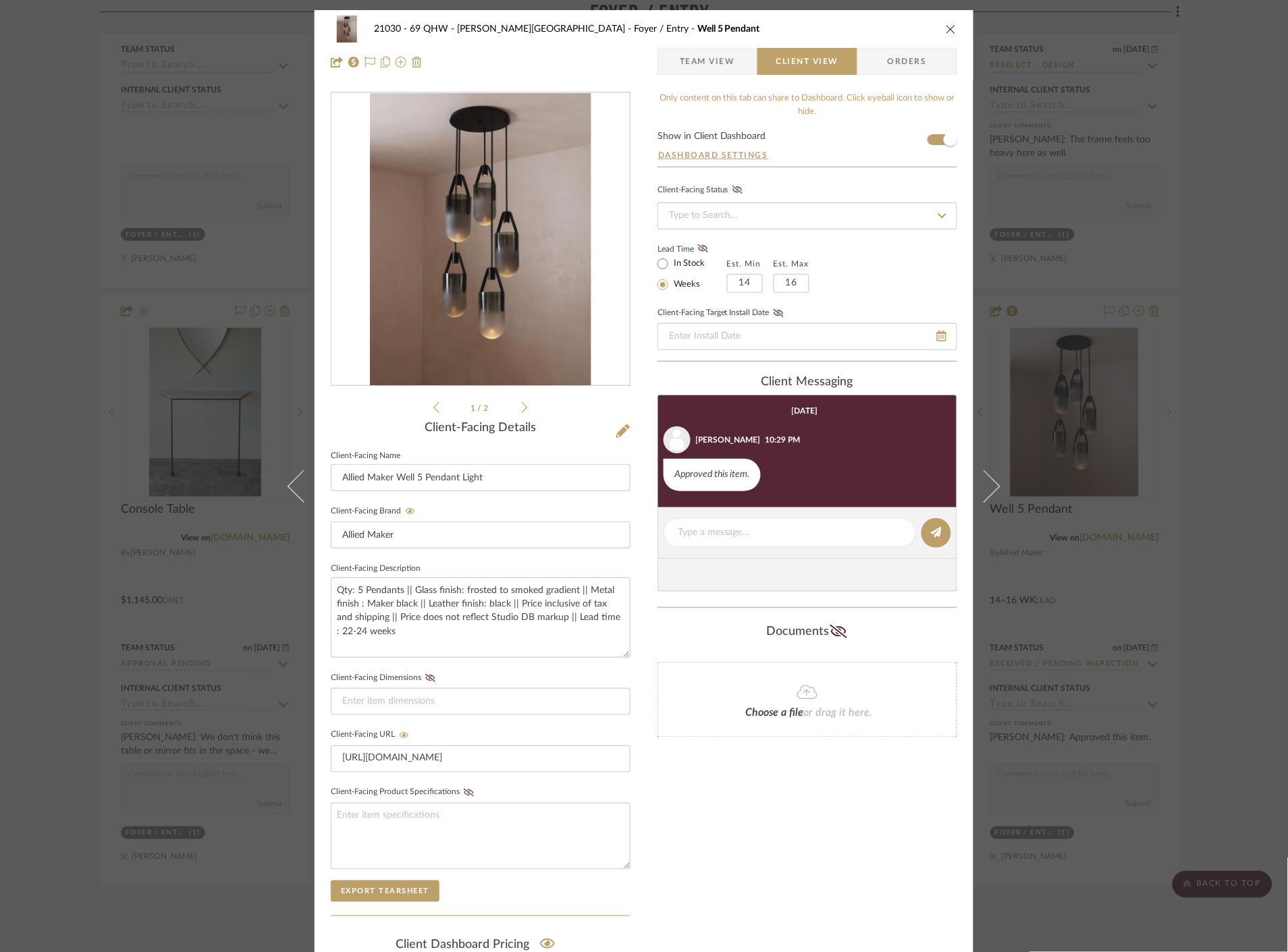
click at [1134, 314] on div "21030 - 69 QHW - Stroebel-Garvie Foyer / Entry Well 5 Pendant Team View Client …" at bounding box center [644, 476] width 1288 height 952
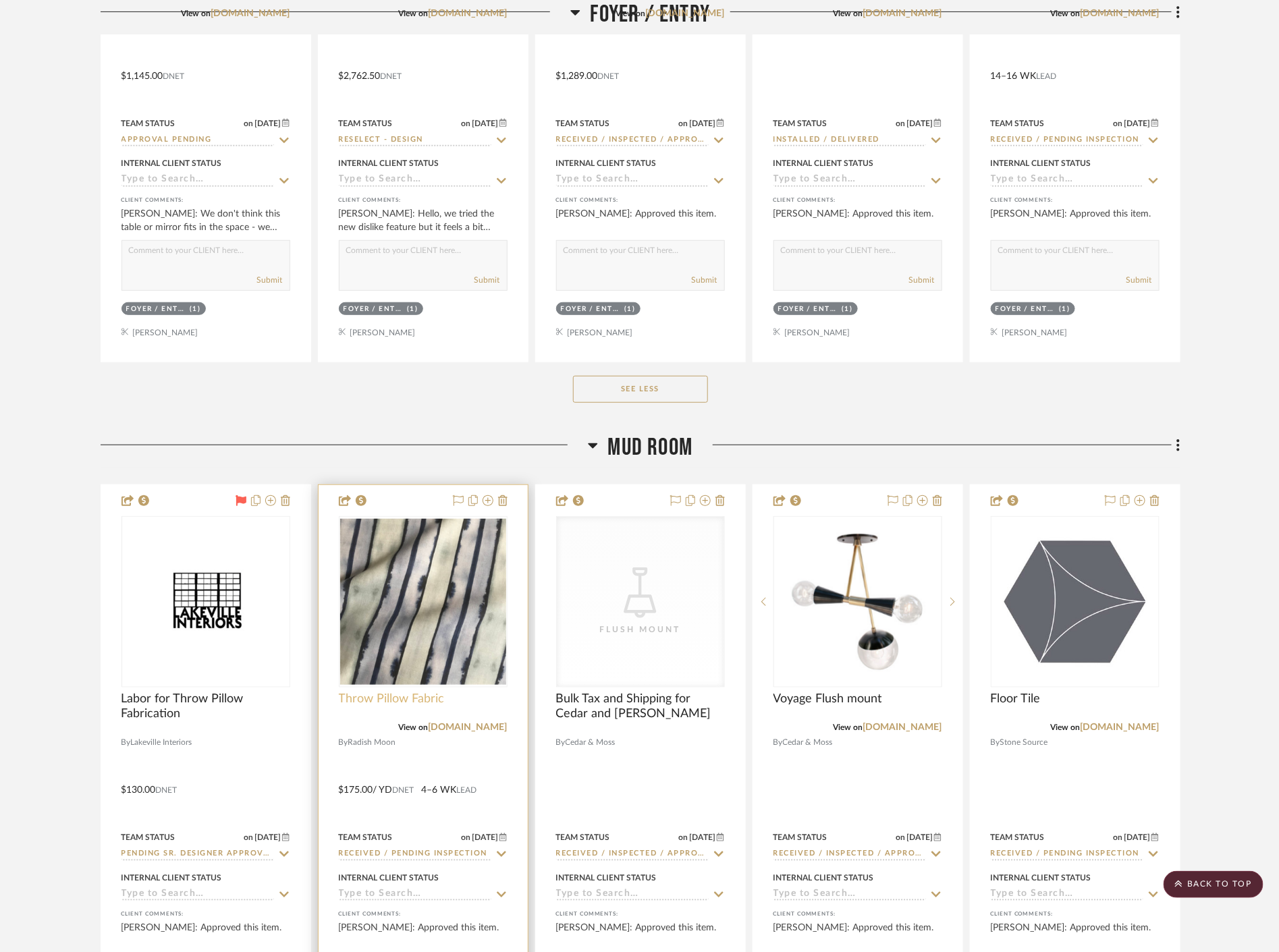
scroll to position [7273, 0]
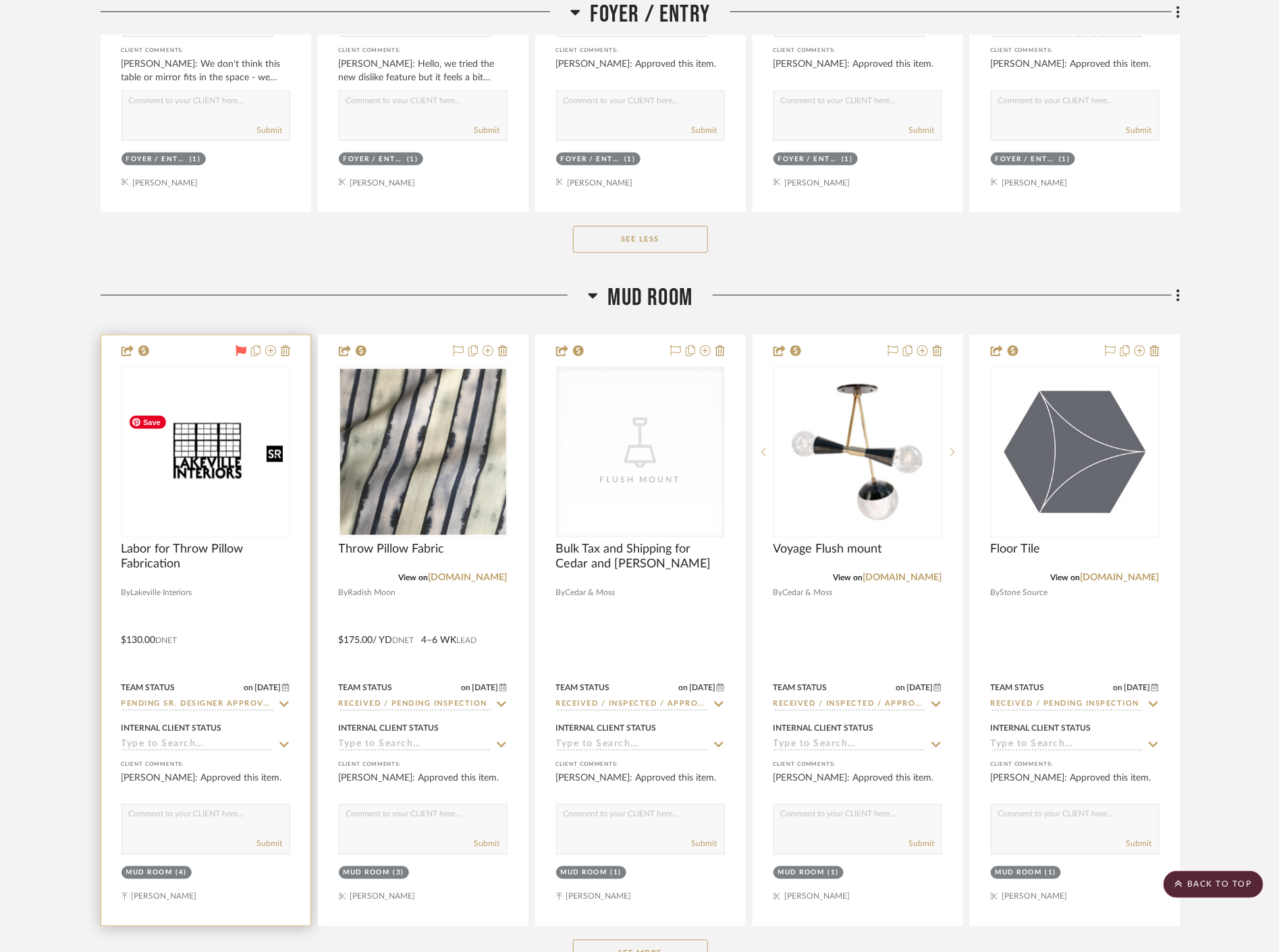
click at [183, 486] on img "0" at bounding box center [205, 452] width 166 height 110
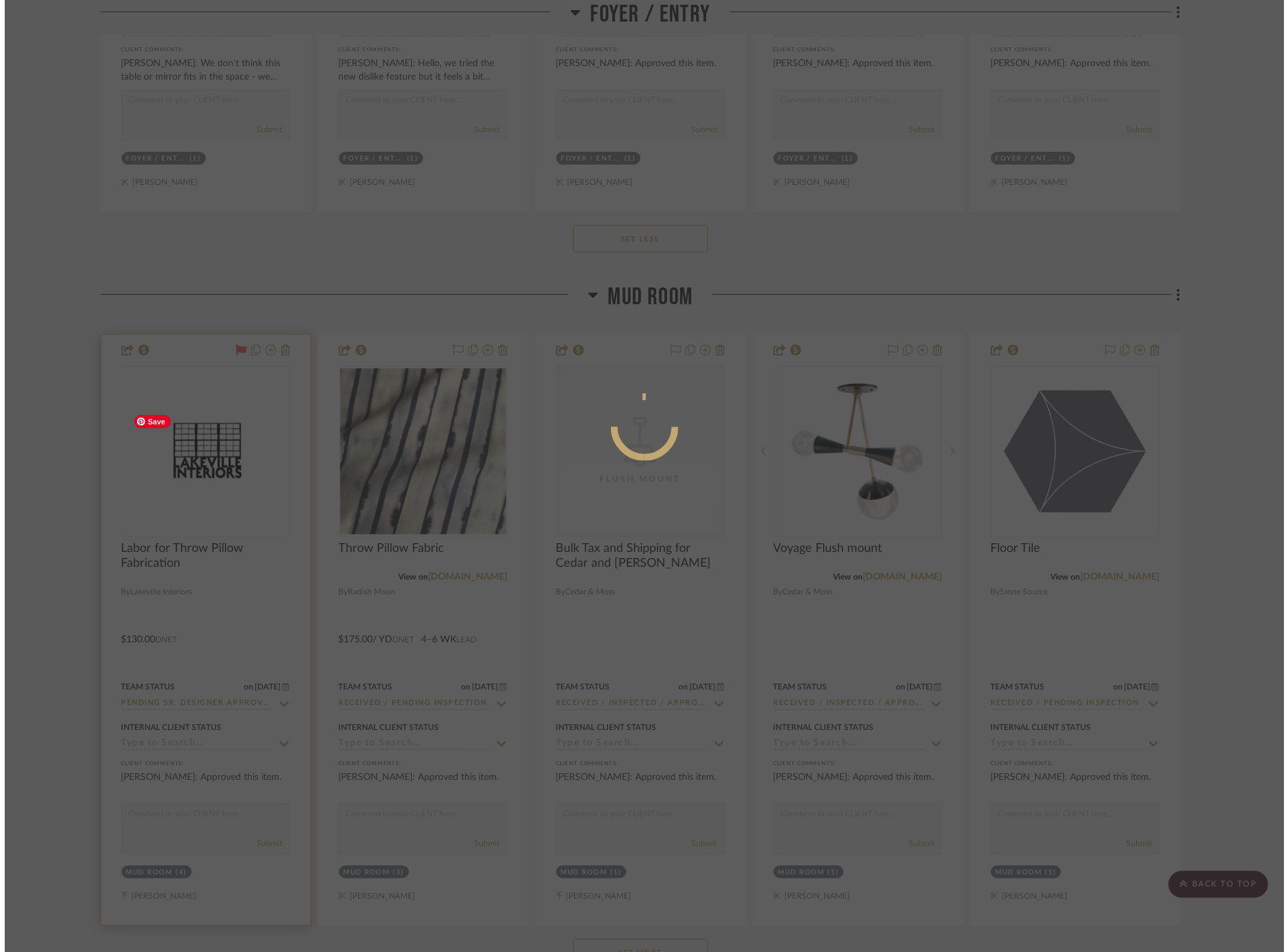
scroll to position [0, 0]
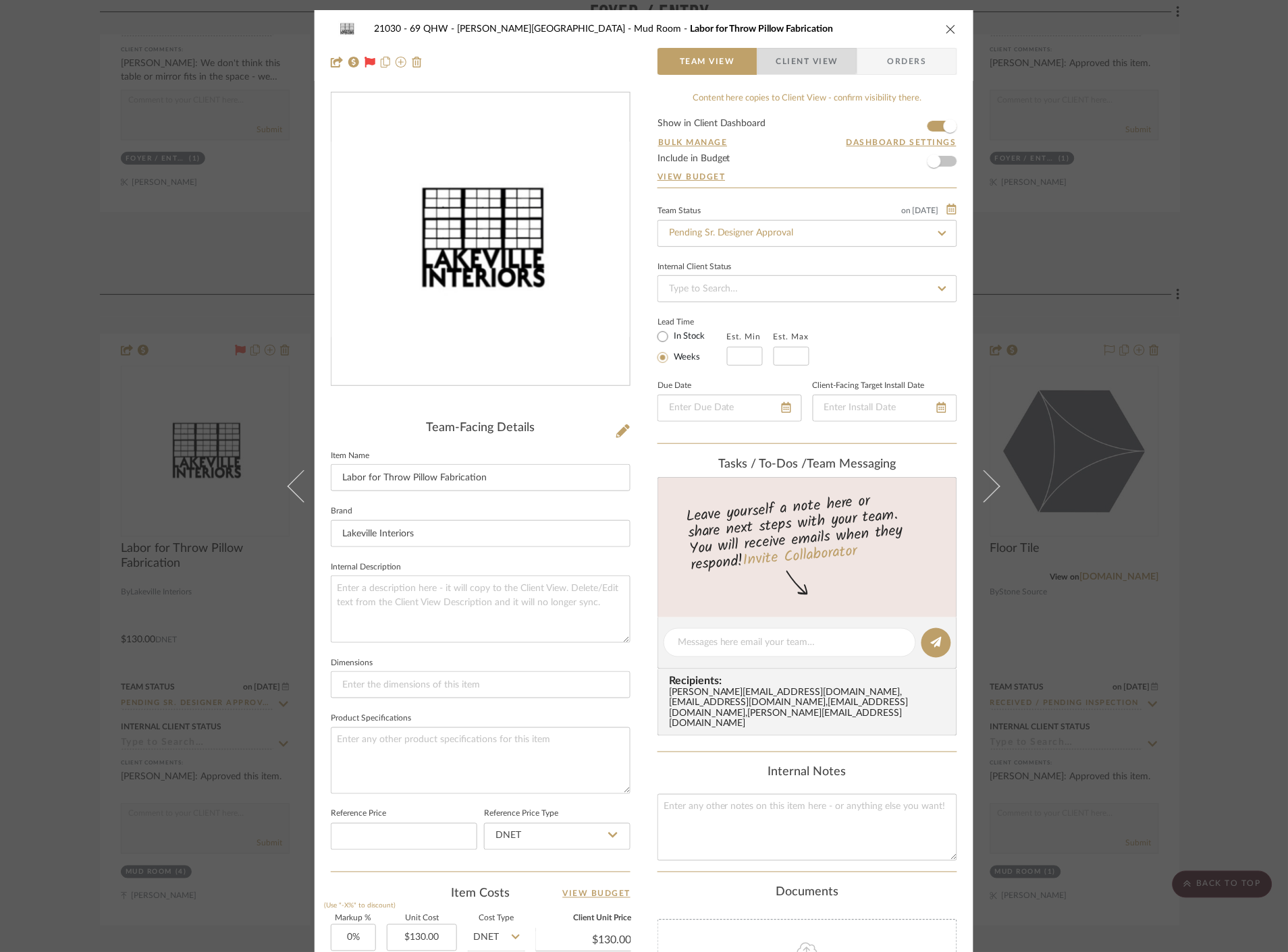
click at [779, 56] on span "Client View" at bounding box center [808, 61] width 62 height 27
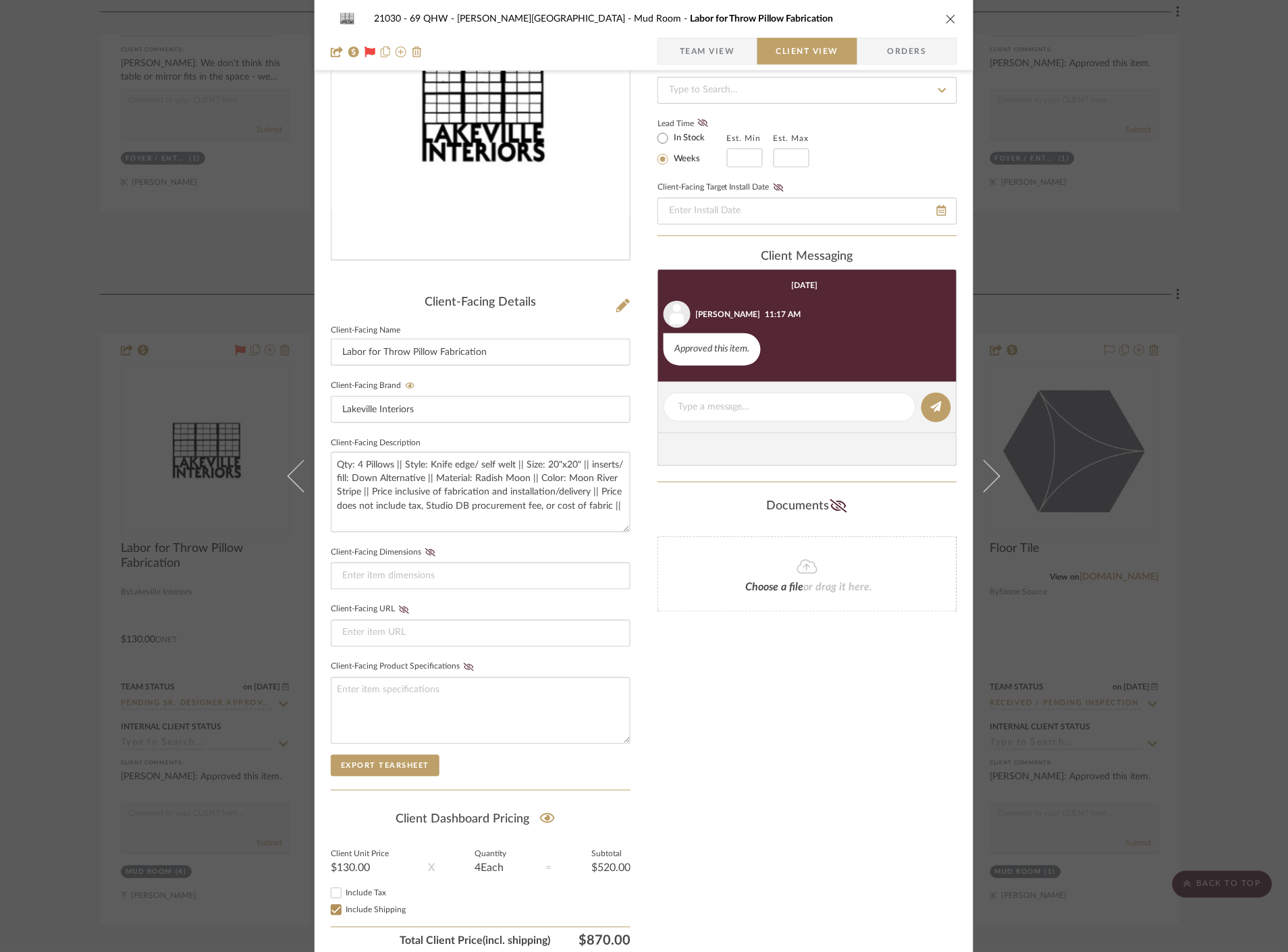
scroll to position [183, 0]
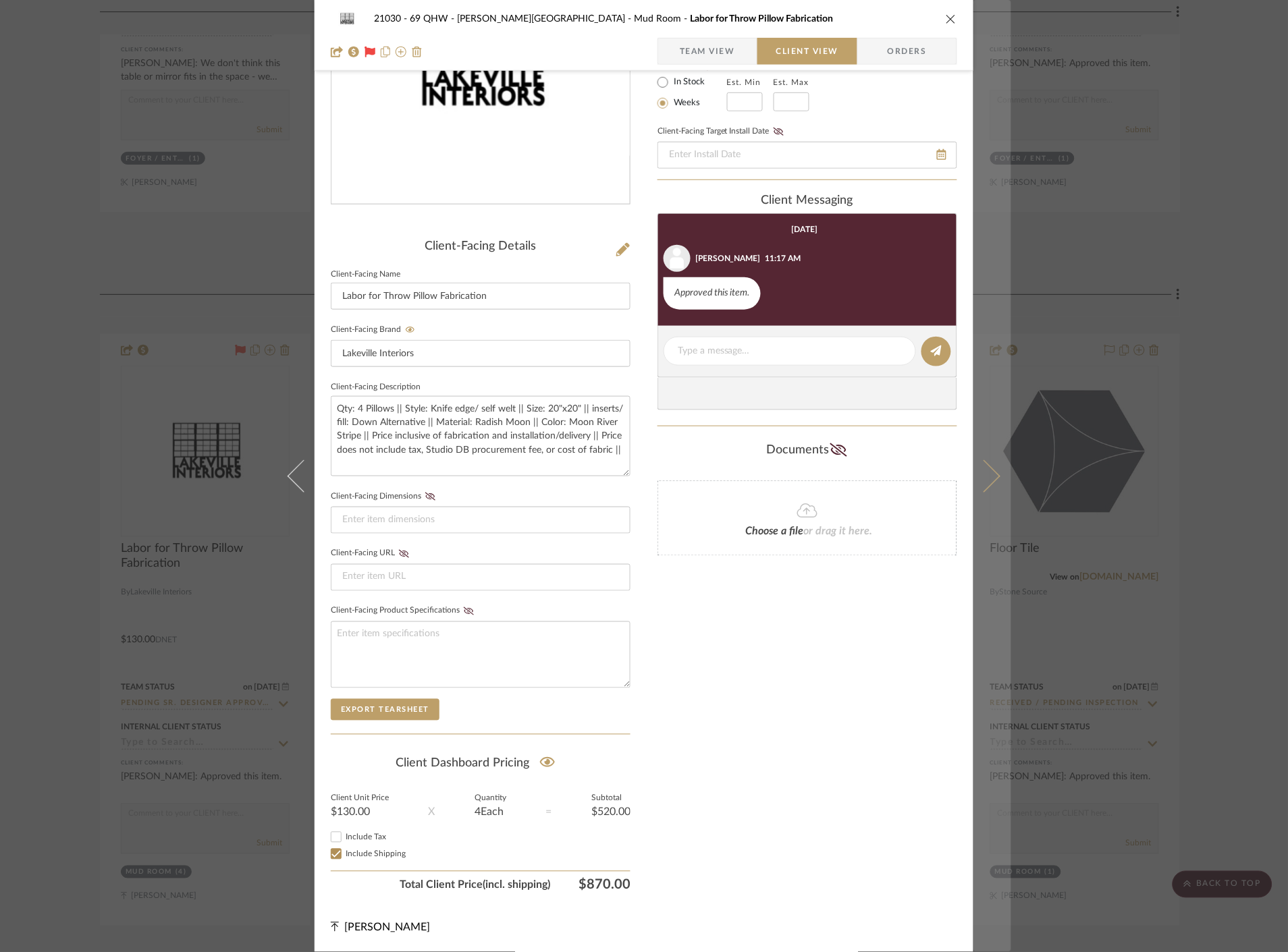
click at [984, 475] on icon at bounding box center [984, 475] width 32 height 32
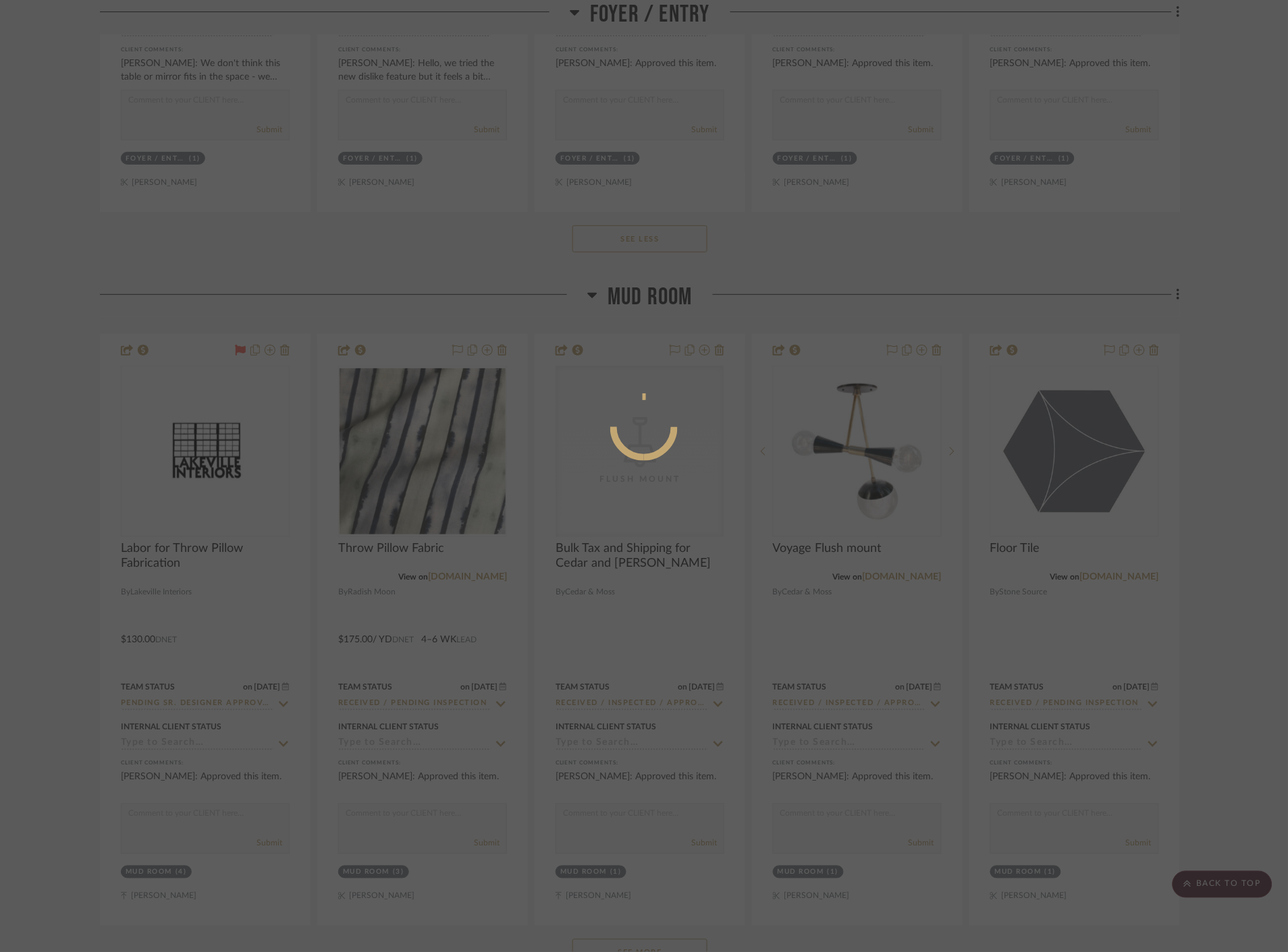
scroll to position [0, 0]
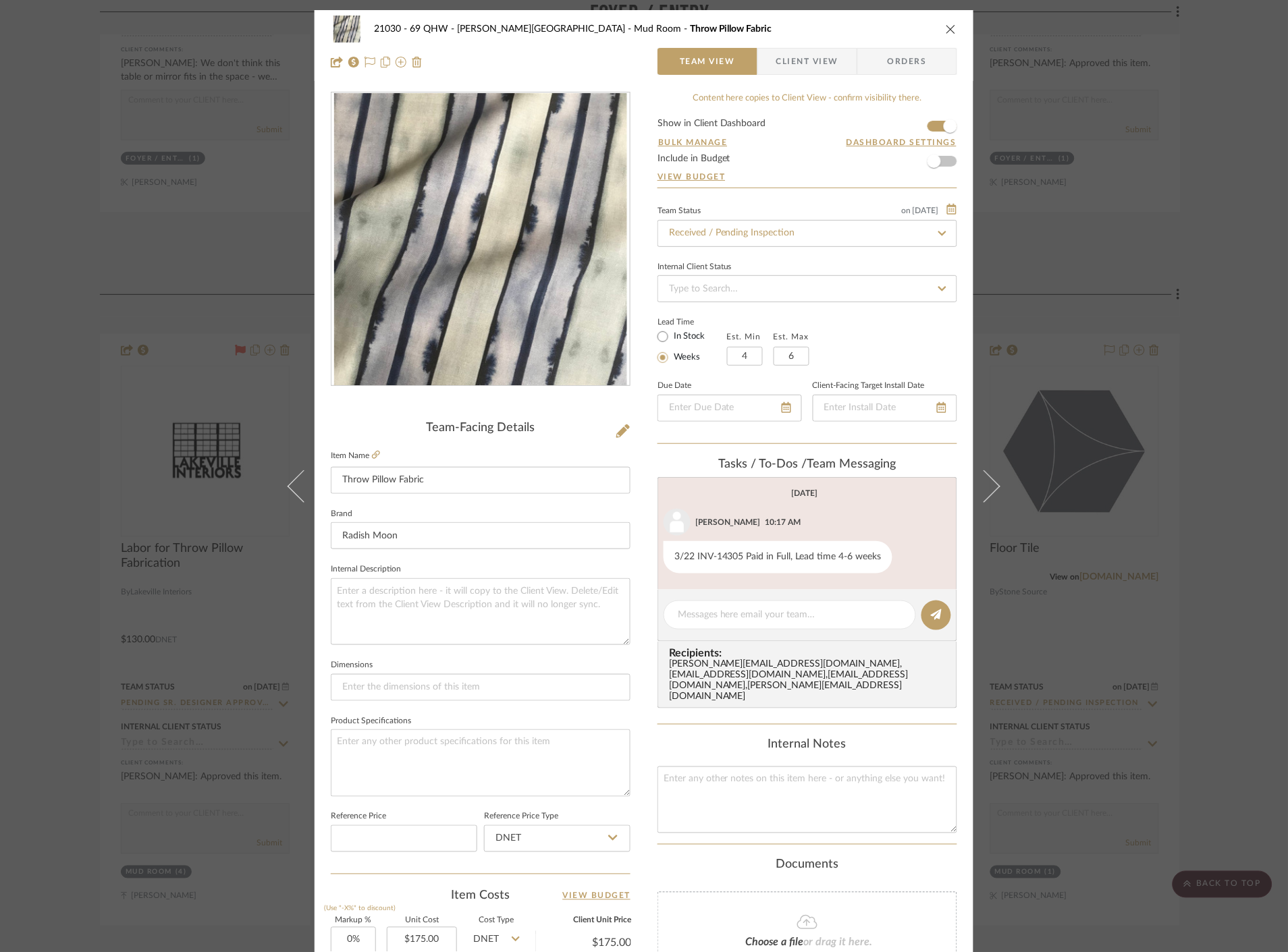
click at [802, 72] on span "Client View" at bounding box center [808, 61] width 62 height 27
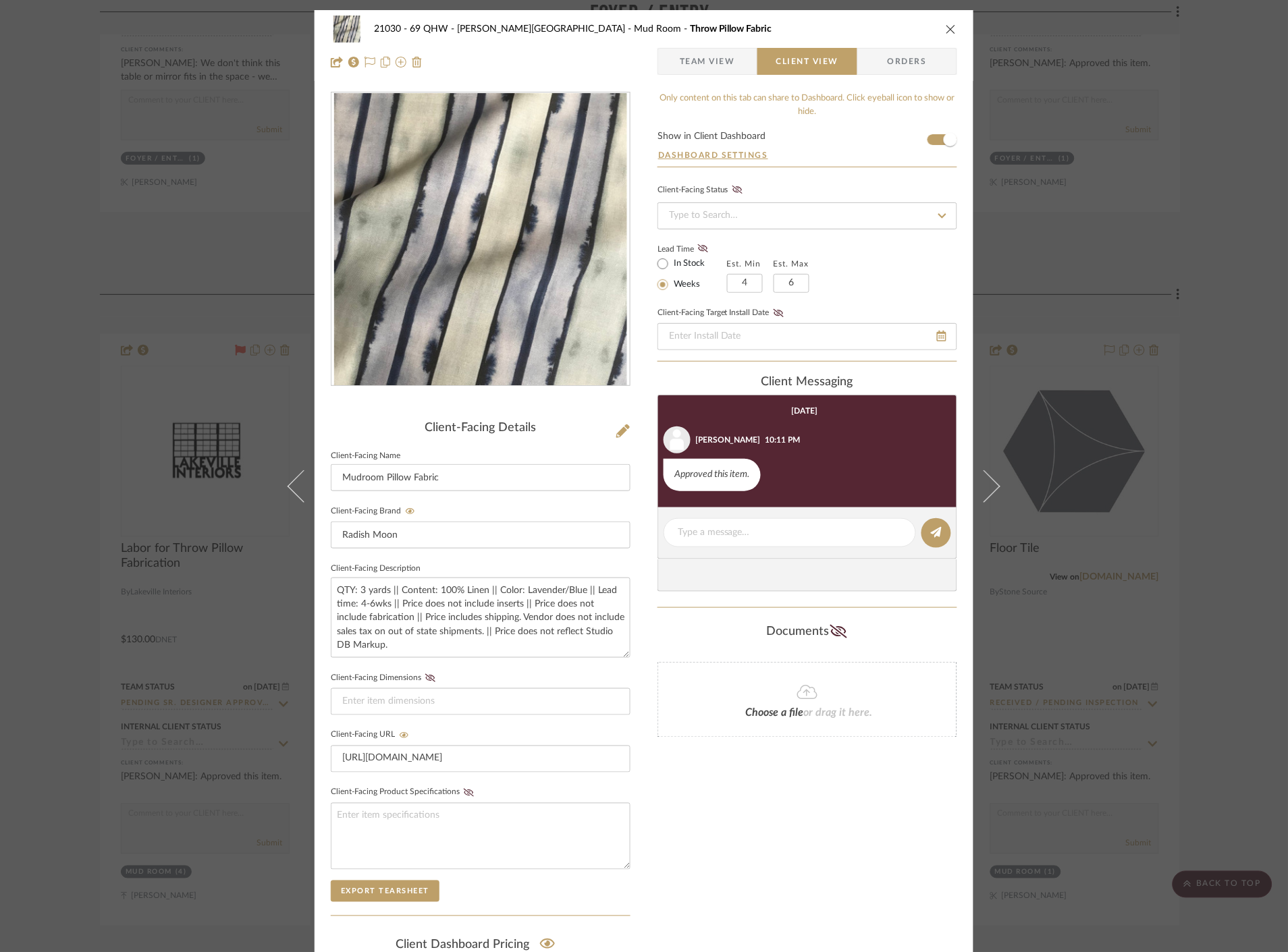
click at [690, 63] on span "Team View" at bounding box center [708, 61] width 55 height 27
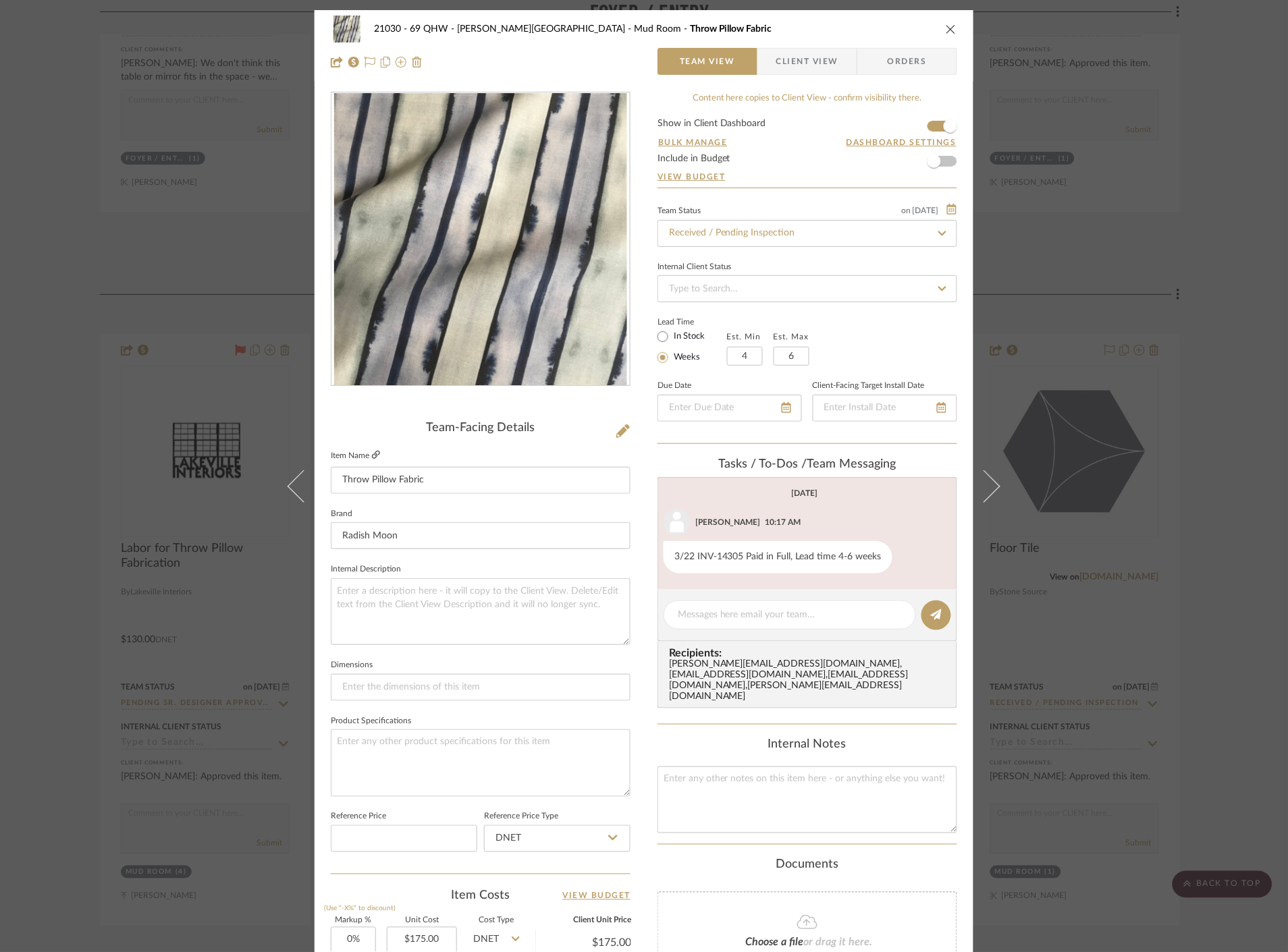
click at [372, 457] on icon at bounding box center [376, 455] width 8 height 8
click at [1134, 324] on div "21030 - 69 QHW - Stroebel-Garvie Mud Room Throw Pillow Fabric Team View Client …" at bounding box center [644, 476] width 1288 height 952
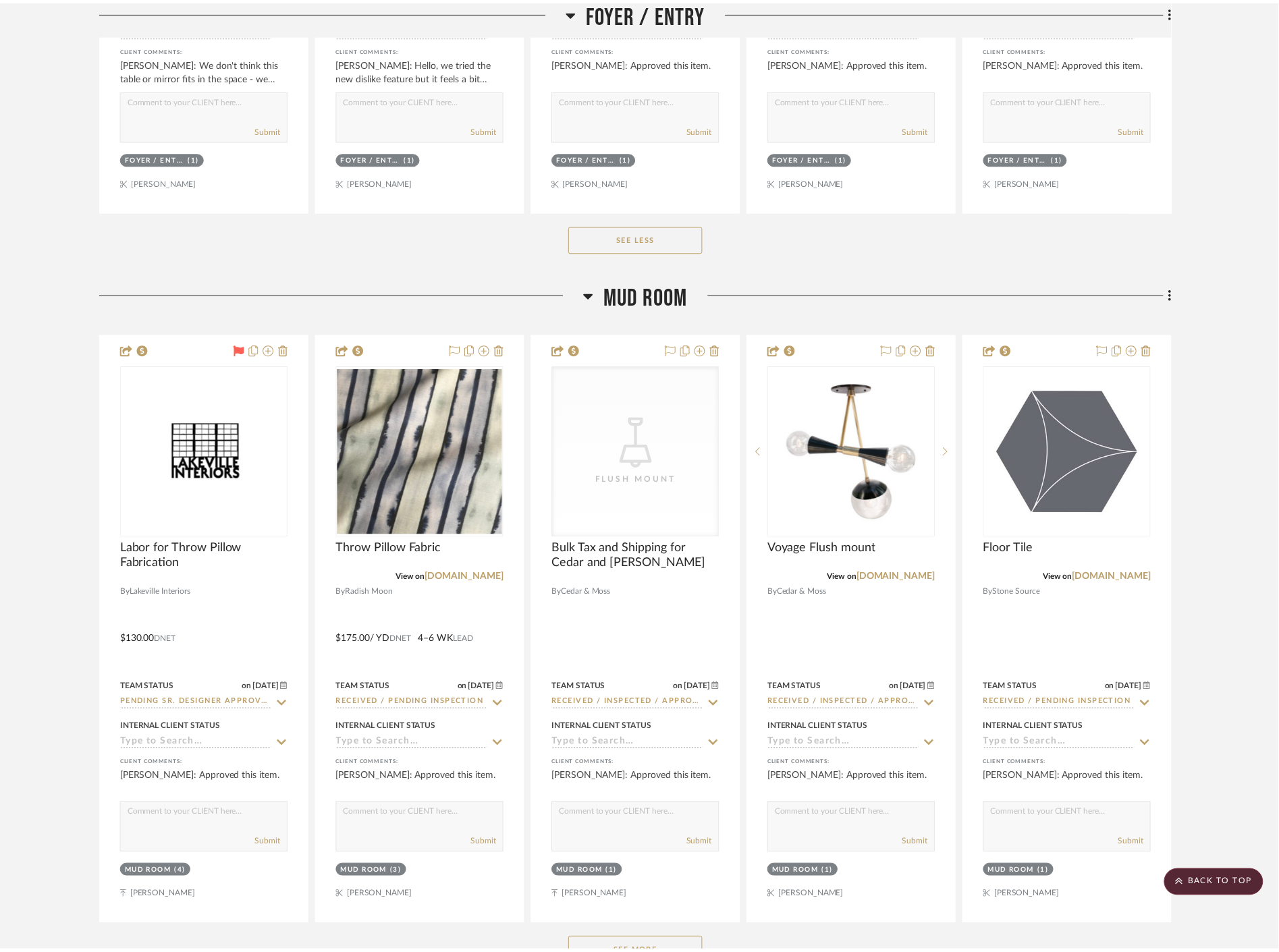
scroll to position [7273, 0]
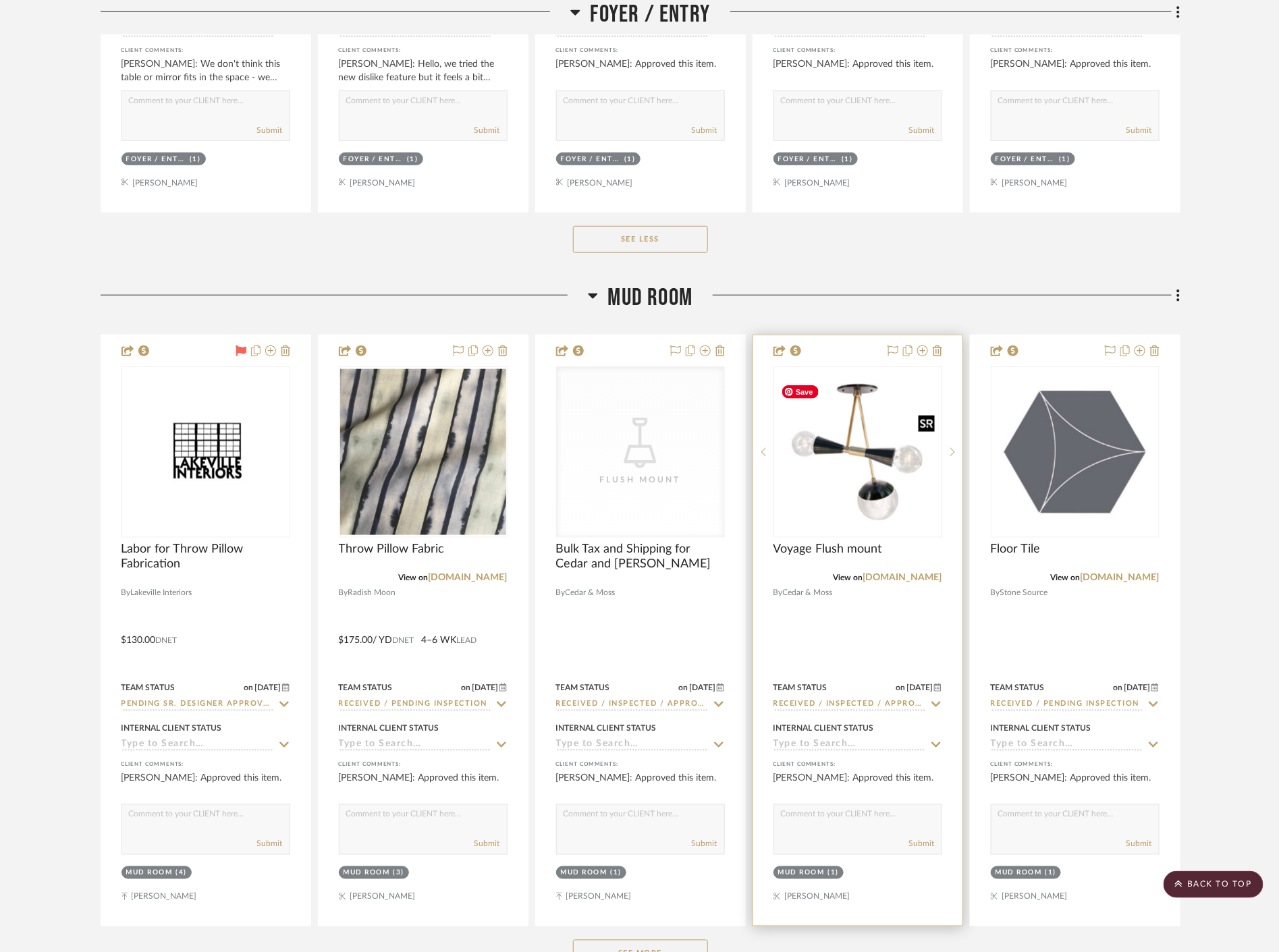
click at [874, 481] on img "0" at bounding box center [857, 452] width 165 height 169
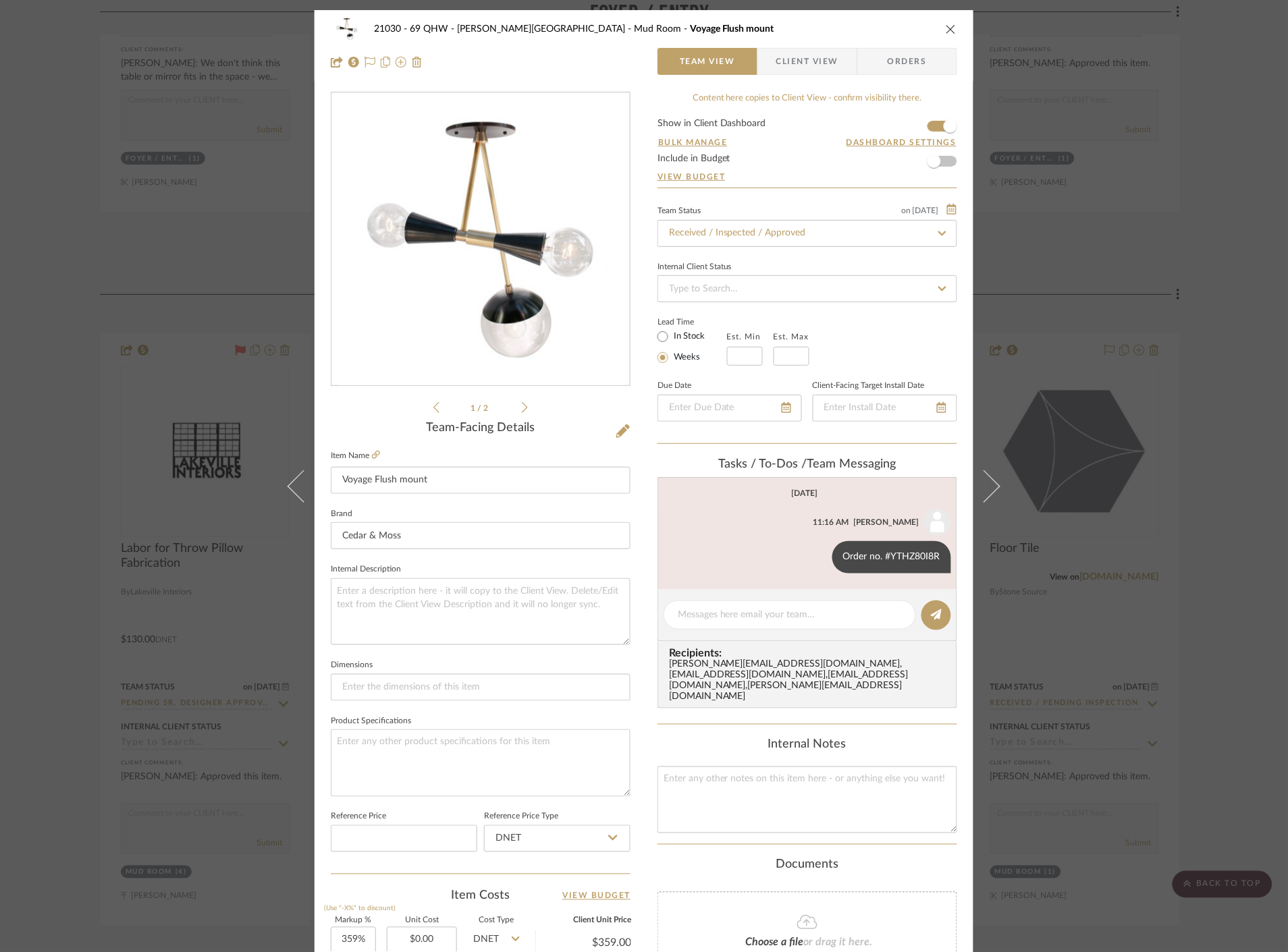
click at [825, 56] on span "Client View" at bounding box center [808, 61] width 62 height 27
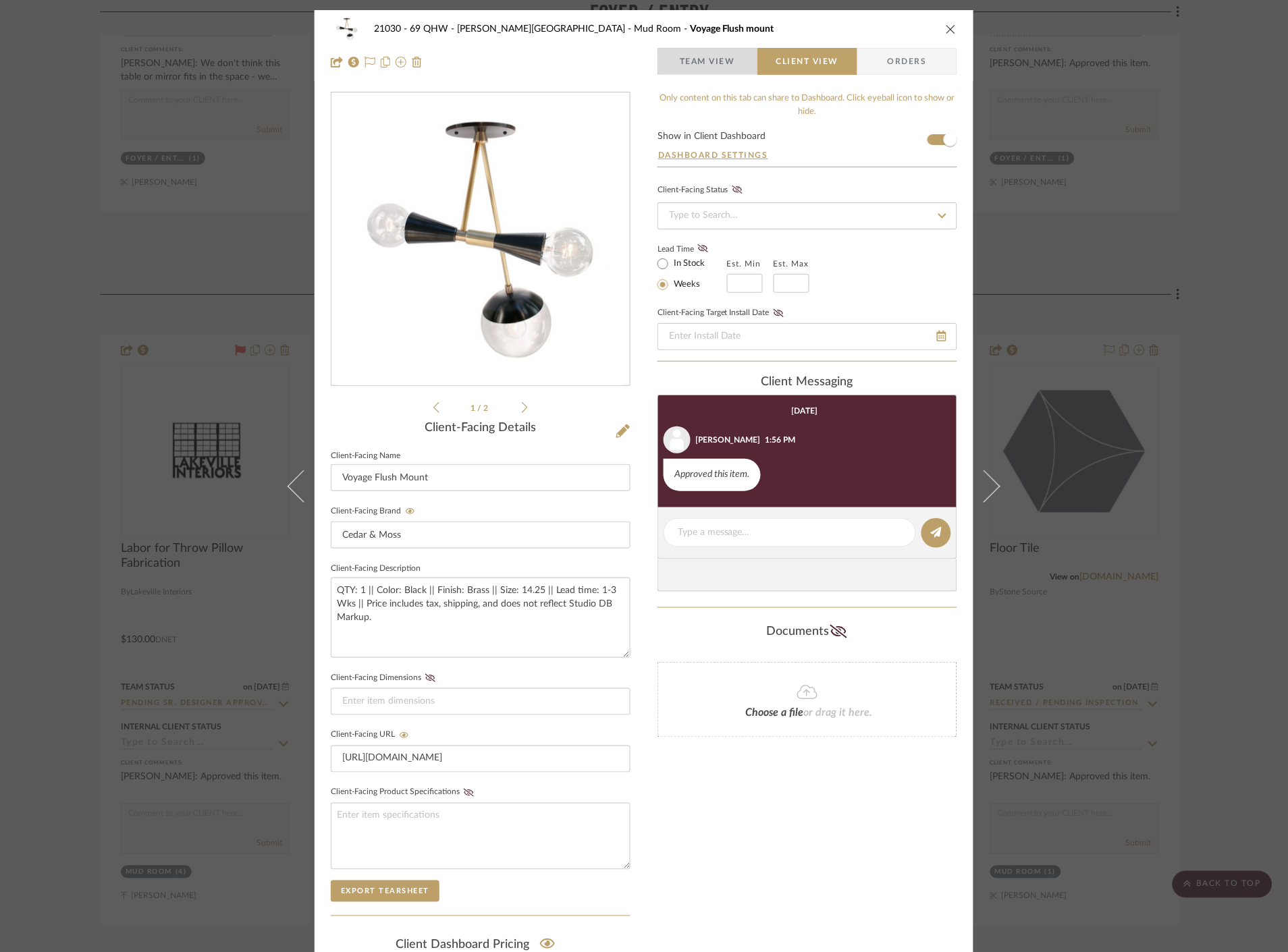
drag, startPoint x: 682, startPoint y: 50, endPoint x: 673, endPoint y: 76, distance: 27.5
click at [682, 50] on span "Team View" at bounding box center [708, 61] width 55 height 27
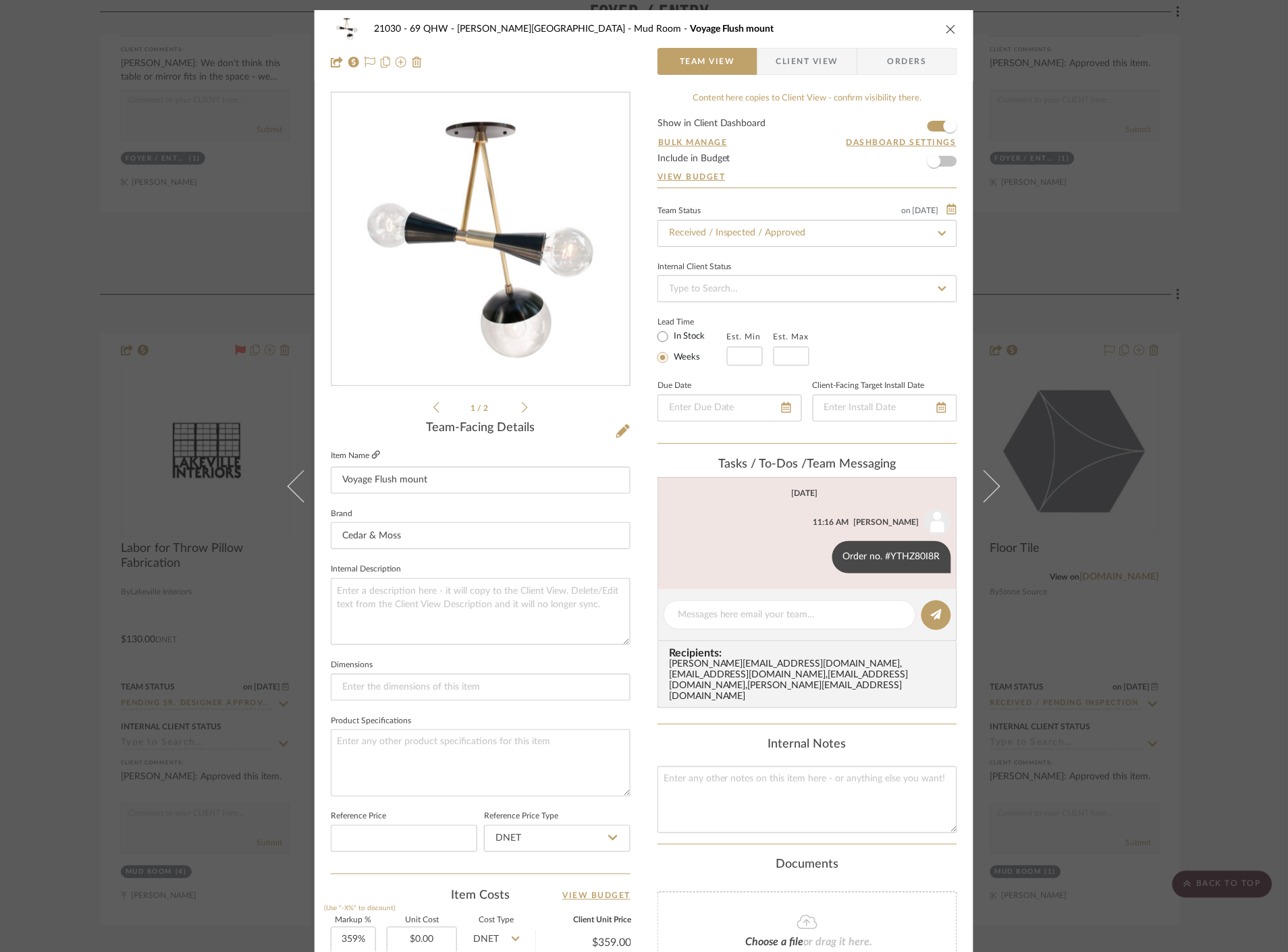
click at [374, 453] on icon at bounding box center [376, 455] width 8 height 8
click at [1134, 342] on div "21030 - 69 QHW - Stroebel-Garvie Mud Room Voyage Flush mount Team View Client V…" at bounding box center [644, 476] width 1288 height 952
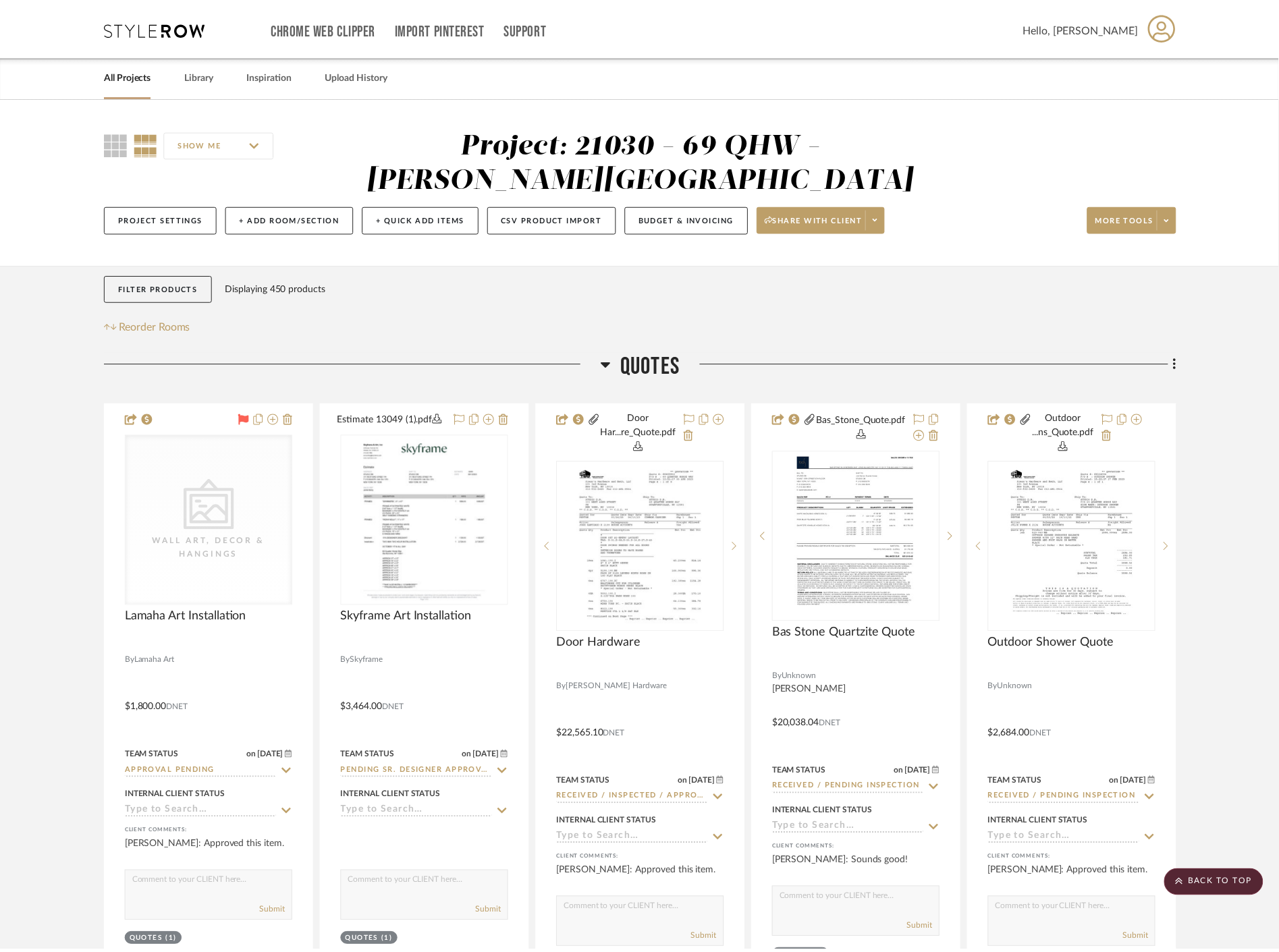
scroll to position [7273, 0]
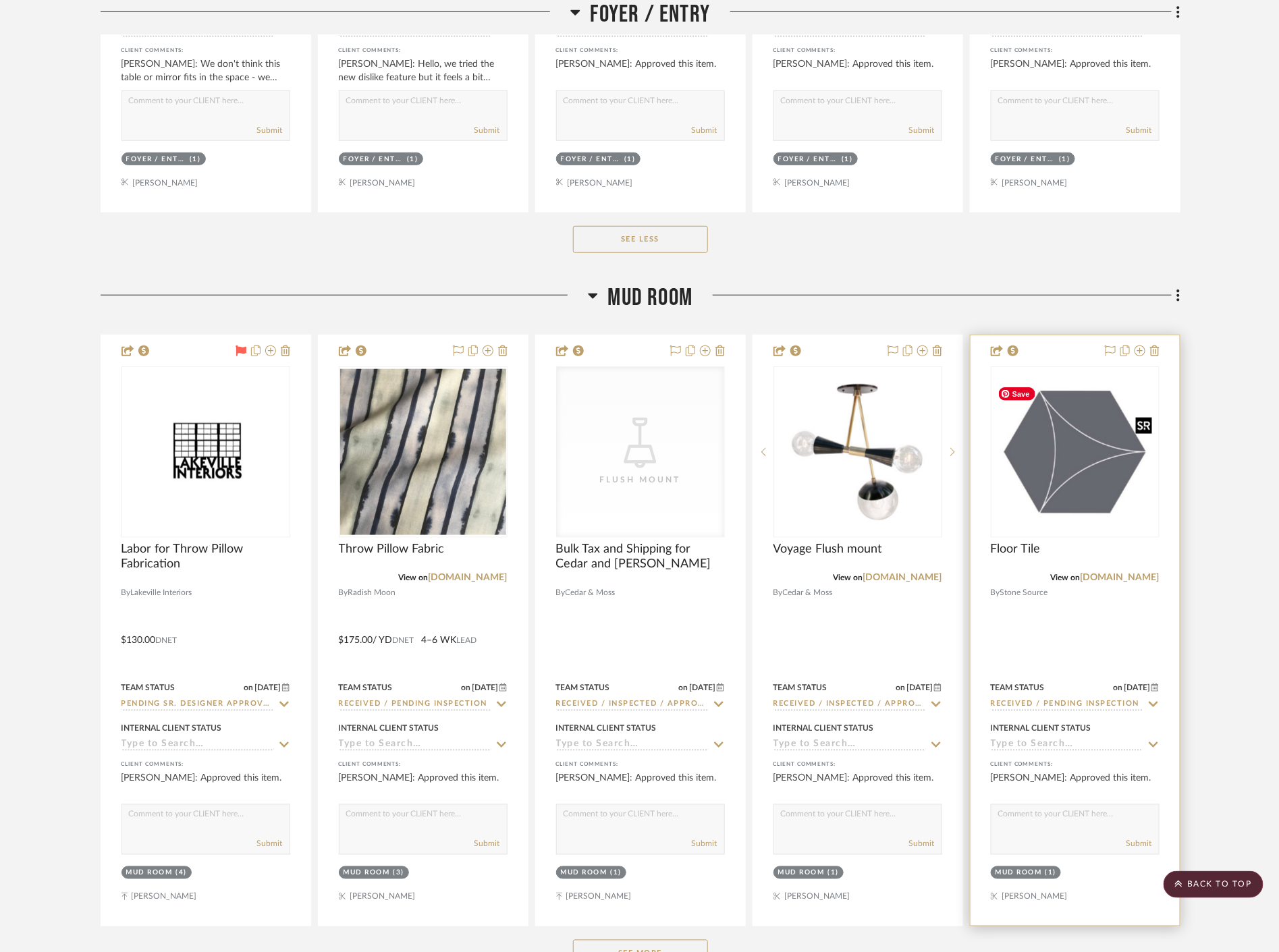
click at [1072, 478] on img "0" at bounding box center [1075, 452] width 166 height 166
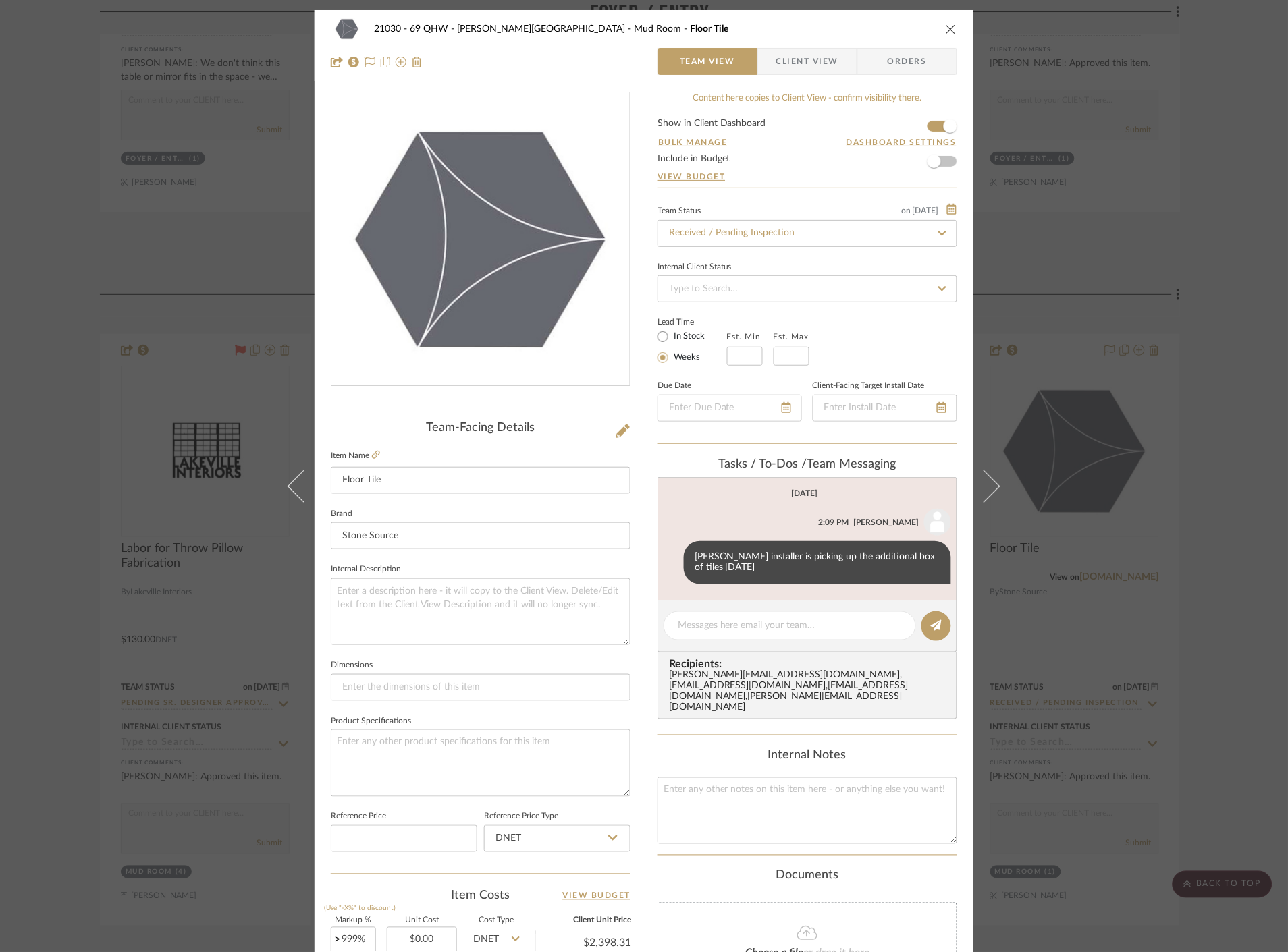
click at [815, 75] on div "21030 - 69 QHW - Stroebel-Garvie Mud Room Floor Tile Team View Client View Orde…" at bounding box center [644, 45] width 659 height 71
click at [812, 64] on span "Client View" at bounding box center [808, 61] width 62 height 27
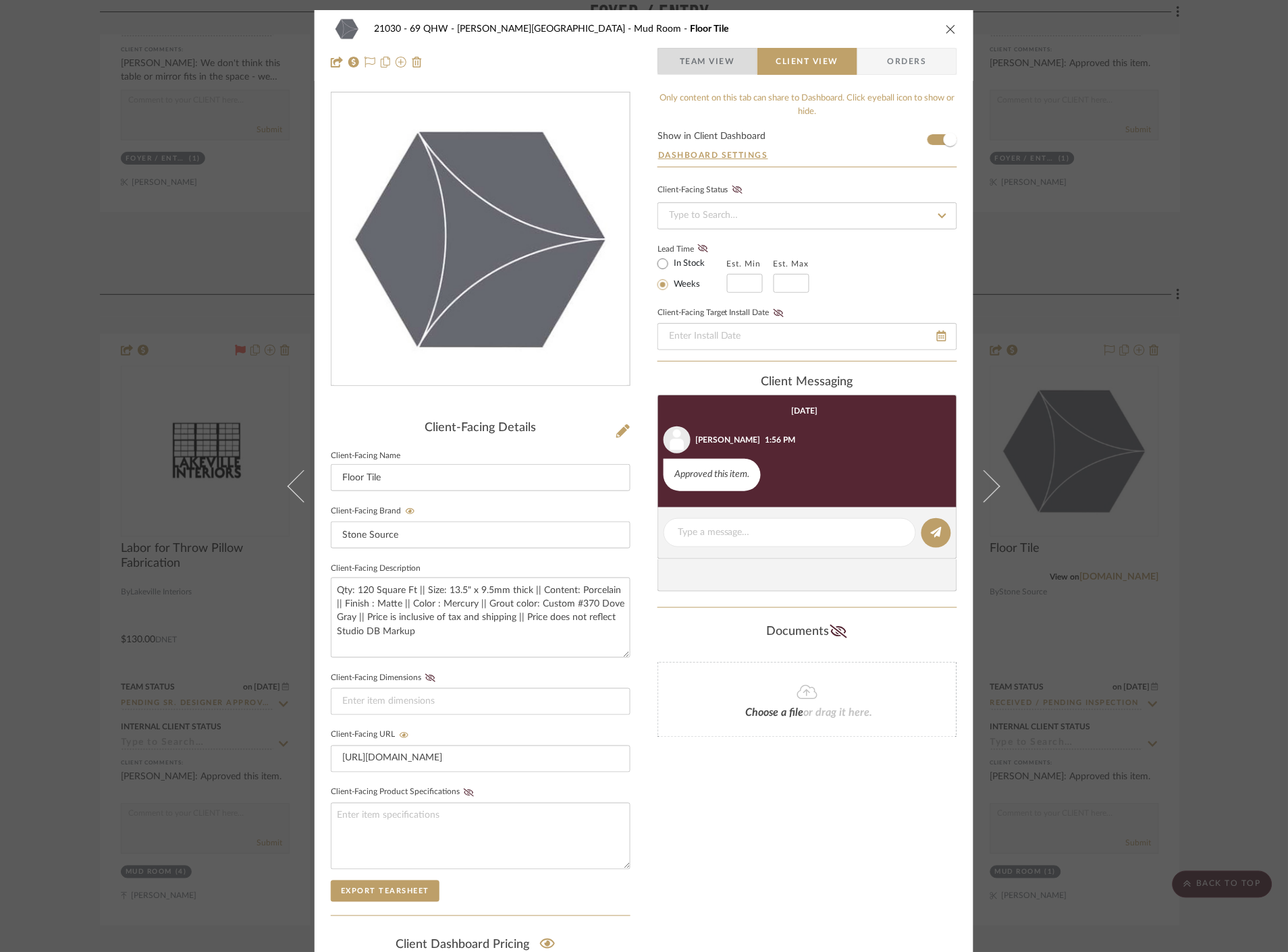
click at [723, 52] on span "Team View" at bounding box center [708, 61] width 55 height 27
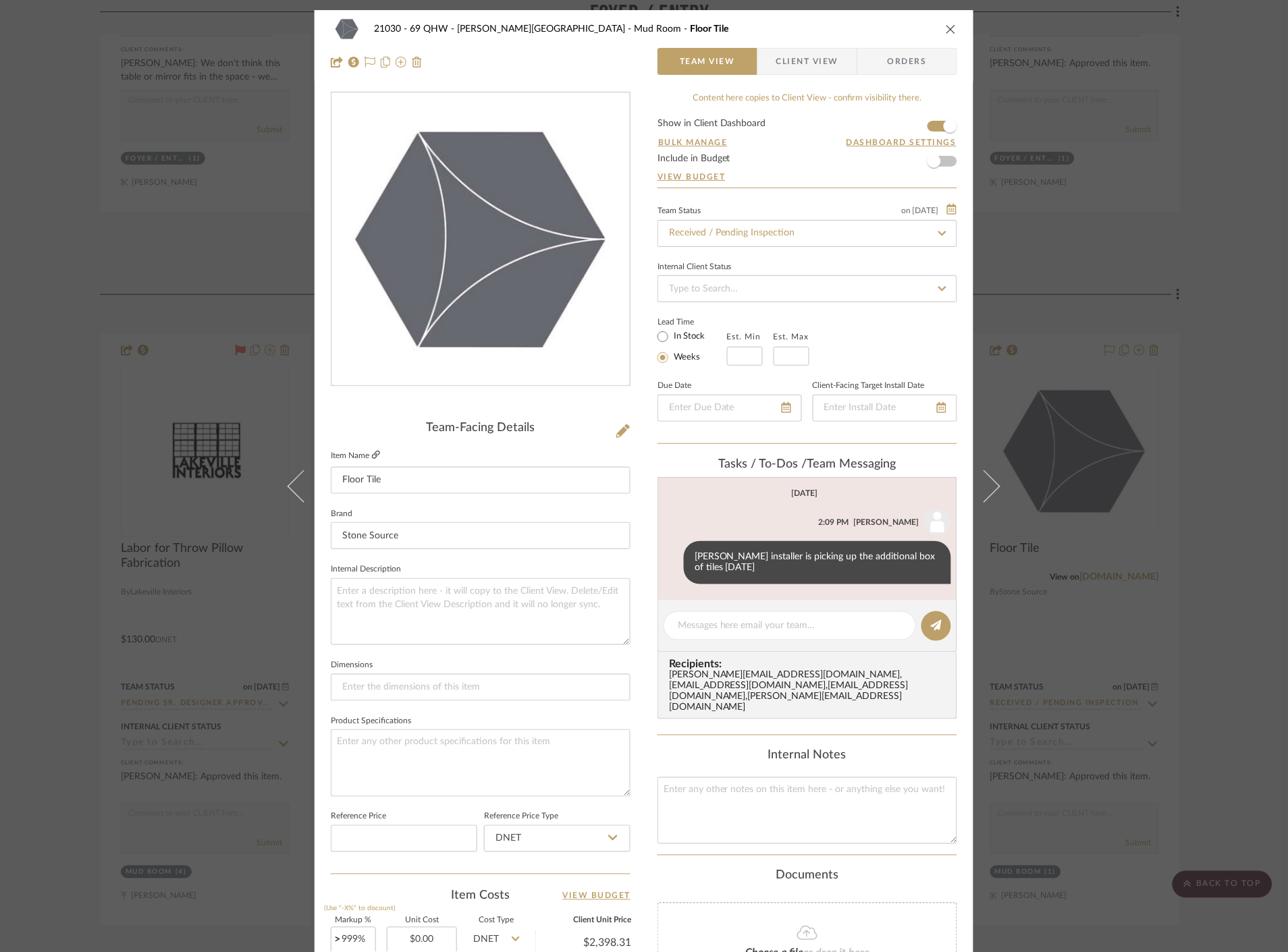
click at [373, 453] on icon at bounding box center [376, 455] width 8 height 8
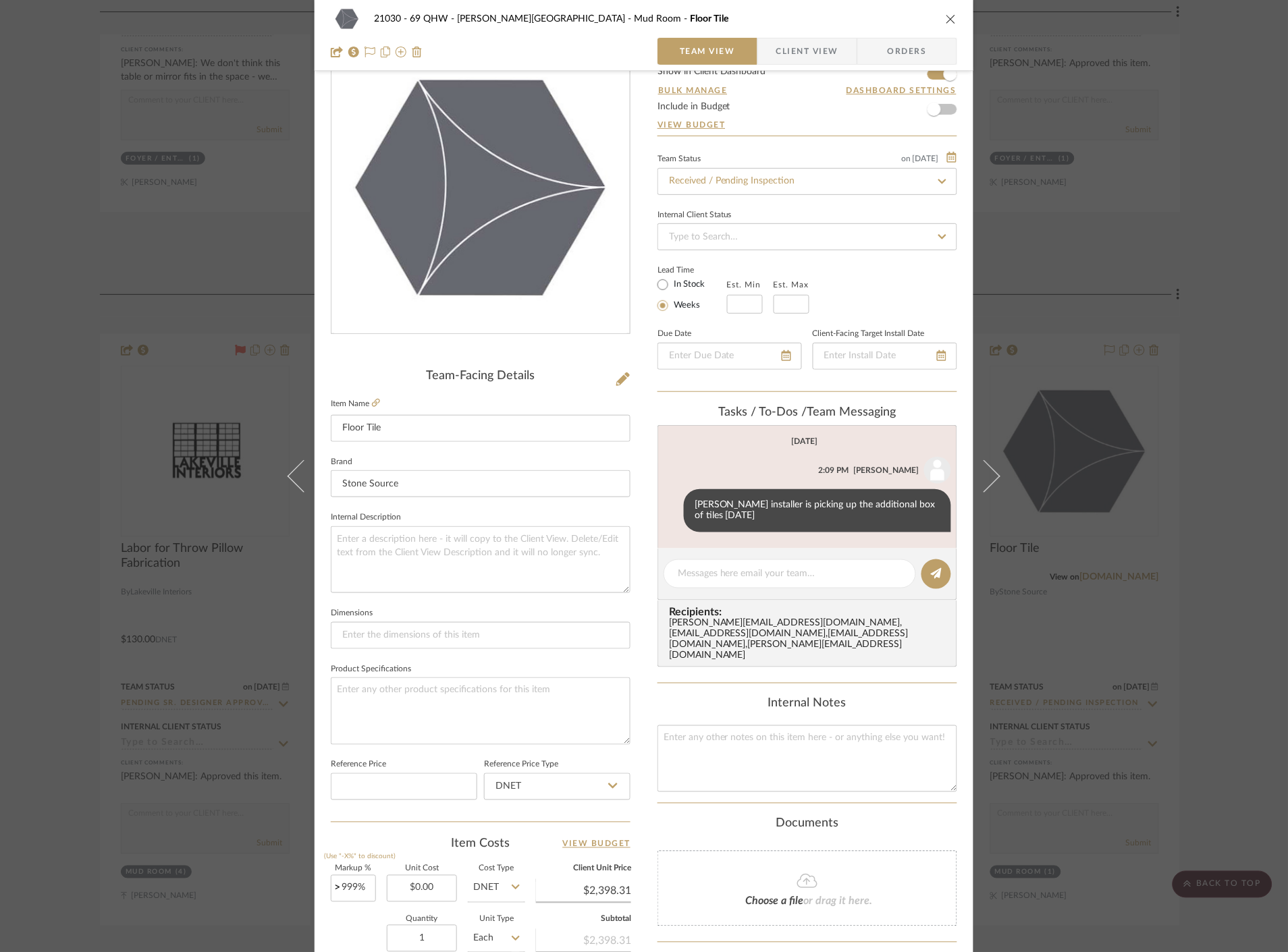
scroll to position [75, 0]
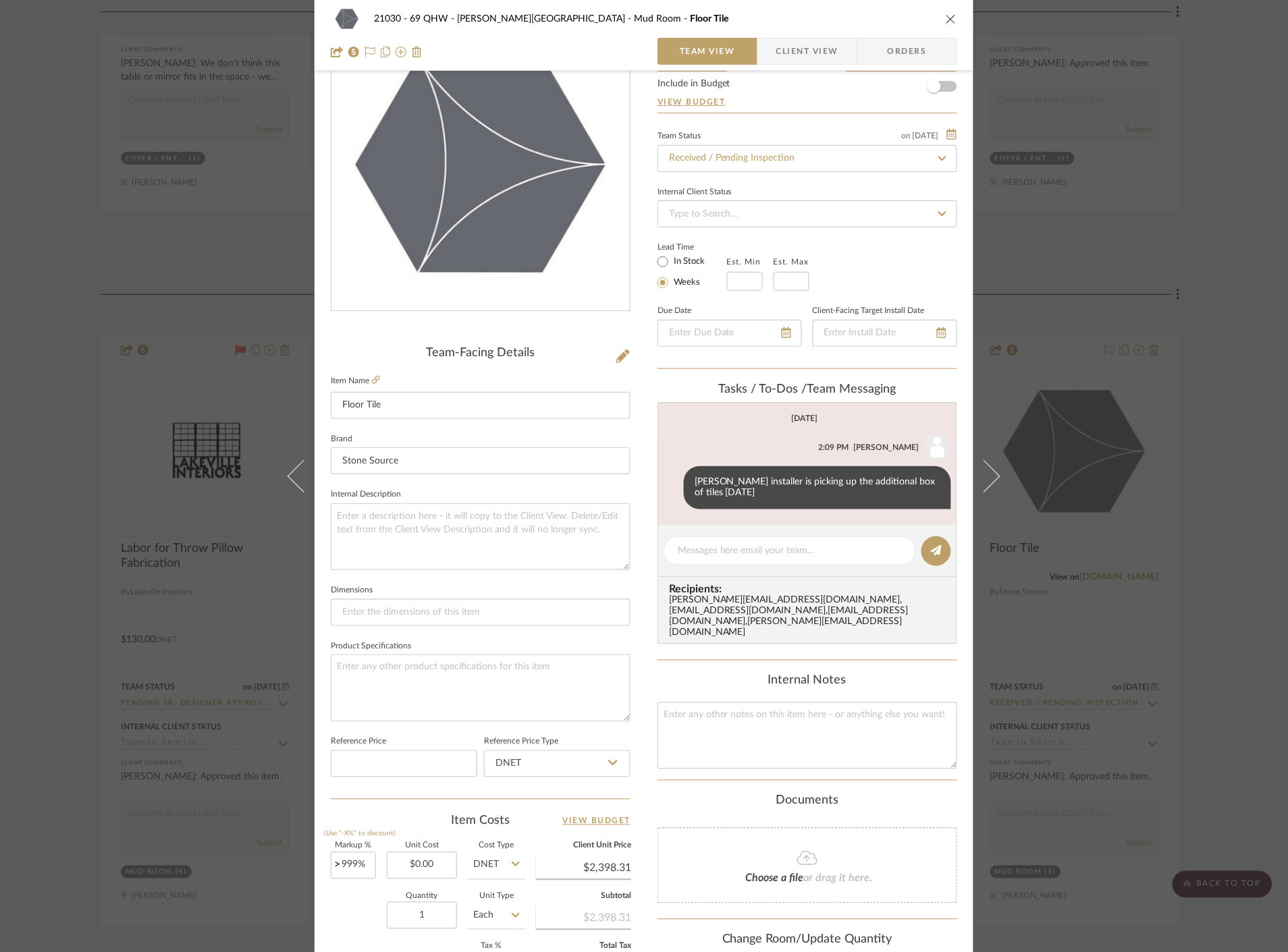
click at [1134, 320] on div "21030 - 69 QHW - Stroebel-Garvie Mud Room Floor Tile Team View Client View Orde…" at bounding box center [644, 476] width 1288 height 952
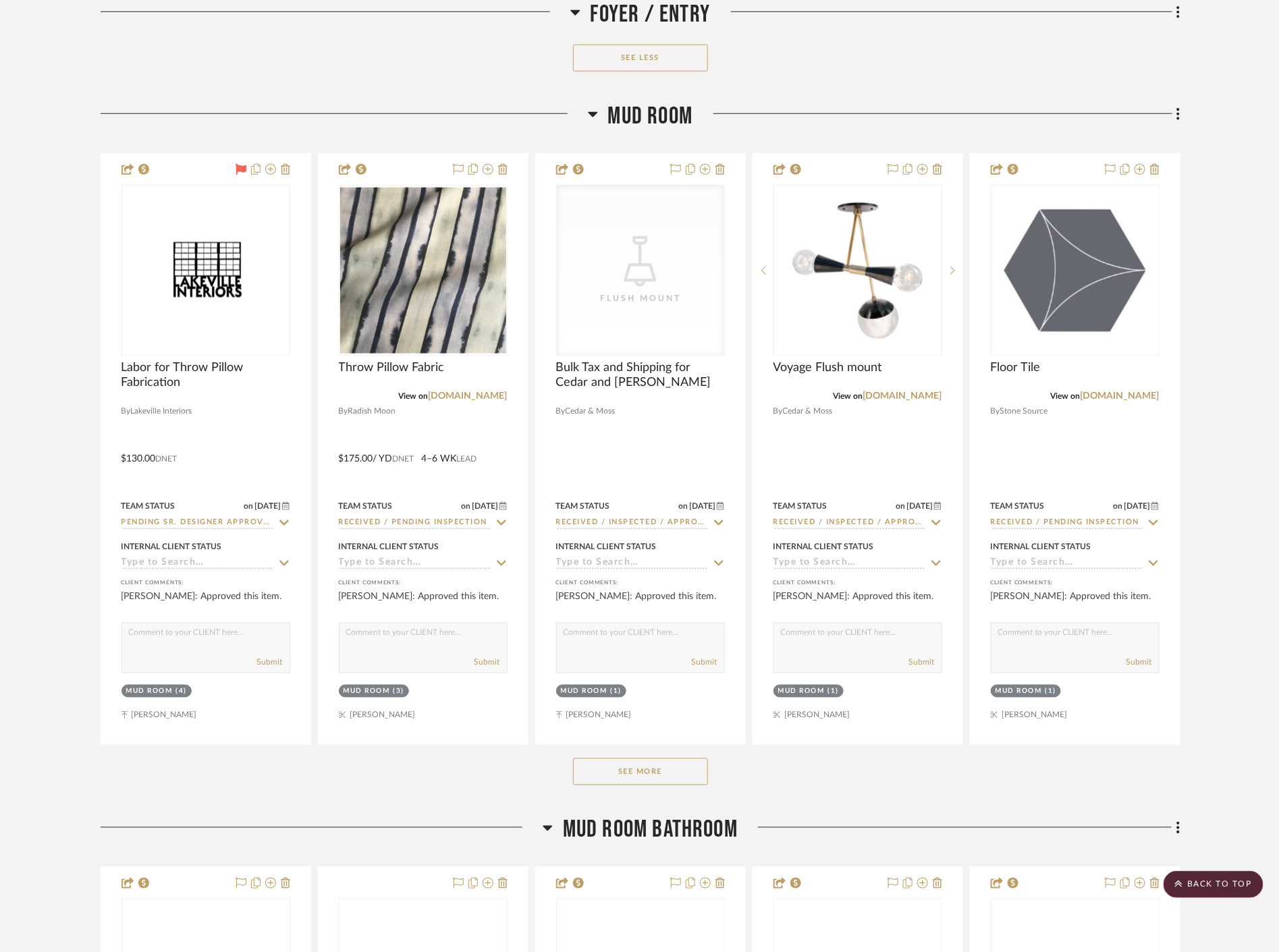
scroll to position [7573, 0]
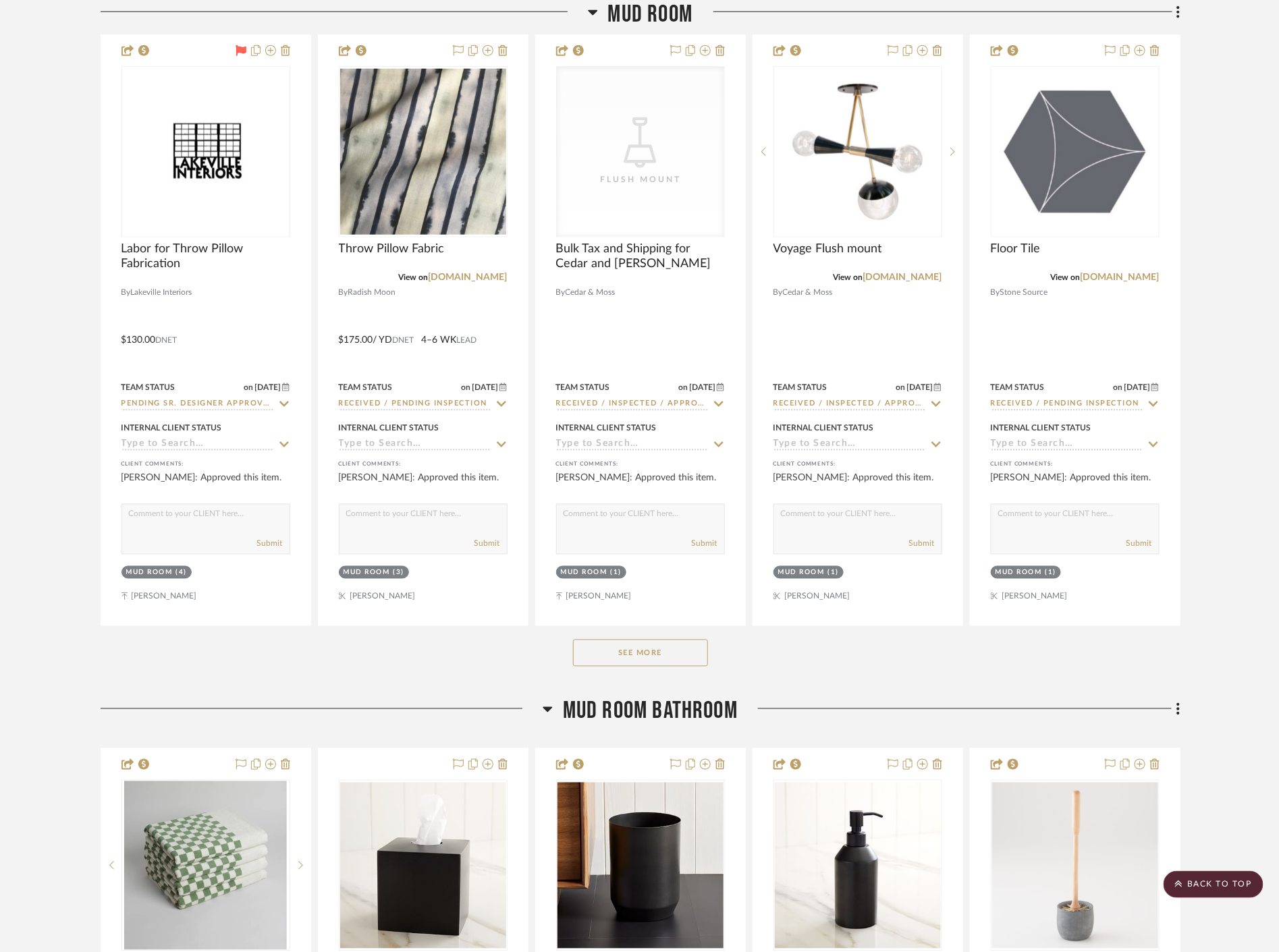
click at [640, 667] on button "See More" at bounding box center [641, 653] width 135 height 27
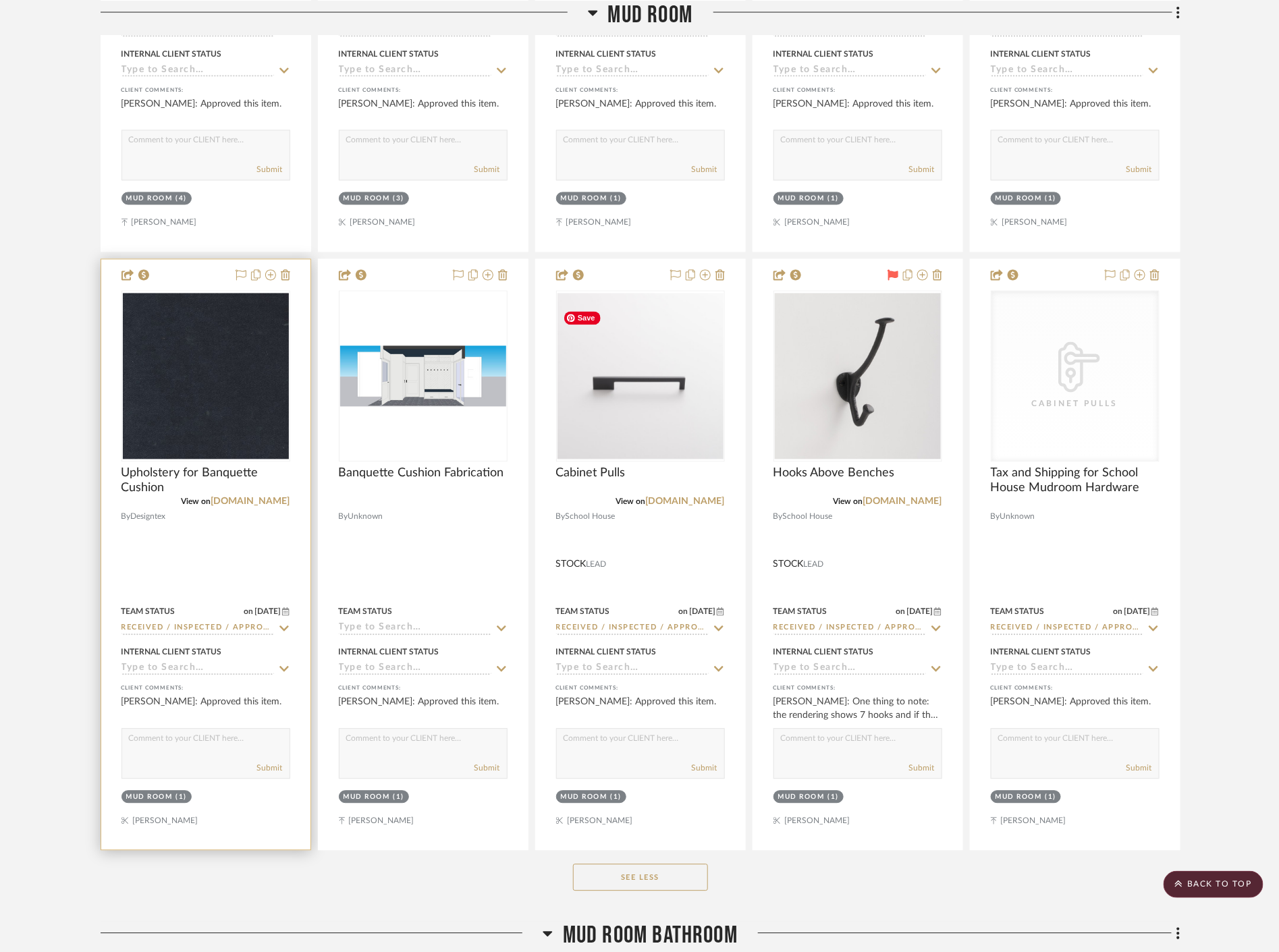
scroll to position [7947, 0]
click at [0, 0] on img at bounding box center [0, 0] width 0 height 0
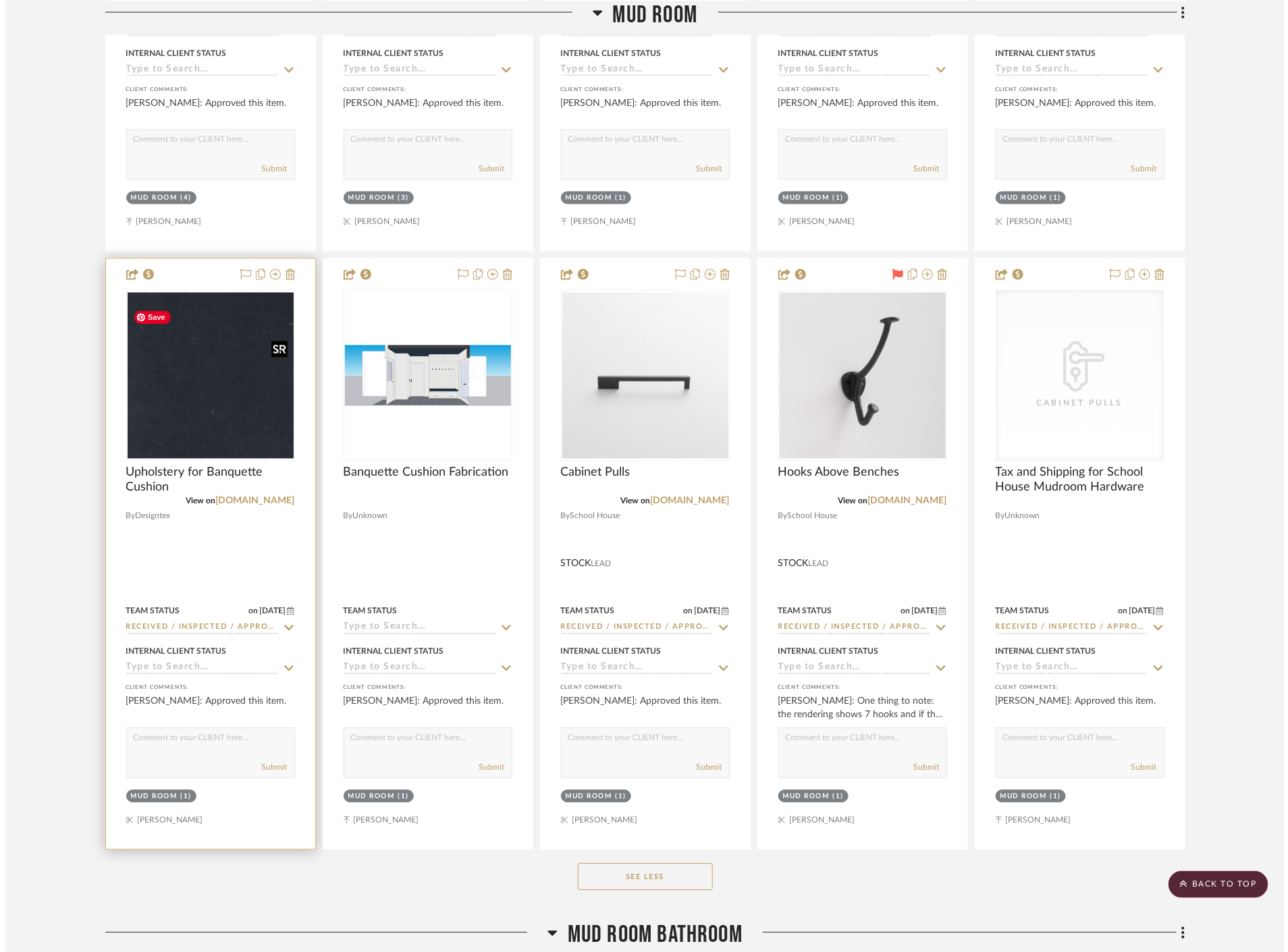
scroll to position [0, 0]
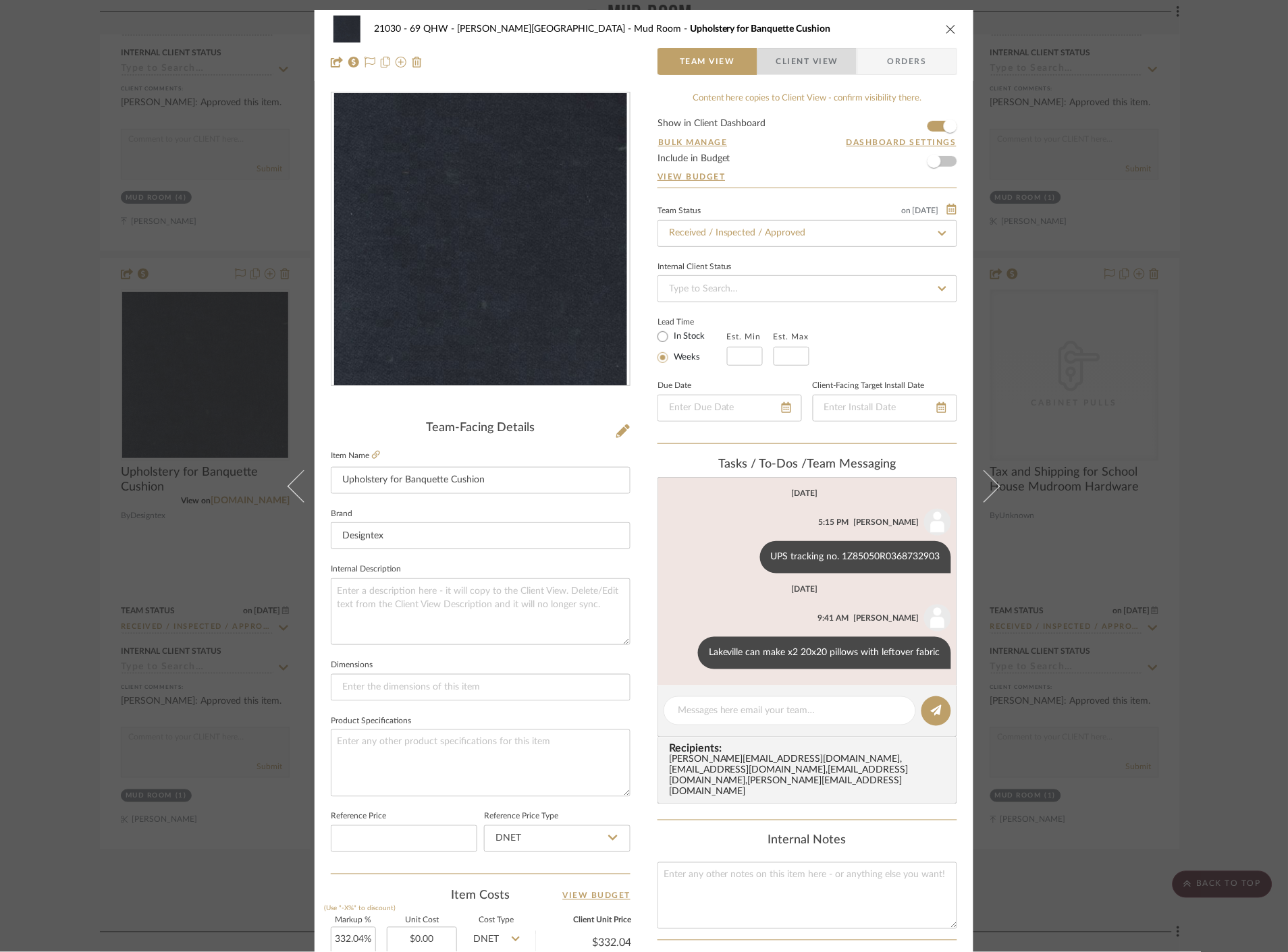
click at [812, 71] on span "Client View" at bounding box center [808, 61] width 62 height 27
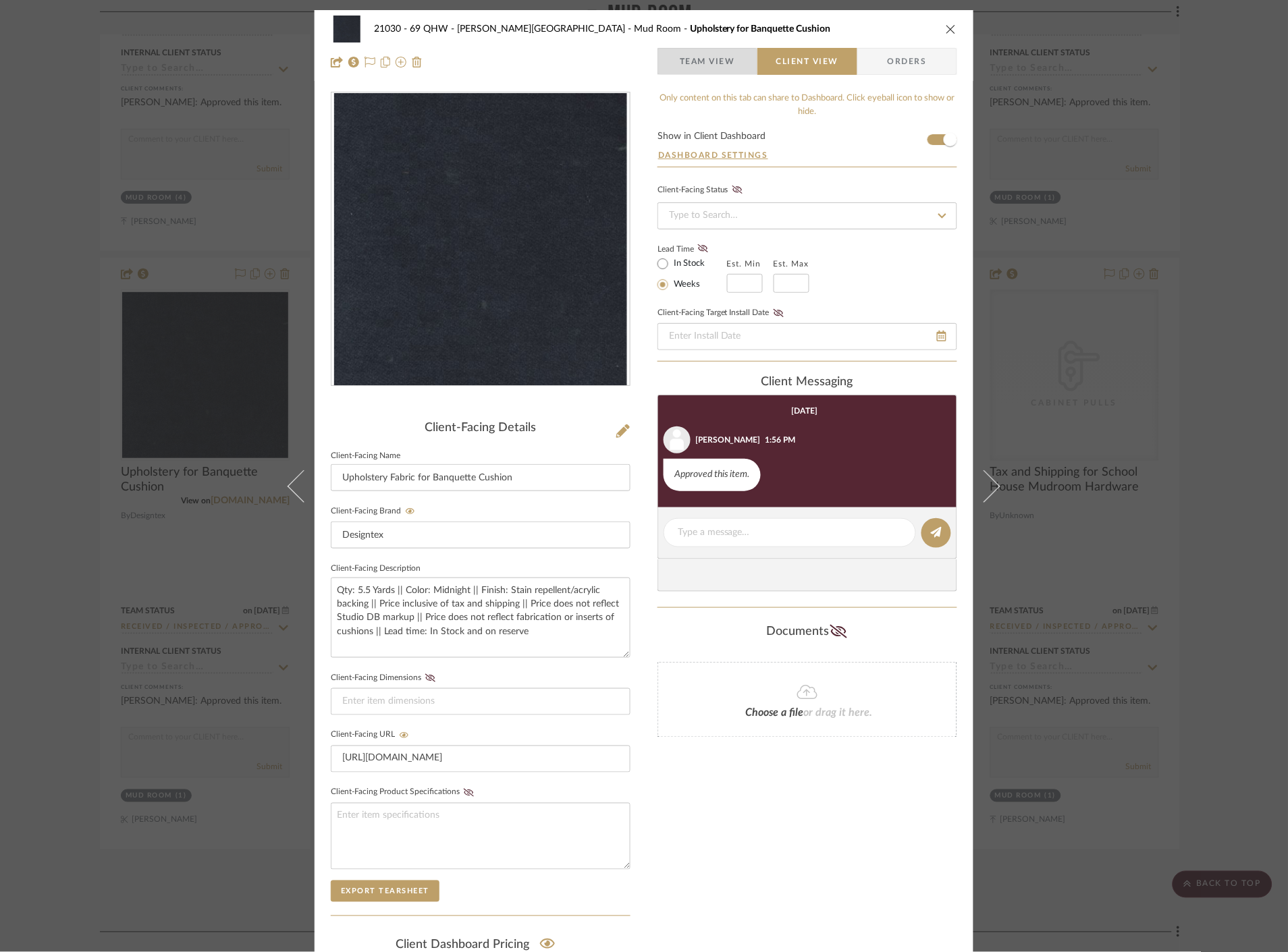
click at [692, 69] on span "Team View" at bounding box center [708, 61] width 55 height 27
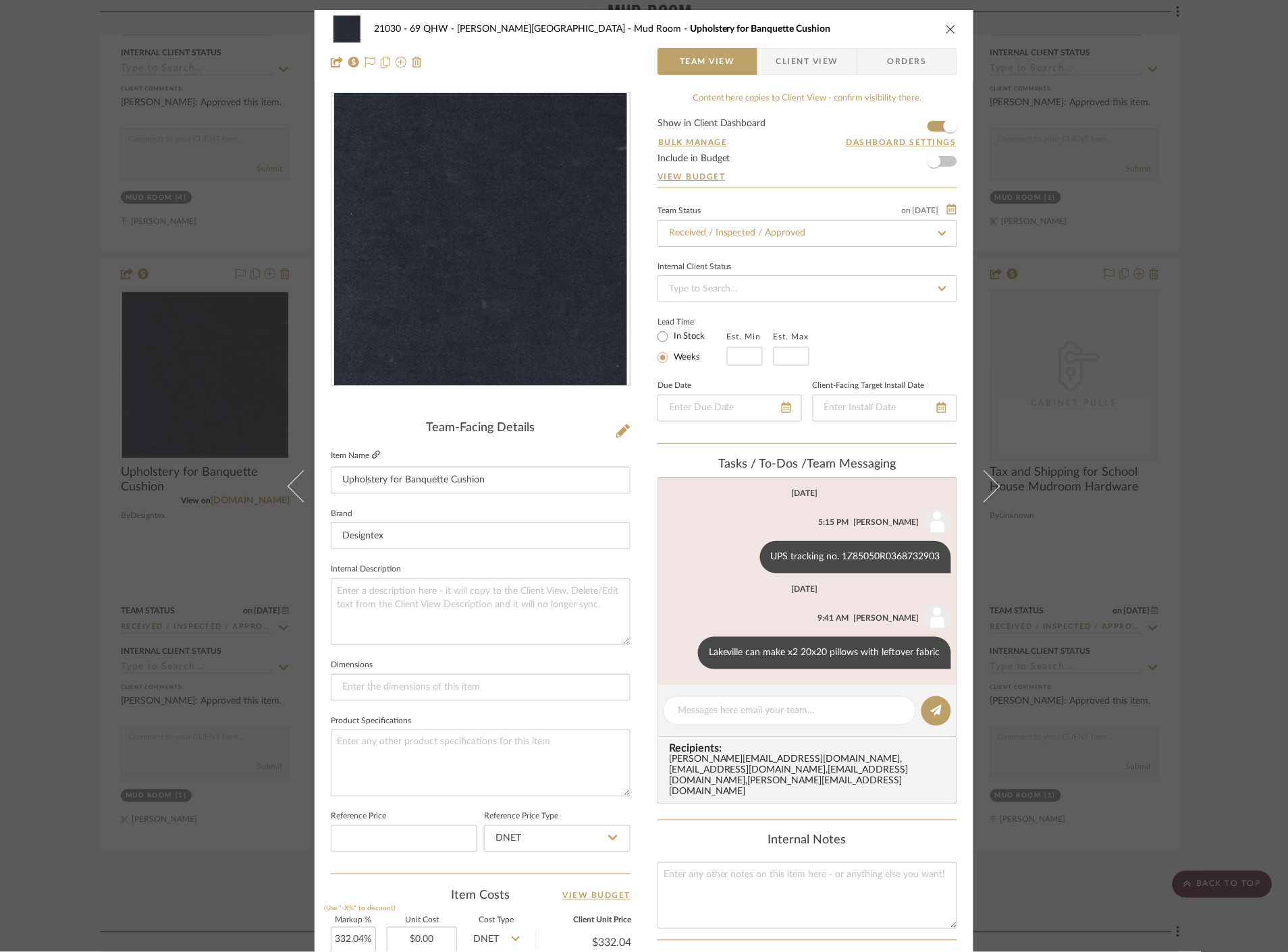
click at [372, 456] on icon at bounding box center [376, 455] width 8 height 8
click at [806, 62] on span "Client View" at bounding box center [808, 61] width 62 height 27
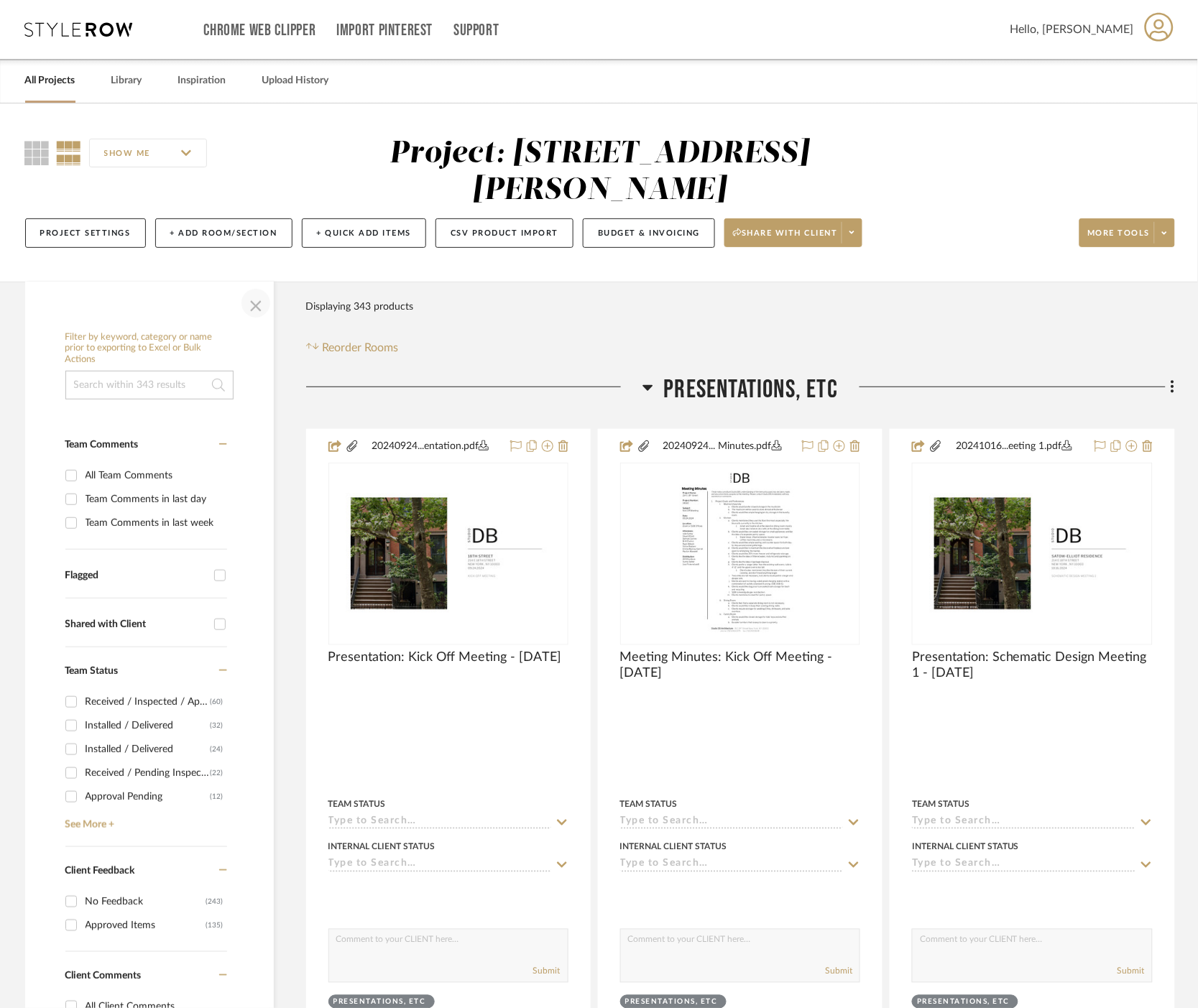
click at [265, 299] on span "button" at bounding box center [255, 303] width 34 height 34
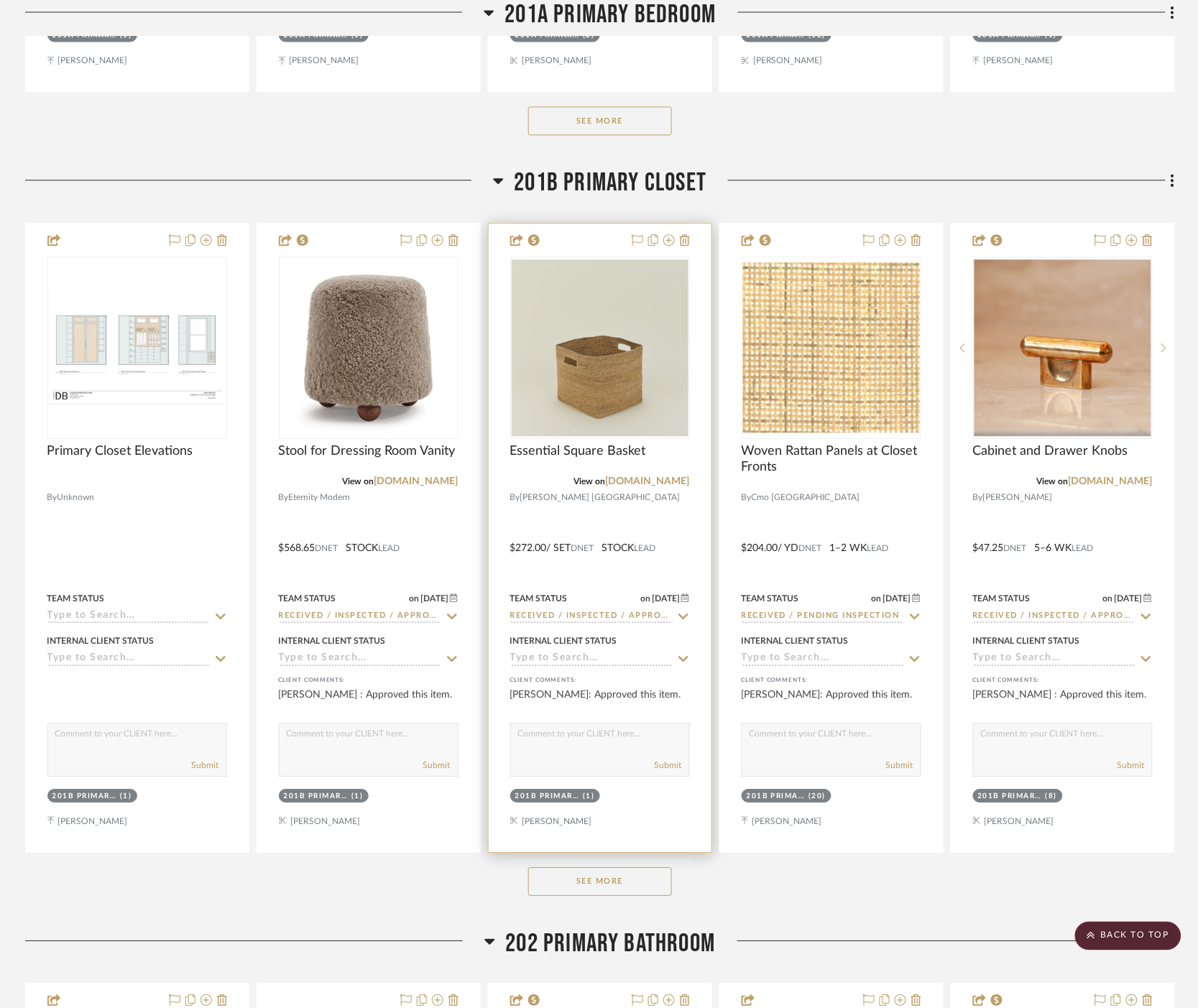
scroll to position [13096, 0]
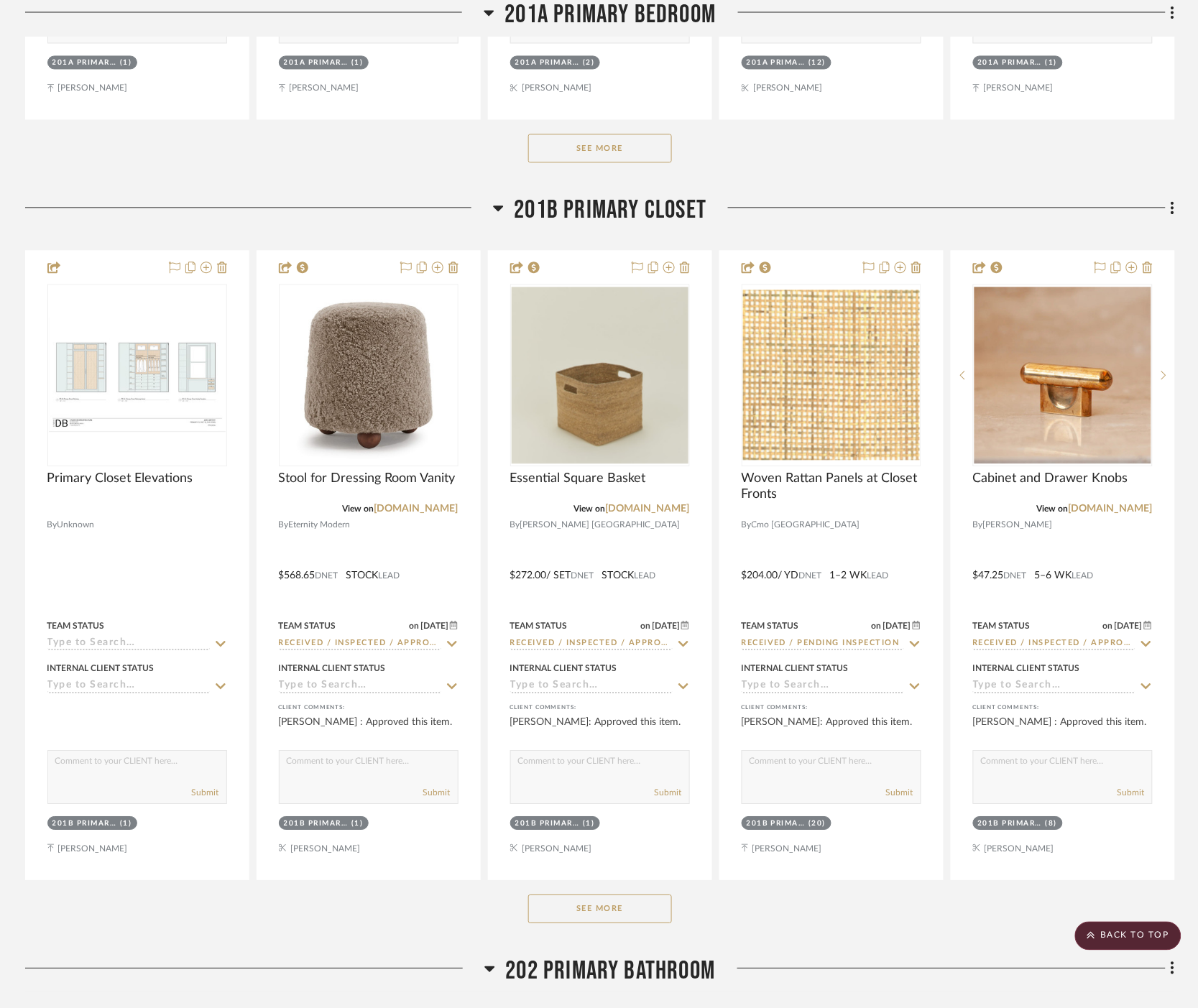
click at [637, 158] on button "See More" at bounding box center [600, 148] width 144 height 29
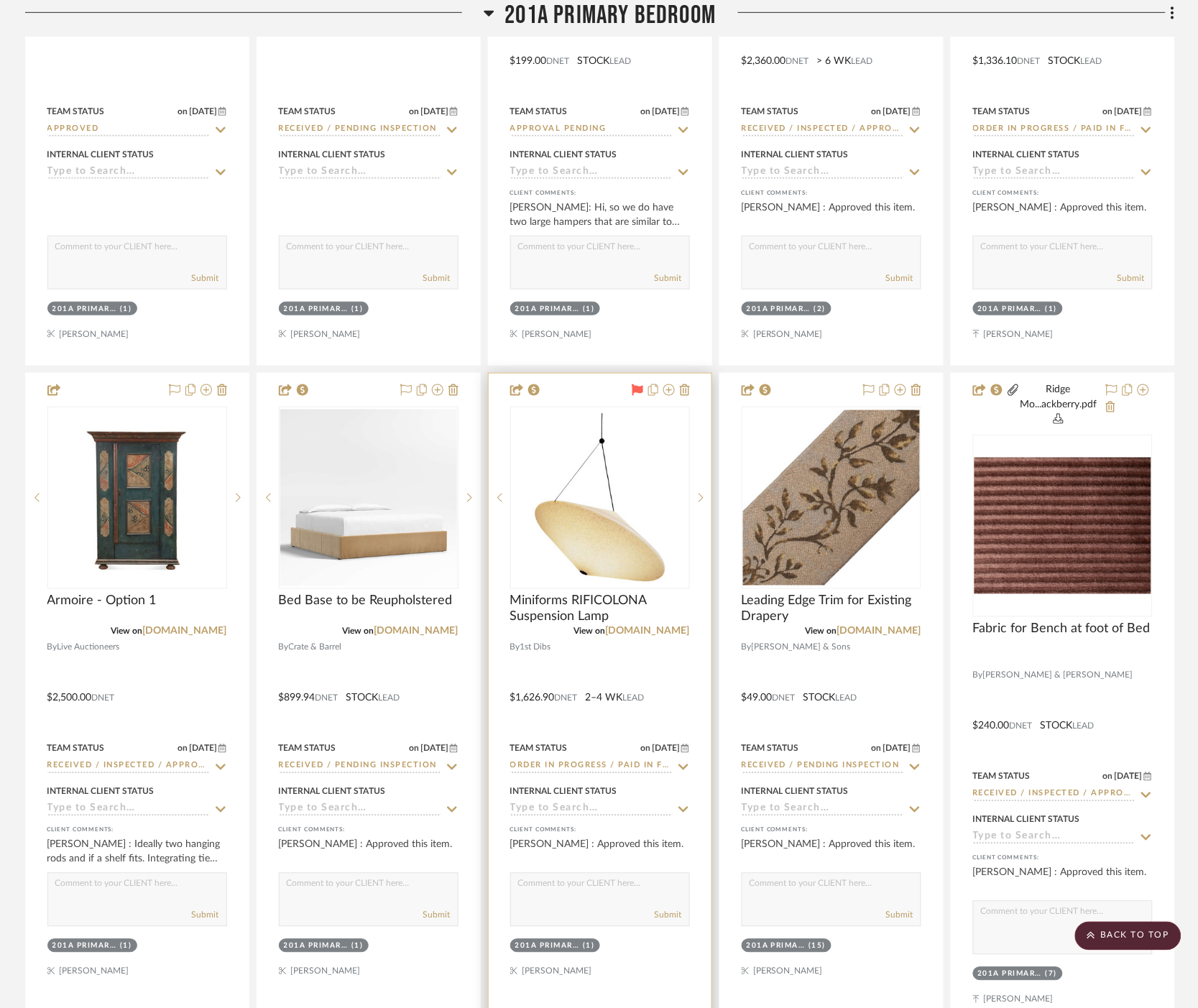
scroll to position [14134, 0]
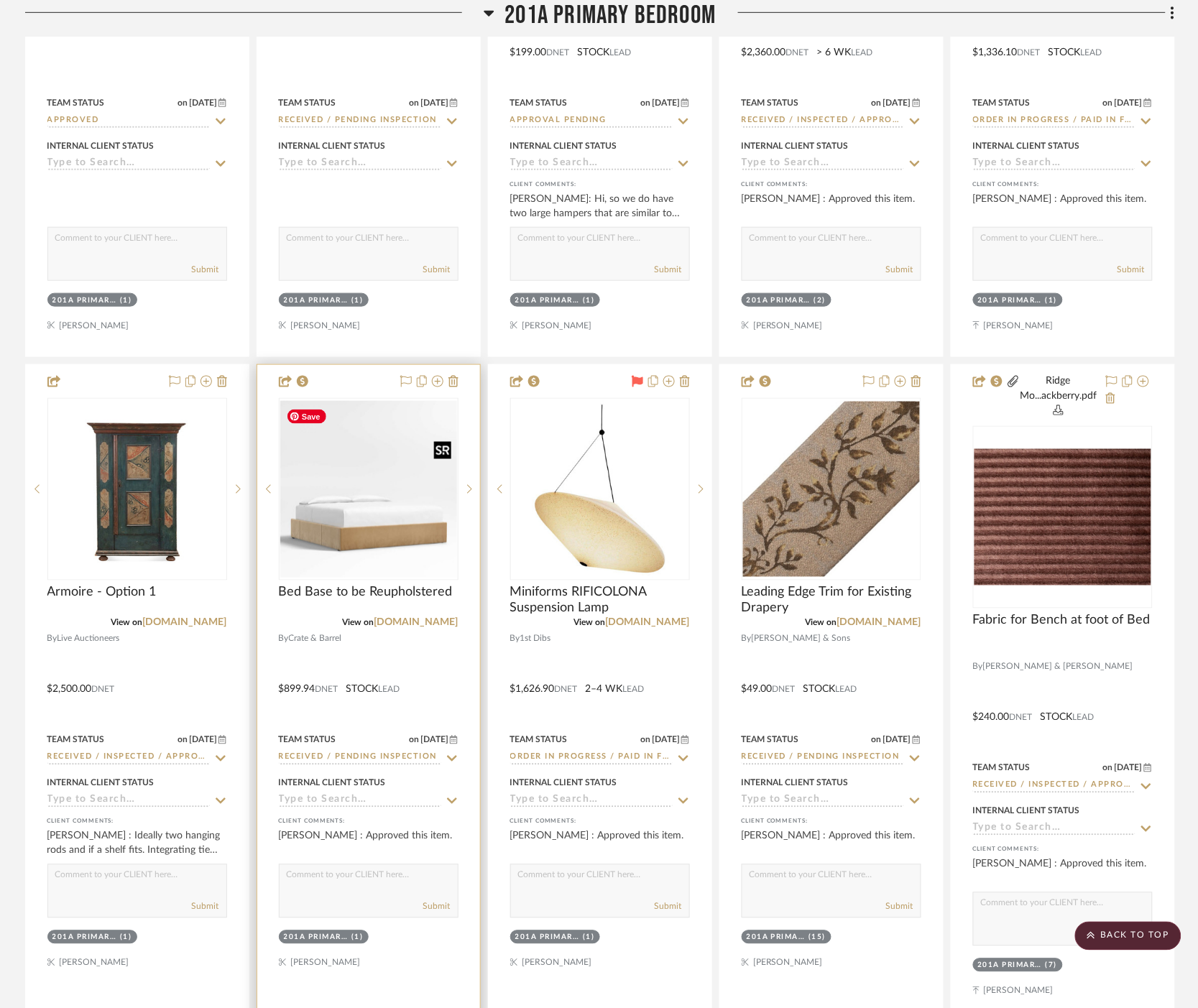
click at [0, 0] on img at bounding box center [0, 0] width 0 height 0
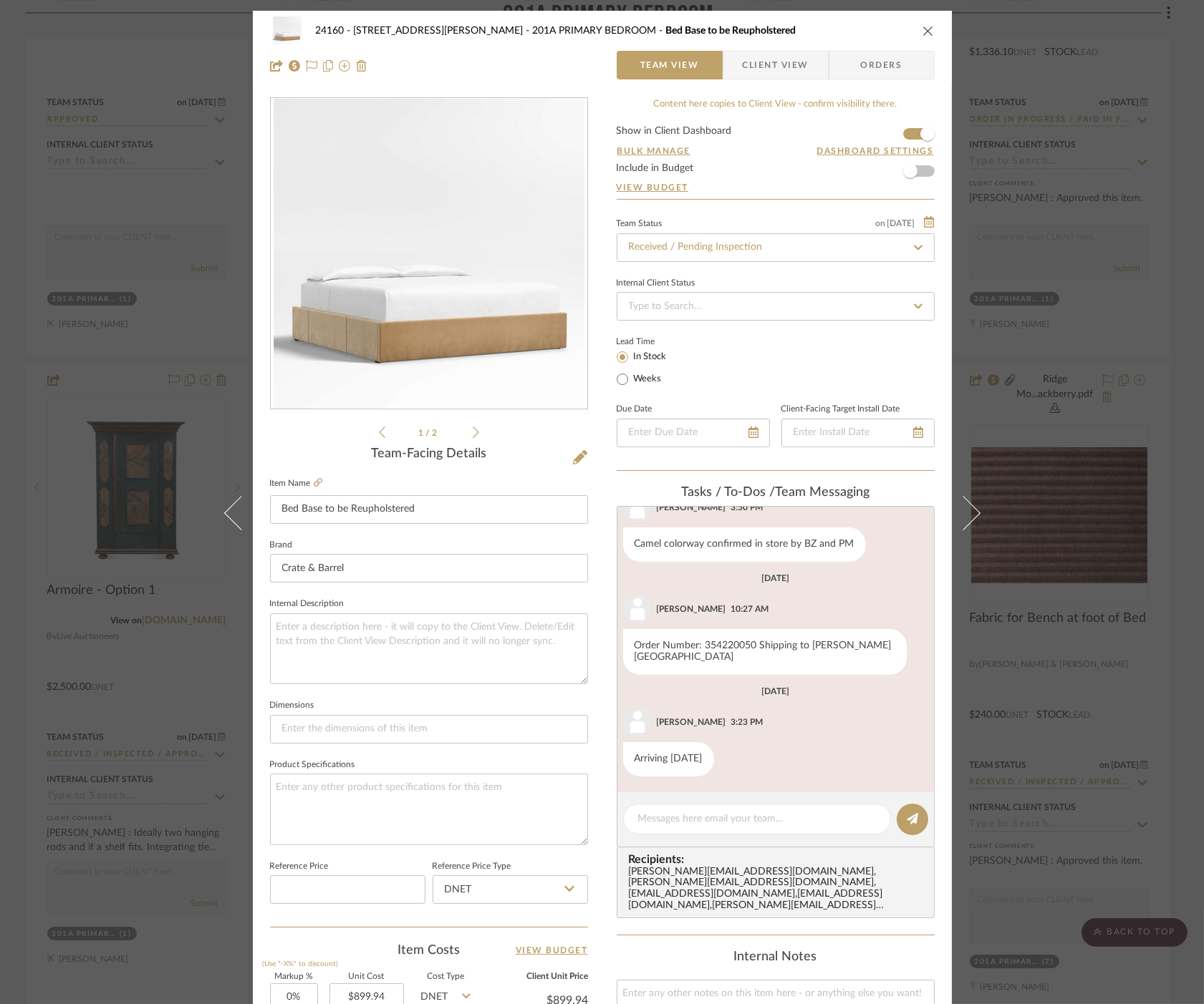
scroll to position [436, 0]
click at [314, 479] on icon at bounding box center [318, 482] width 9 height 9
click at [775, 69] on span "Client View" at bounding box center [776, 65] width 66 height 28
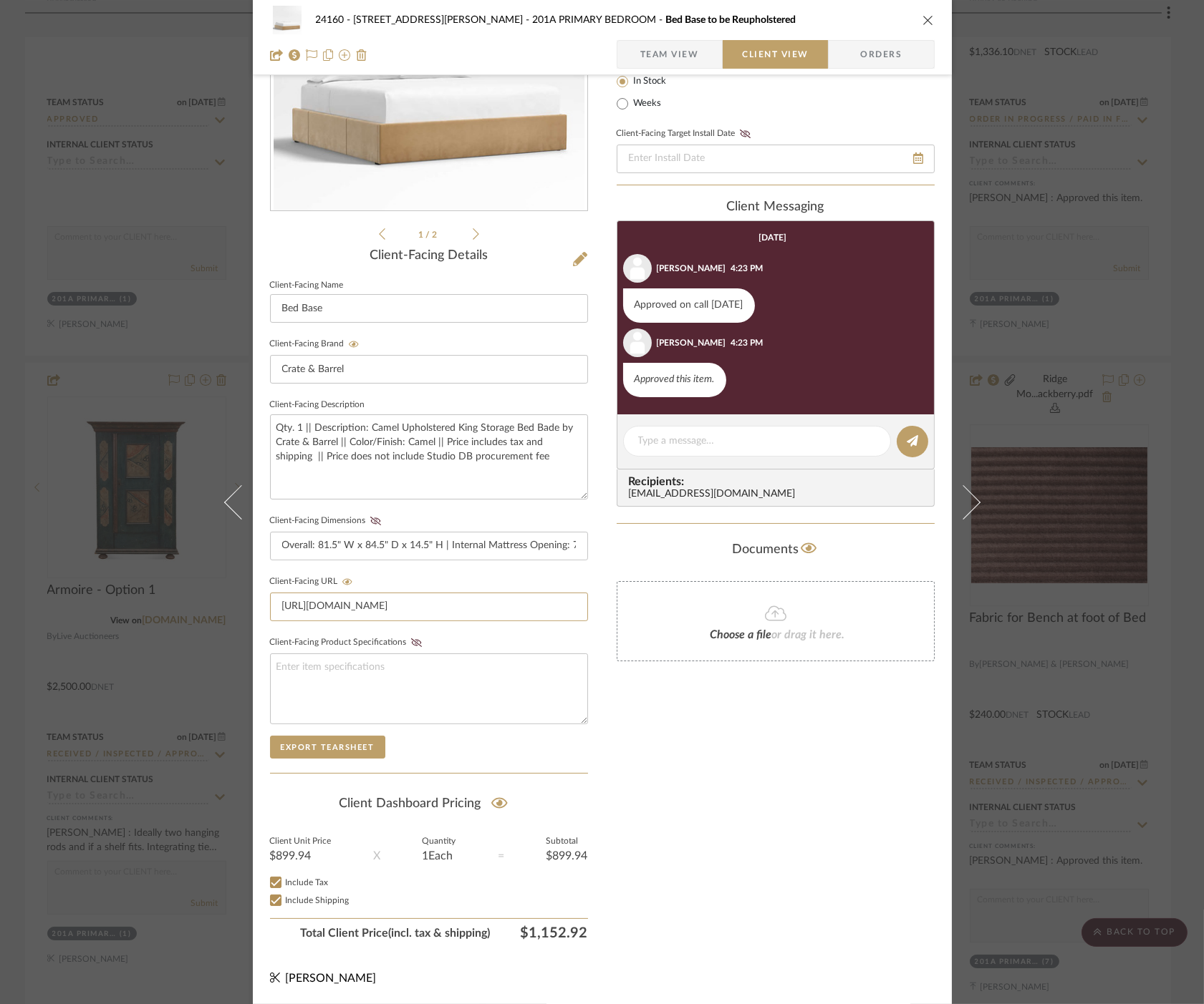
scroll to position [0, 112]
drag, startPoint x: 274, startPoint y: 606, endPoint x: 624, endPoint y: 615, distance: 350.1
click at [624, 615] on div "24160 - 214 E 18th Street - Satow Elliot 201A PRIMARY BEDROOM Bed Base to be Re…" at bounding box center [602, 408] width 699 height 1192
click at [667, 58] on span "Team View" at bounding box center [670, 54] width 58 height 28
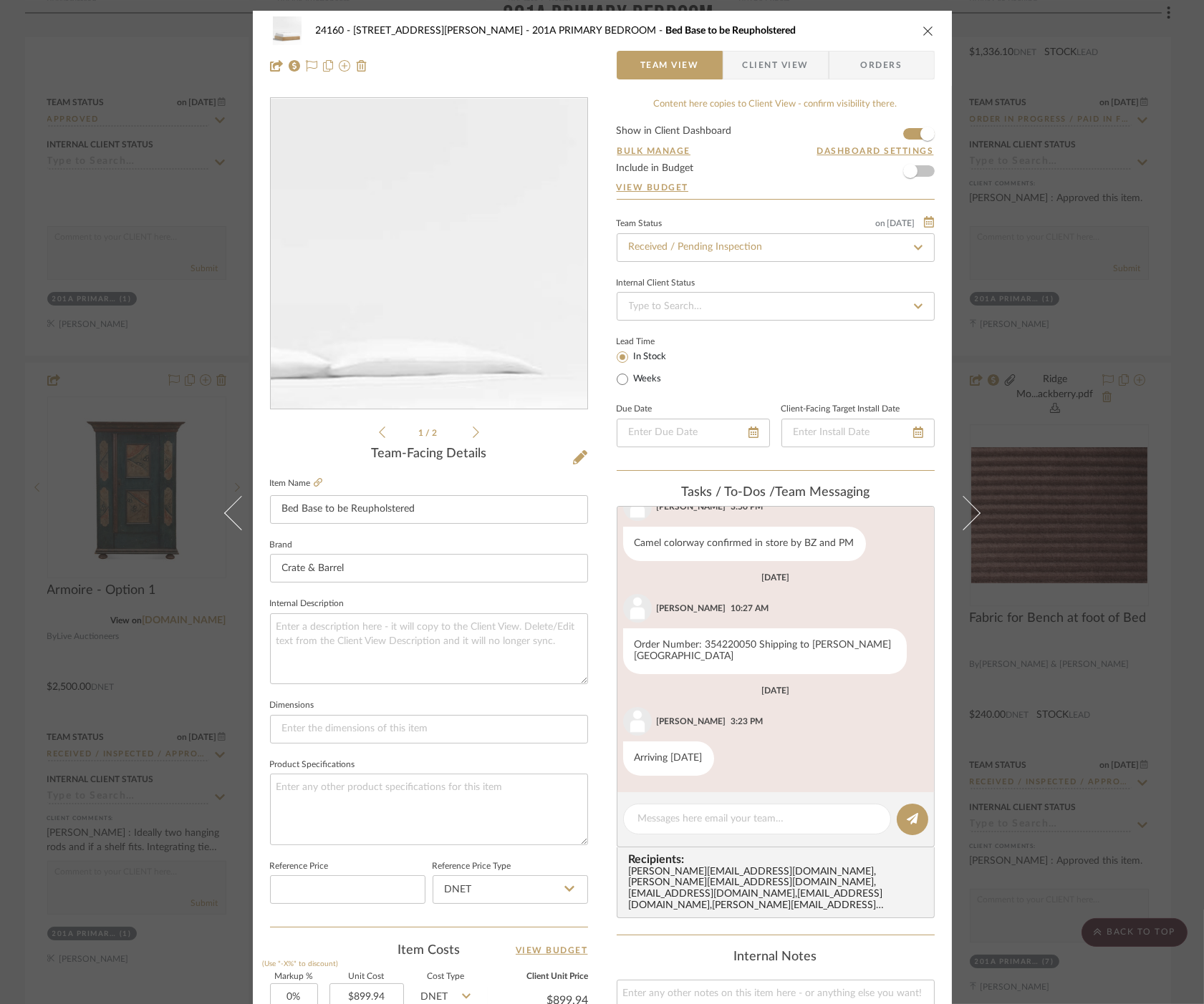
click at [428, 237] on img "0" at bounding box center [428, 254] width 311 height 311
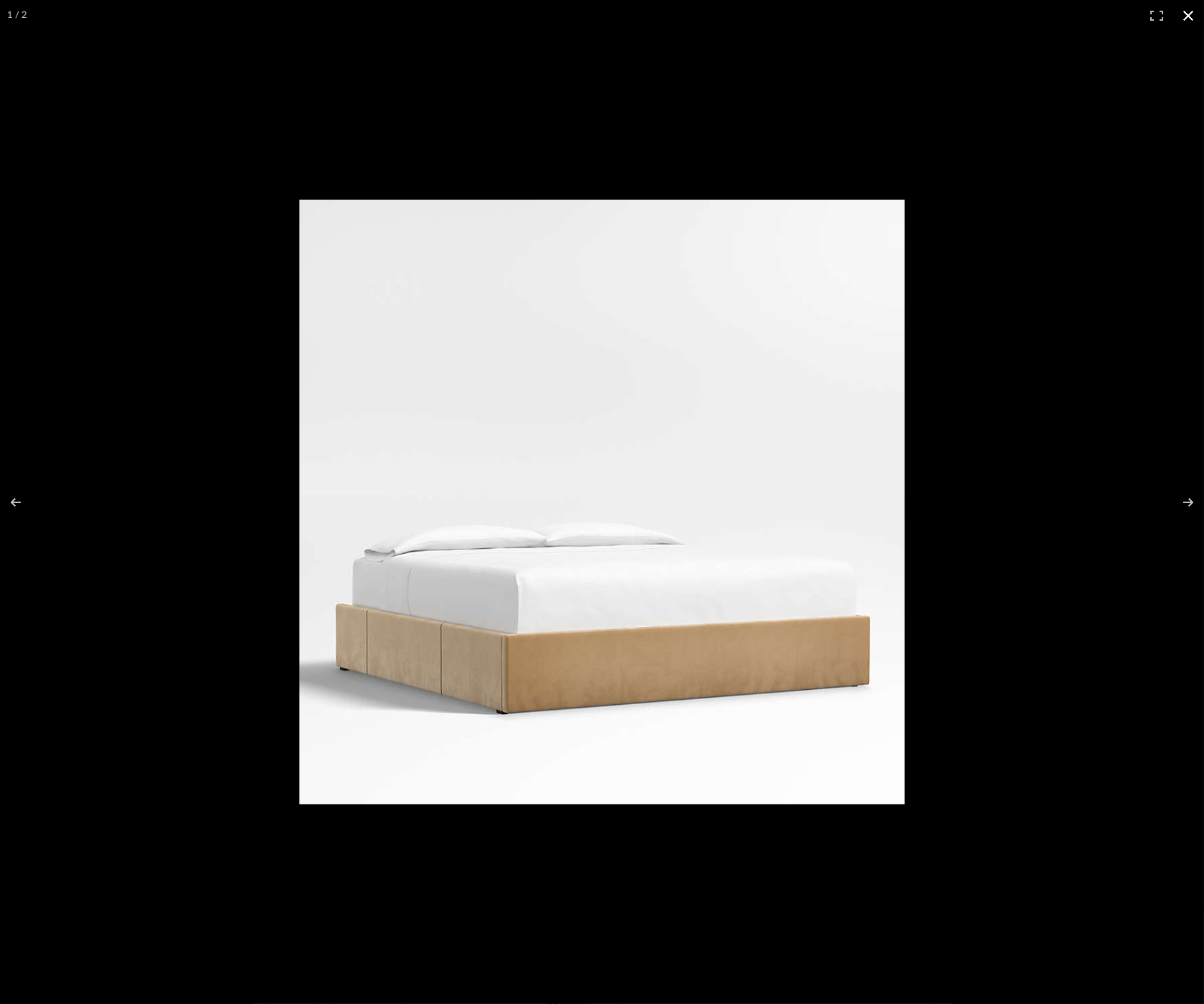
click at [1187, 11] on button at bounding box center [1188, 15] width 31 height 31
